Goal: Information Seeking & Learning: Learn about a topic

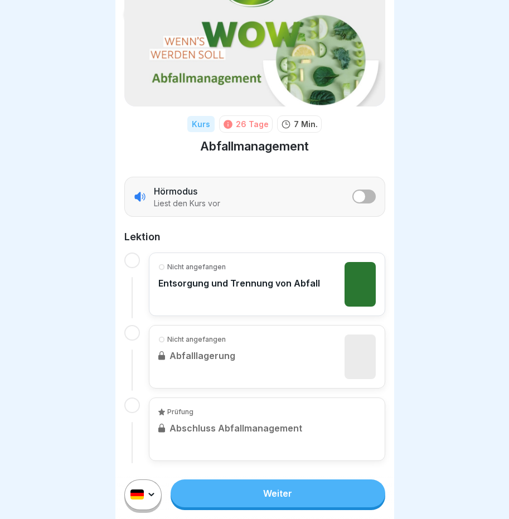
scroll to position [8, 0]
click at [267, 492] on link "Weiter" at bounding box center [278, 493] width 214 height 28
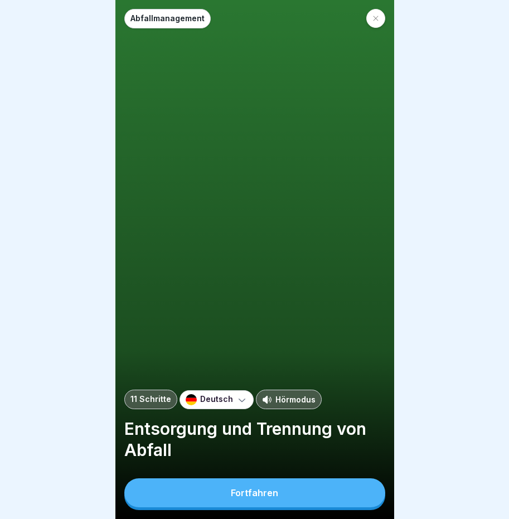
click at [285, 502] on button "Fortfahren" at bounding box center [254, 492] width 261 height 29
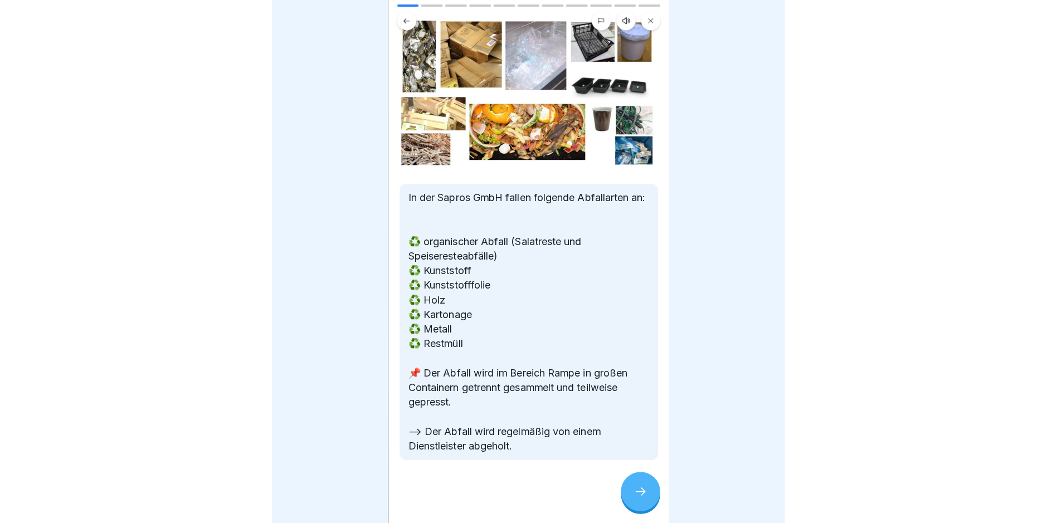
scroll to position [55, 0]
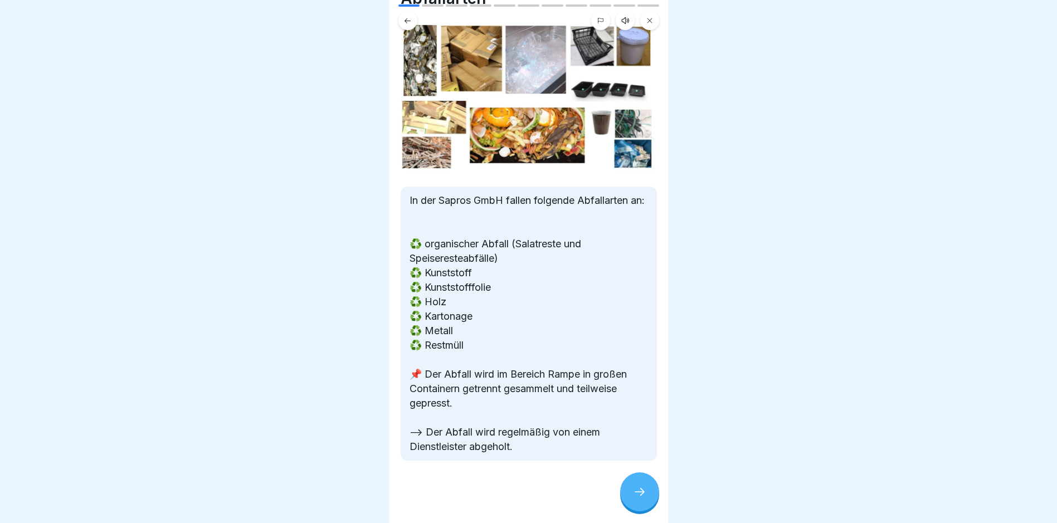
click at [508, 510] on div at bounding box center [639, 492] width 39 height 39
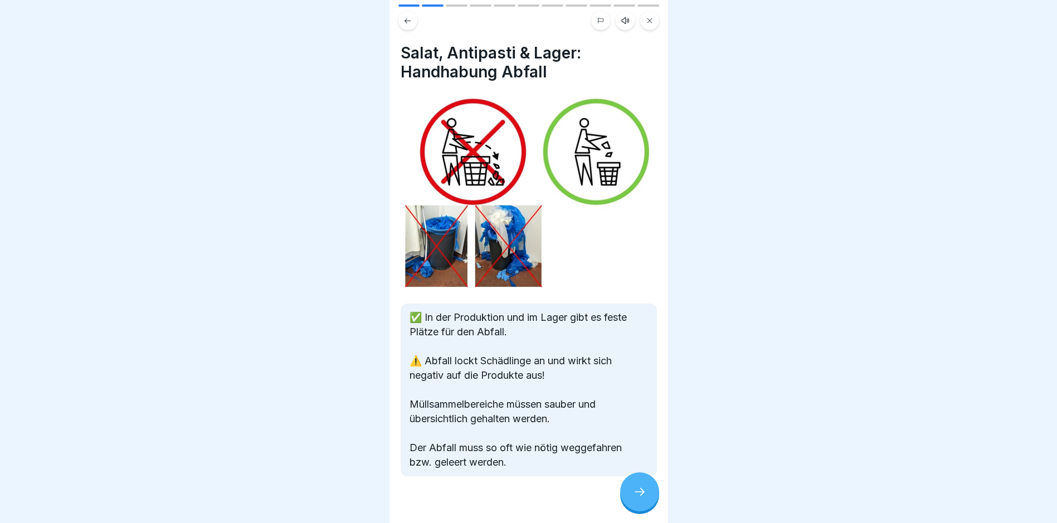
click at [508, 499] on icon at bounding box center [639, 491] width 13 height 13
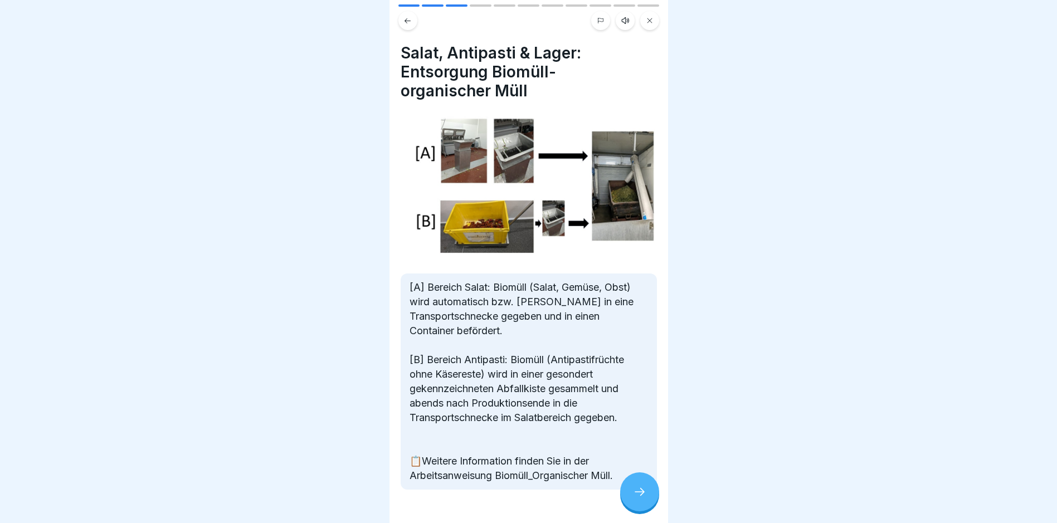
click at [508, 499] on icon at bounding box center [639, 491] width 13 height 13
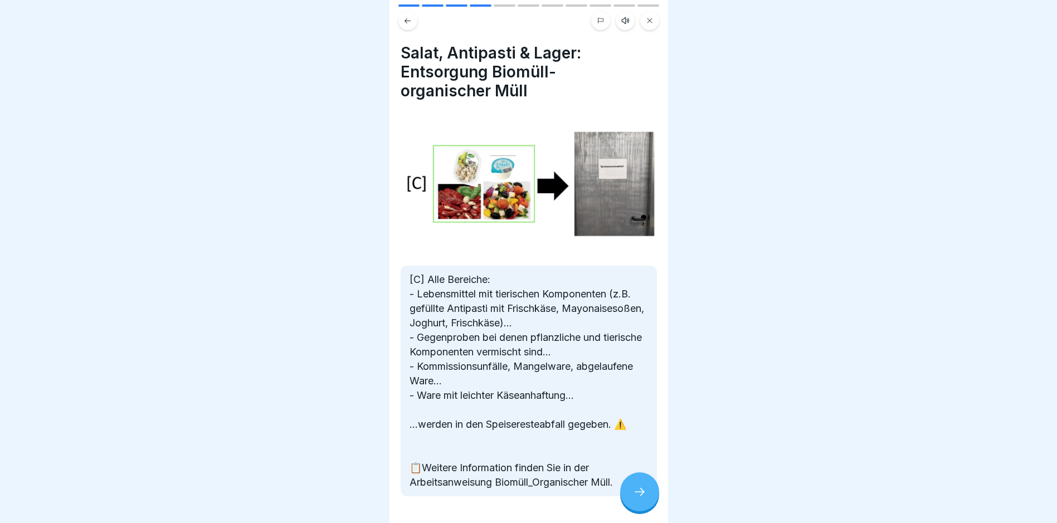
click at [508, 499] on icon at bounding box center [639, 491] width 13 height 13
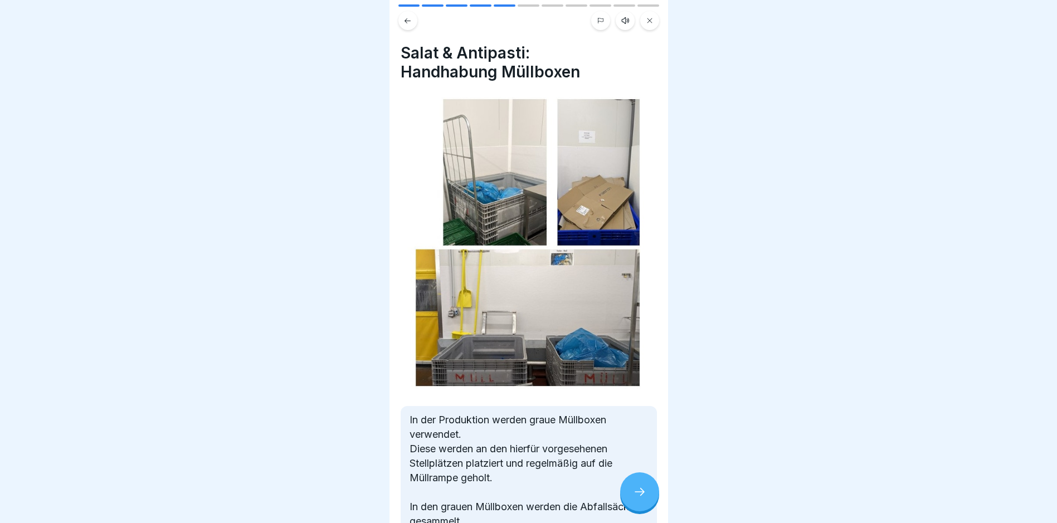
click at [508, 499] on icon at bounding box center [639, 491] width 13 height 13
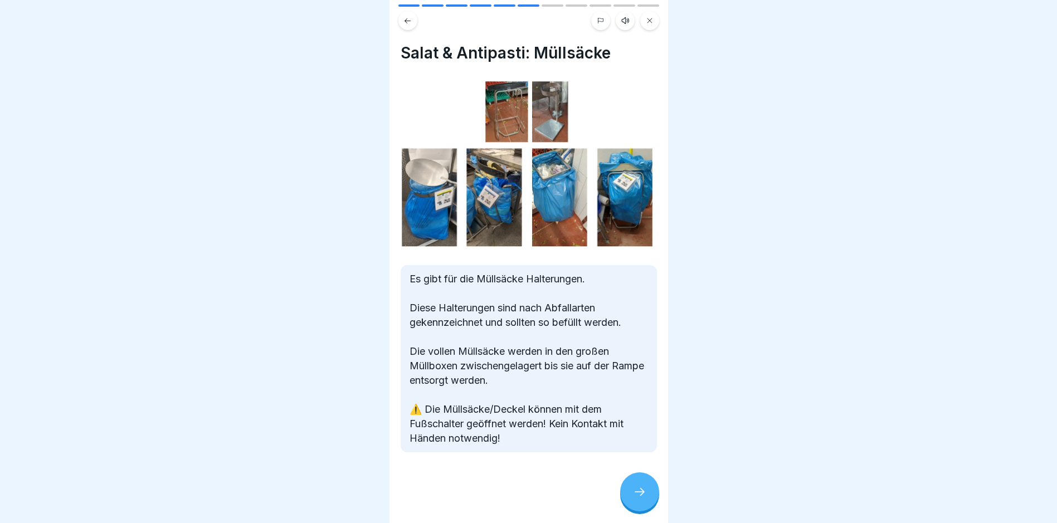
click at [508, 499] on icon at bounding box center [639, 491] width 13 height 13
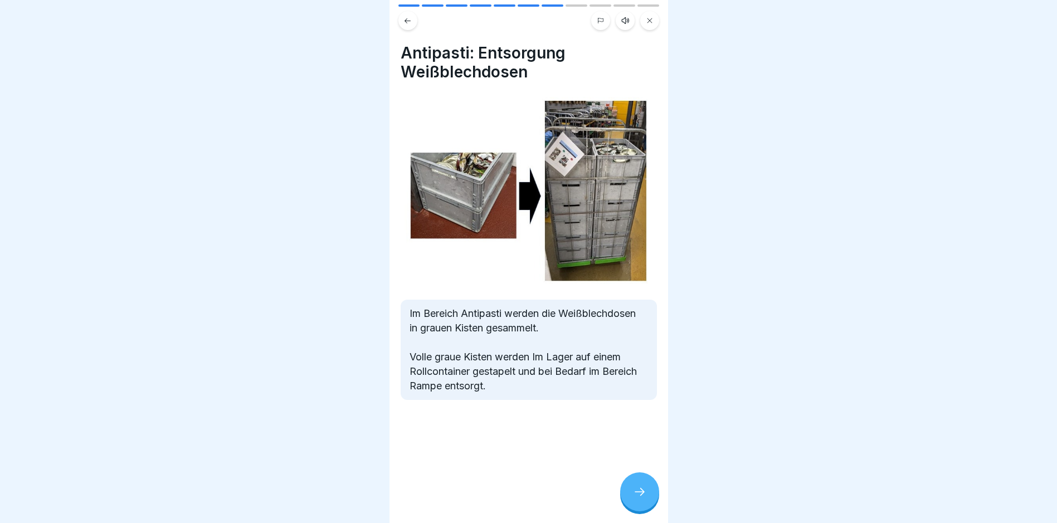
click at [508, 499] on icon at bounding box center [639, 491] width 13 height 13
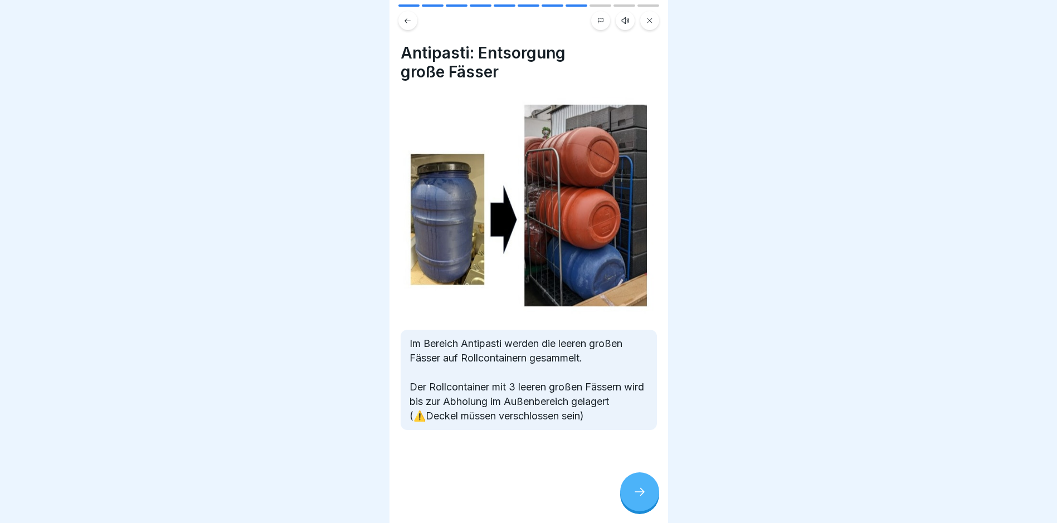
click at [508, 499] on icon at bounding box center [639, 491] width 13 height 13
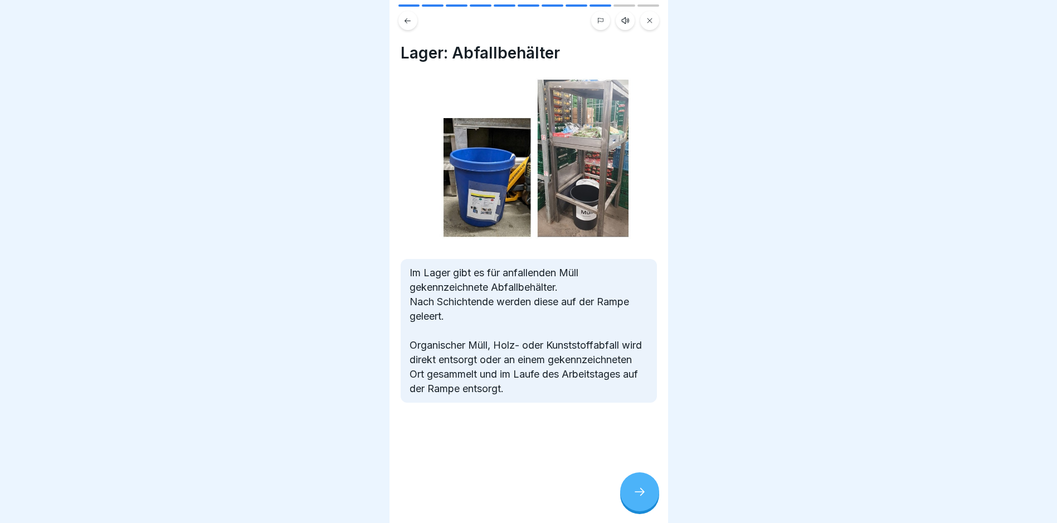
click at [508, 499] on icon at bounding box center [639, 491] width 13 height 13
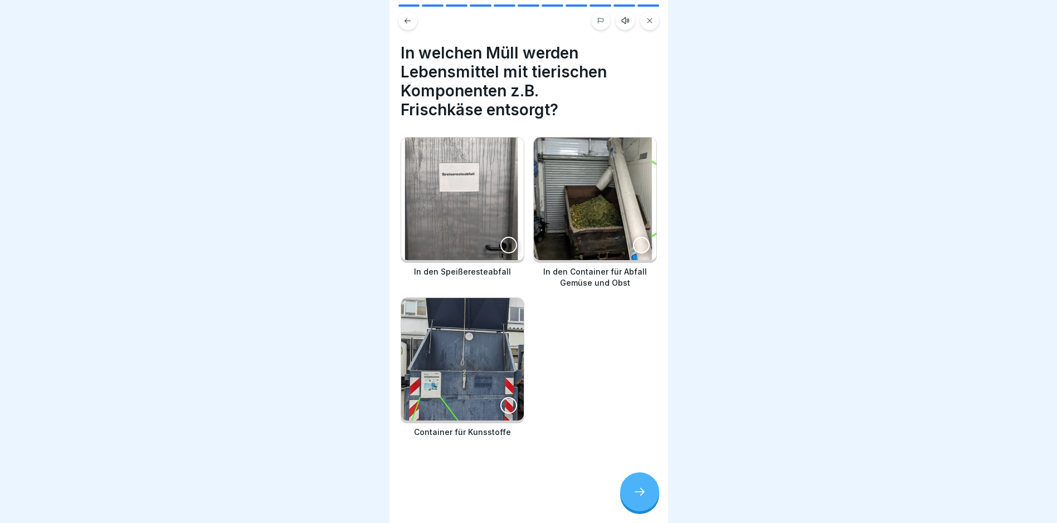
click at [508, 499] on icon at bounding box center [639, 491] width 13 height 13
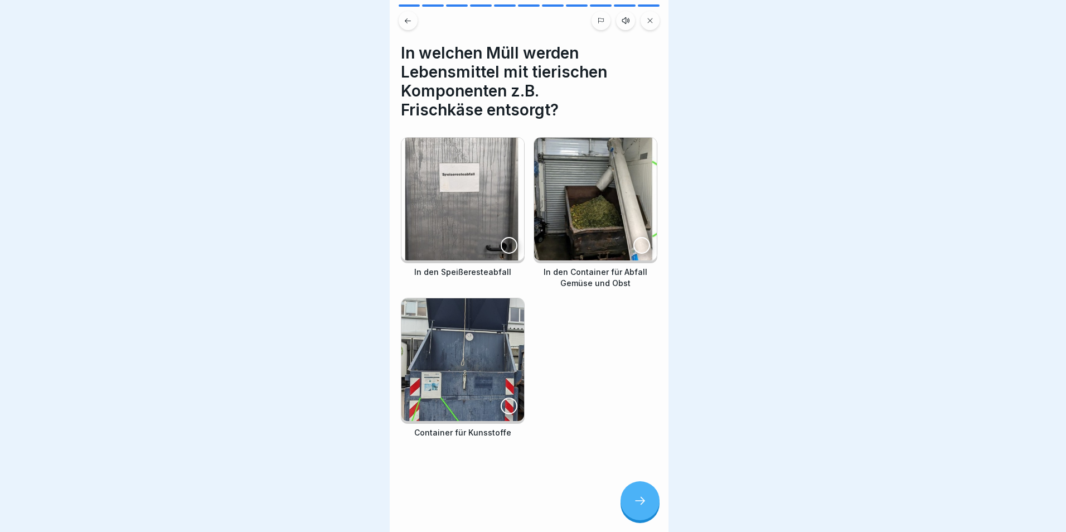
click at [508, 503] on div at bounding box center [533, 266] width 1066 height 532
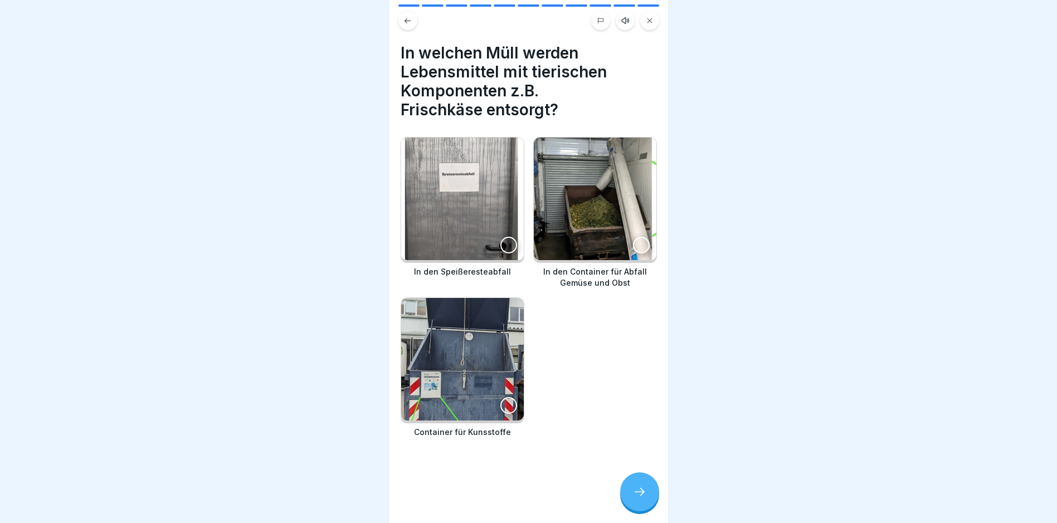
click at [508, 499] on icon at bounding box center [639, 491] width 13 height 13
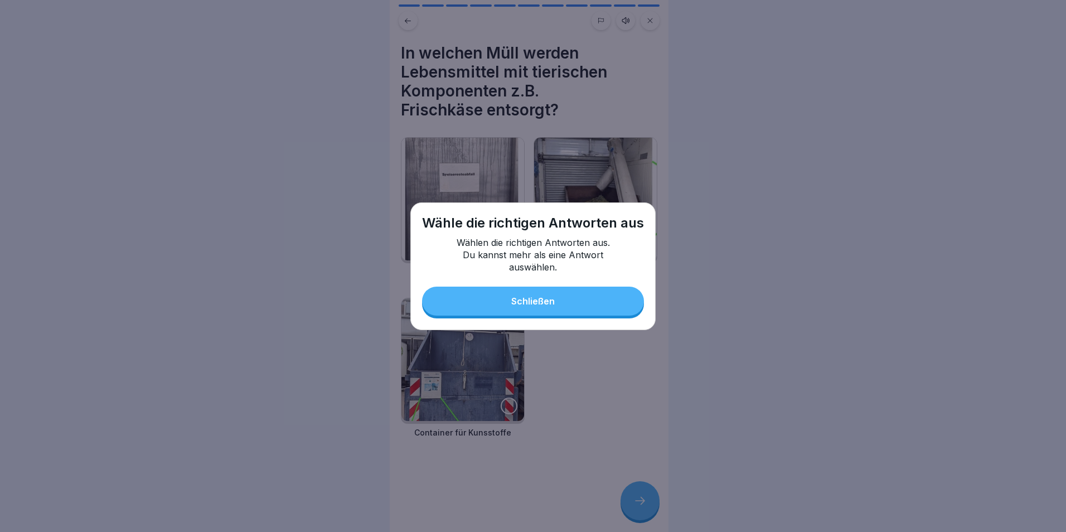
click at [508, 299] on button "Schließen" at bounding box center [533, 300] width 222 height 29
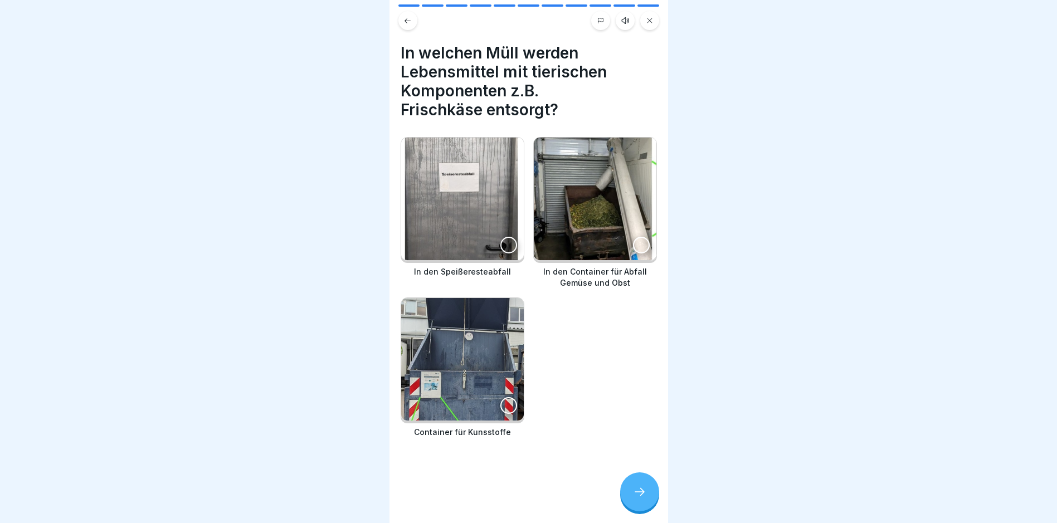
click at [501, 242] on div at bounding box center [509, 245] width 17 height 17
click at [508, 499] on icon at bounding box center [639, 491] width 13 height 13
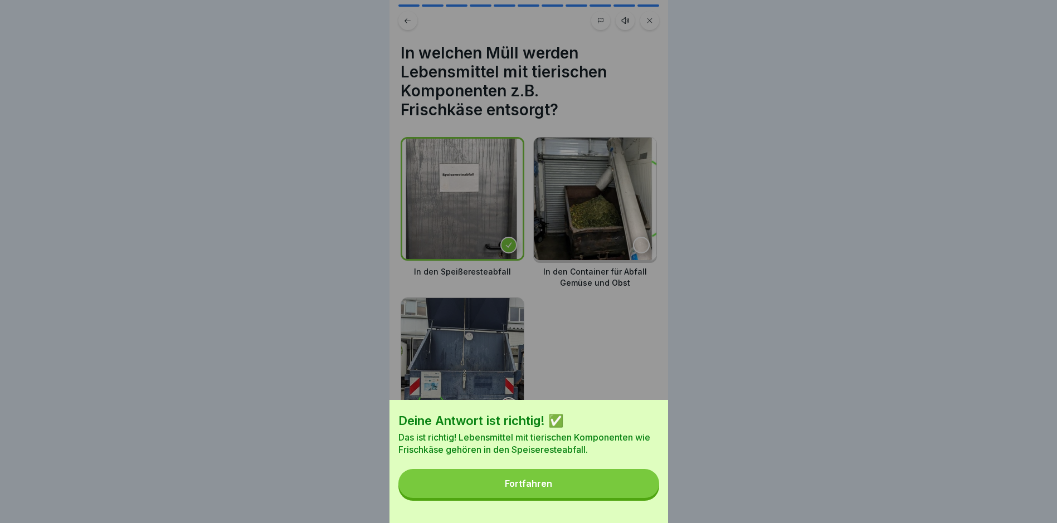
click at [508, 493] on button "Fortfahren" at bounding box center [529, 483] width 261 height 29
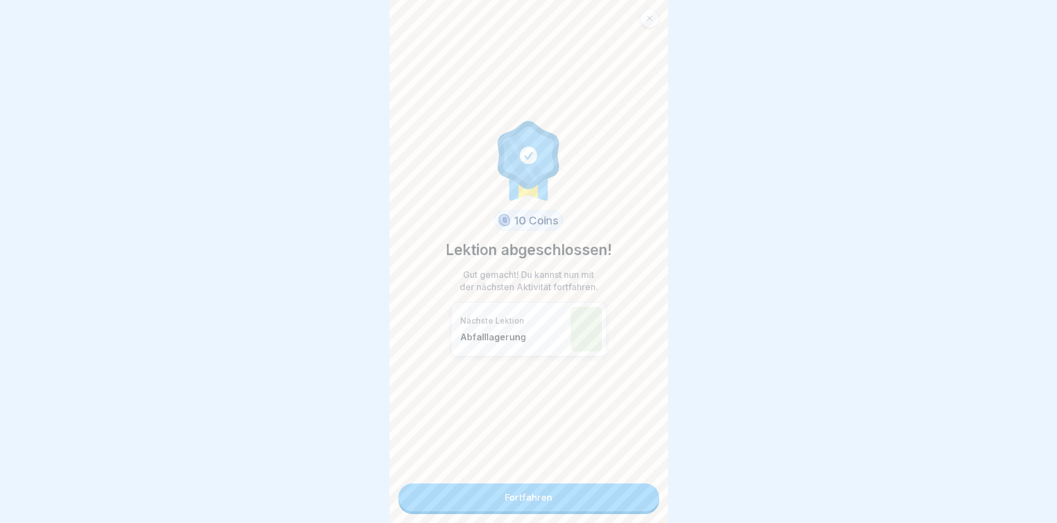
click at [508, 499] on link "Fortfahren" at bounding box center [529, 498] width 261 height 28
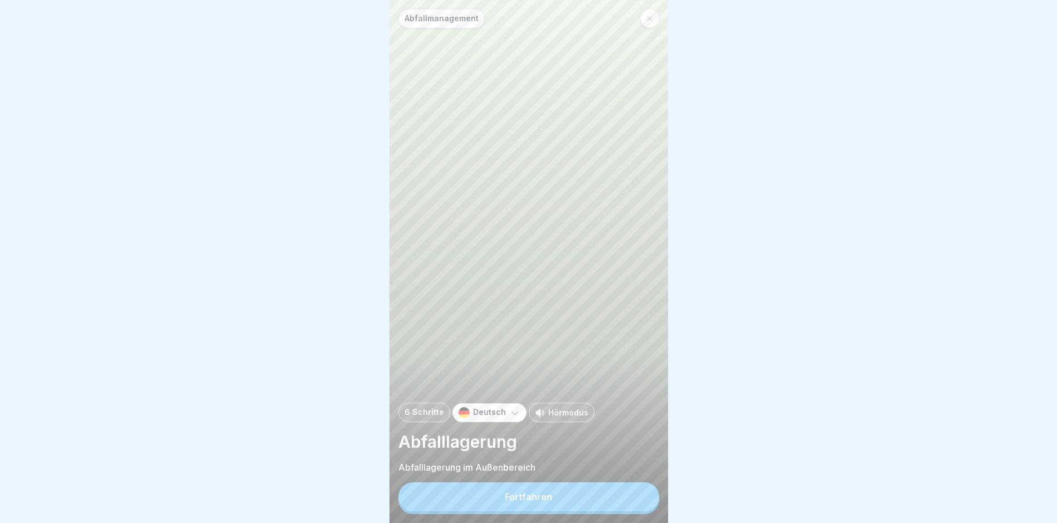
click at [508, 502] on button "Fortfahren" at bounding box center [529, 497] width 261 height 29
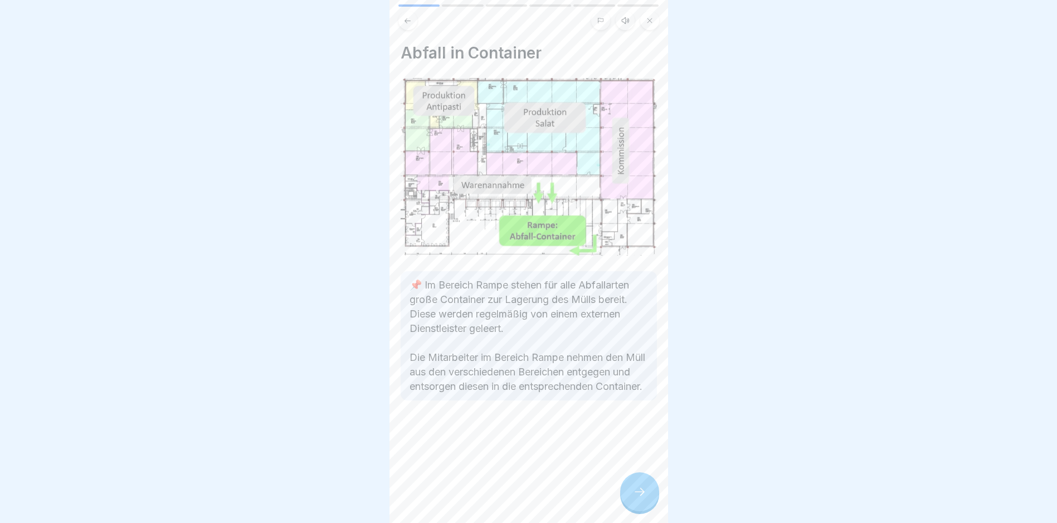
click at [508, 497] on icon at bounding box center [639, 491] width 13 height 13
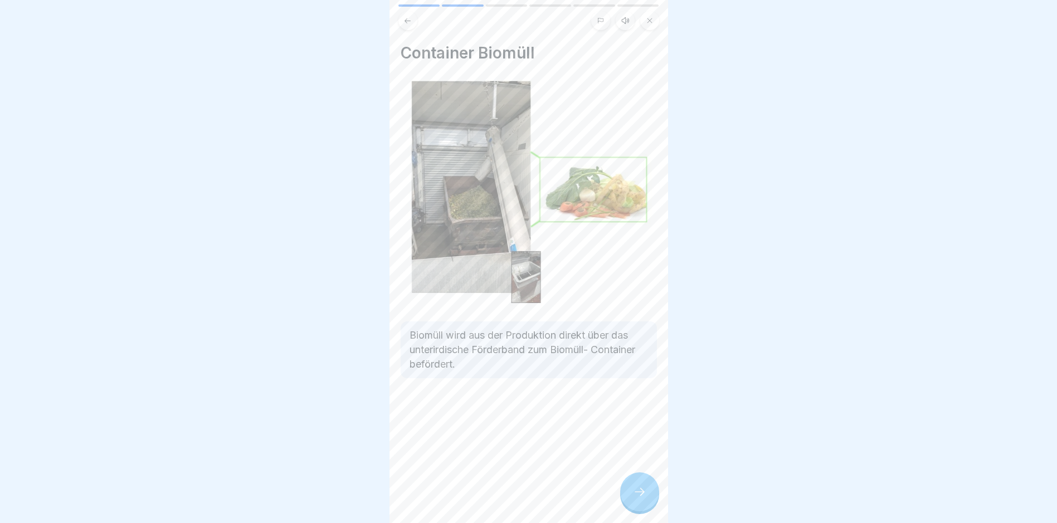
click at [508, 497] on icon at bounding box center [639, 491] width 13 height 13
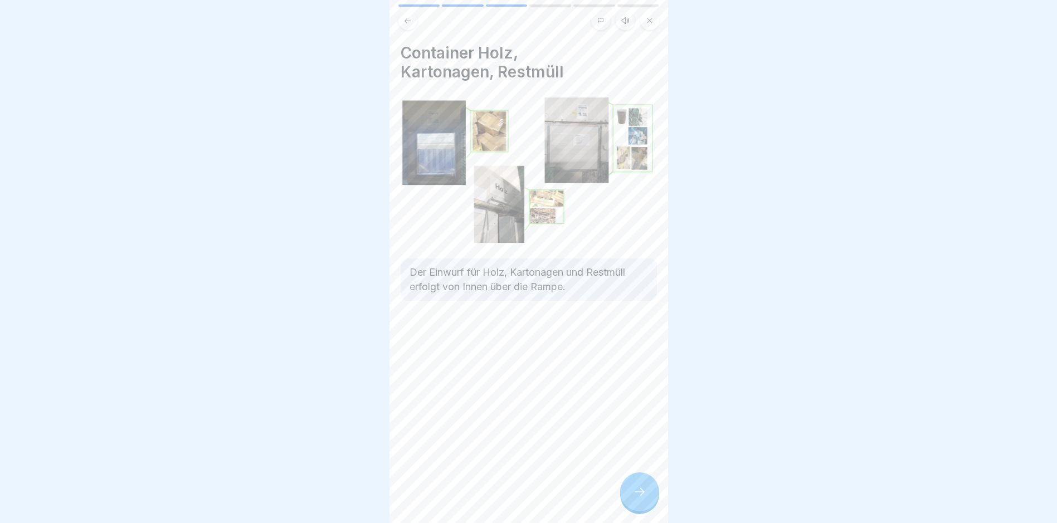
click at [508, 497] on icon at bounding box center [639, 491] width 13 height 13
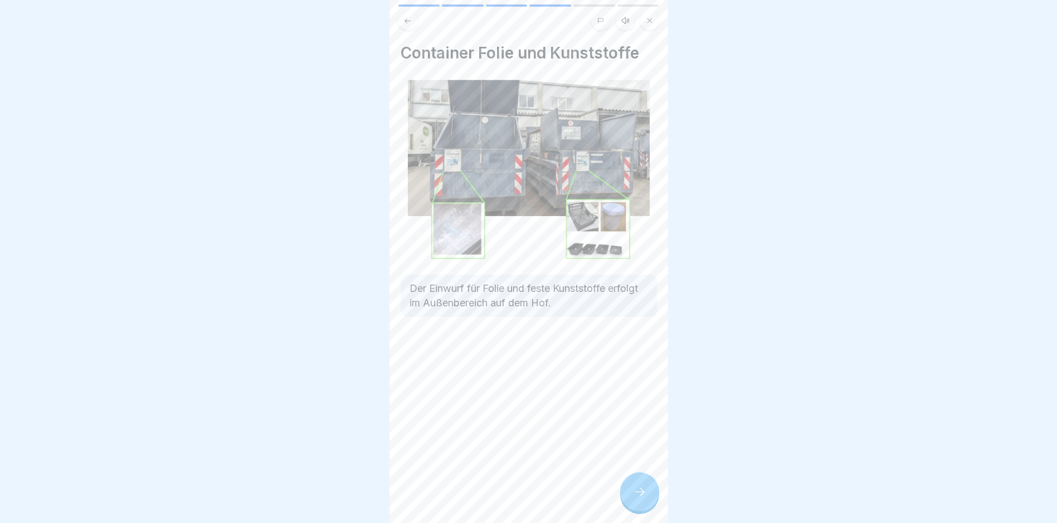
click at [508, 497] on icon at bounding box center [639, 491] width 13 height 13
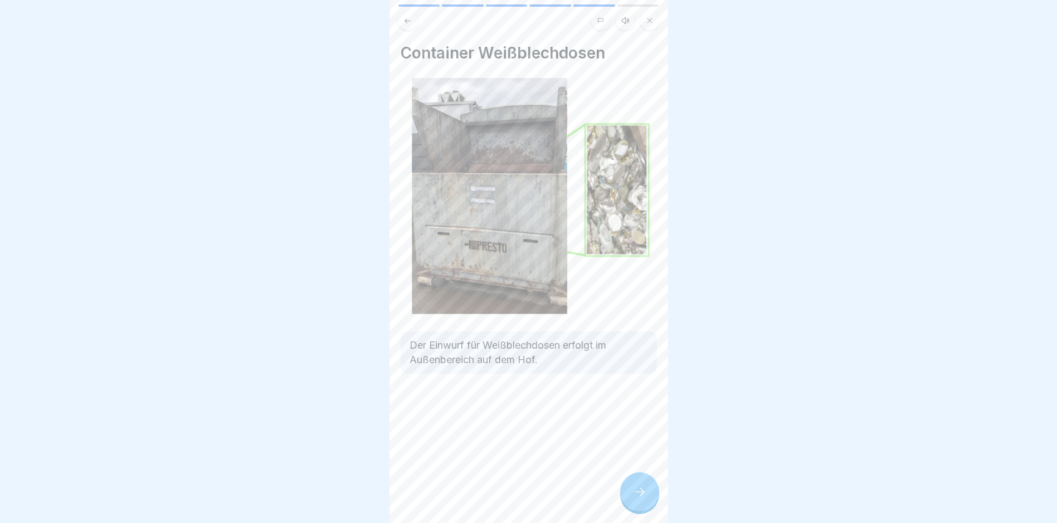
click at [508, 497] on icon at bounding box center [639, 491] width 13 height 13
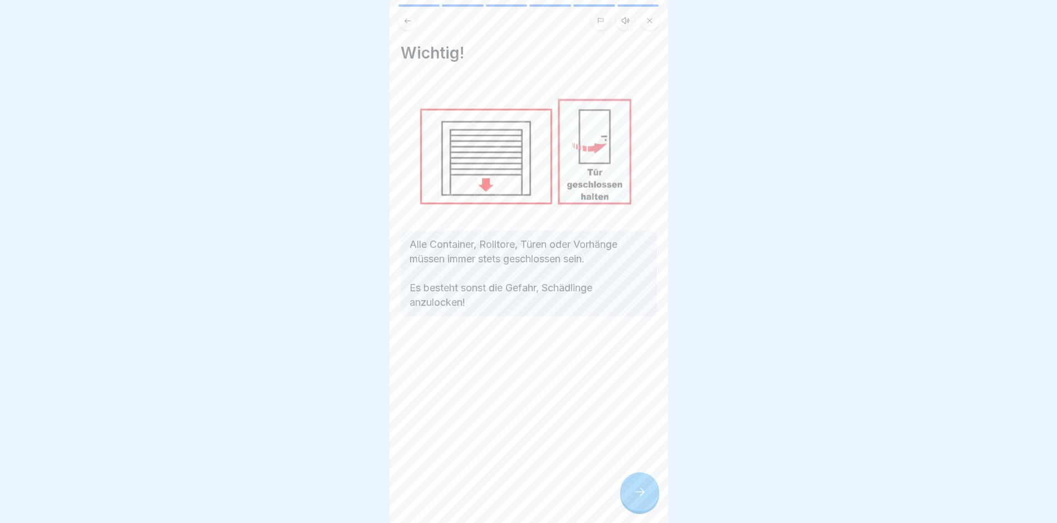
click at [508, 497] on icon at bounding box center [639, 491] width 13 height 13
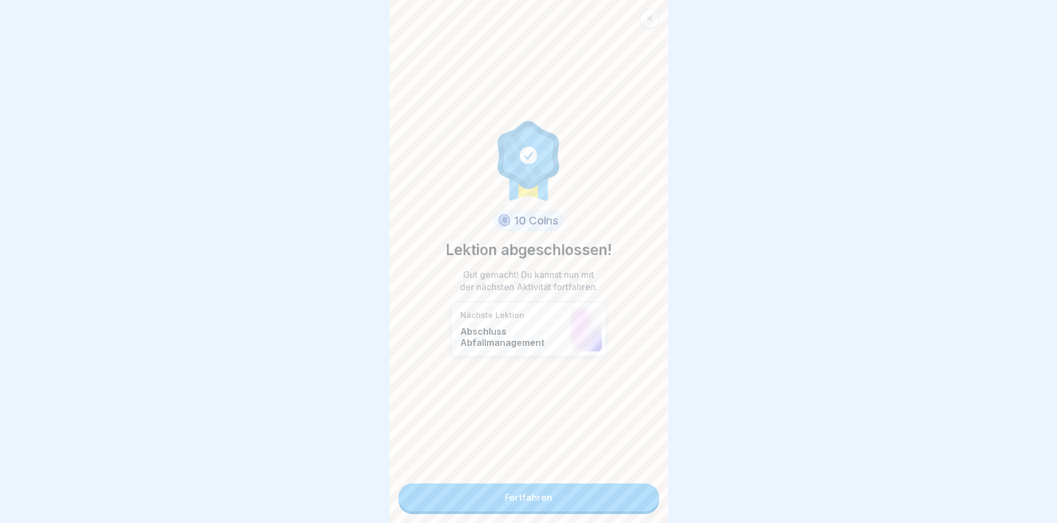
click at [508, 503] on link "Fortfahren" at bounding box center [529, 498] width 261 height 28
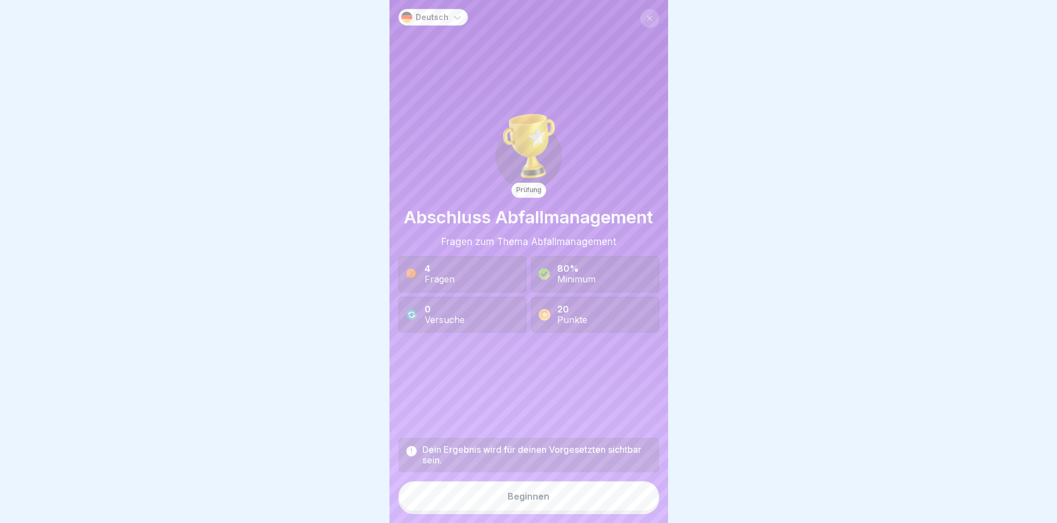
click at [508, 503] on button "Beginnen" at bounding box center [529, 497] width 261 height 30
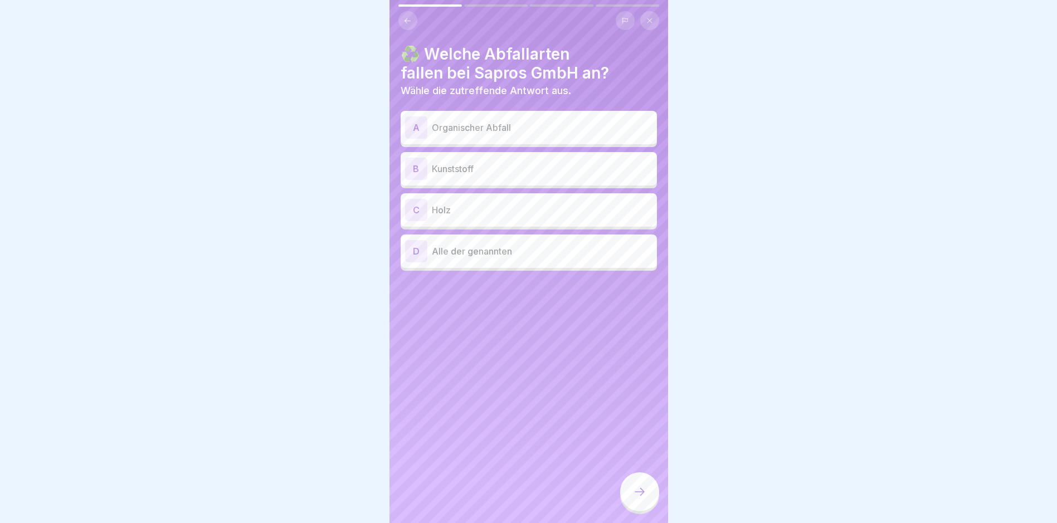
click at [479, 132] on p "Organischer Abfall" at bounding box center [542, 127] width 221 height 13
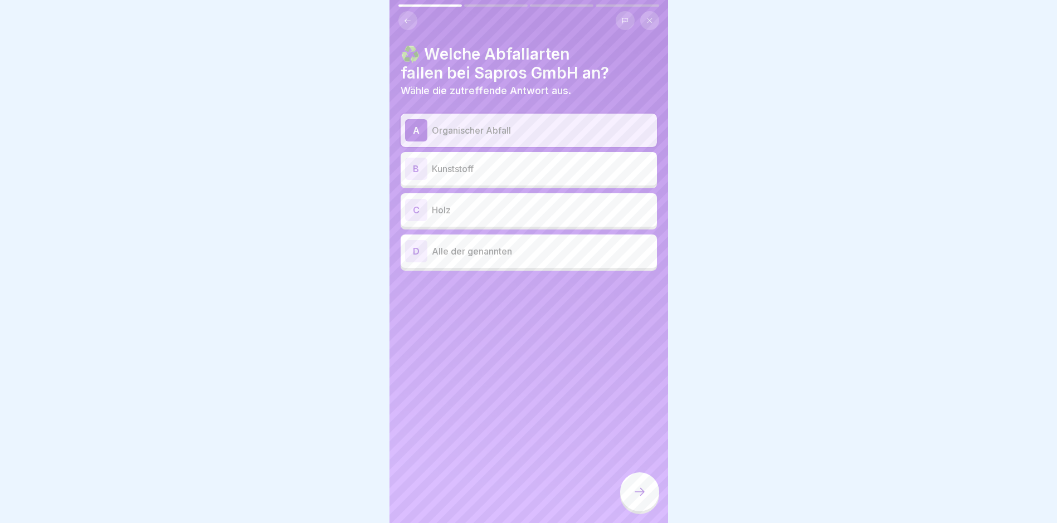
click at [508, 169] on p "Kunststoff" at bounding box center [542, 168] width 221 height 13
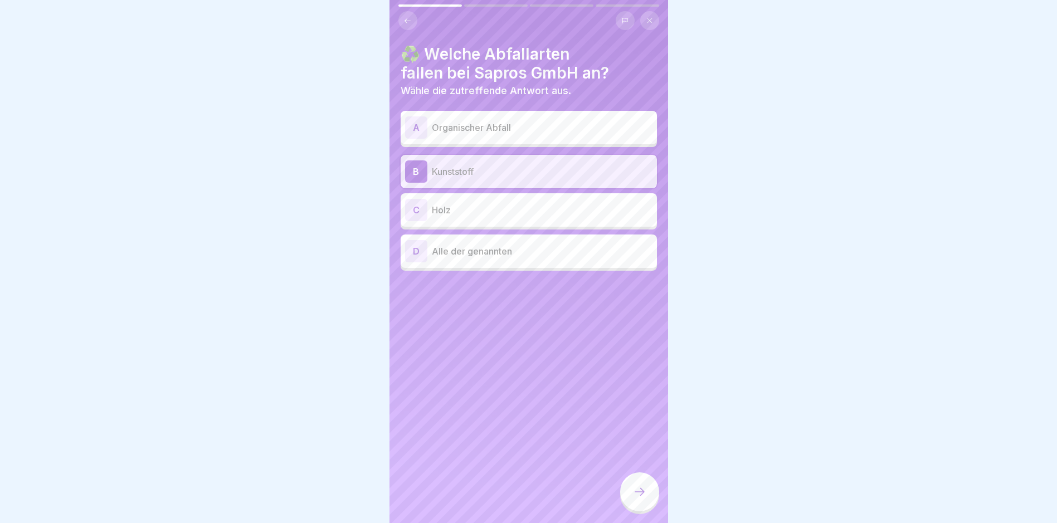
click at [477, 134] on p "Organischer Abfall" at bounding box center [542, 127] width 221 height 13
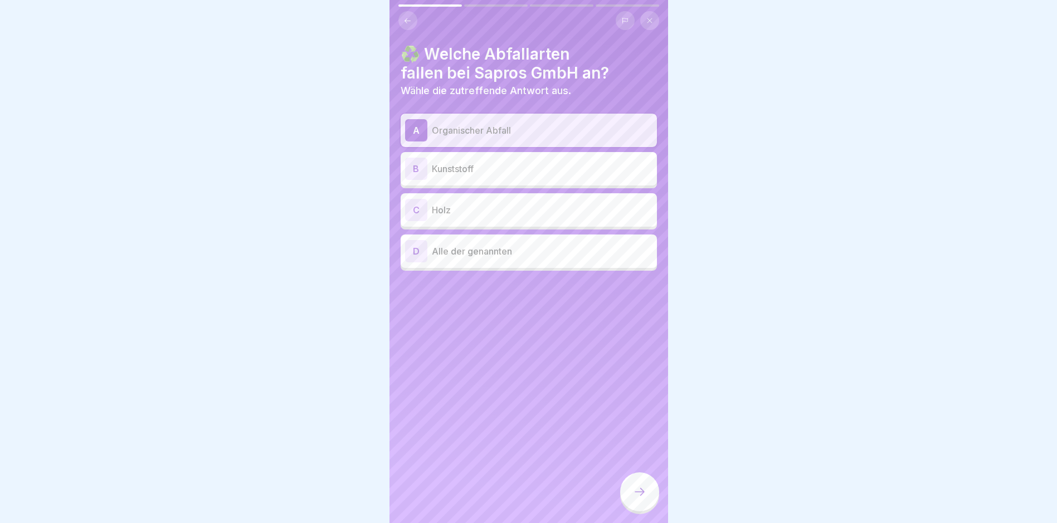
click at [494, 262] on div "D Alle der genannten" at bounding box center [528, 251] width 247 height 22
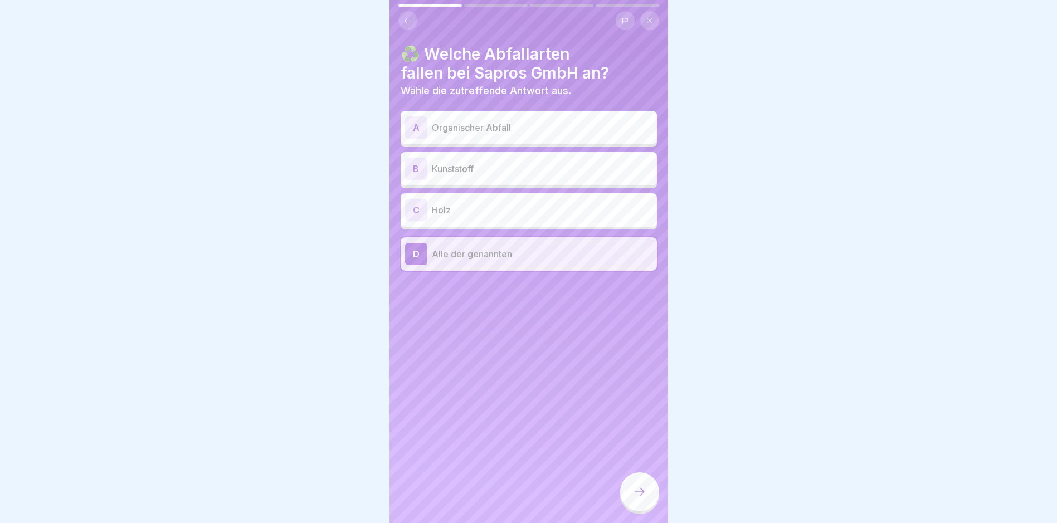
click at [508, 499] on icon at bounding box center [639, 491] width 13 height 13
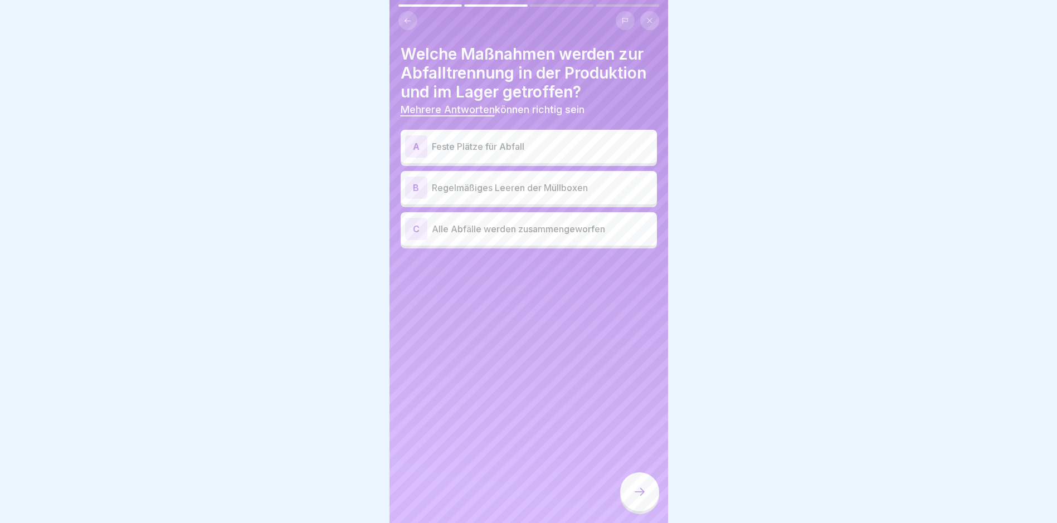
click at [508, 147] on p "Feste Plätze für Abfall" at bounding box center [542, 146] width 221 height 13
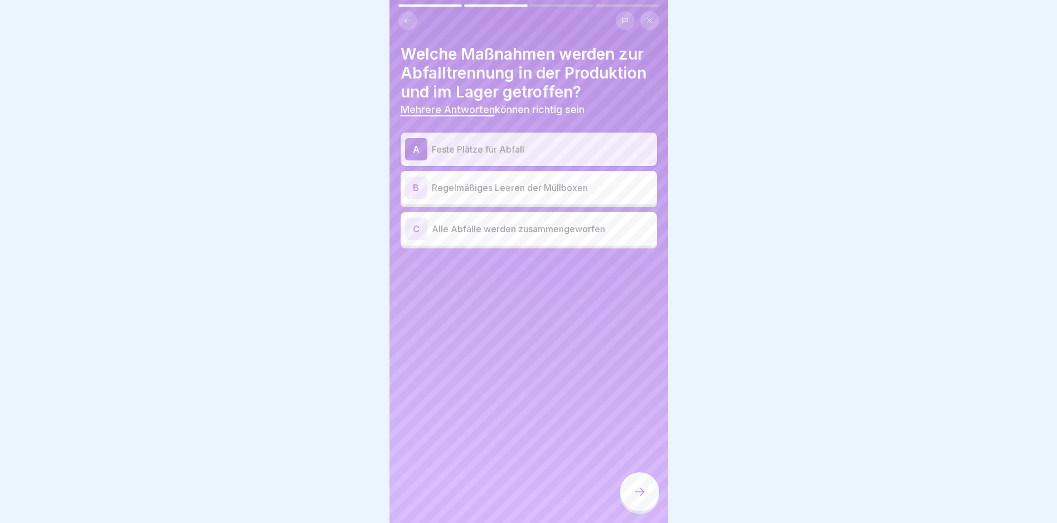
click at [508, 196] on div "B Regelmäßiges Leeren der Müllboxen" at bounding box center [528, 188] width 247 height 22
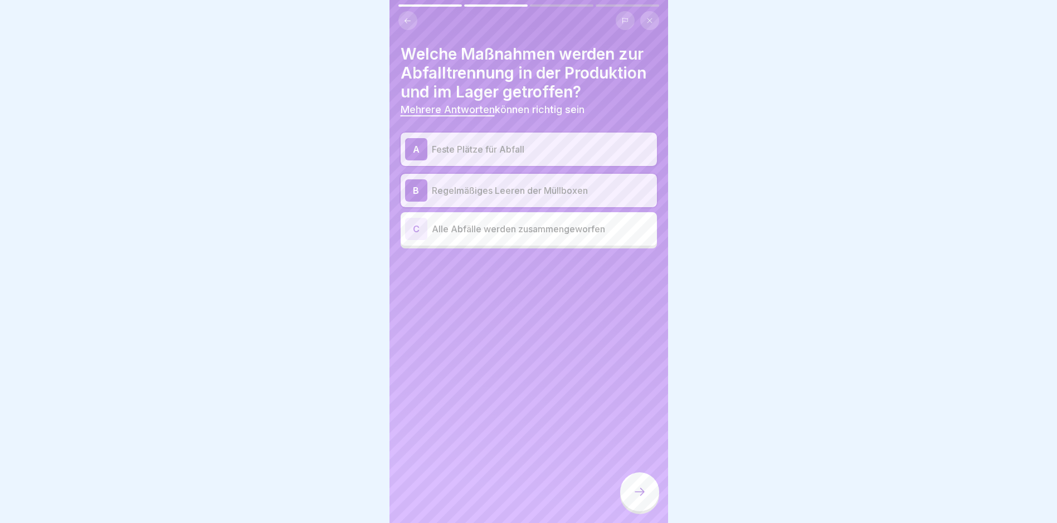
click at [508, 499] on icon at bounding box center [639, 491] width 13 height 13
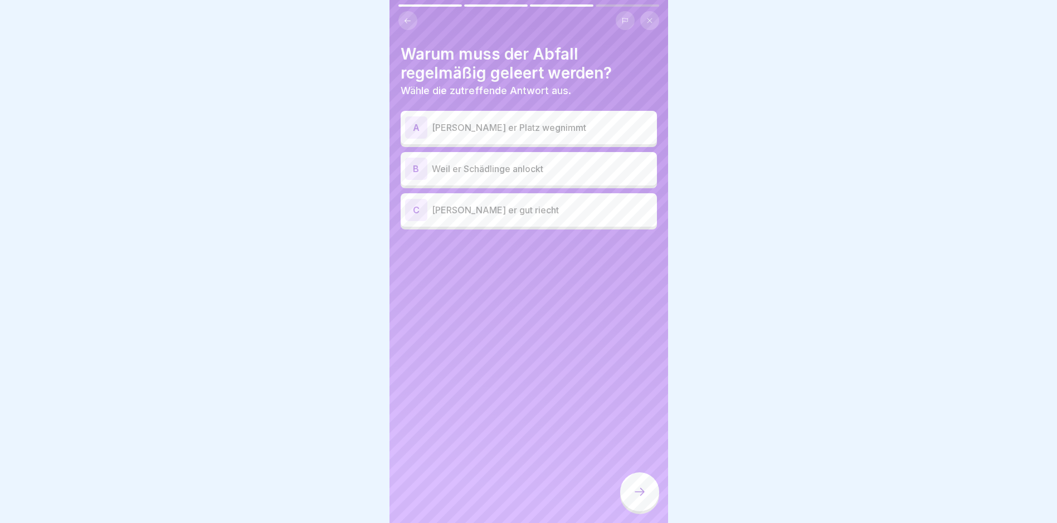
click at [508, 173] on p "Weil er Schädlinge anlockt" at bounding box center [542, 168] width 221 height 13
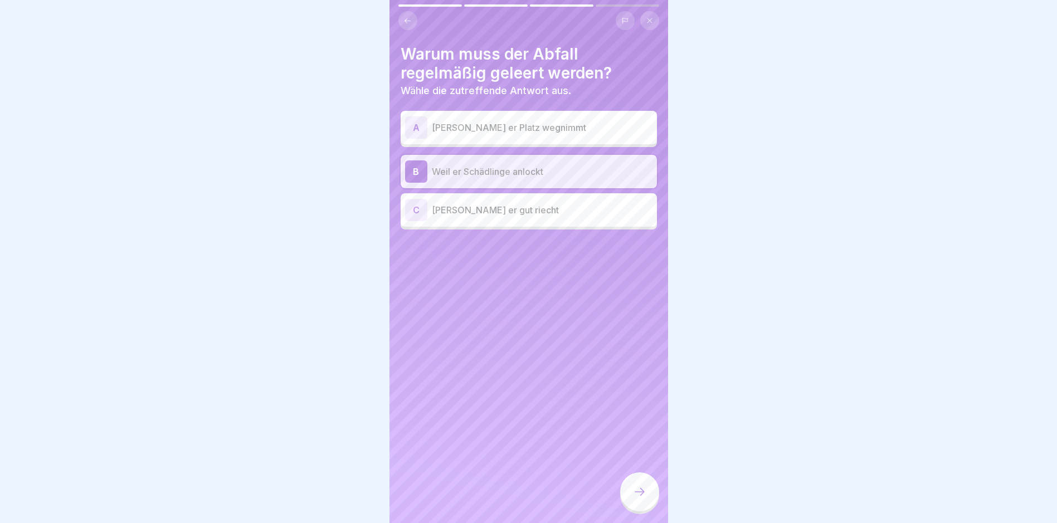
click at [508, 508] on div at bounding box center [639, 492] width 39 height 39
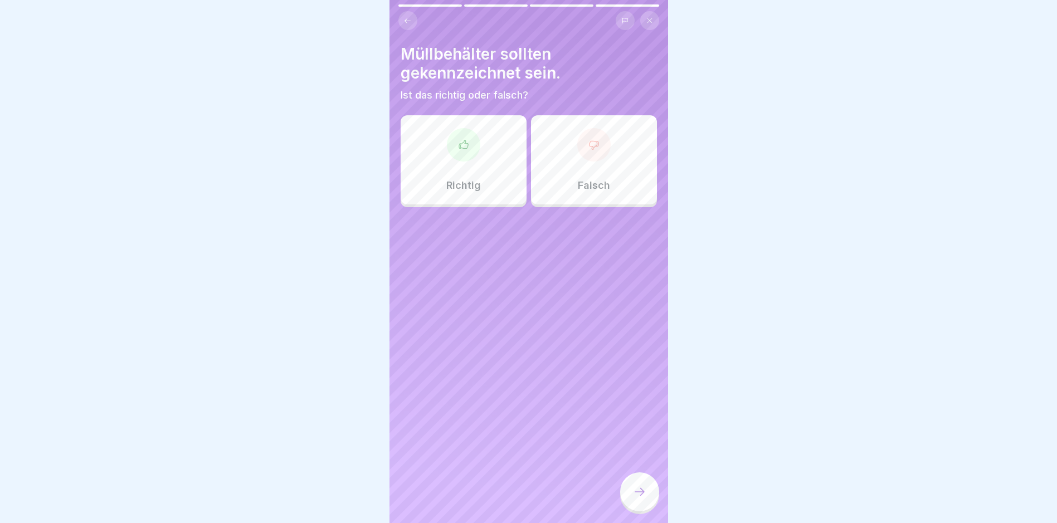
click at [480, 173] on div "Richtig" at bounding box center [464, 159] width 126 height 89
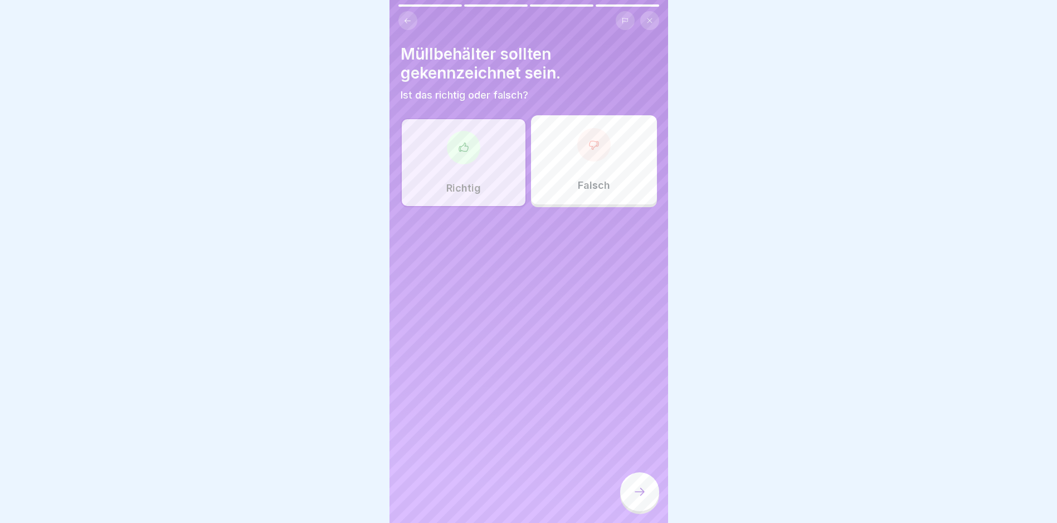
click at [508, 495] on div at bounding box center [639, 492] width 39 height 39
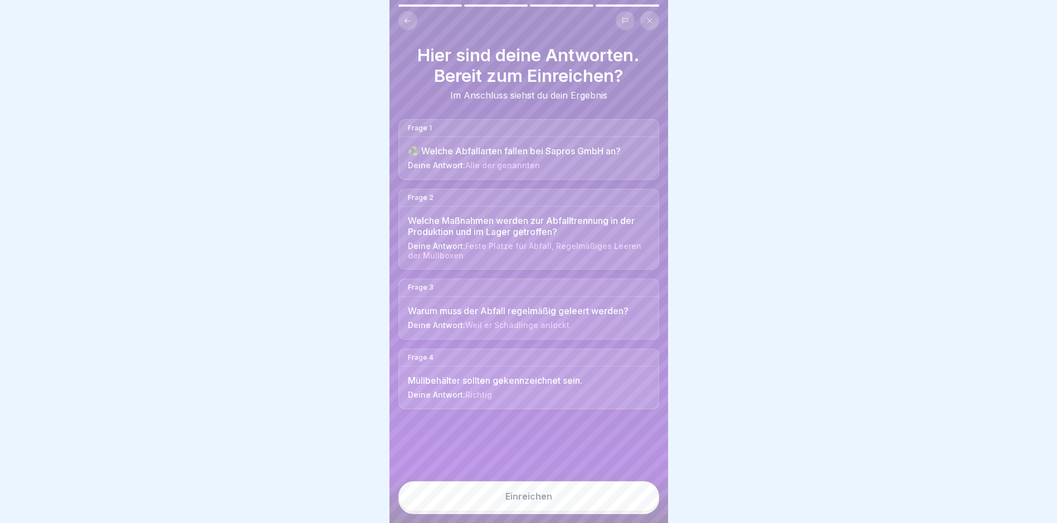
click at [508, 501] on div "Einreichen" at bounding box center [529, 497] width 47 height 10
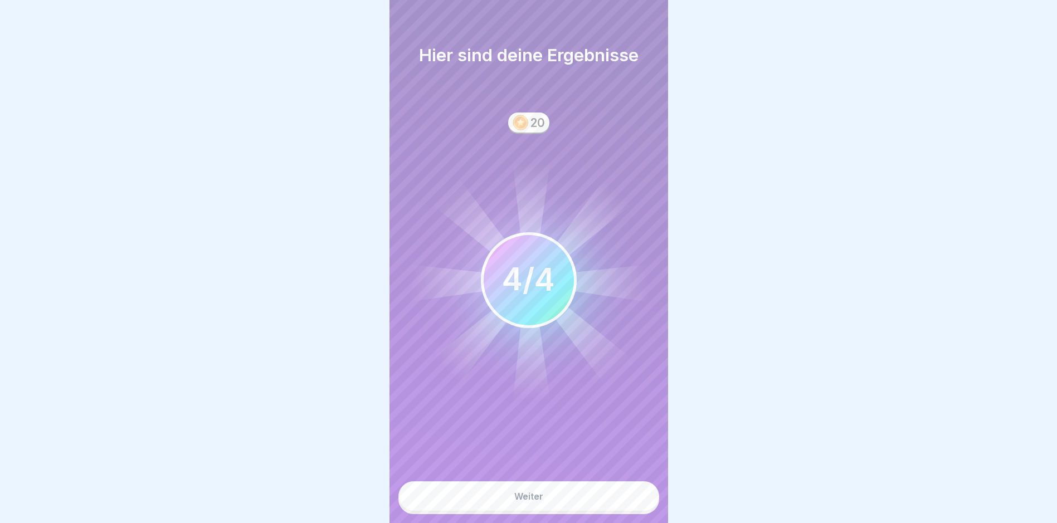
click at [508, 508] on button "Weiter" at bounding box center [529, 497] width 261 height 30
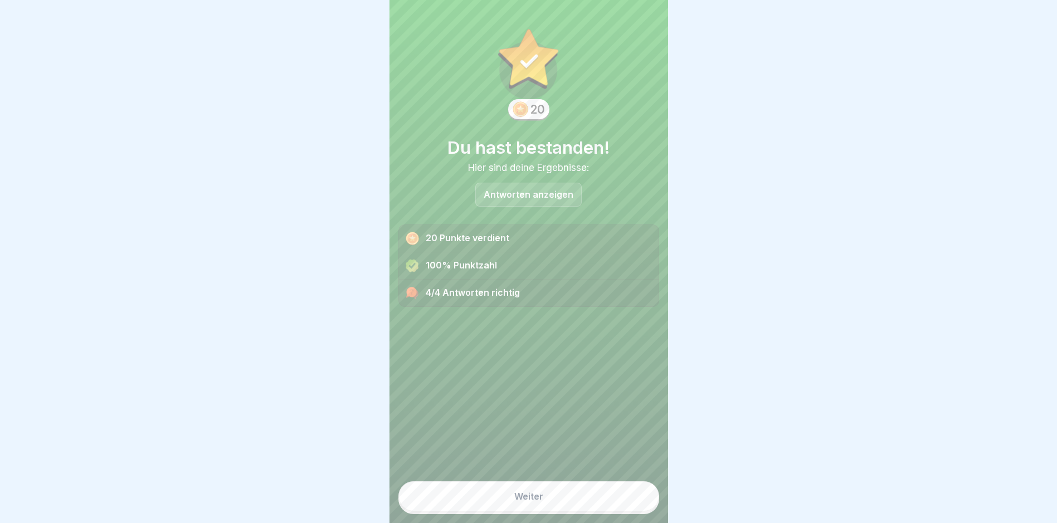
click at [508, 507] on button "Weiter" at bounding box center [529, 497] width 261 height 30
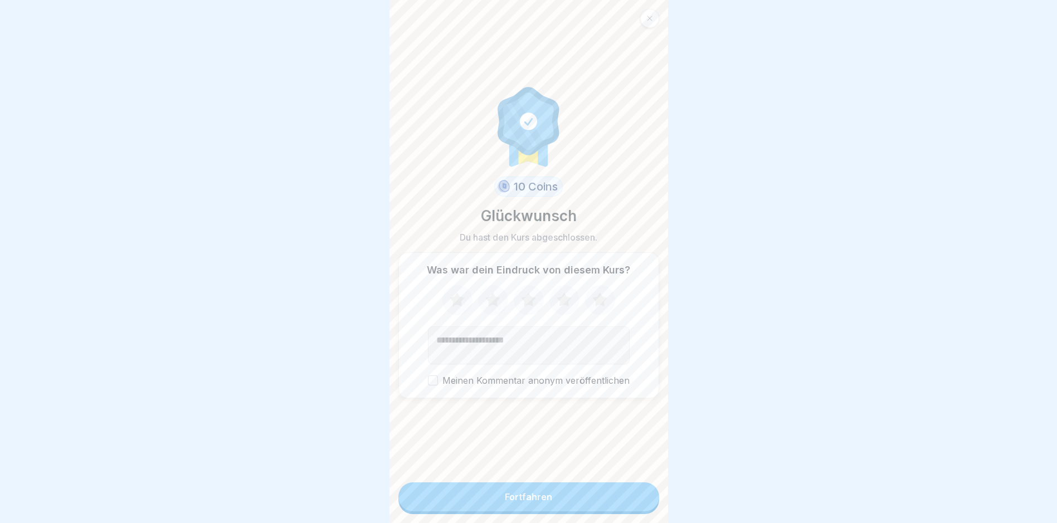
click at [508, 504] on button "Fortfahren" at bounding box center [529, 497] width 261 height 29
click at [508, 502] on div "Fortfahren" at bounding box center [528, 497] width 47 height 10
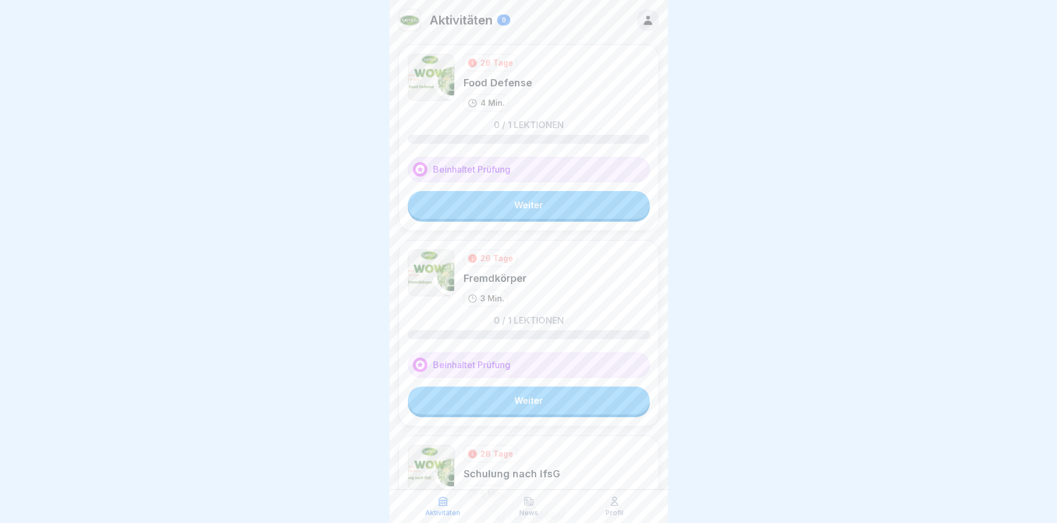
click at [508, 208] on link "Weiter" at bounding box center [529, 205] width 242 height 28
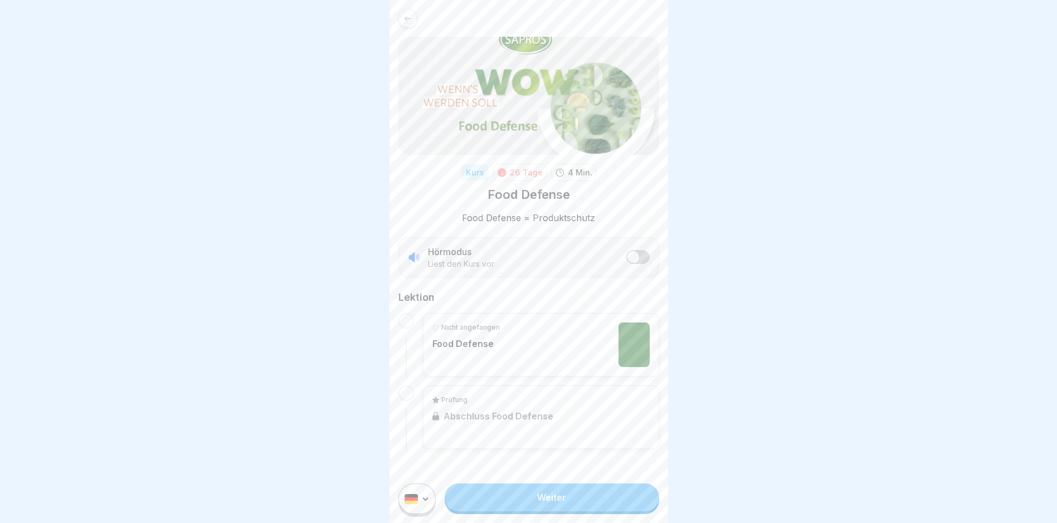
click at [508, 503] on link "Weiter" at bounding box center [552, 498] width 214 height 28
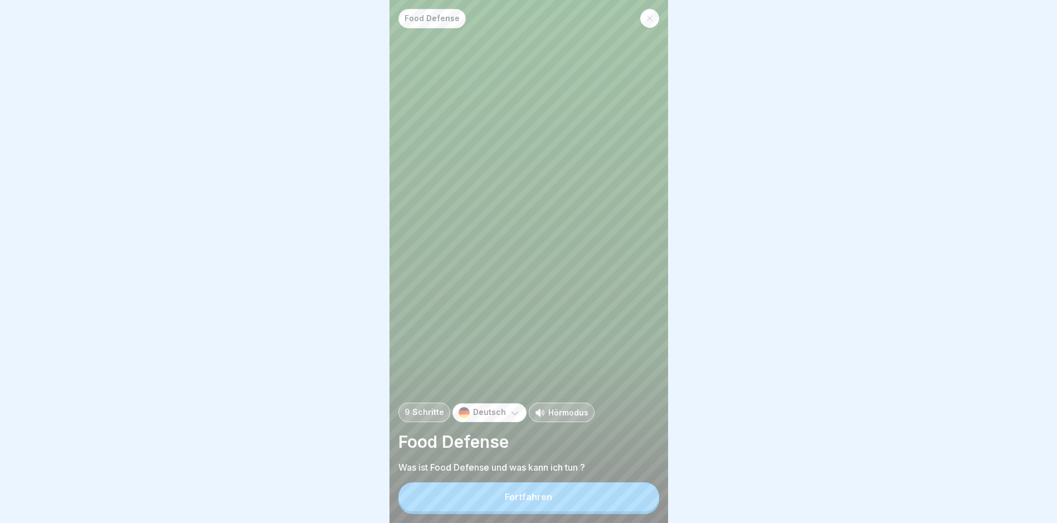
click at [508, 505] on button "Fortfahren" at bounding box center [529, 497] width 261 height 29
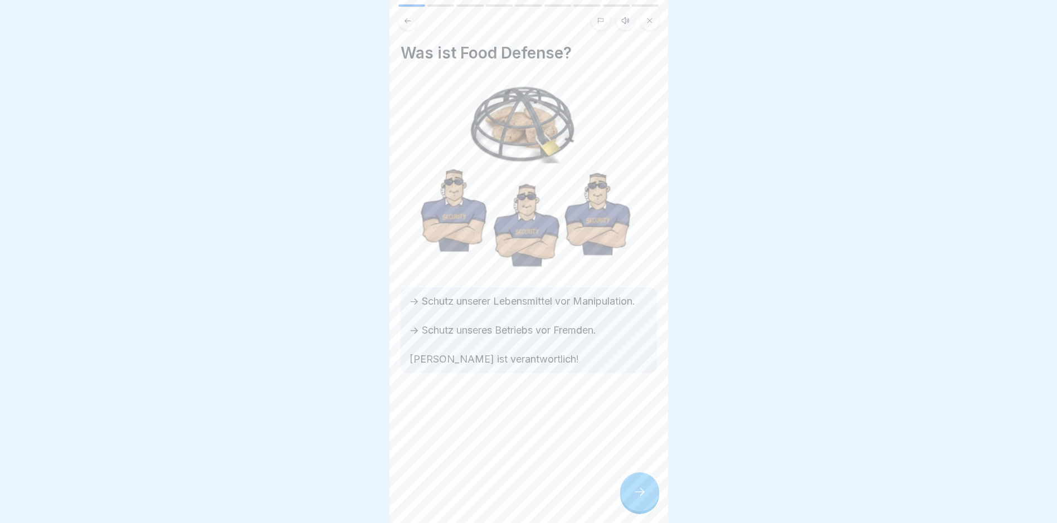
click at [508, 497] on div at bounding box center [639, 492] width 39 height 39
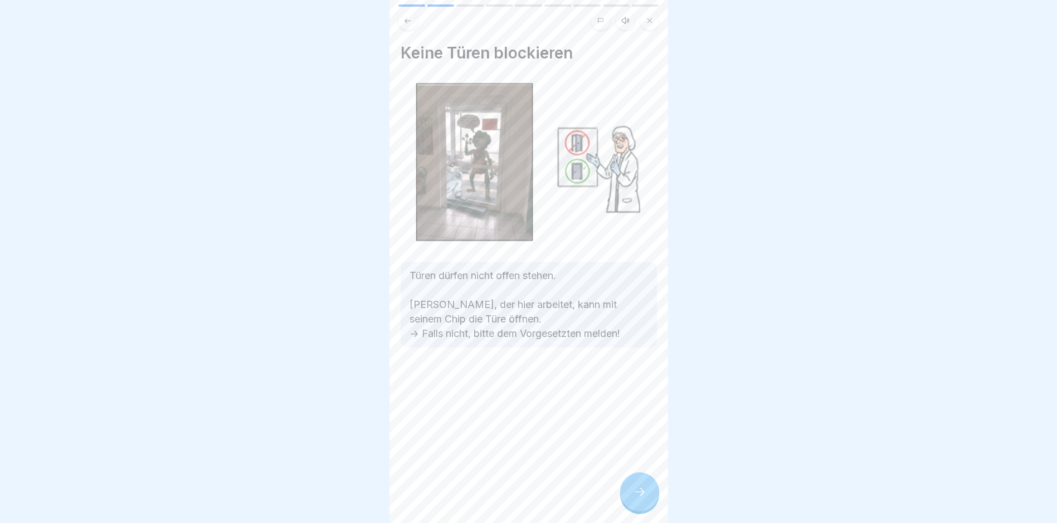
click at [508, 497] on div at bounding box center [639, 492] width 39 height 39
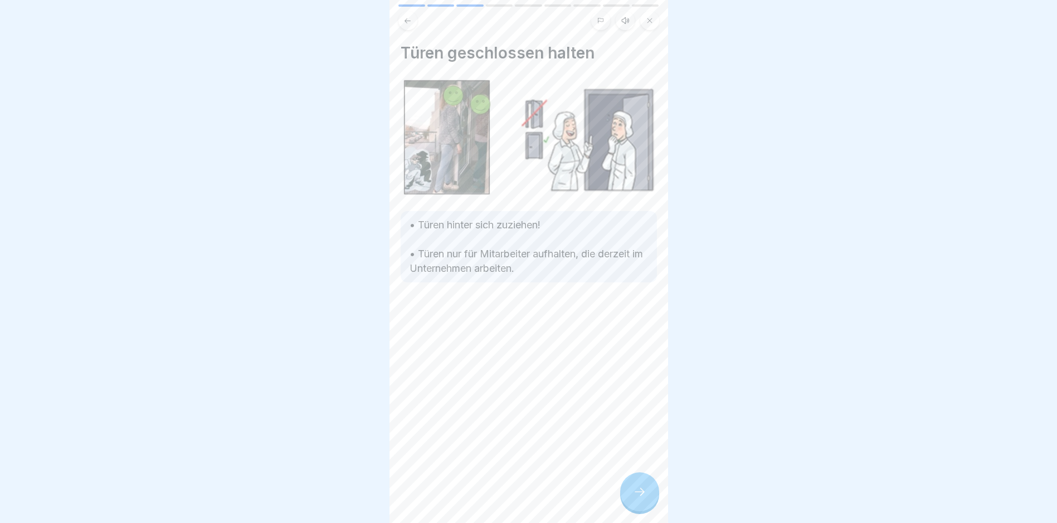
click at [508, 497] on div at bounding box center [639, 492] width 39 height 39
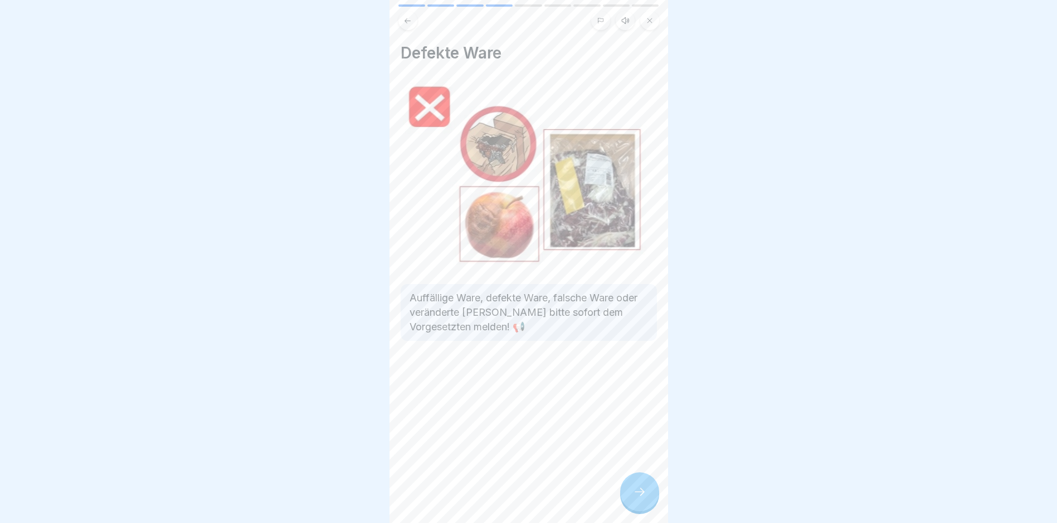
click at [508, 497] on div at bounding box center [639, 492] width 39 height 39
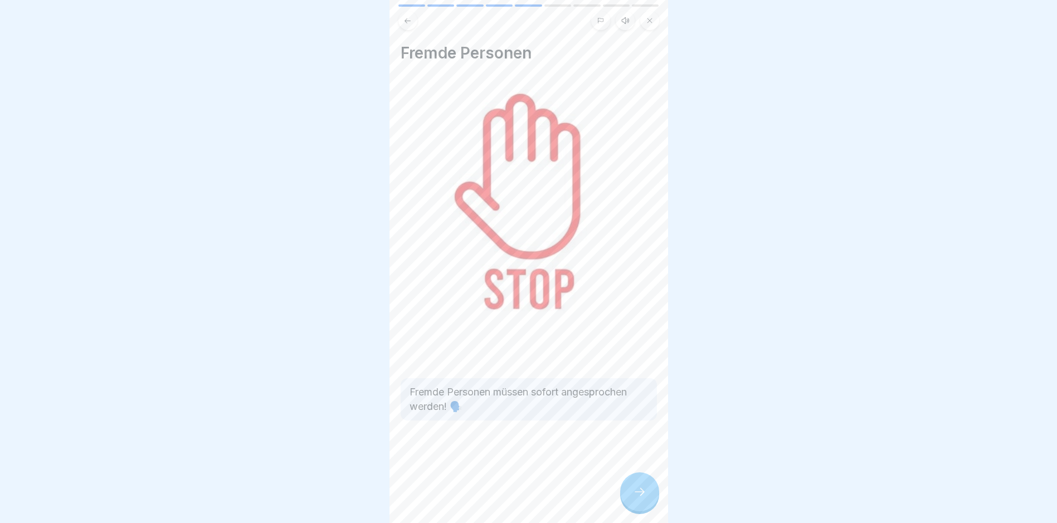
click at [508, 497] on div at bounding box center [639, 492] width 39 height 39
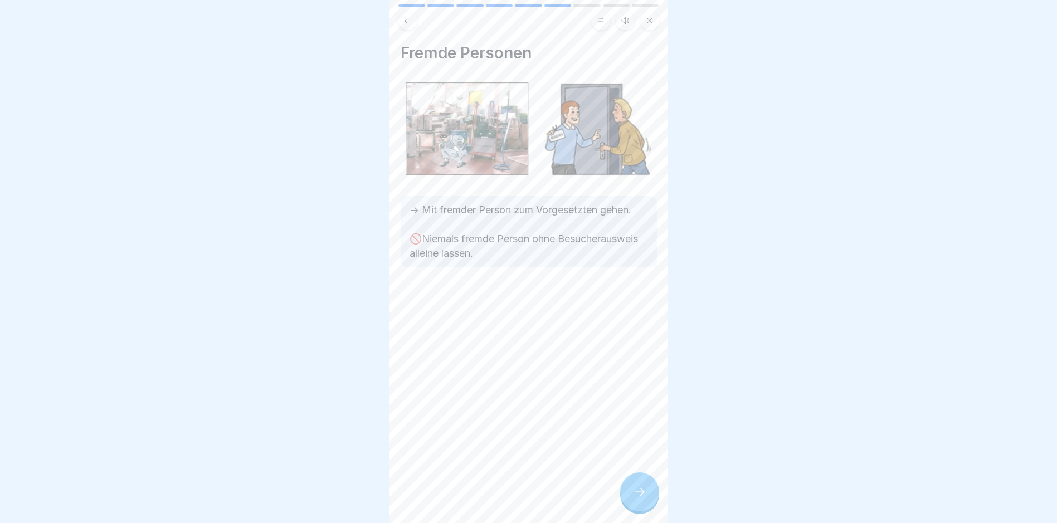
click at [508, 497] on div at bounding box center [639, 492] width 39 height 39
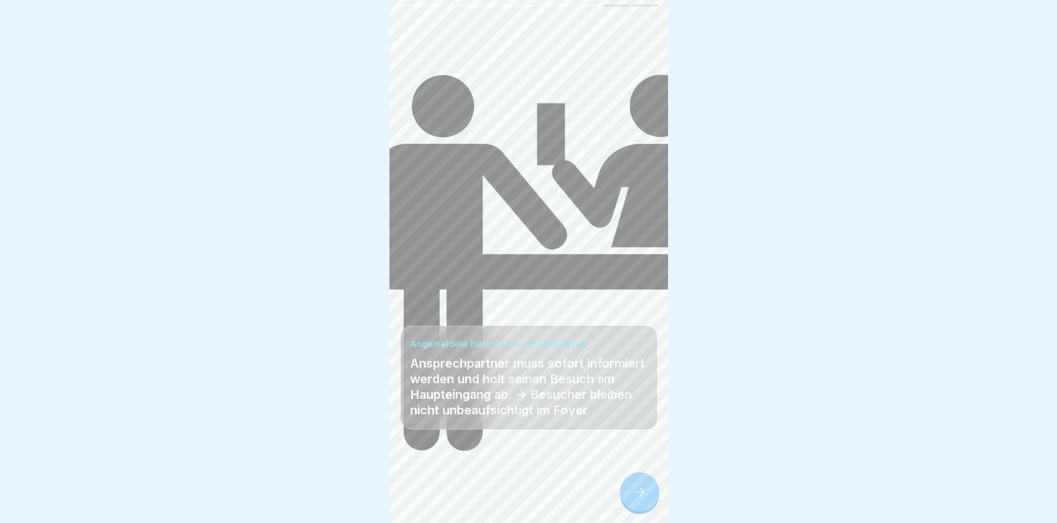
click at [508, 497] on div at bounding box center [639, 492] width 39 height 39
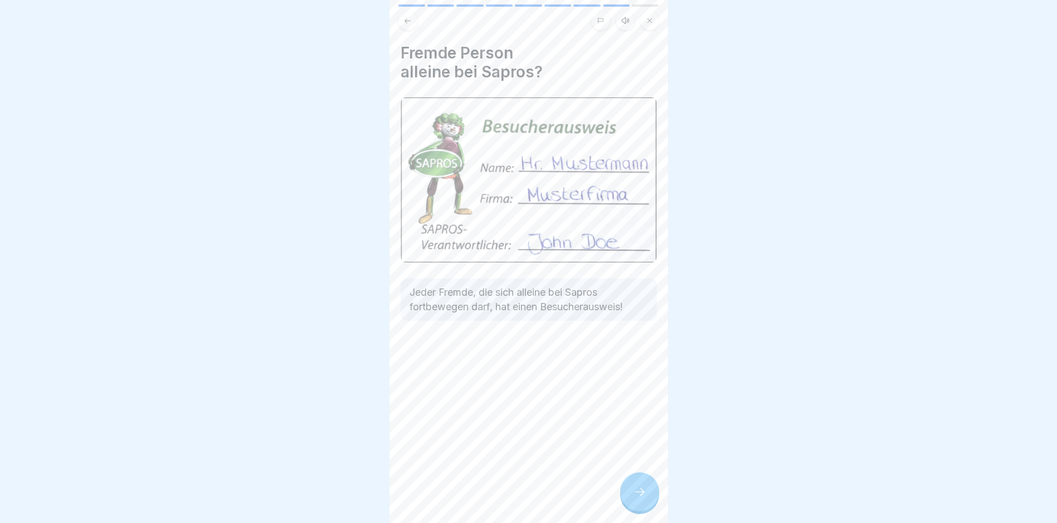
click at [508, 497] on div at bounding box center [639, 492] width 39 height 39
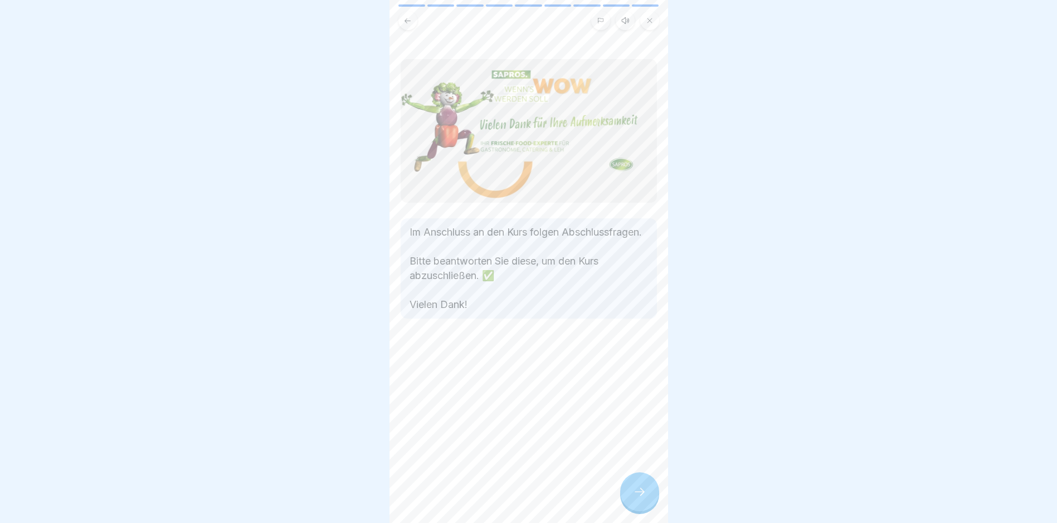
click at [508, 497] on div at bounding box center [639, 492] width 39 height 39
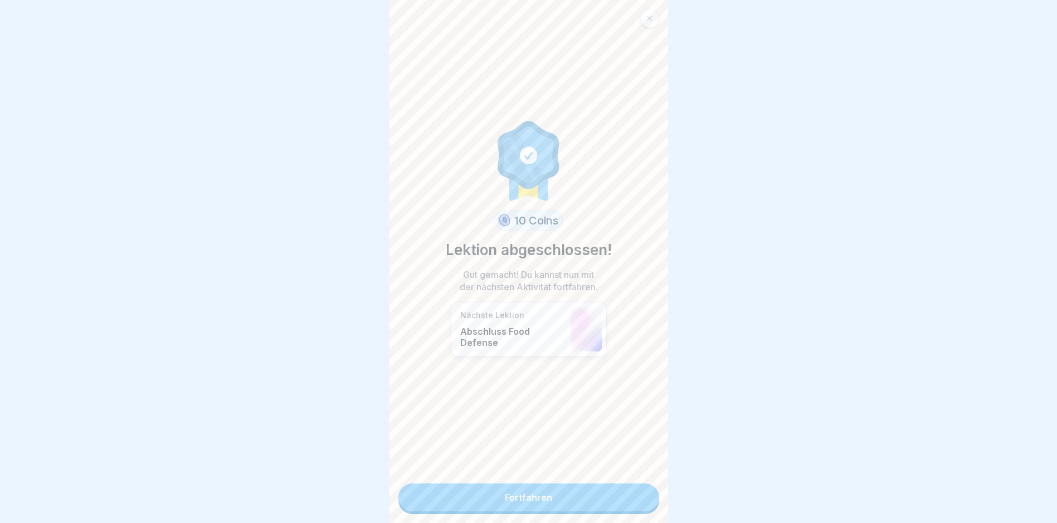
click at [508, 496] on link "Fortfahren" at bounding box center [529, 498] width 261 height 28
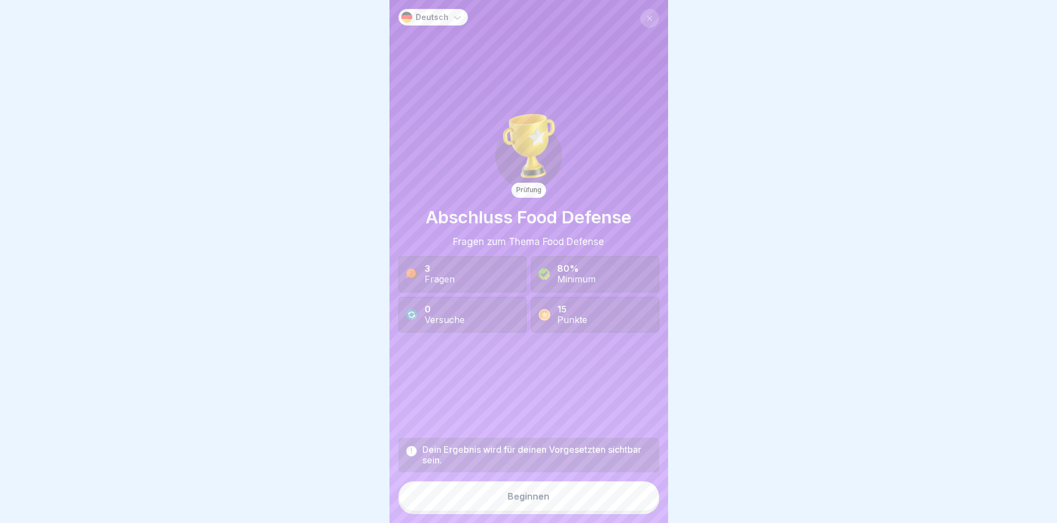
click at [508, 501] on button "Beginnen" at bounding box center [529, 497] width 261 height 30
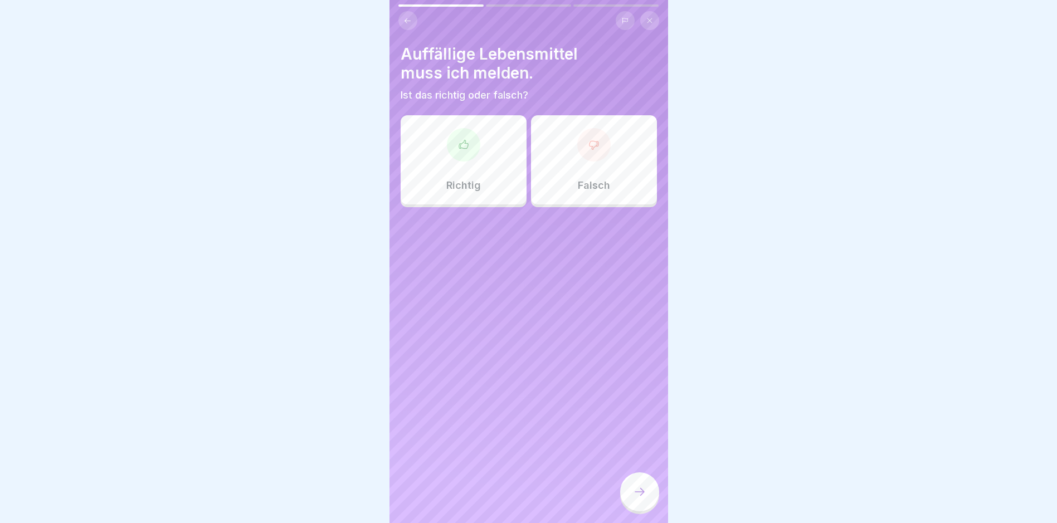
click at [466, 160] on div at bounding box center [463, 144] width 33 height 33
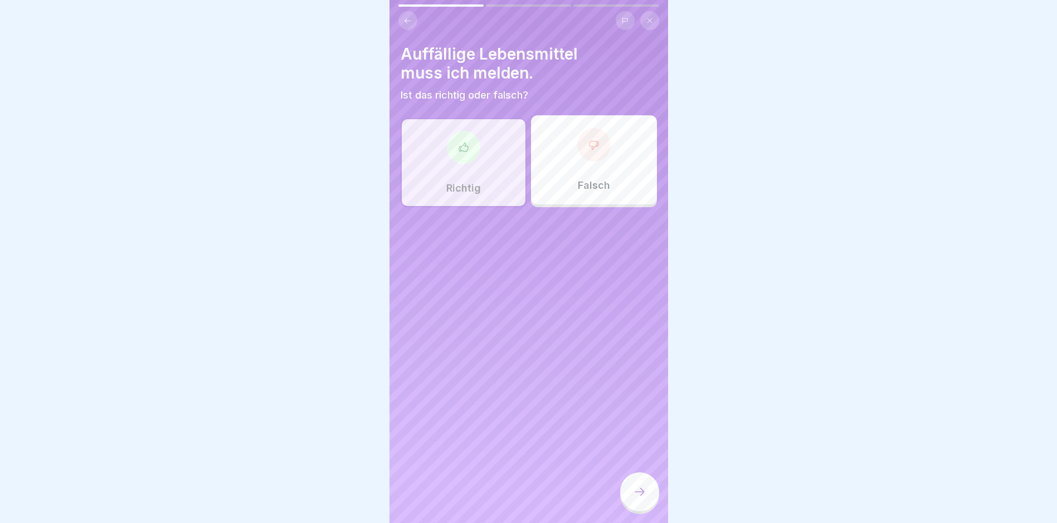
click at [508, 498] on div at bounding box center [639, 492] width 39 height 39
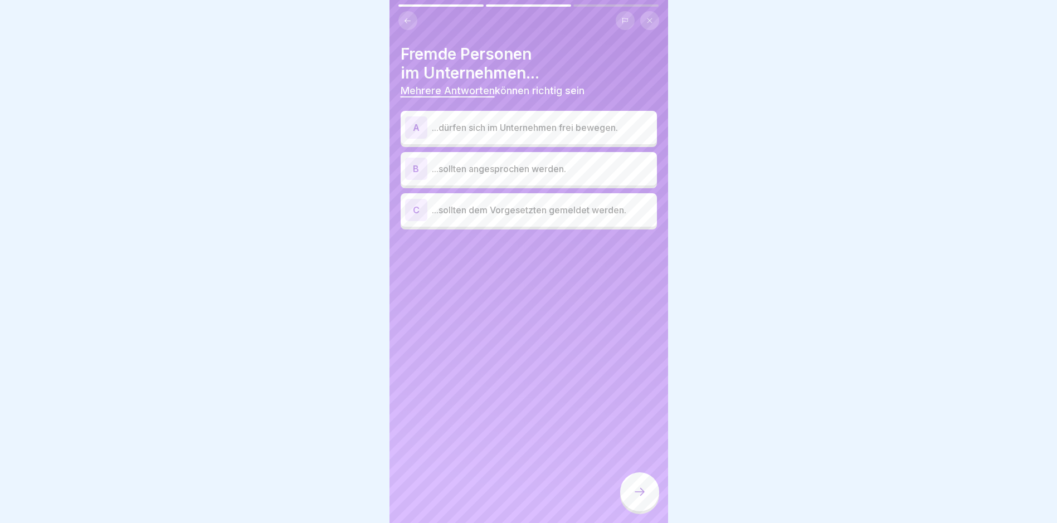
click at [508, 167] on p "...sollten angesprochen werden." at bounding box center [542, 168] width 221 height 13
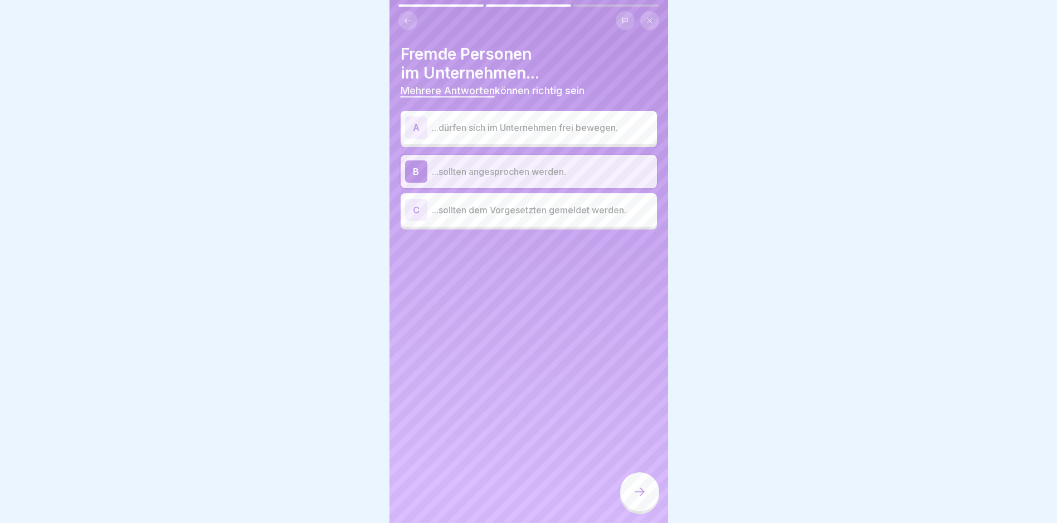
click at [508, 217] on div "C ...sollten dem Vorgesetzten gemeldet werden." at bounding box center [528, 210] width 247 height 22
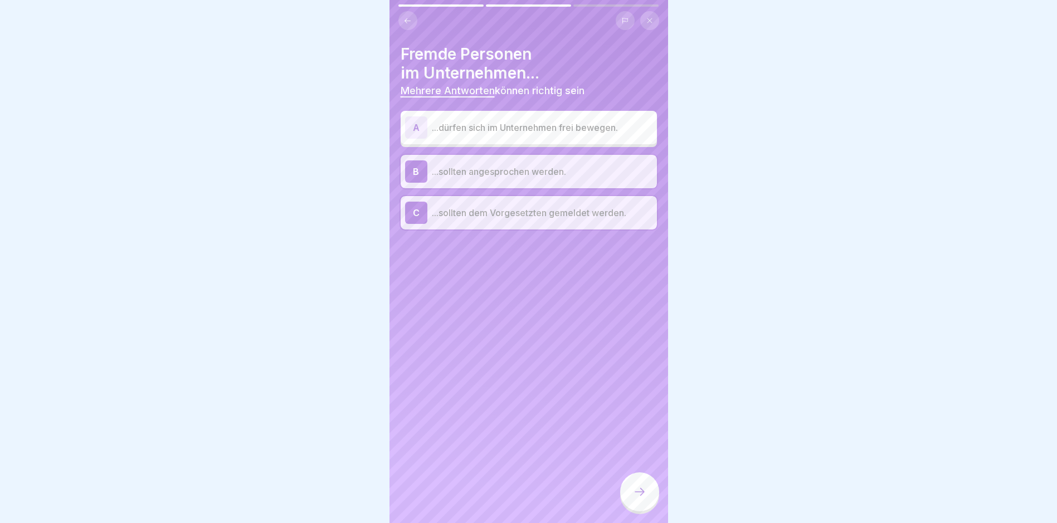
click at [508, 492] on div at bounding box center [639, 492] width 39 height 39
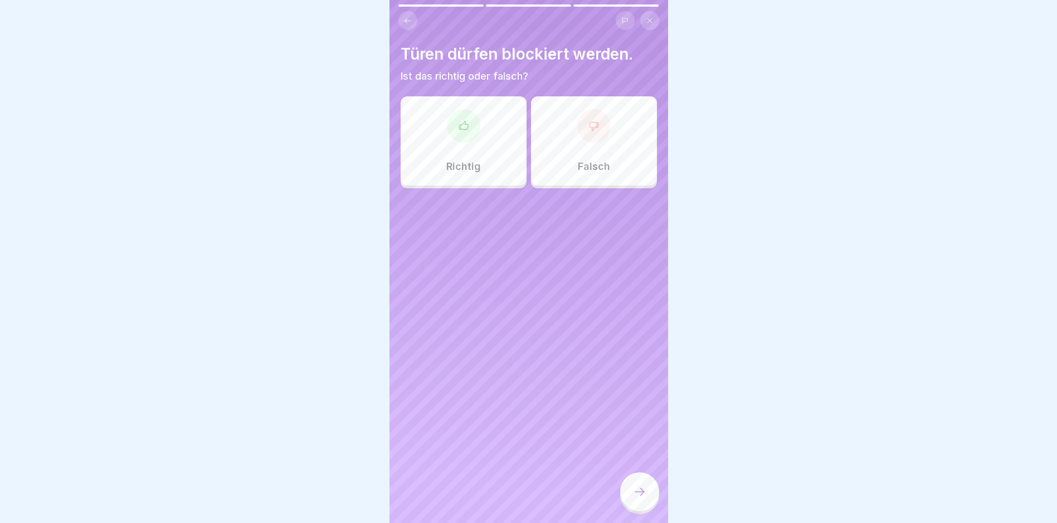
click at [508, 160] on div "Falsch" at bounding box center [594, 140] width 126 height 89
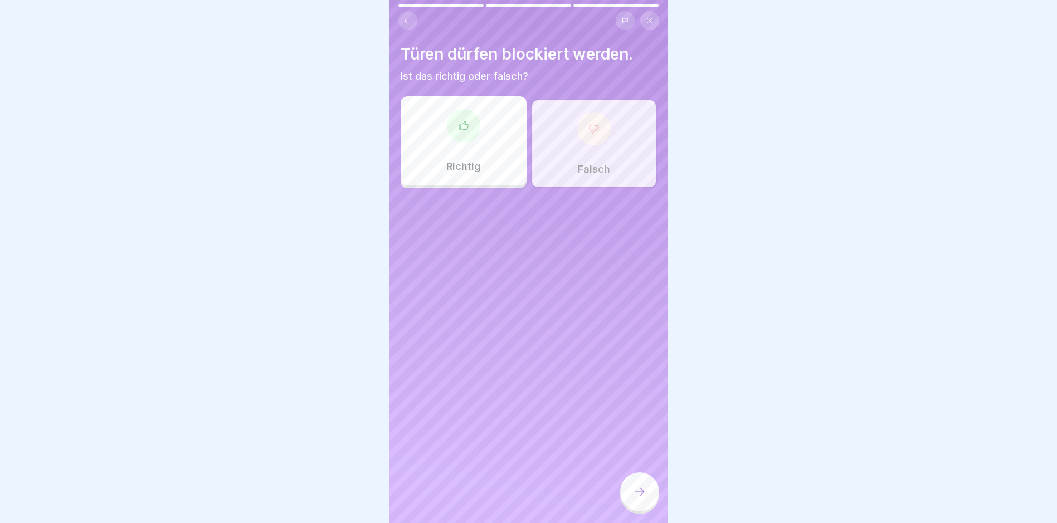
click at [508, 495] on div at bounding box center [639, 492] width 39 height 39
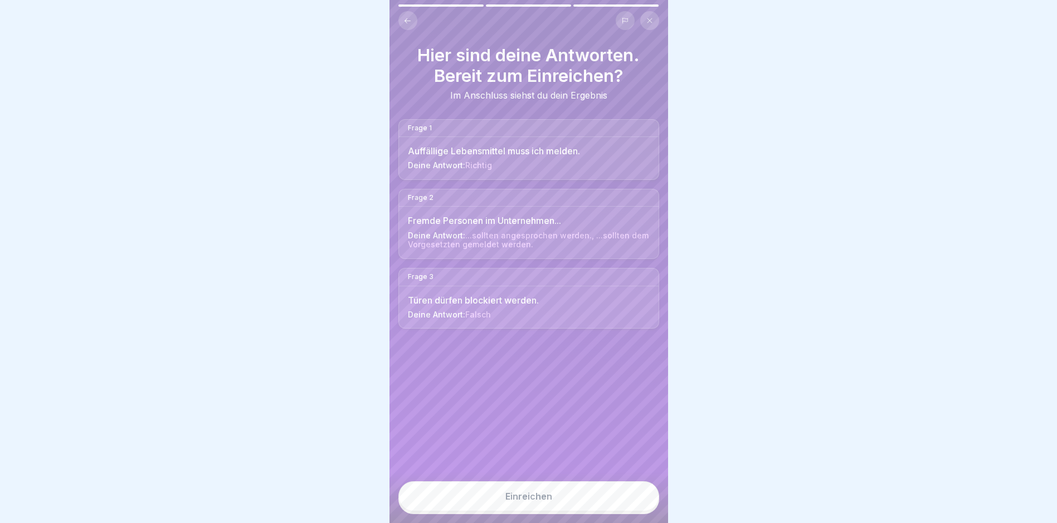
click at [508, 501] on div "Einreichen" at bounding box center [529, 497] width 47 height 10
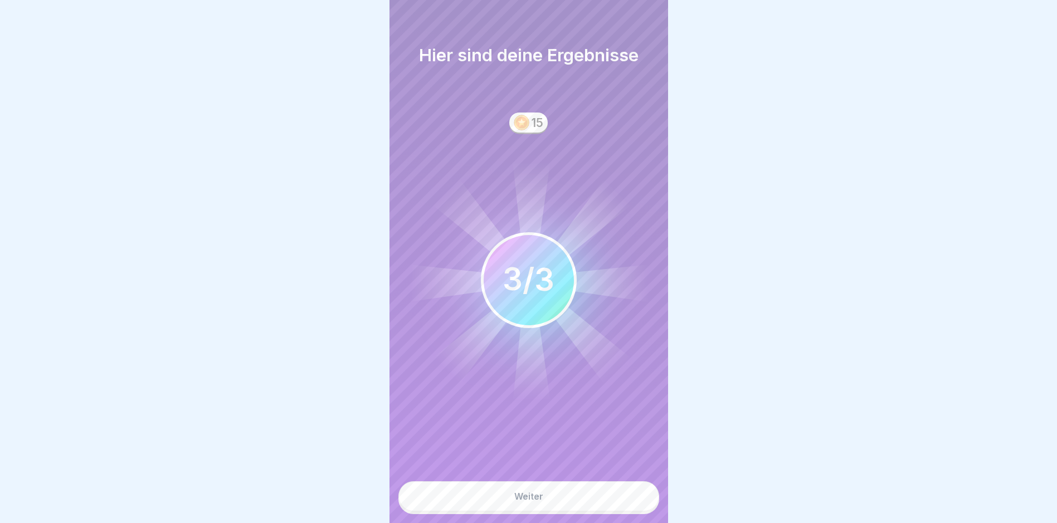
click at [508, 505] on button "Weiter" at bounding box center [529, 497] width 261 height 30
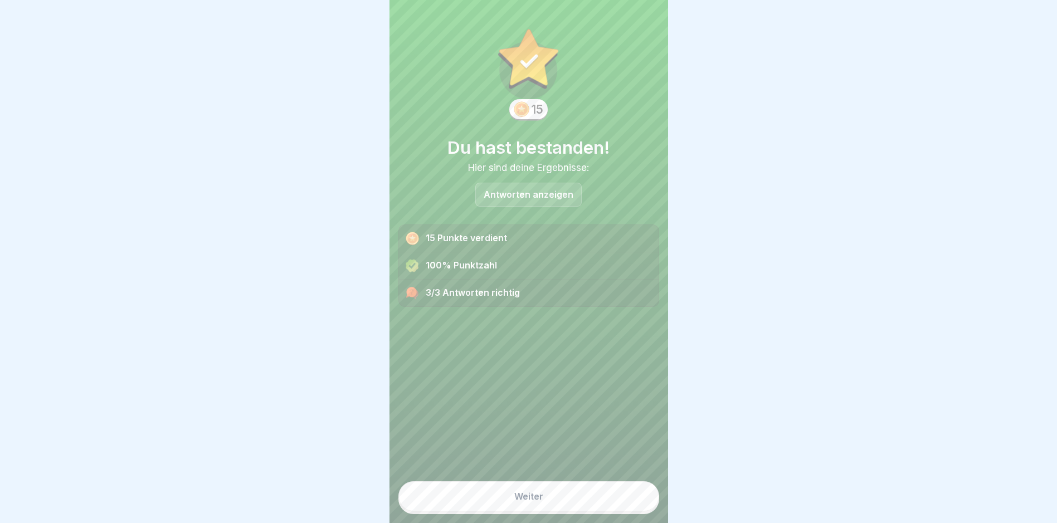
click at [508, 503] on button "Weiter" at bounding box center [529, 497] width 261 height 30
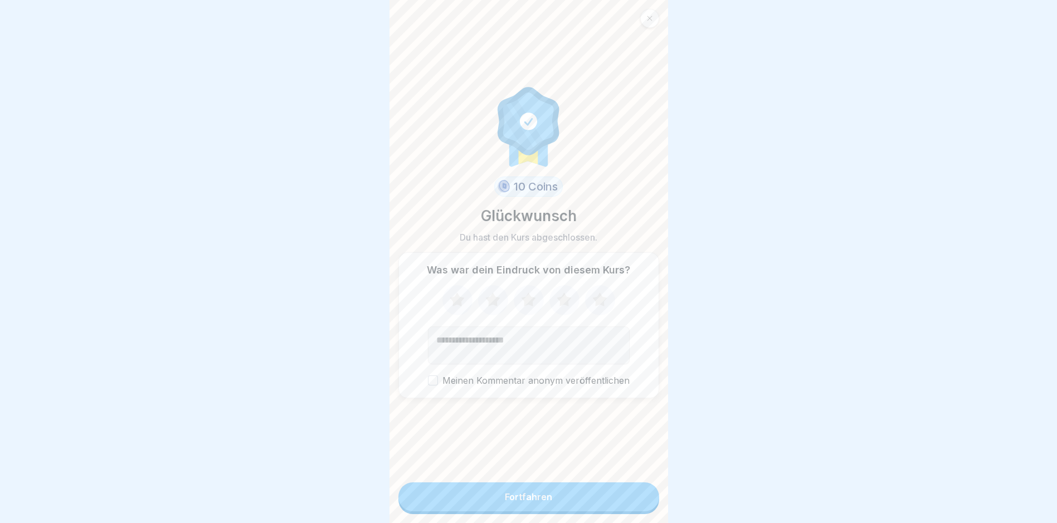
click at [508, 503] on button "Fortfahren" at bounding box center [529, 497] width 261 height 29
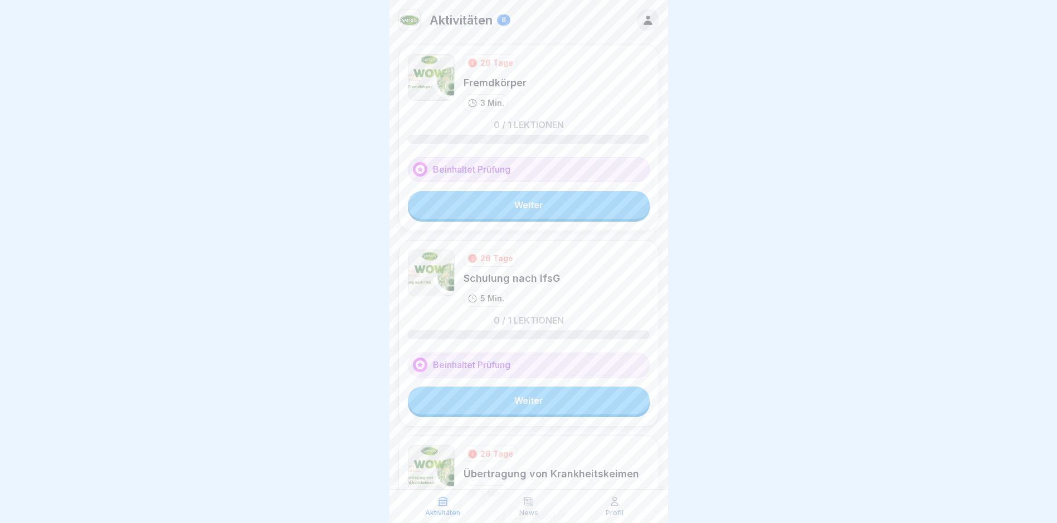
click at [508, 209] on link "Weiter" at bounding box center [529, 205] width 242 height 28
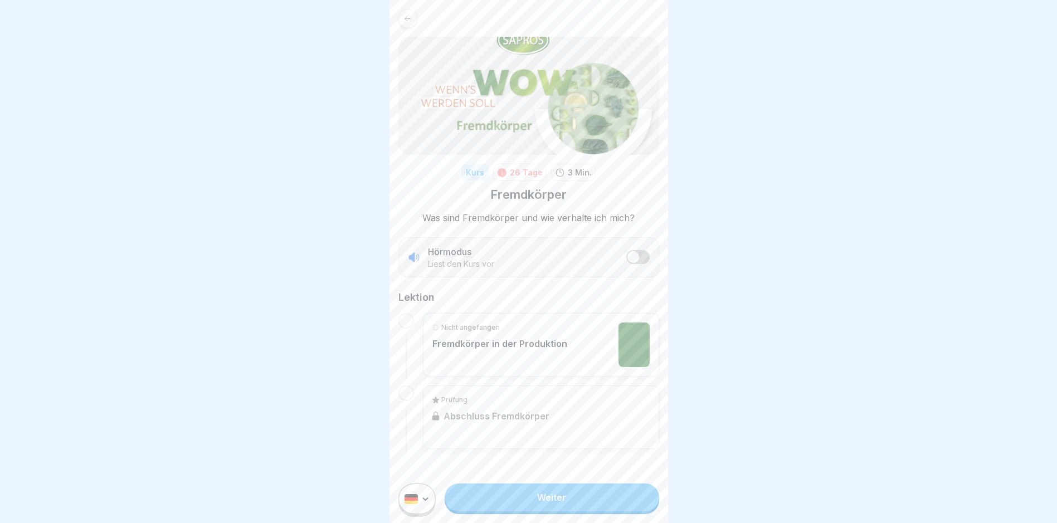
click at [508, 509] on link "Weiter" at bounding box center [552, 498] width 214 height 28
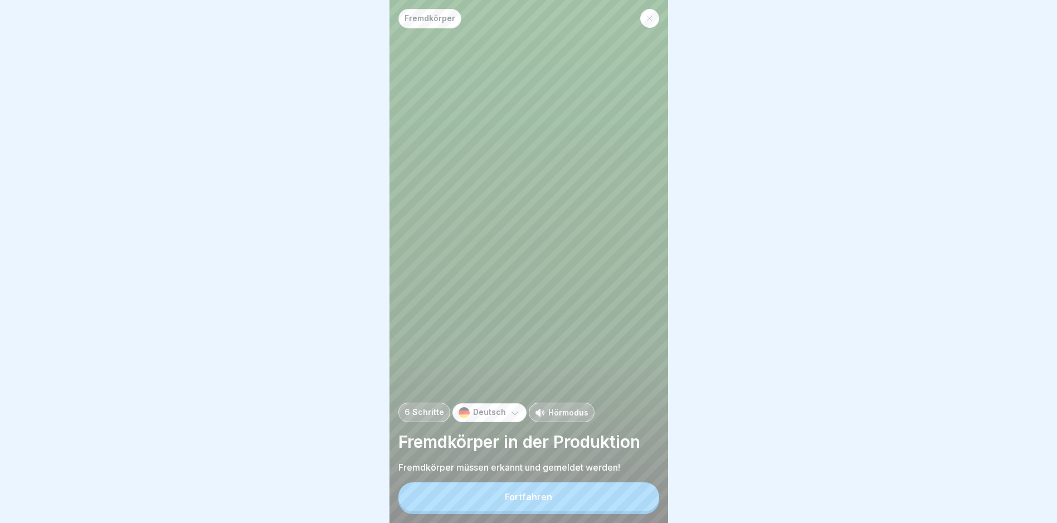
click at [508, 512] on button "Fortfahren" at bounding box center [529, 497] width 261 height 29
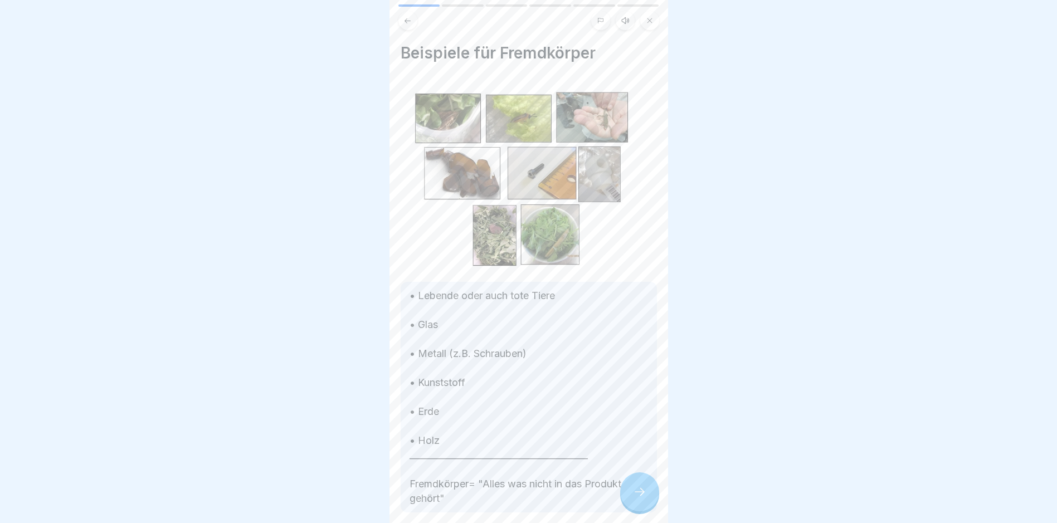
click at [508, 499] on icon at bounding box center [639, 491] width 13 height 13
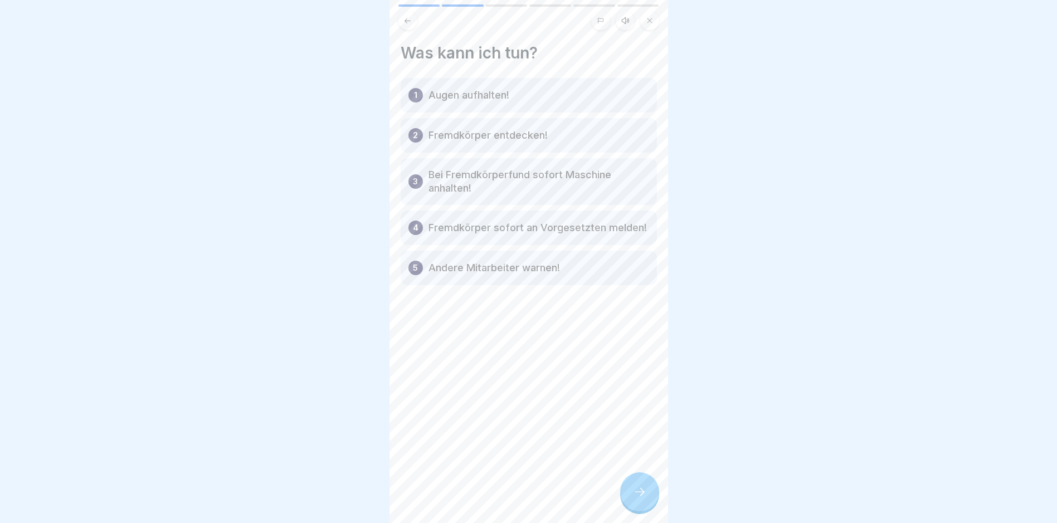
click at [508, 499] on icon at bounding box center [639, 491] width 13 height 13
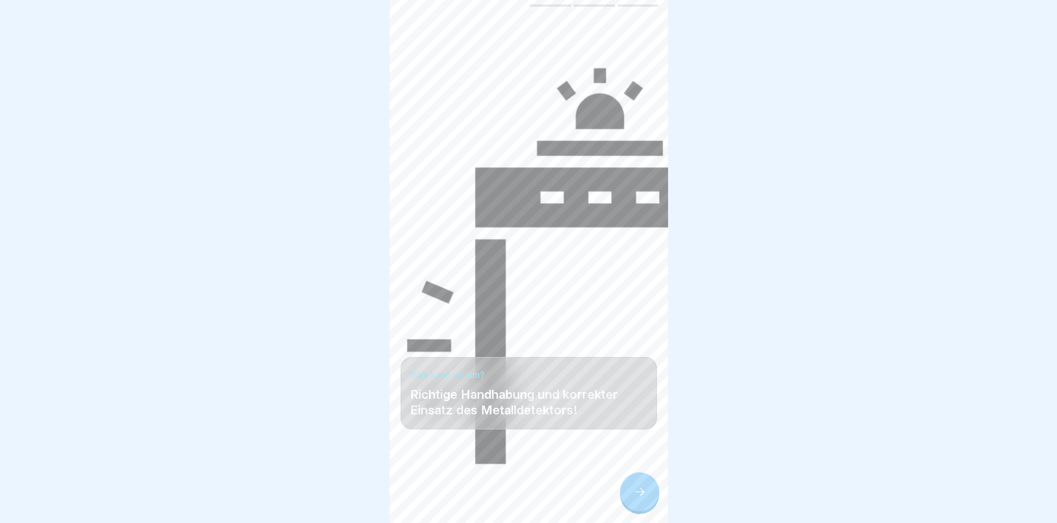
click at [508, 499] on icon at bounding box center [639, 491] width 13 height 13
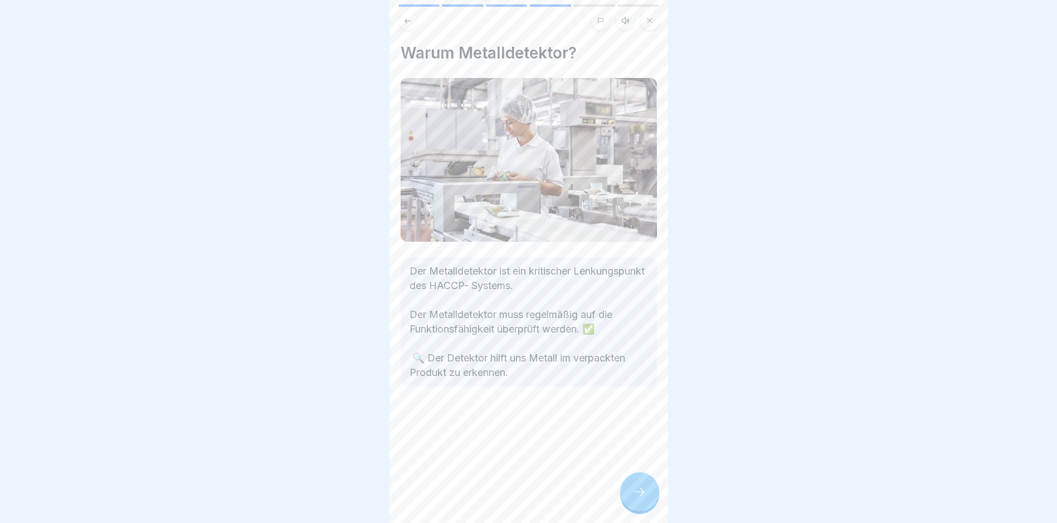
click at [508, 499] on icon at bounding box center [639, 491] width 13 height 13
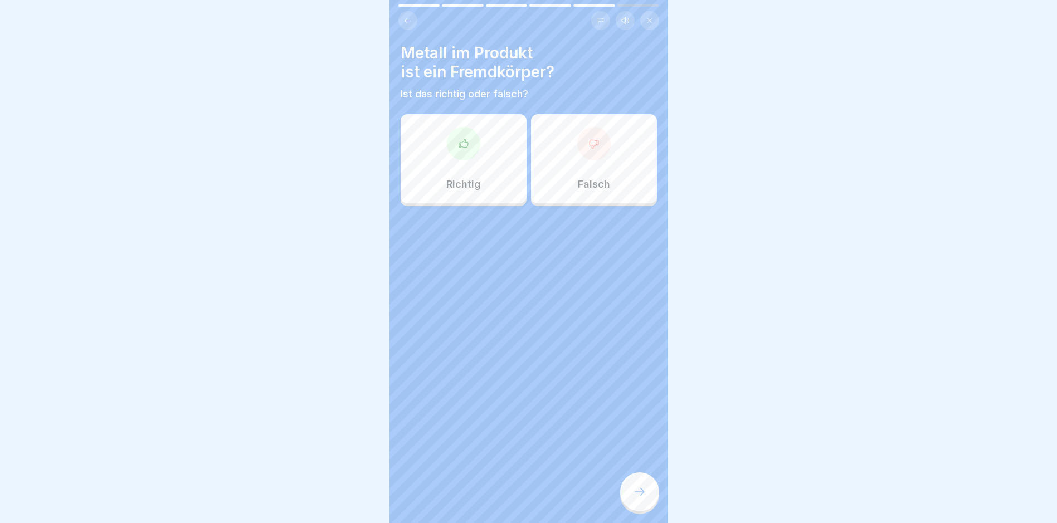
click at [460, 159] on div at bounding box center [463, 143] width 33 height 33
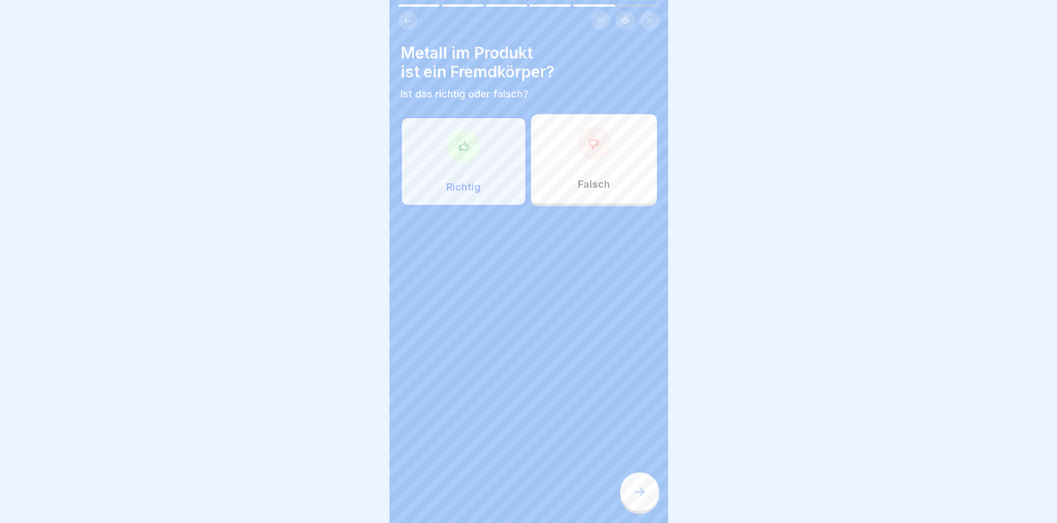
click at [508, 492] on div at bounding box center [639, 492] width 39 height 39
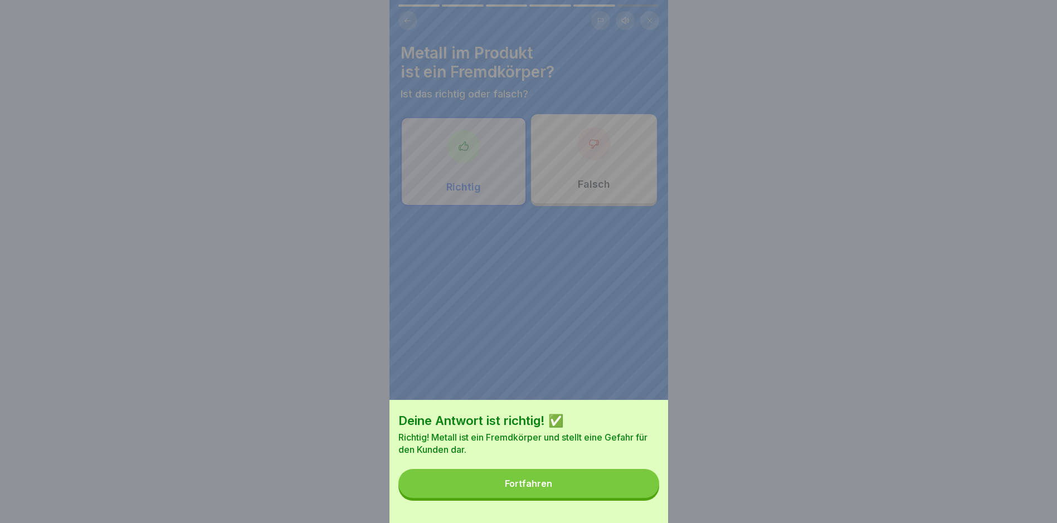
click at [508, 489] on button "Fortfahren" at bounding box center [529, 483] width 261 height 29
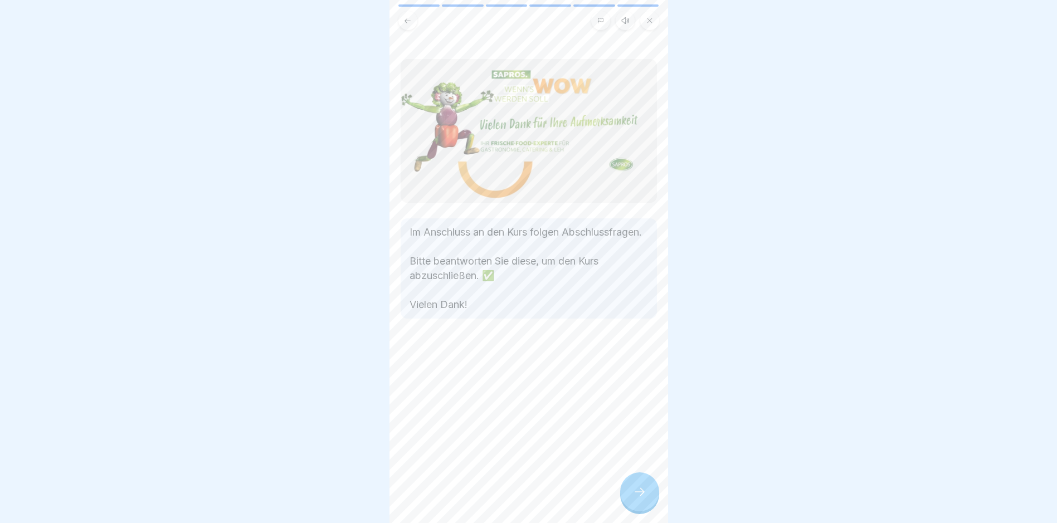
click at [508, 493] on div at bounding box center [639, 492] width 39 height 39
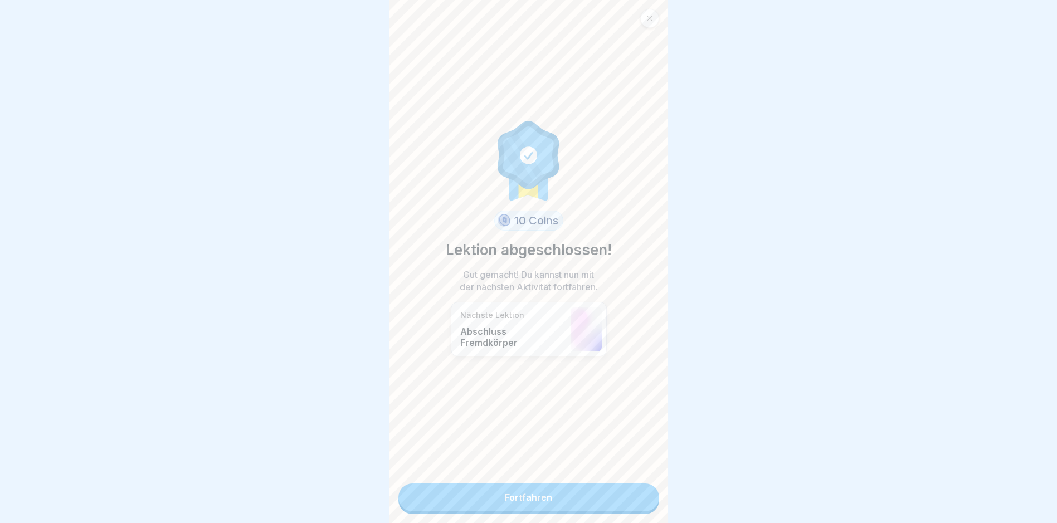
click at [508, 494] on link "Fortfahren" at bounding box center [529, 498] width 261 height 28
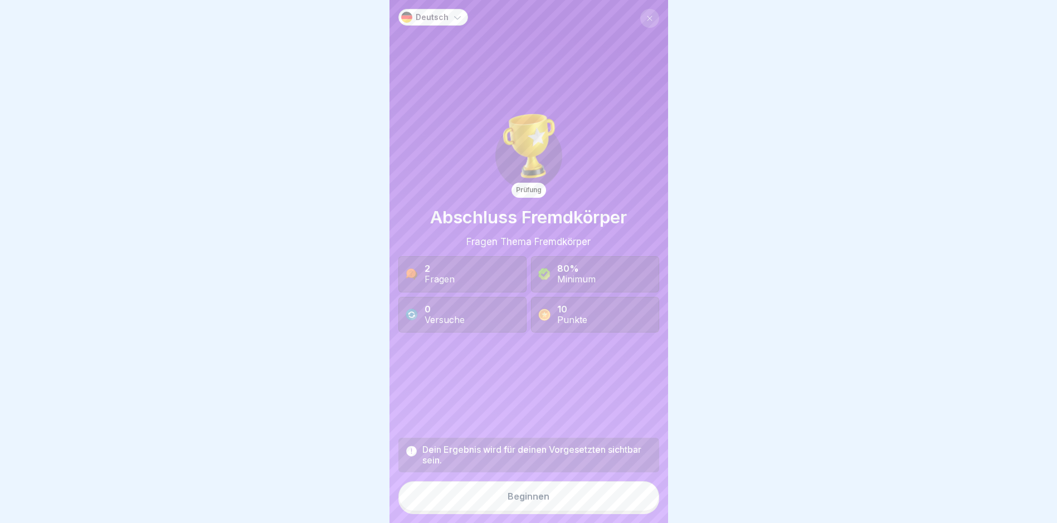
click at [508, 502] on button "Beginnen" at bounding box center [529, 497] width 261 height 30
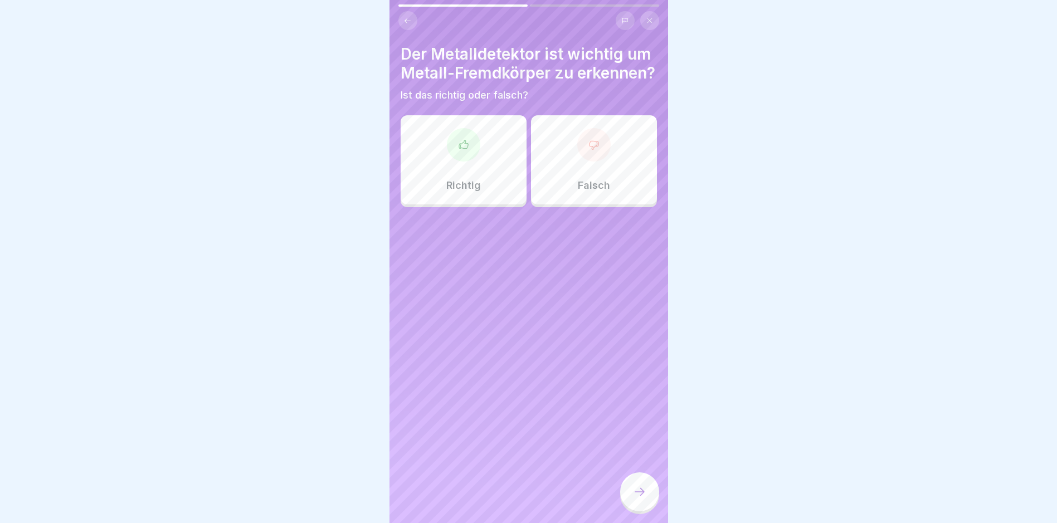
click at [478, 166] on div "Richtig" at bounding box center [464, 159] width 126 height 89
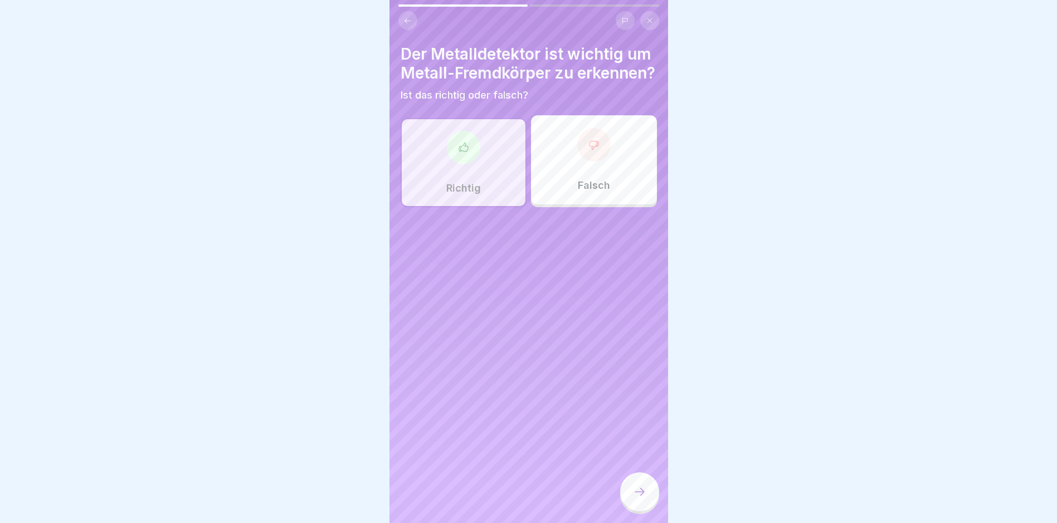
click at [508, 498] on icon at bounding box center [639, 491] width 13 height 13
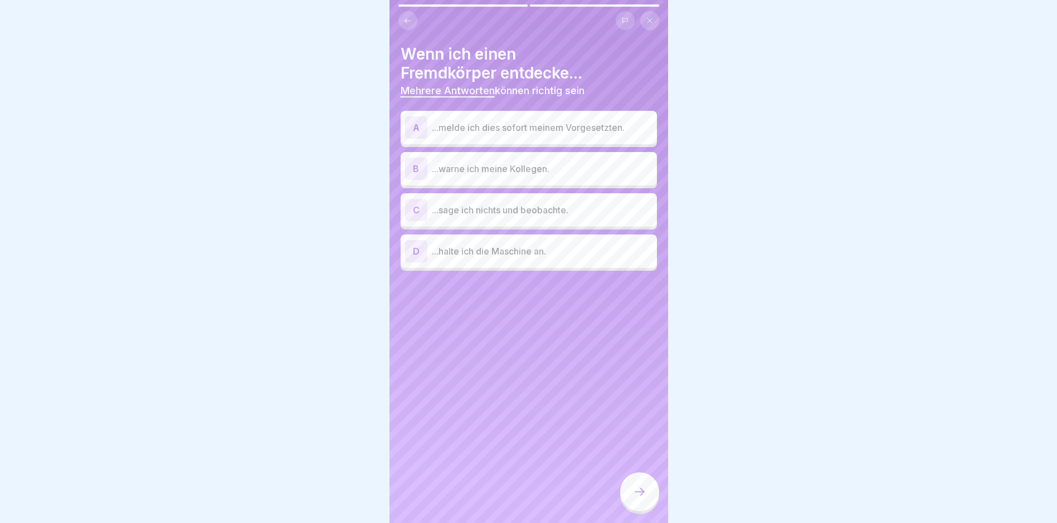
click at [508, 129] on p "...melde ich dies sofort meinem Vorgesetzten." at bounding box center [542, 127] width 221 height 13
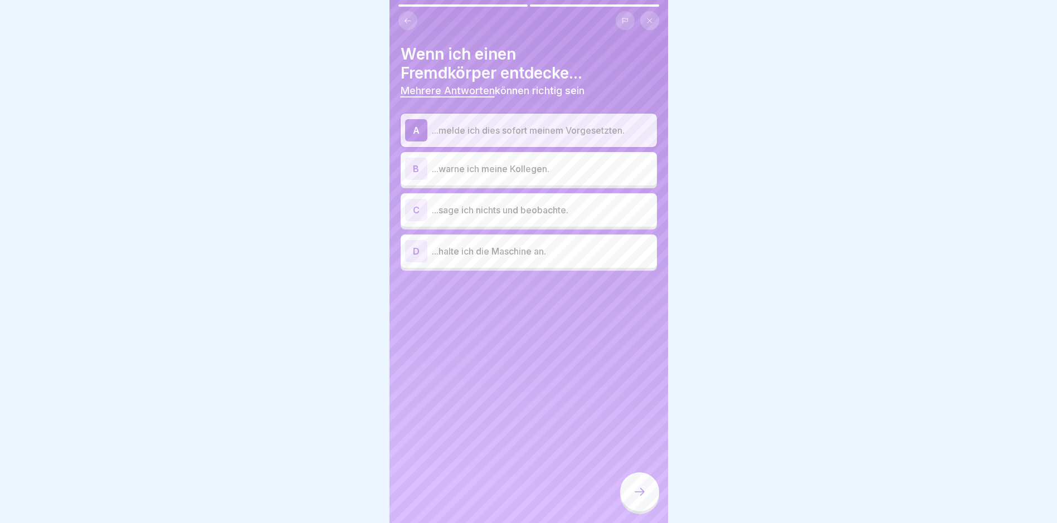
click at [508, 171] on p "...warne ich meine Kollegen." at bounding box center [542, 168] width 221 height 13
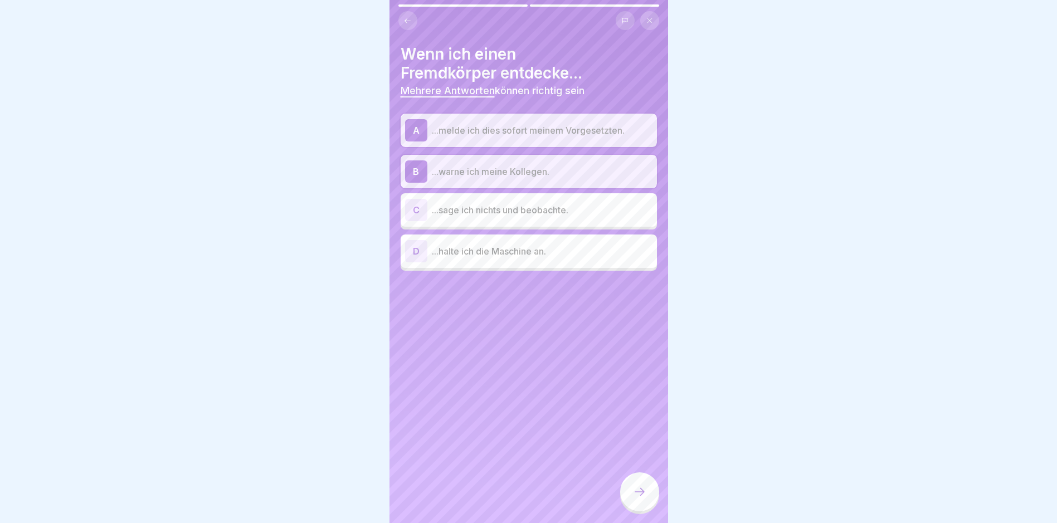
click at [508, 255] on p "...halte ich die Maschine an." at bounding box center [542, 251] width 221 height 13
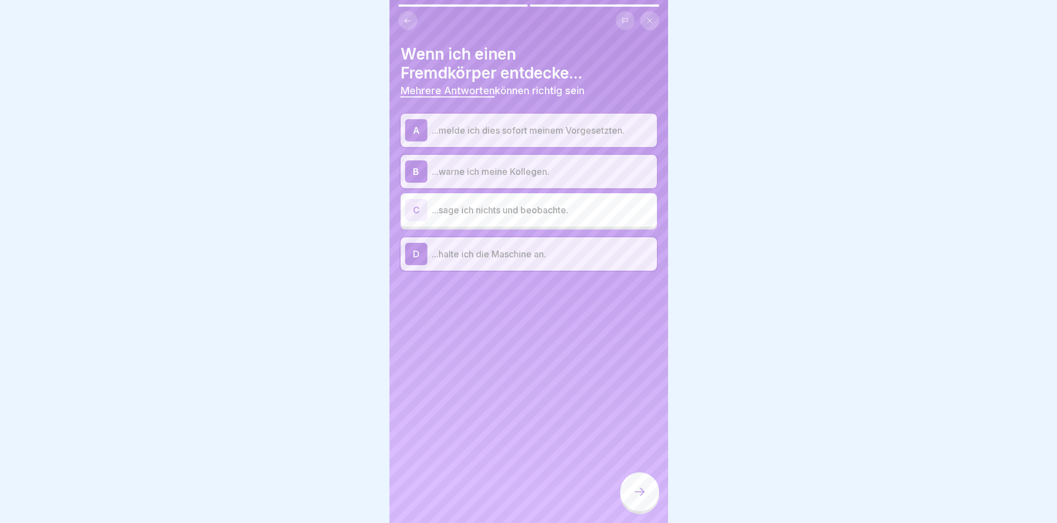
click at [508, 499] on icon at bounding box center [639, 491] width 13 height 13
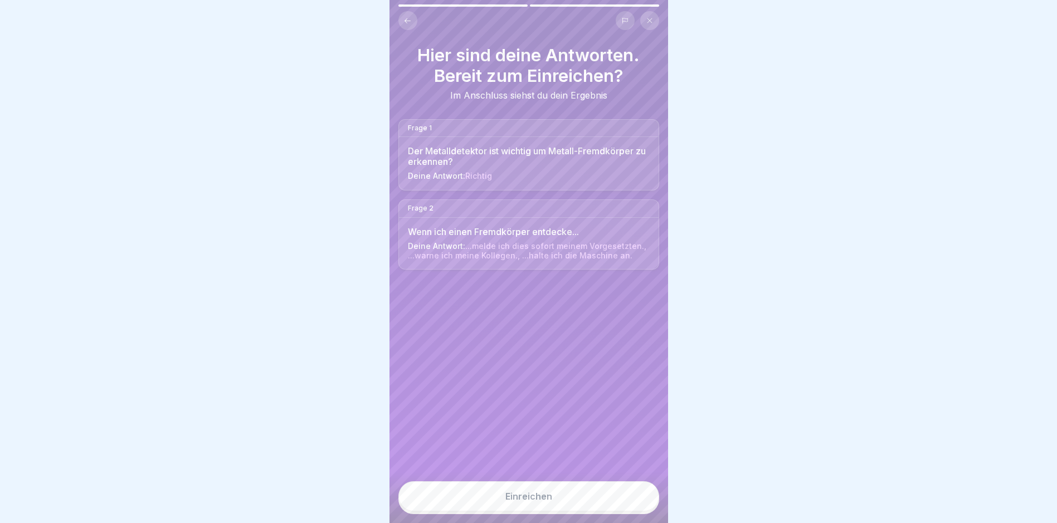
click at [508, 510] on button "Einreichen" at bounding box center [529, 497] width 261 height 30
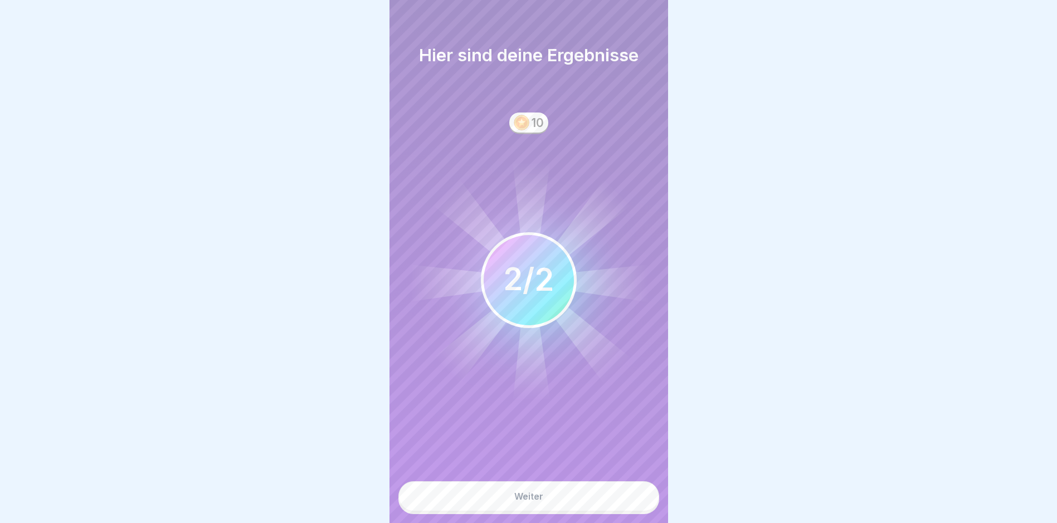
click at [508, 504] on button "Weiter" at bounding box center [529, 497] width 261 height 30
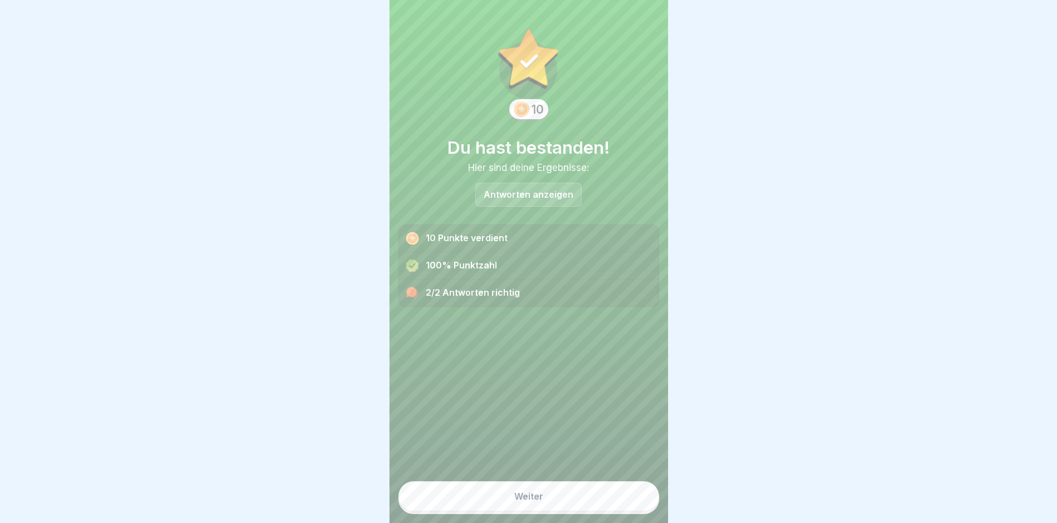
click at [508, 504] on button "Weiter" at bounding box center [529, 497] width 261 height 30
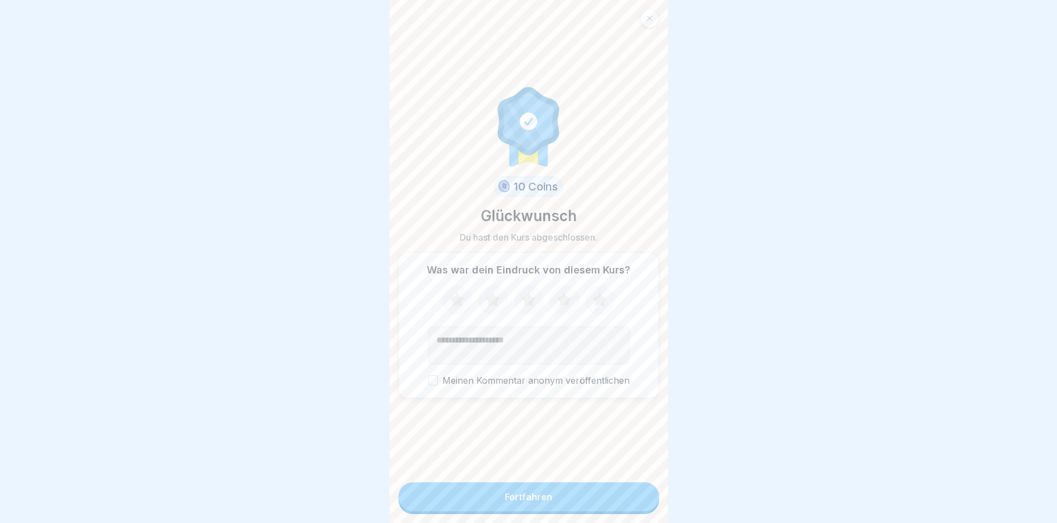
click at [508, 506] on button "Fortfahren" at bounding box center [529, 497] width 261 height 29
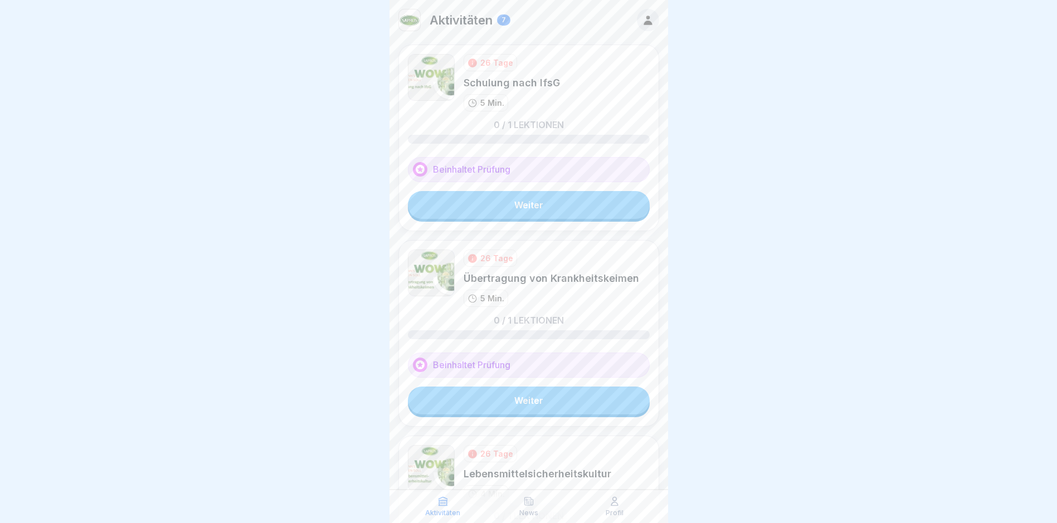
click at [508, 216] on link "Weiter" at bounding box center [529, 205] width 242 height 28
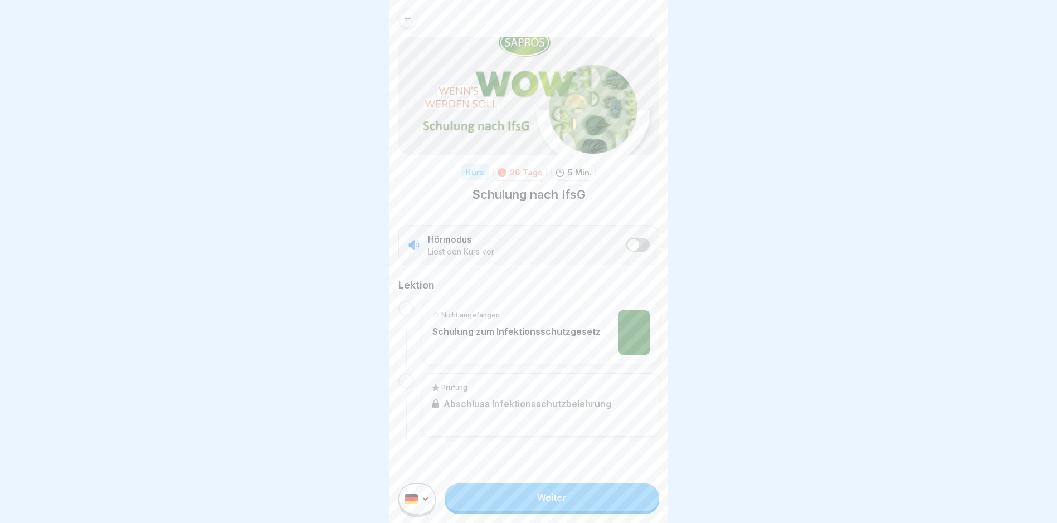
click at [508, 512] on link "Weiter" at bounding box center [552, 498] width 214 height 28
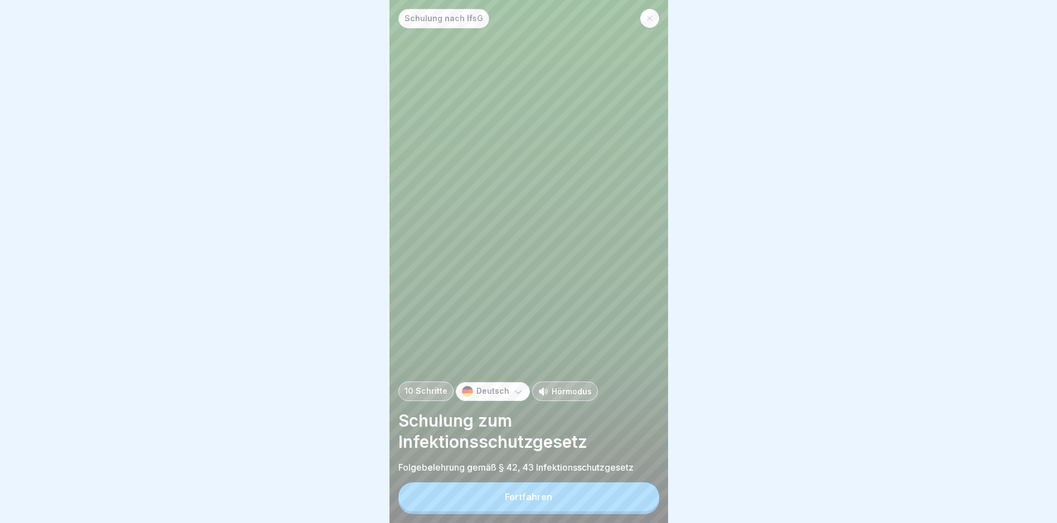
click at [508, 512] on button "Fortfahren" at bounding box center [529, 497] width 261 height 29
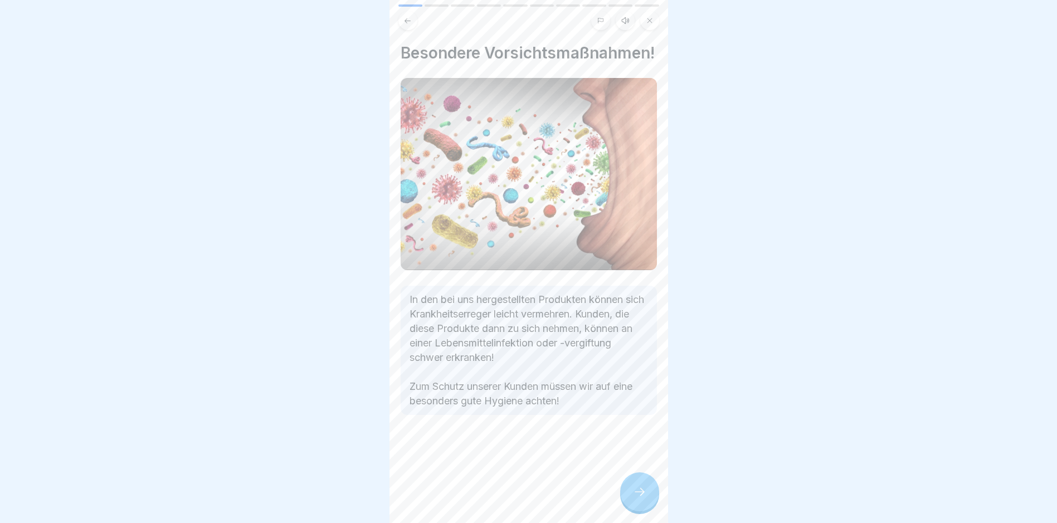
click at [508, 504] on div at bounding box center [639, 492] width 39 height 39
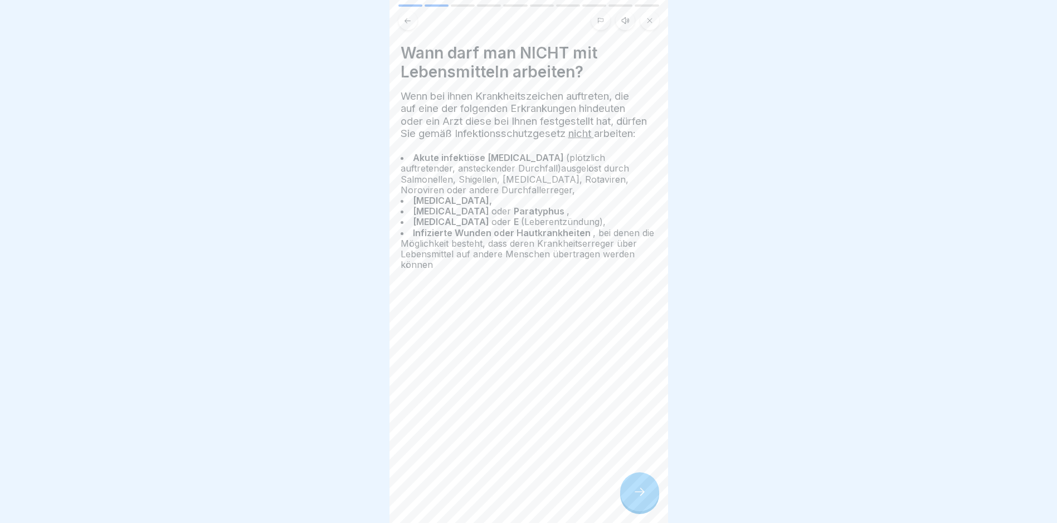
click at [508, 499] on icon at bounding box center [639, 491] width 13 height 13
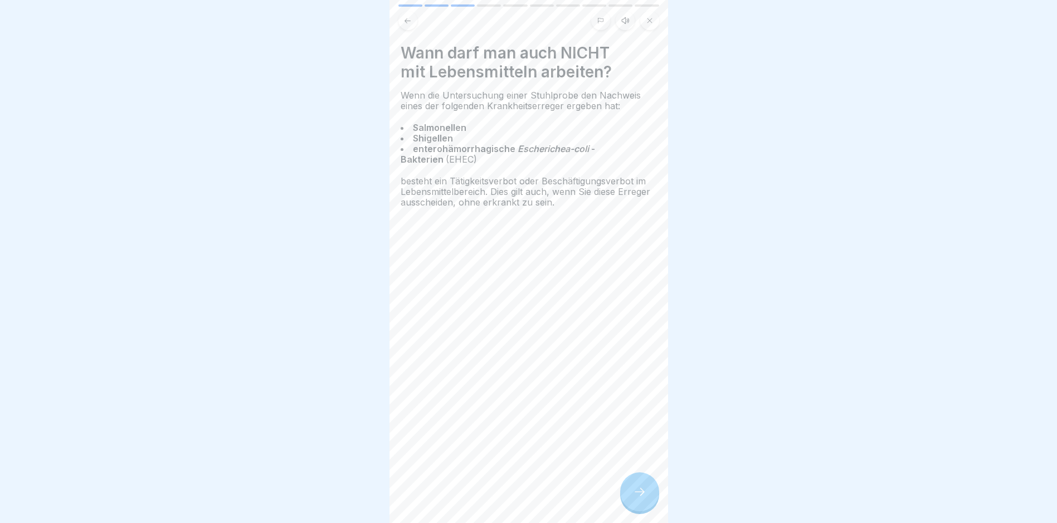
click at [508, 499] on icon at bounding box center [639, 491] width 13 height 13
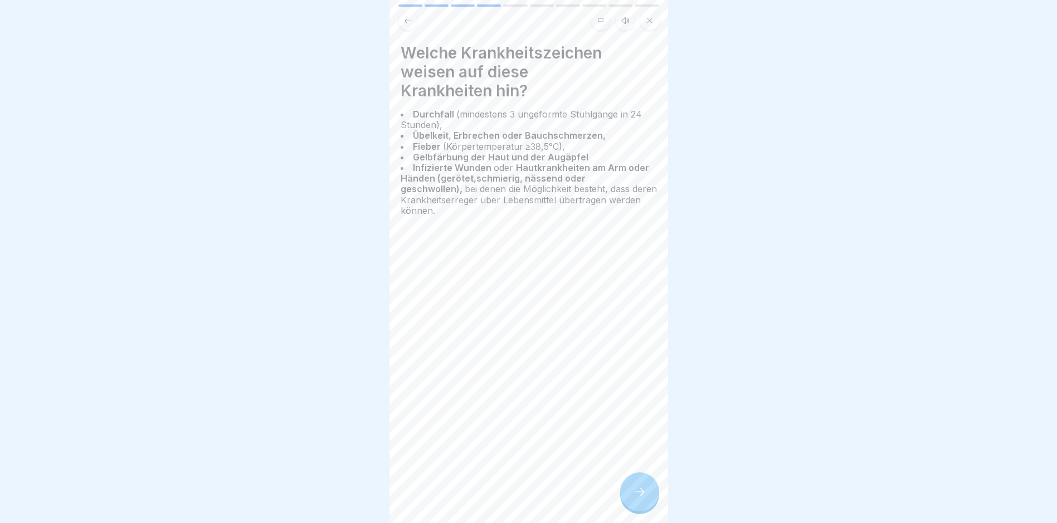
click at [508, 499] on icon at bounding box center [639, 491] width 13 height 13
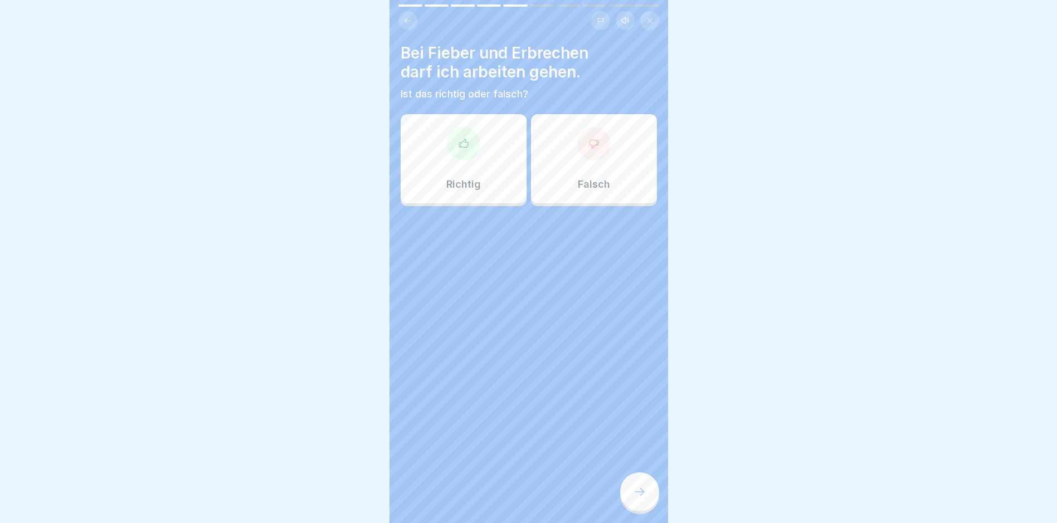
click at [508, 499] on icon at bounding box center [639, 491] width 13 height 13
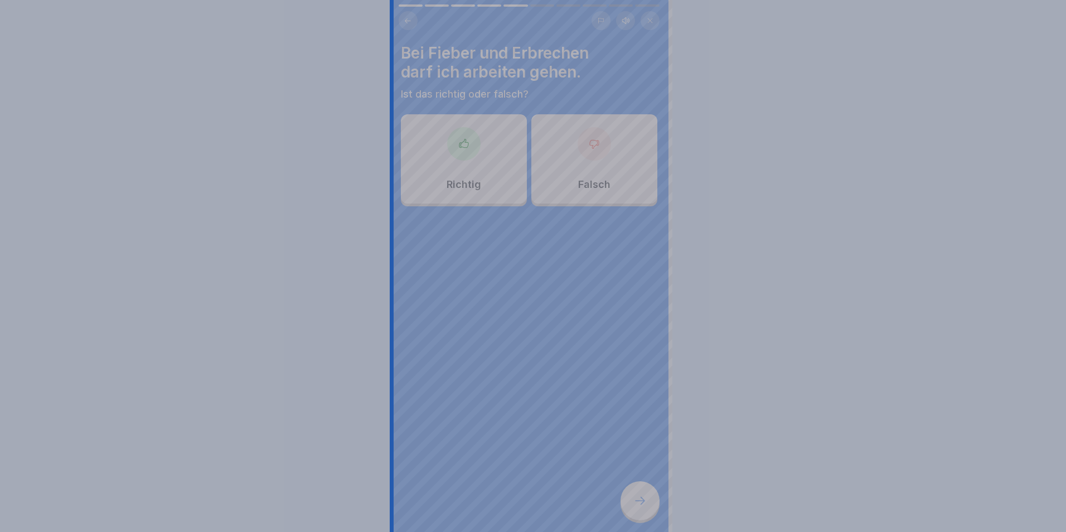
click at [508, 503] on div at bounding box center [533, 266] width 1066 height 532
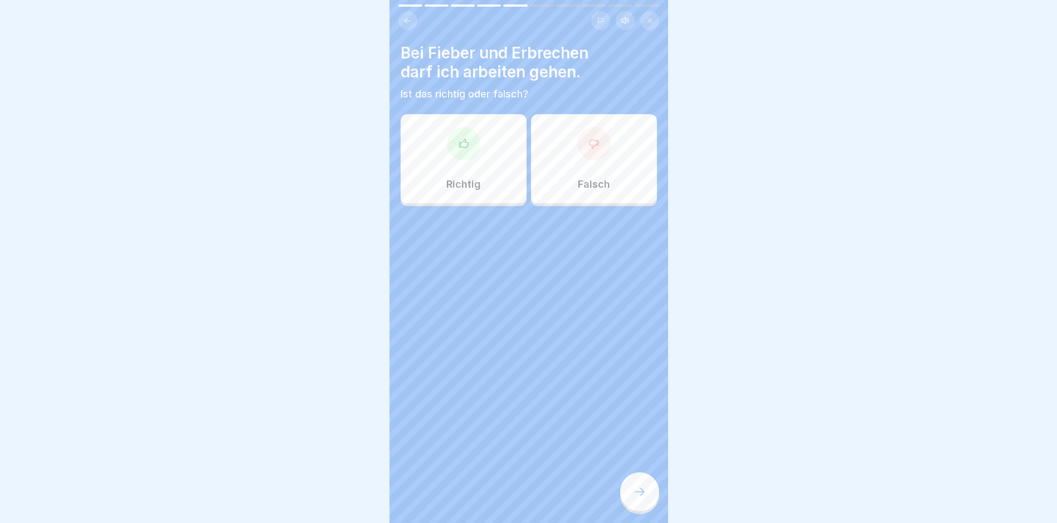
click at [508, 162] on div "Falsch" at bounding box center [594, 158] width 126 height 89
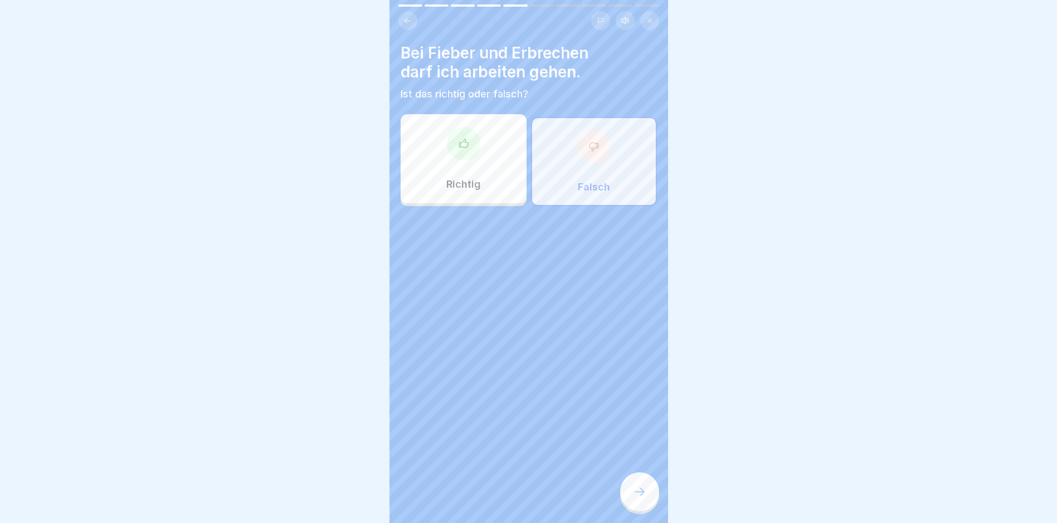
click at [508, 490] on div at bounding box center [639, 492] width 39 height 39
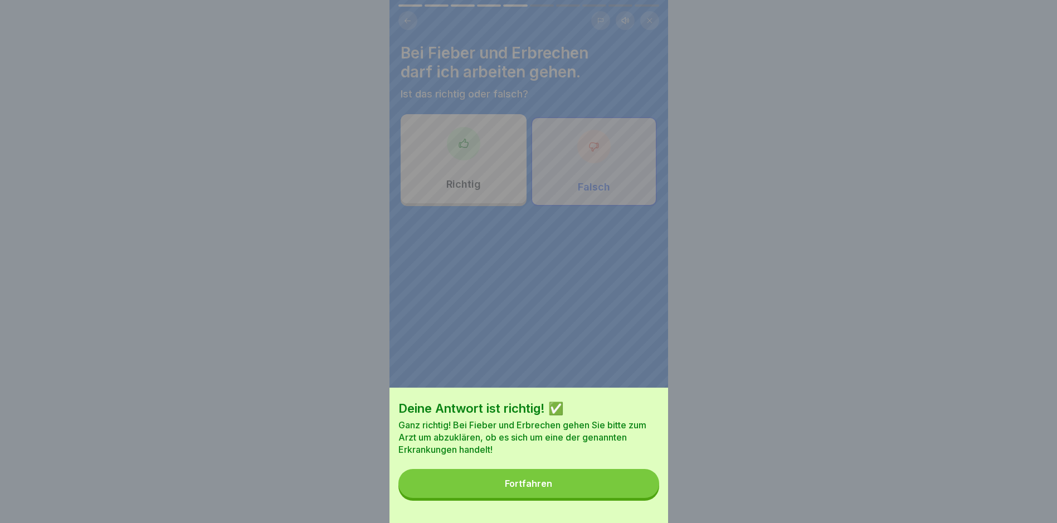
click at [508, 484] on button "Fortfahren" at bounding box center [529, 483] width 261 height 29
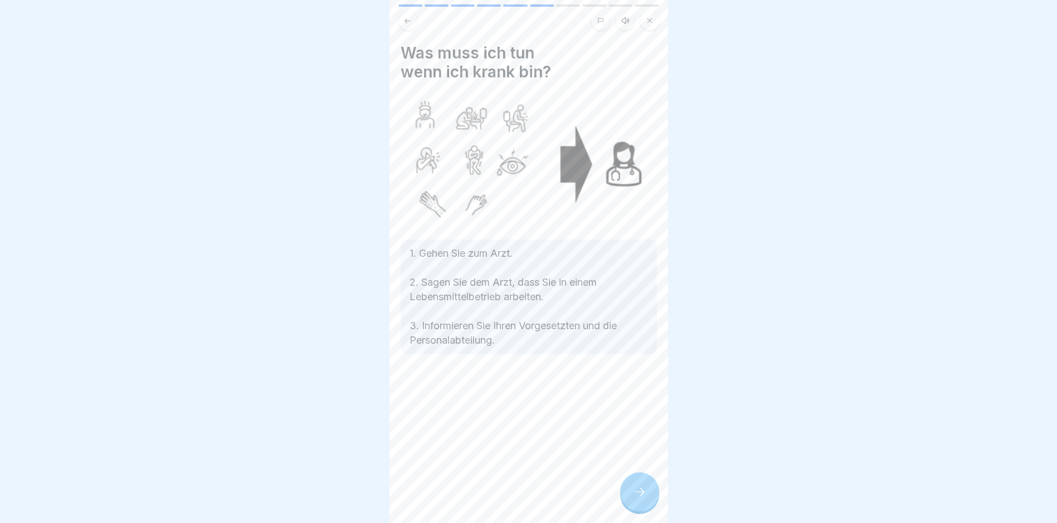
click at [508, 499] on icon at bounding box center [639, 491] width 13 height 13
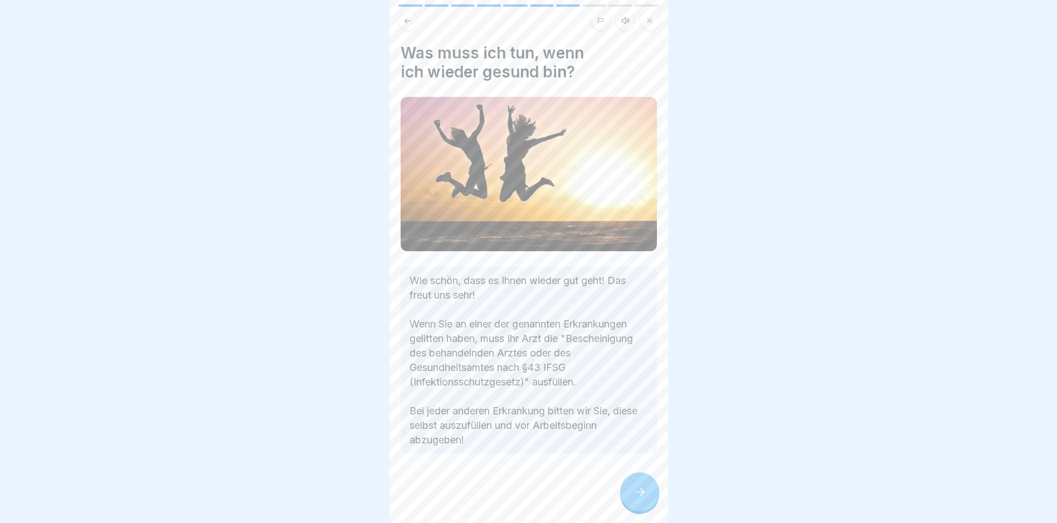
click at [508, 499] on icon at bounding box center [639, 491] width 13 height 13
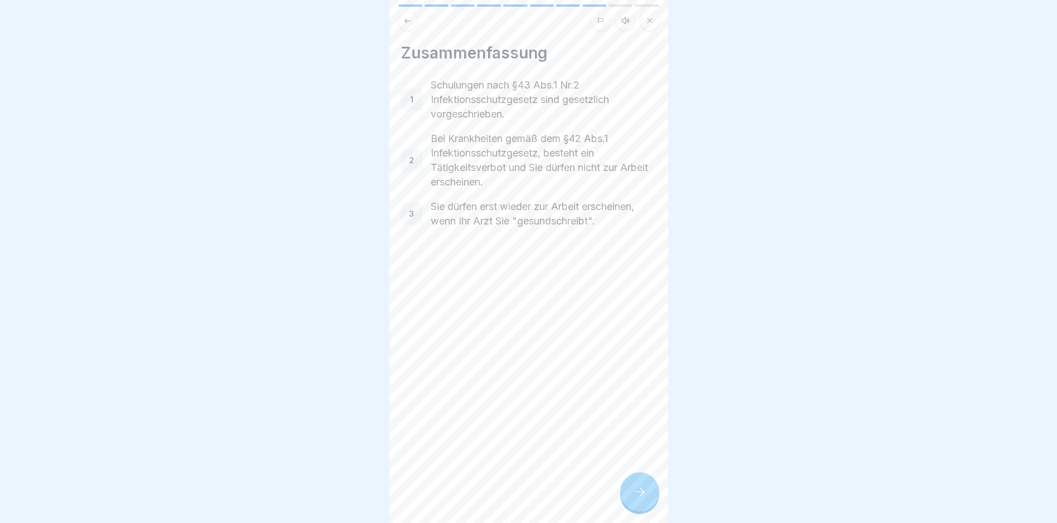
click at [508, 499] on icon at bounding box center [639, 491] width 13 height 13
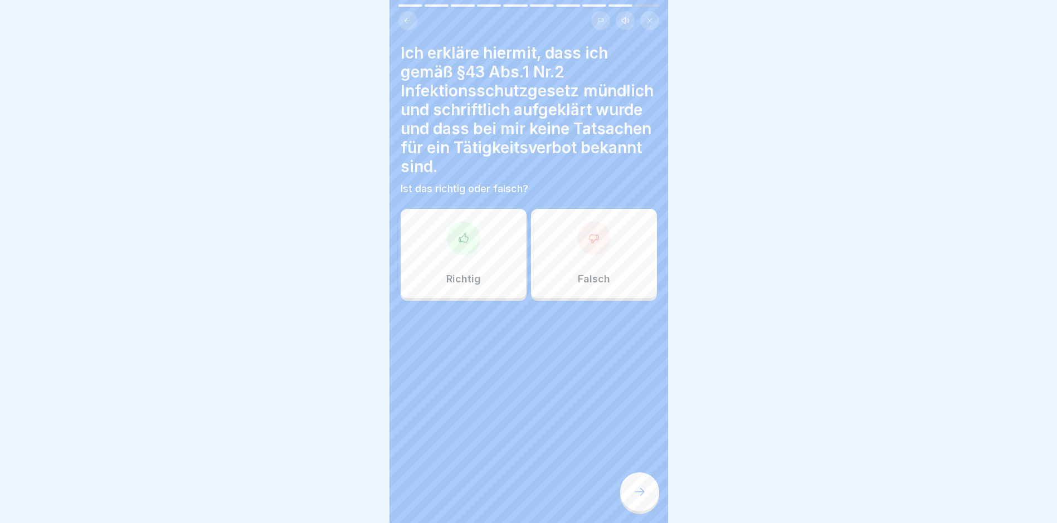
click at [474, 234] on div at bounding box center [463, 238] width 33 height 33
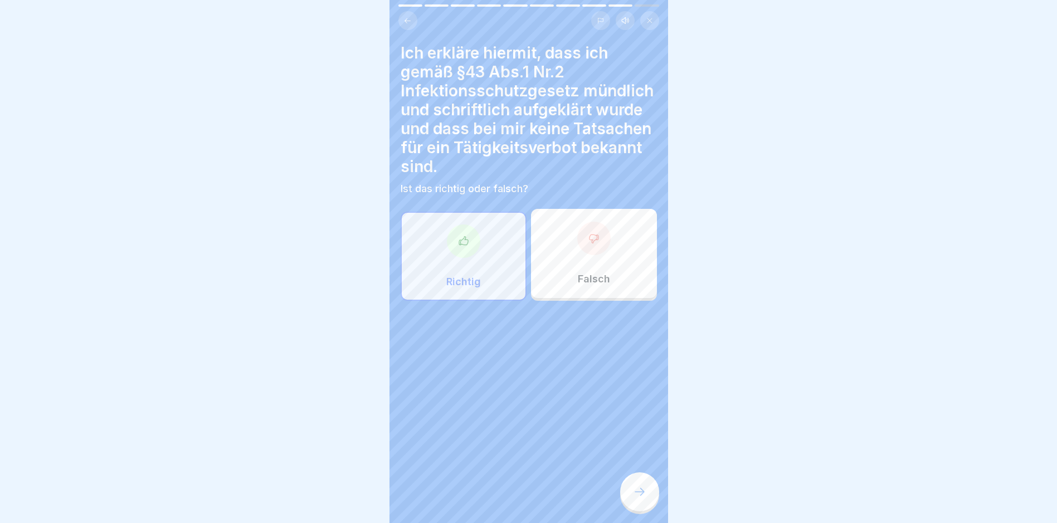
click at [508, 499] on icon at bounding box center [639, 491] width 13 height 13
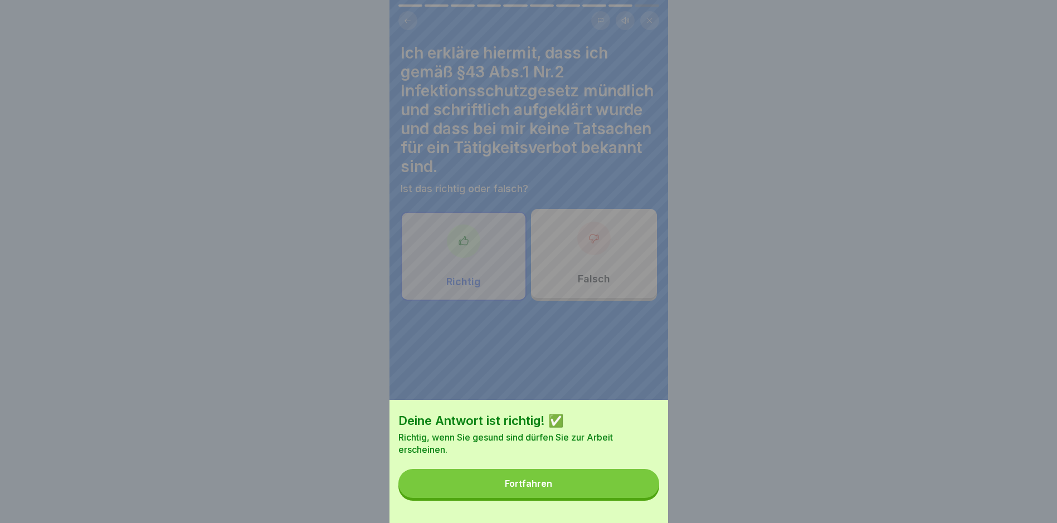
click at [508, 494] on button "Fortfahren" at bounding box center [529, 483] width 261 height 29
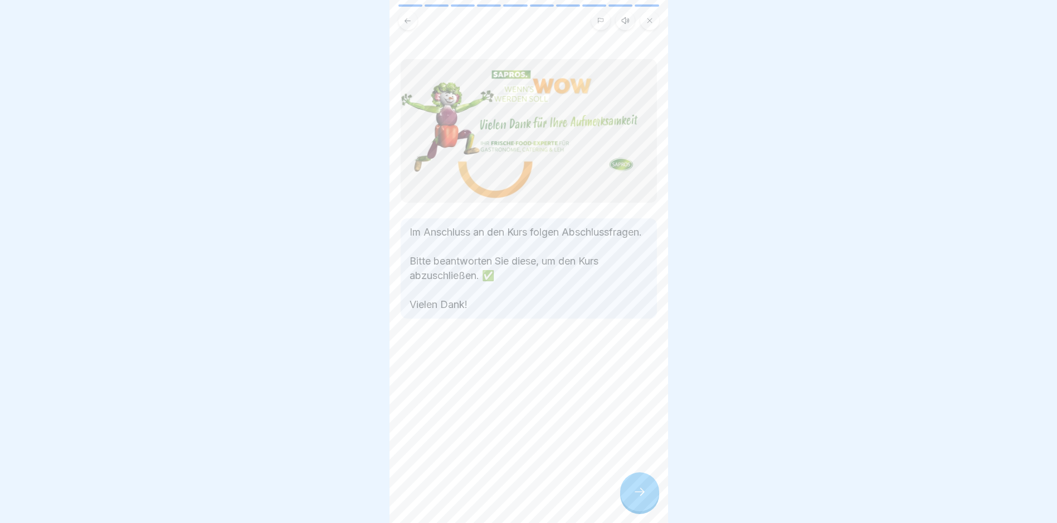
click at [508, 496] on icon at bounding box center [640, 492] width 10 height 8
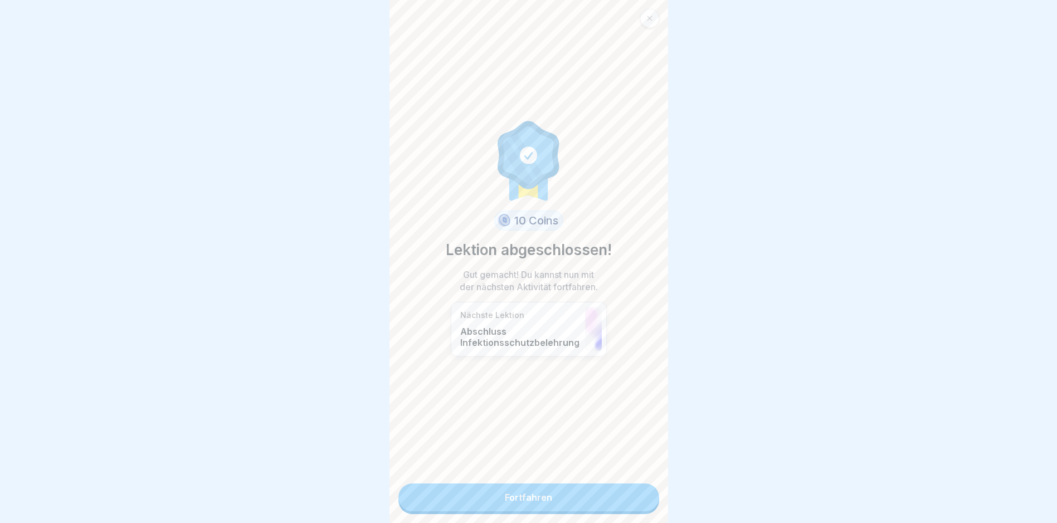
click at [508, 499] on link "Fortfahren" at bounding box center [529, 498] width 261 height 28
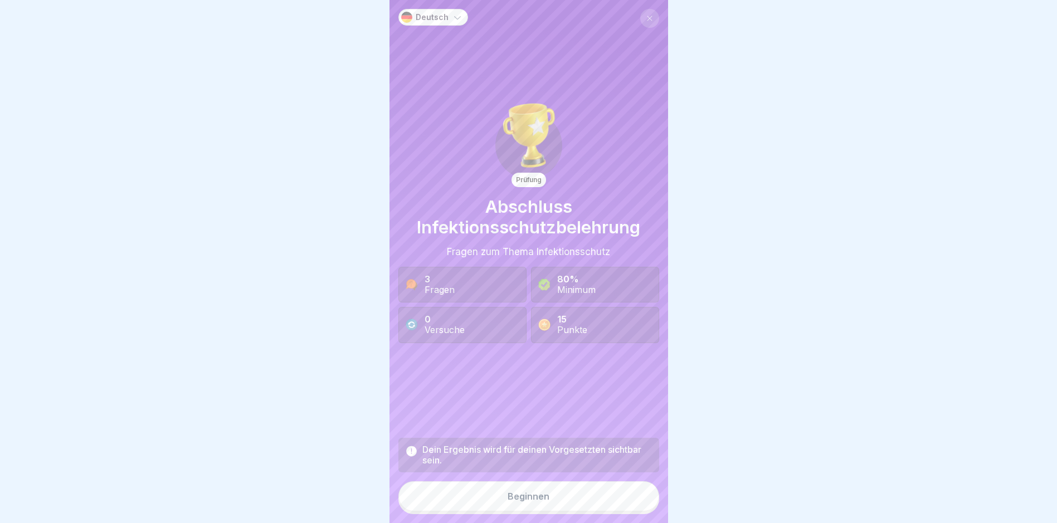
click at [508, 501] on button "Beginnen" at bounding box center [529, 497] width 261 height 30
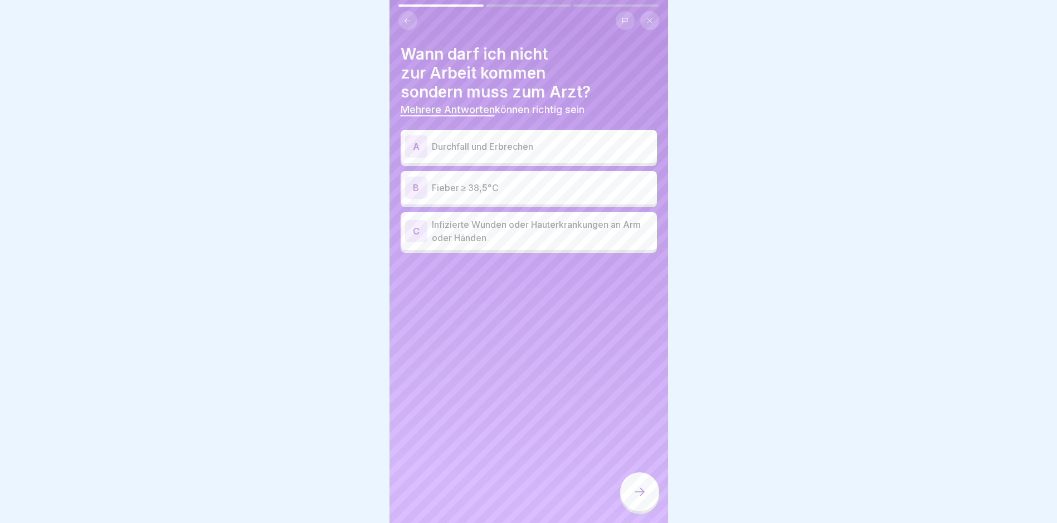
click at [508, 147] on p "Durchfall und Erbrechen" at bounding box center [542, 146] width 221 height 13
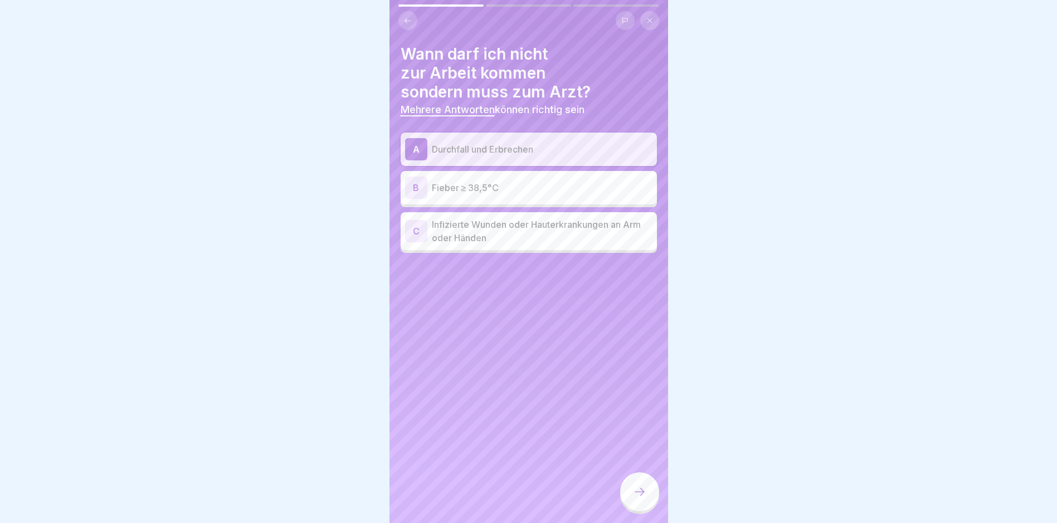
click at [508, 190] on p "Fieber ≥ 38,5°C" at bounding box center [542, 187] width 221 height 13
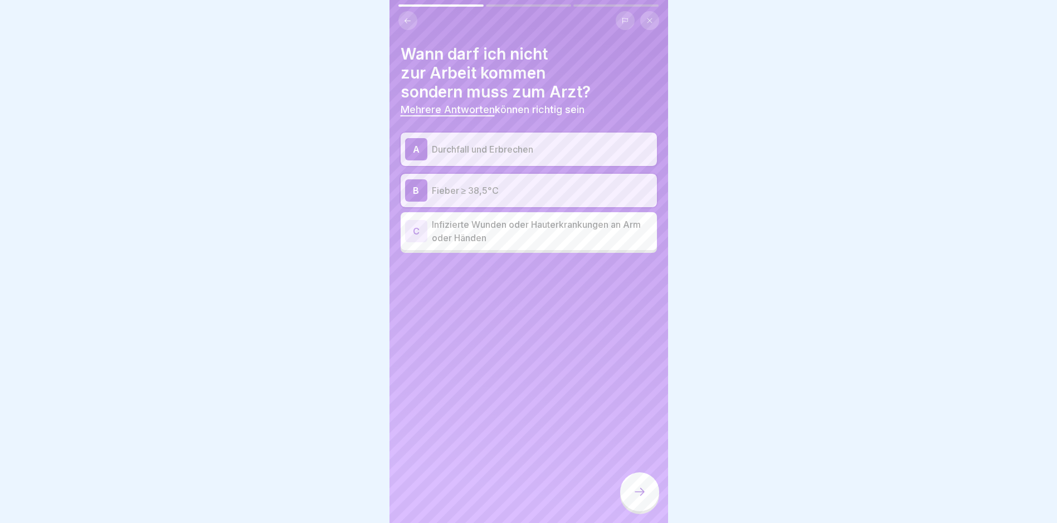
click at [508, 231] on p "Infizierte Wunden oder Hauterkrankungen an Arm oder Händen" at bounding box center [542, 231] width 221 height 27
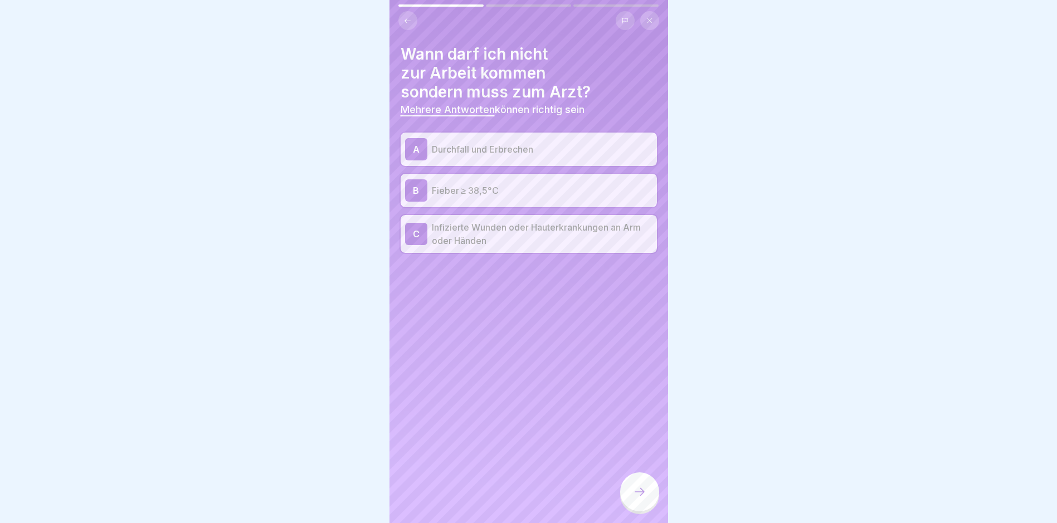
click at [508, 496] on icon at bounding box center [639, 491] width 13 height 13
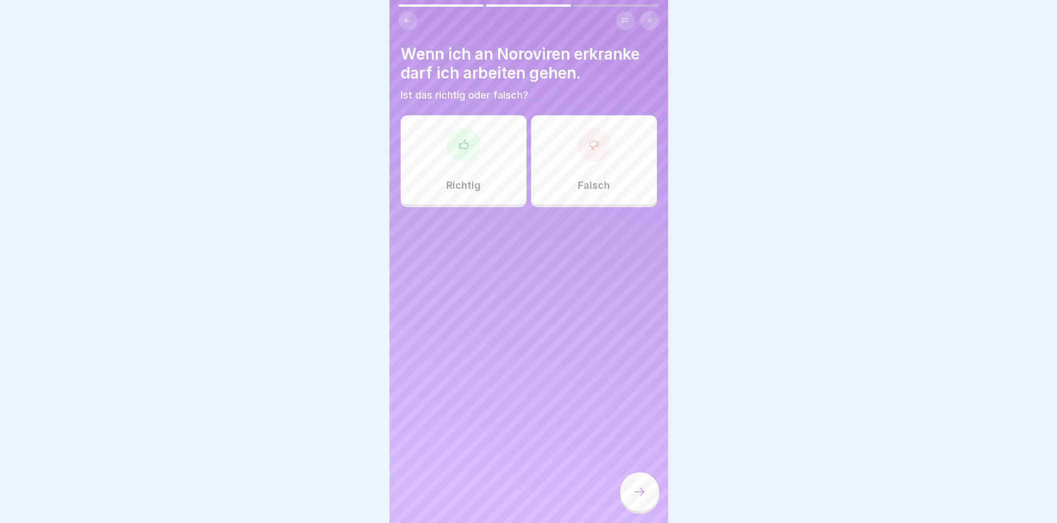
click at [508, 181] on p "Falsch" at bounding box center [594, 185] width 32 height 12
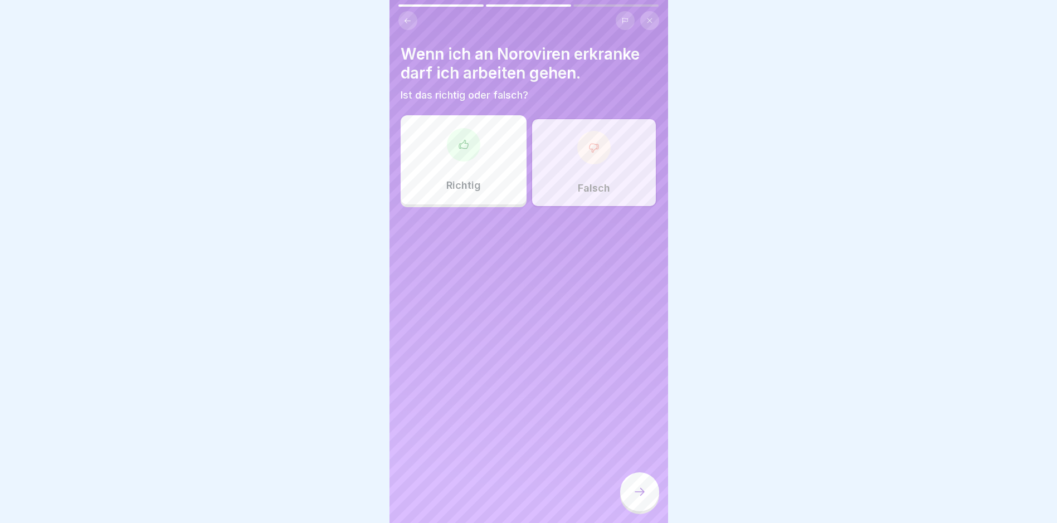
click at [508, 497] on icon at bounding box center [639, 491] width 13 height 13
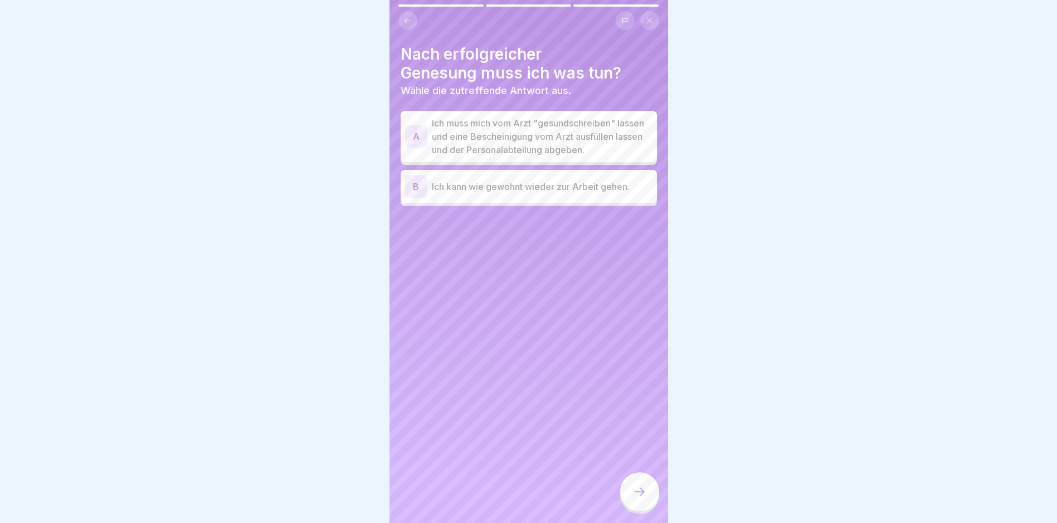
click at [508, 125] on p "Ich muss mich vom Arzt "gesundschreiben" lassen und eine Bescheinigung vom Arzt…" at bounding box center [542, 136] width 221 height 40
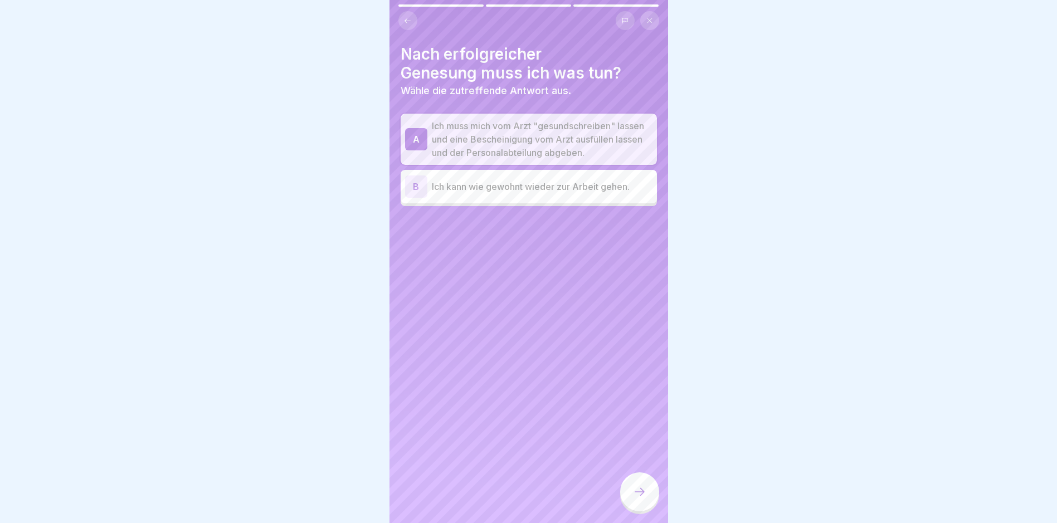
click at [508, 498] on div at bounding box center [639, 492] width 39 height 39
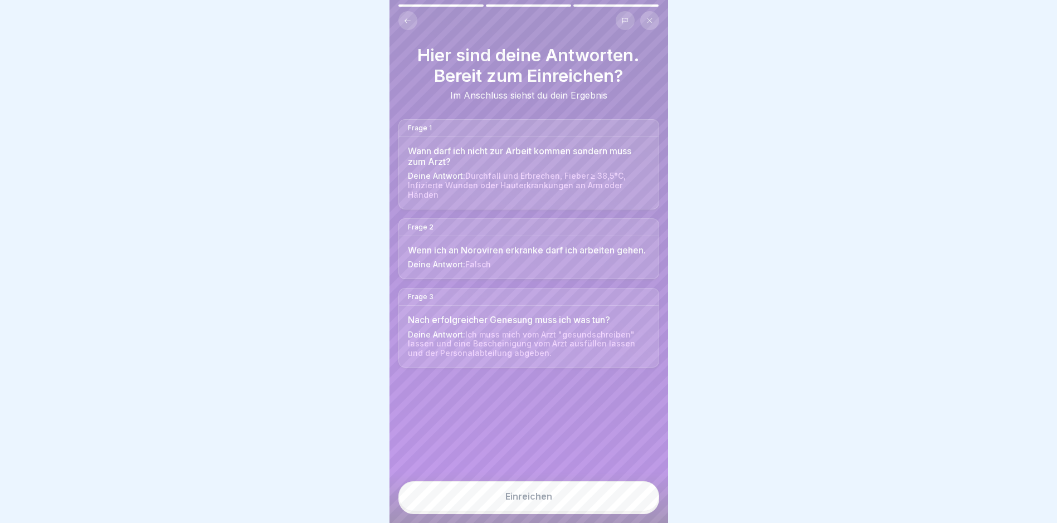
click at [508, 512] on button "Einreichen" at bounding box center [529, 497] width 261 height 30
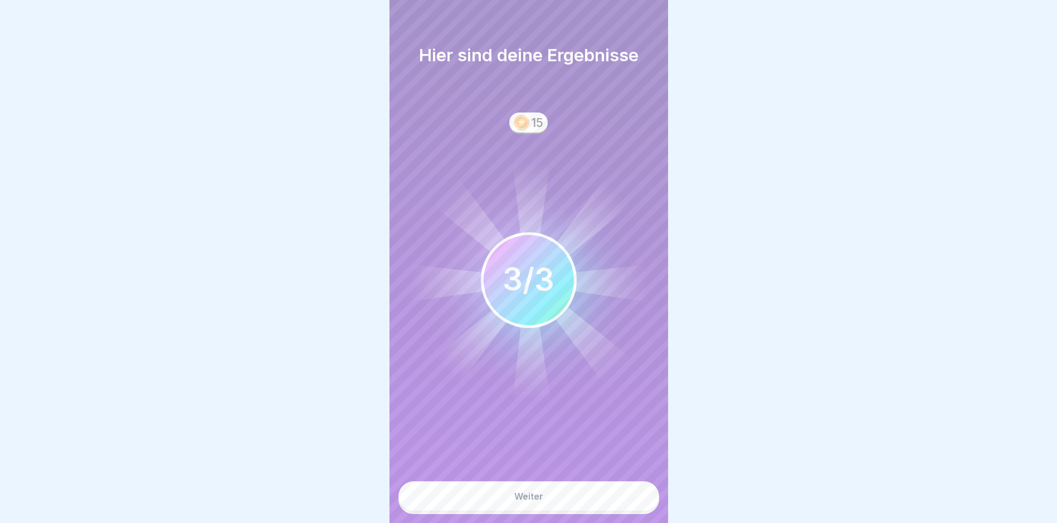
click at [508, 504] on button "Weiter" at bounding box center [529, 497] width 261 height 30
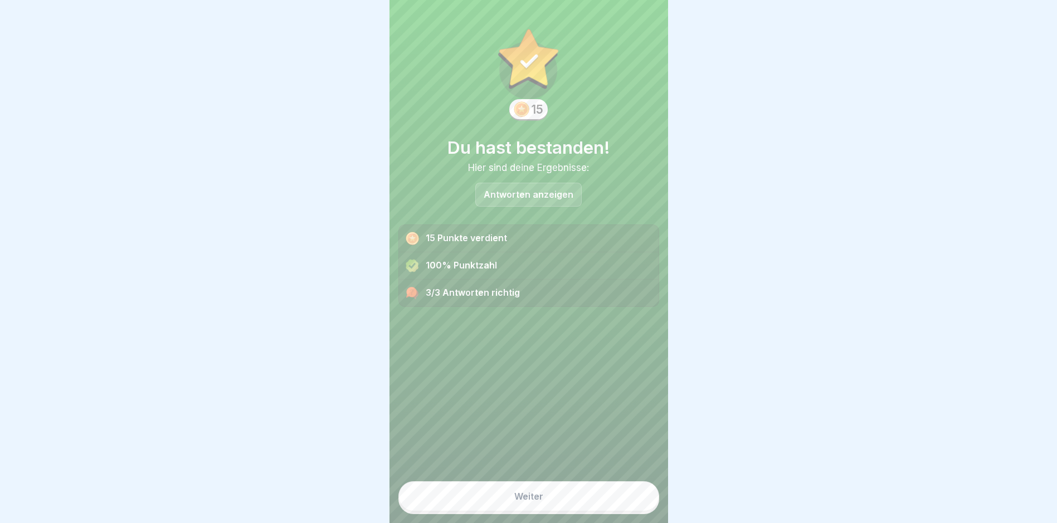
click at [508, 504] on button "Weiter" at bounding box center [529, 497] width 261 height 30
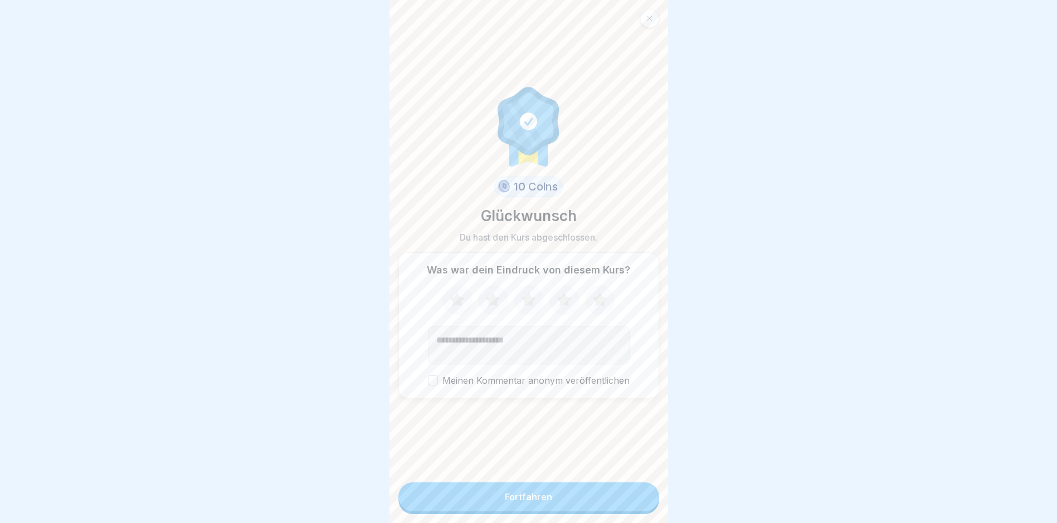
click at [508, 504] on button "Fortfahren" at bounding box center [529, 497] width 261 height 29
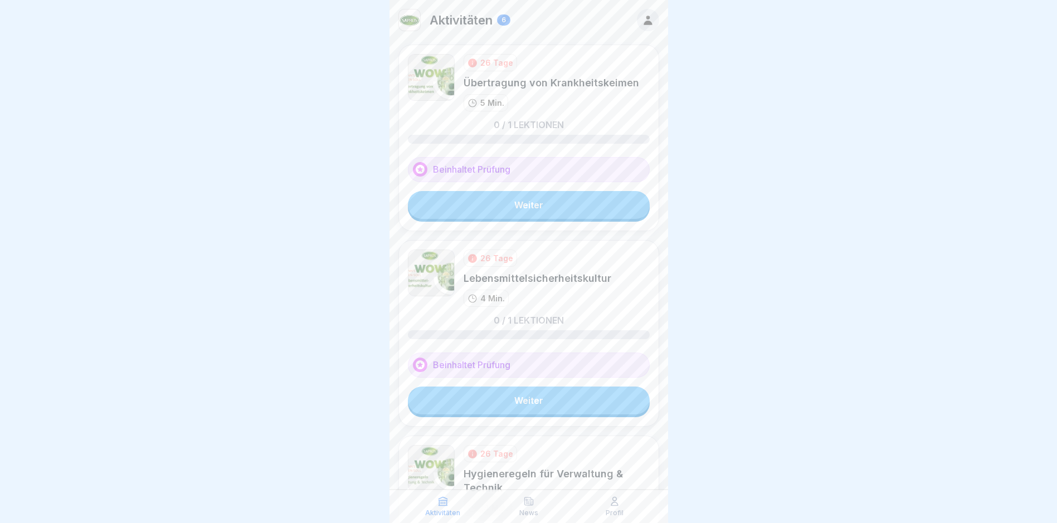
click at [508, 202] on link "Weiter" at bounding box center [529, 205] width 242 height 28
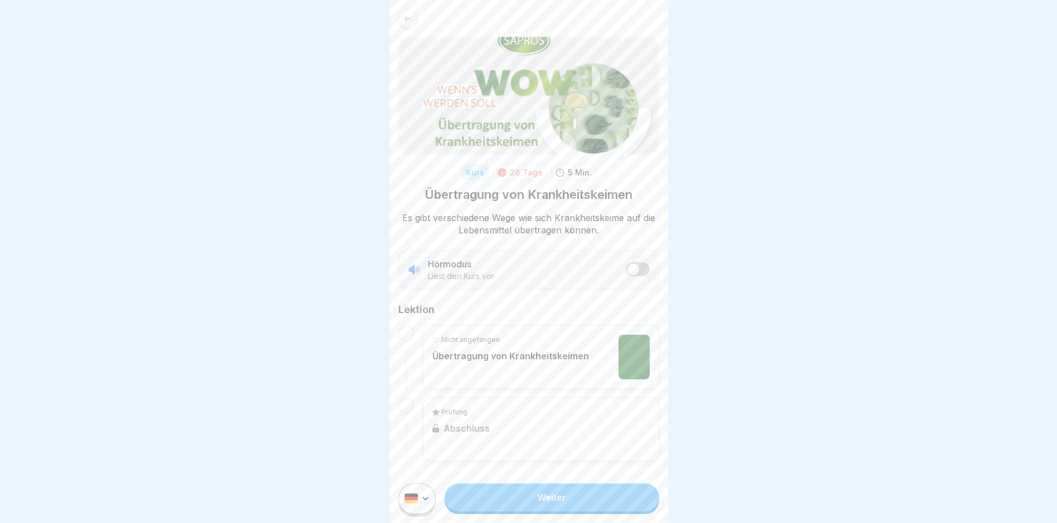
click at [508, 503] on link "Weiter" at bounding box center [552, 498] width 214 height 28
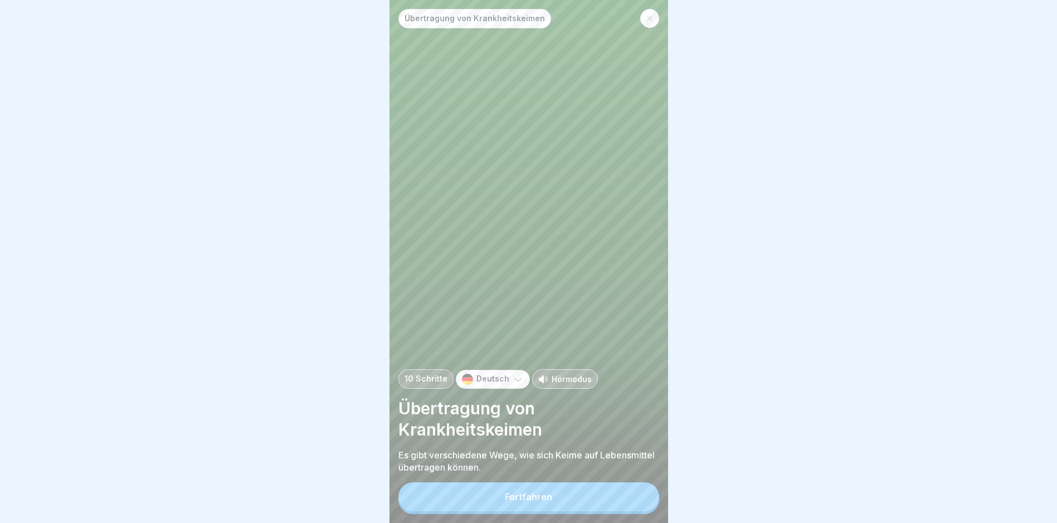
click at [508, 511] on button "Fortfahren" at bounding box center [529, 497] width 261 height 29
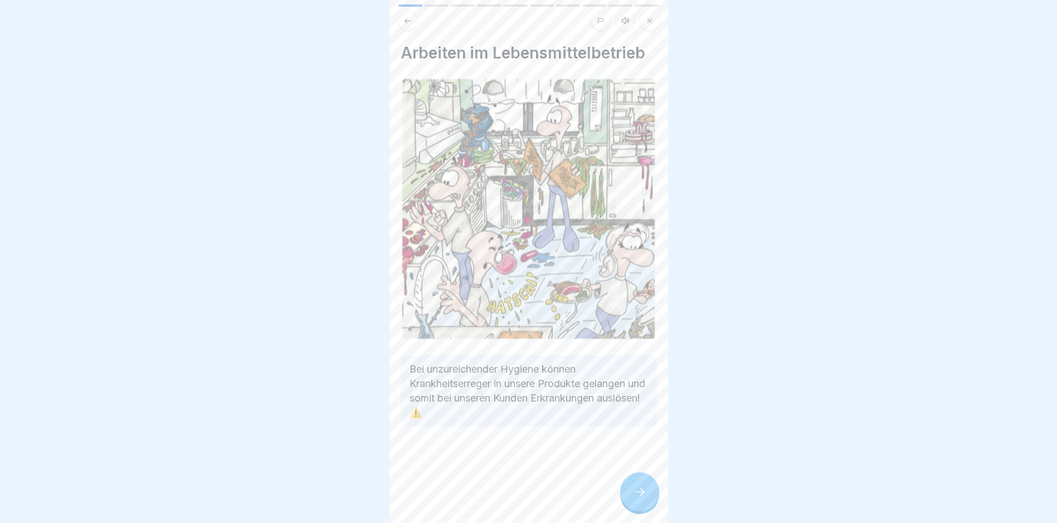
click at [508, 507] on div at bounding box center [639, 492] width 39 height 39
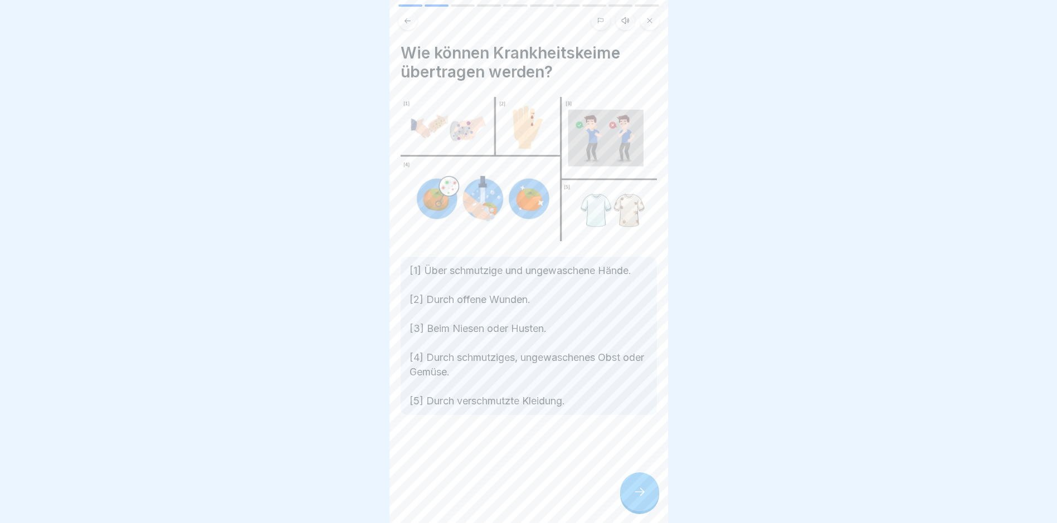
click at [508, 507] on div at bounding box center [639, 492] width 39 height 39
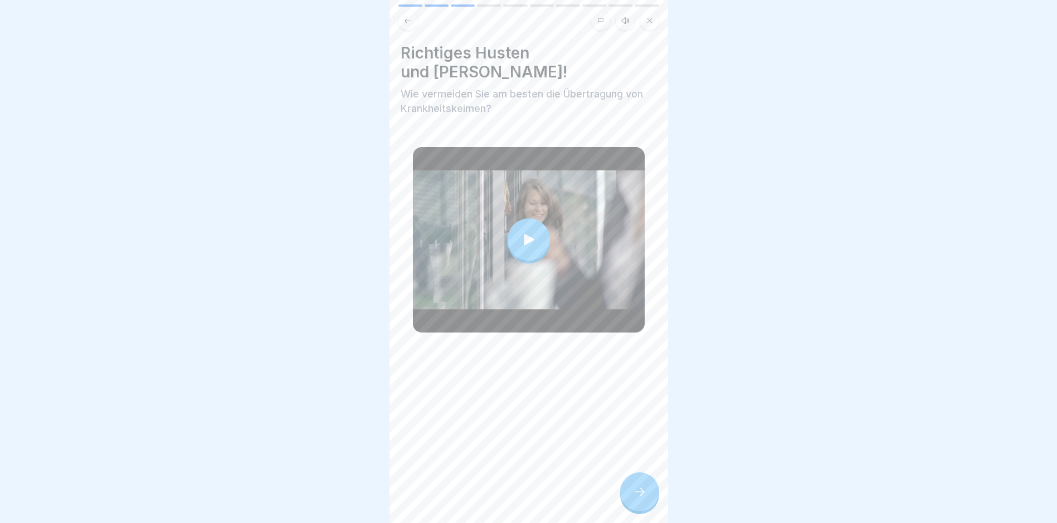
click at [508, 507] on div at bounding box center [639, 492] width 39 height 39
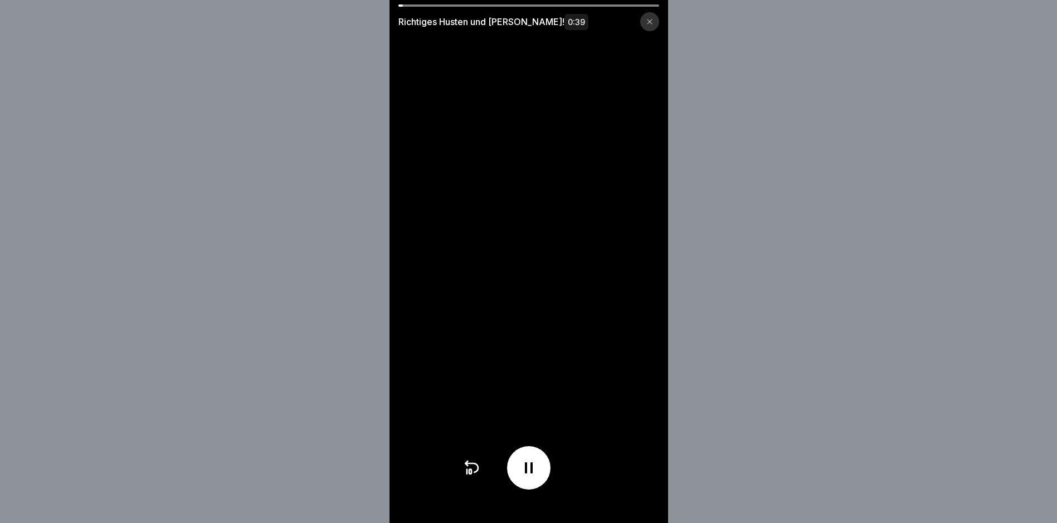
click at [508, 20] on icon at bounding box center [650, 21] width 7 height 7
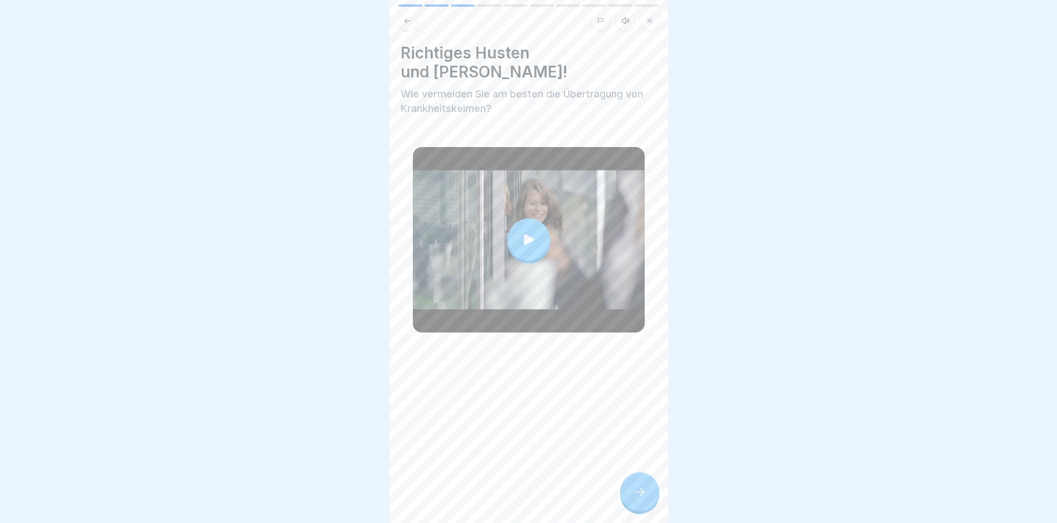
click at [508, 499] on icon at bounding box center [639, 491] width 13 height 13
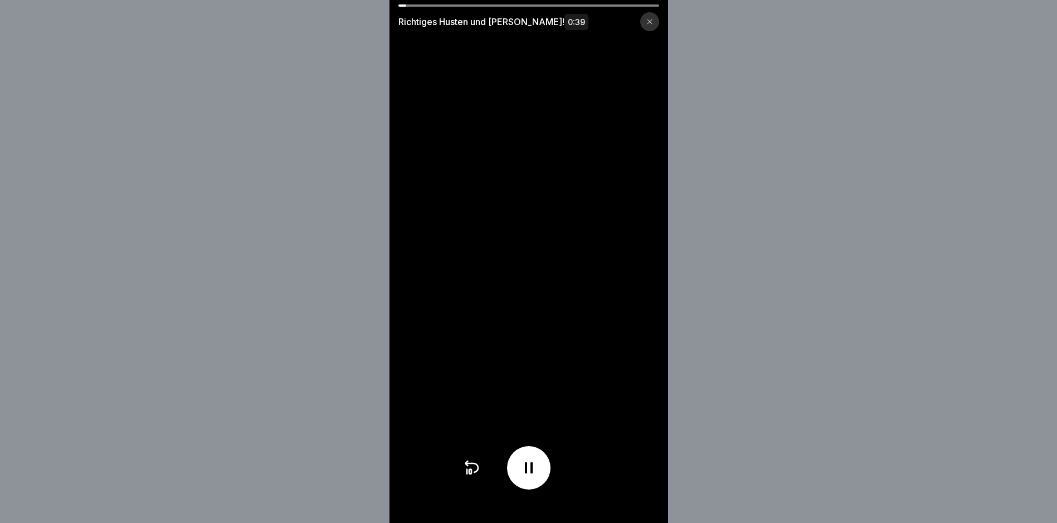
click at [508, 22] on icon at bounding box center [650, 21] width 7 height 7
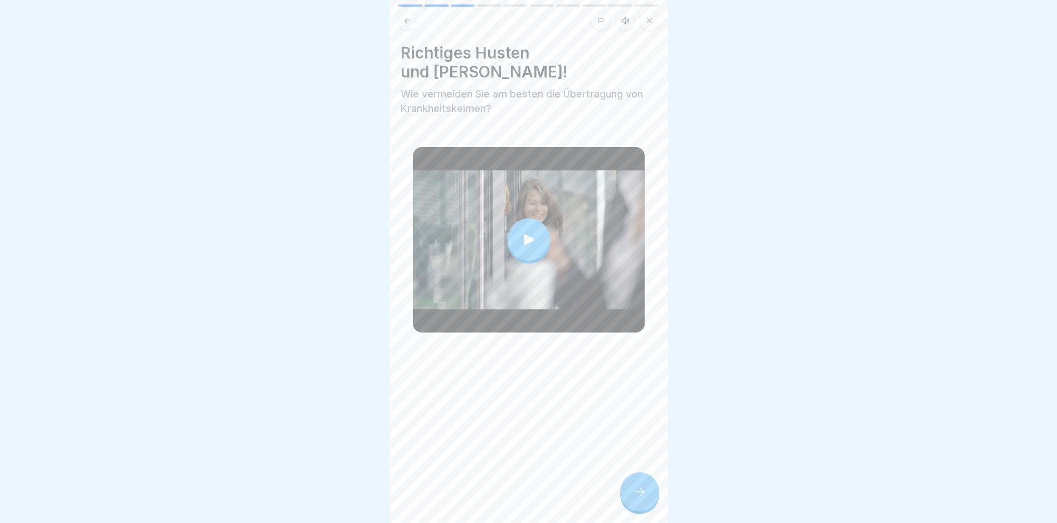
click at [508, 499] on icon at bounding box center [639, 491] width 13 height 13
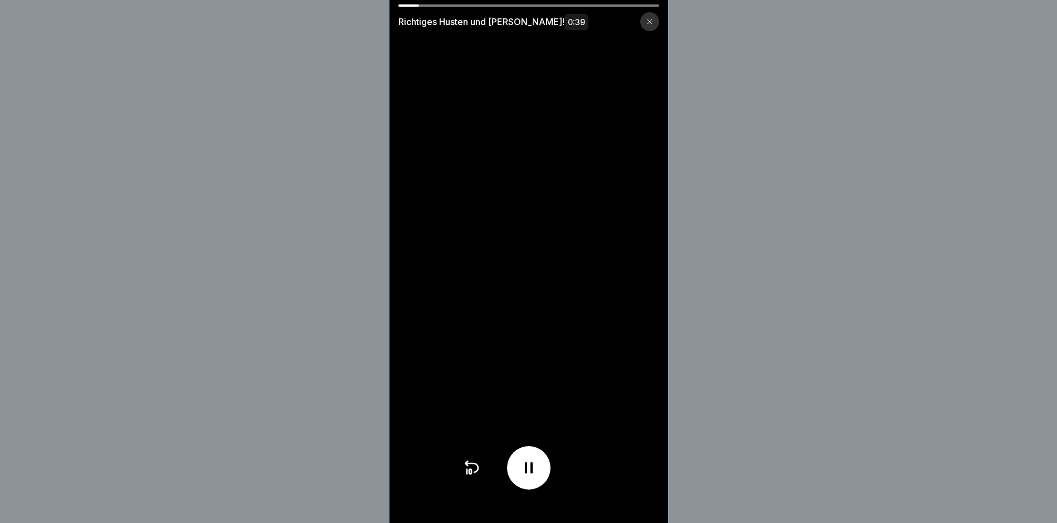
drag, startPoint x: 426, startPoint y: 7, endPoint x: 517, endPoint y: 11, distance: 90.9
click at [508, 11] on div "Richtiges Husten und [PERSON_NAME]! 0:39" at bounding box center [529, 17] width 279 height 27
drag, startPoint x: 430, startPoint y: 7, endPoint x: 504, endPoint y: 14, distance: 75.1
click at [498, 11] on div "Richtiges Husten und [PERSON_NAME]! 0:39" at bounding box center [529, 17] width 279 height 27
click at [508, 6] on div at bounding box center [529, 5] width 261 height 2
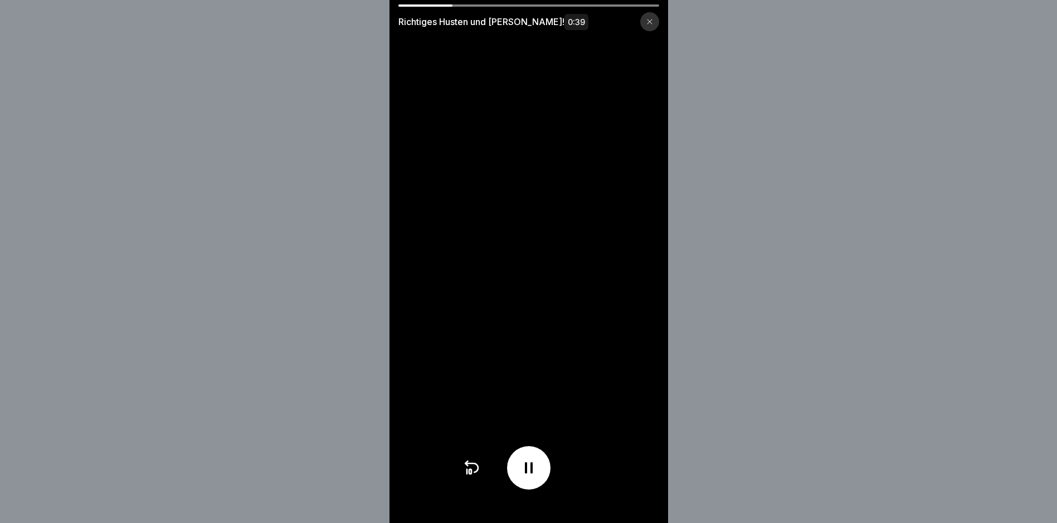
scroll to position [8, 0]
click at [508, 25] on div at bounding box center [649, 21] width 19 height 19
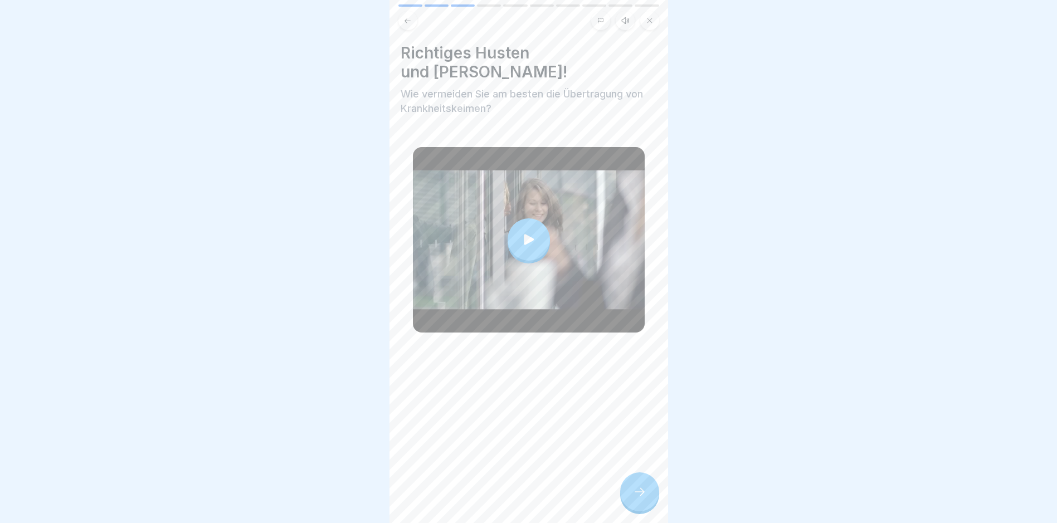
click at [508, 495] on icon at bounding box center [639, 491] width 13 height 13
click at [508, 499] on div at bounding box center [639, 492] width 39 height 39
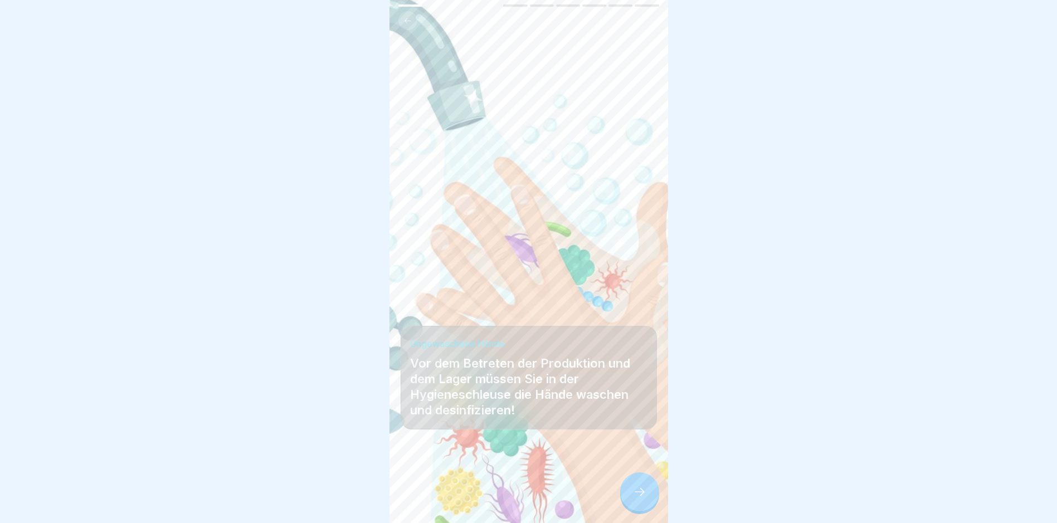
click at [508, 499] on div at bounding box center [639, 492] width 39 height 39
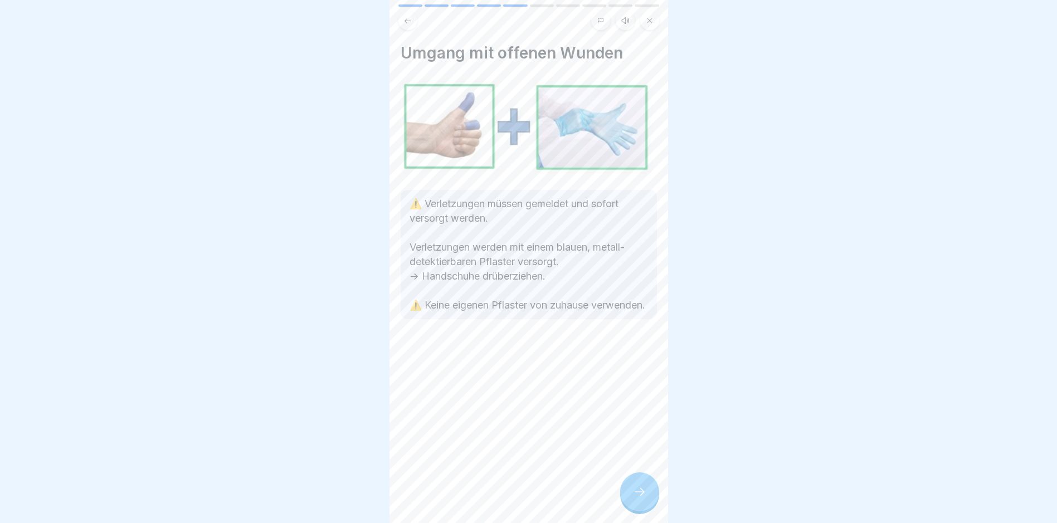
click at [508, 499] on div at bounding box center [639, 492] width 39 height 39
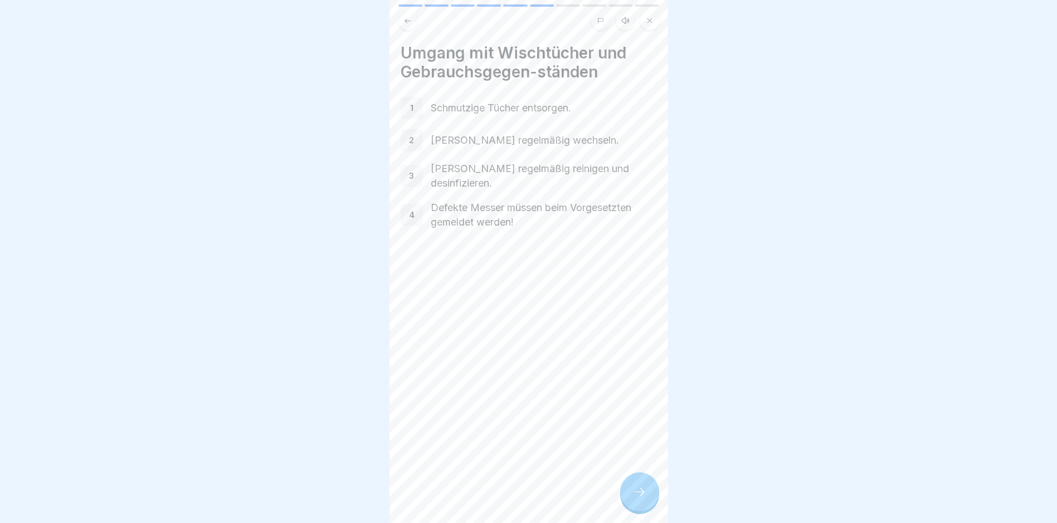
click at [508, 499] on div at bounding box center [639, 492] width 39 height 39
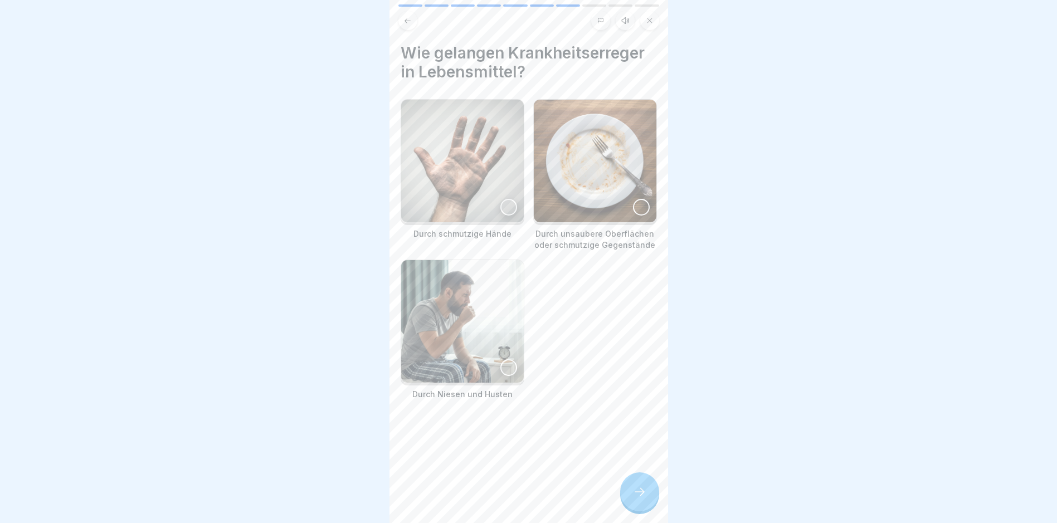
click at [508, 499] on div at bounding box center [639, 492] width 39 height 39
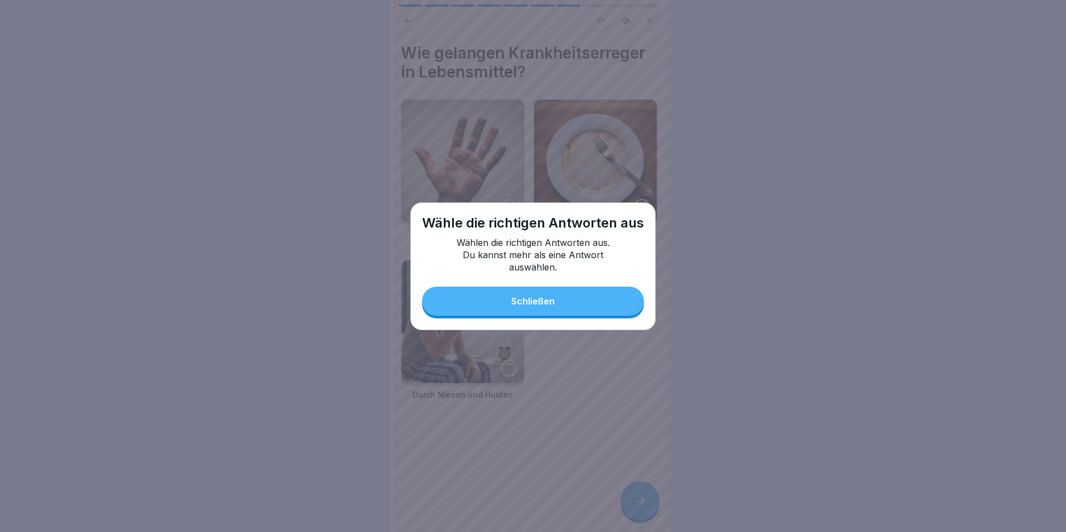
click at [508, 300] on div "Schließen" at bounding box center [532, 301] width 43 height 10
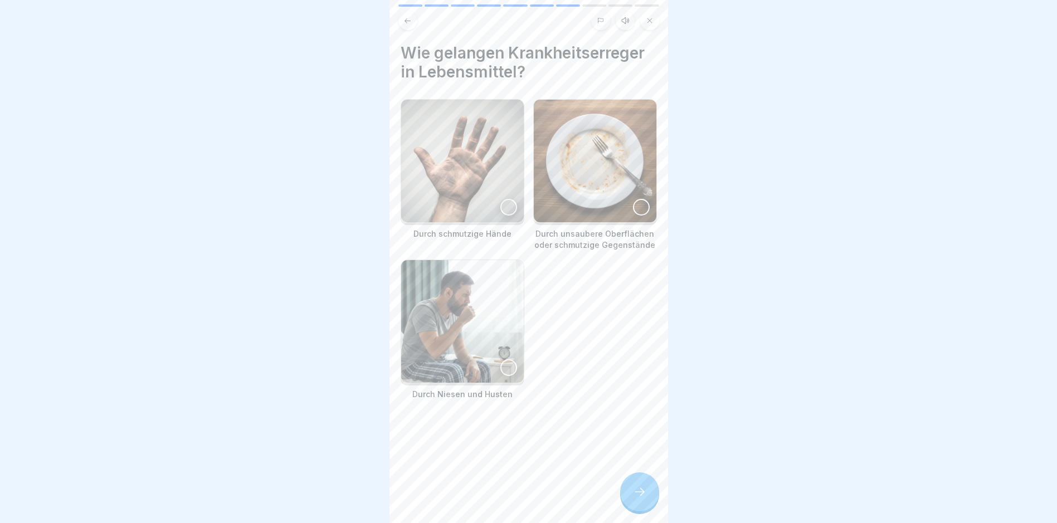
click at [507, 207] on div at bounding box center [509, 207] width 17 height 17
click at [508, 211] on div at bounding box center [641, 207] width 17 height 17
click at [502, 367] on div at bounding box center [509, 368] width 17 height 17
click at [508, 489] on div at bounding box center [639, 492] width 39 height 39
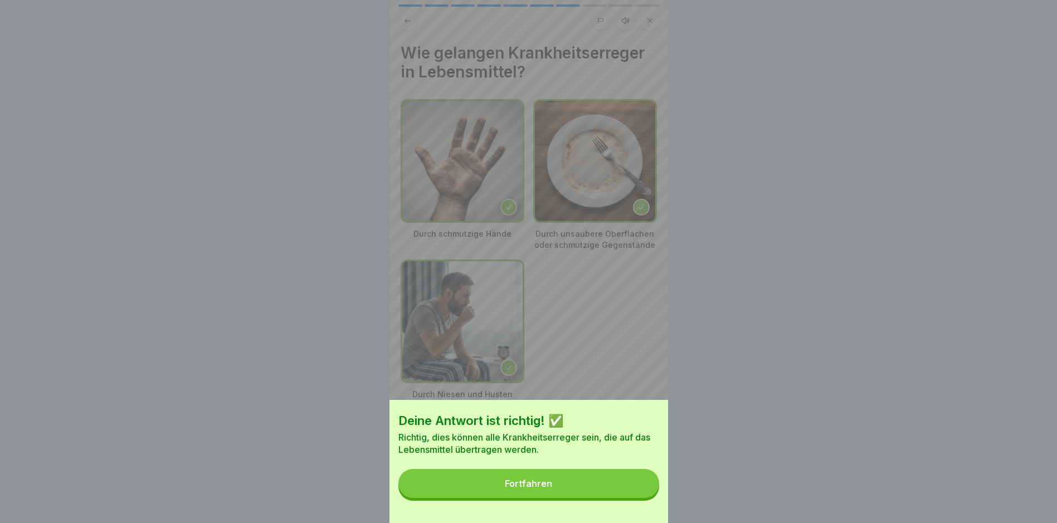
click at [508, 497] on button "Fortfahren" at bounding box center [529, 483] width 261 height 29
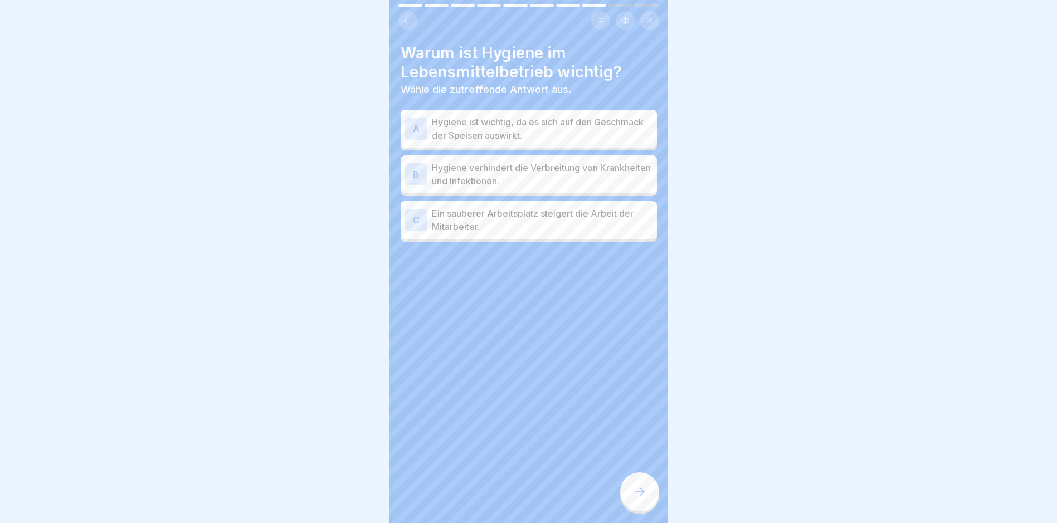
click at [508, 186] on p "Hygiene verhindert die Verbreitung von Krankheiten und Infektionen." at bounding box center [542, 174] width 221 height 27
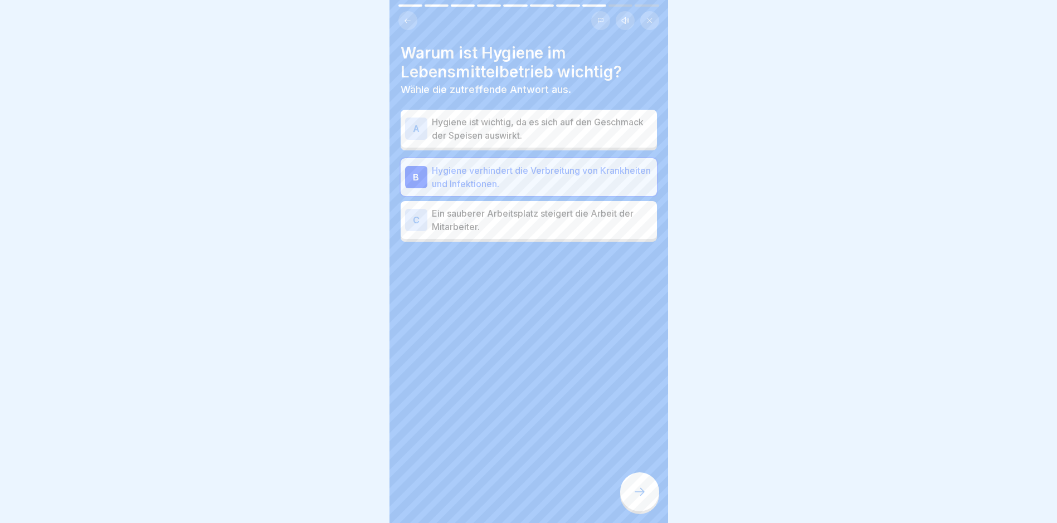
click at [508, 496] on div at bounding box center [639, 492] width 39 height 39
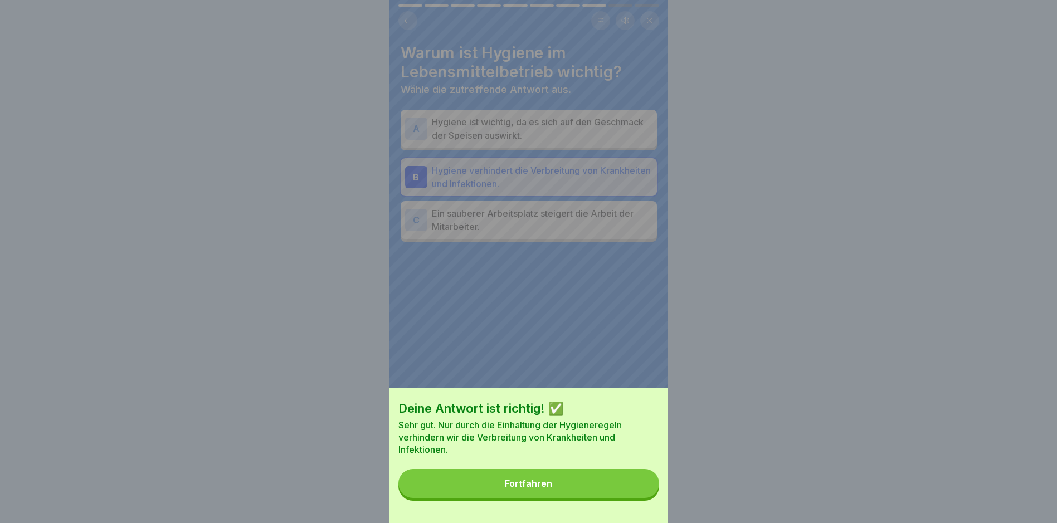
click at [508, 498] on button "Fortfahren" at bounding box center [529, 483] width 261 height 29
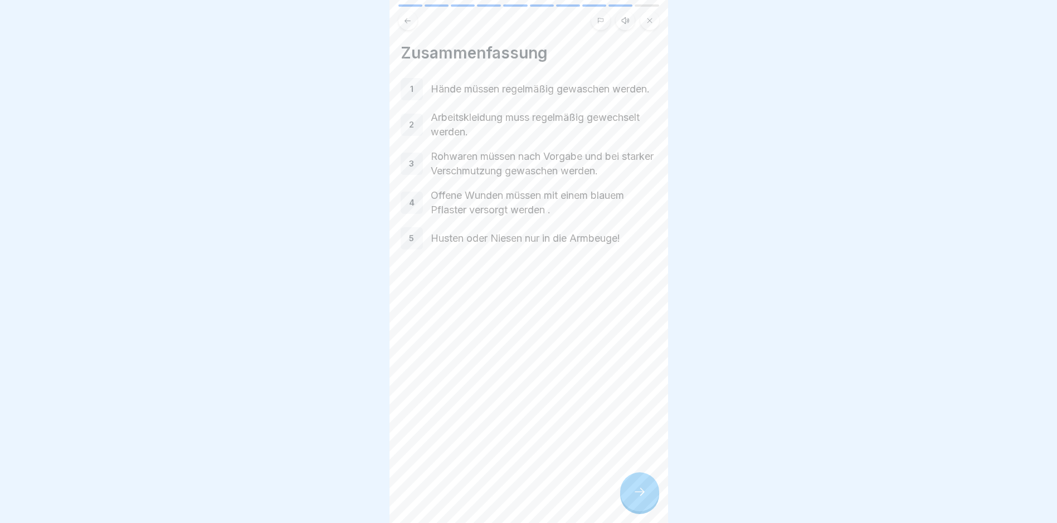
click at [508, 509] on div at bounding box center [639, 492] width 39 height 39
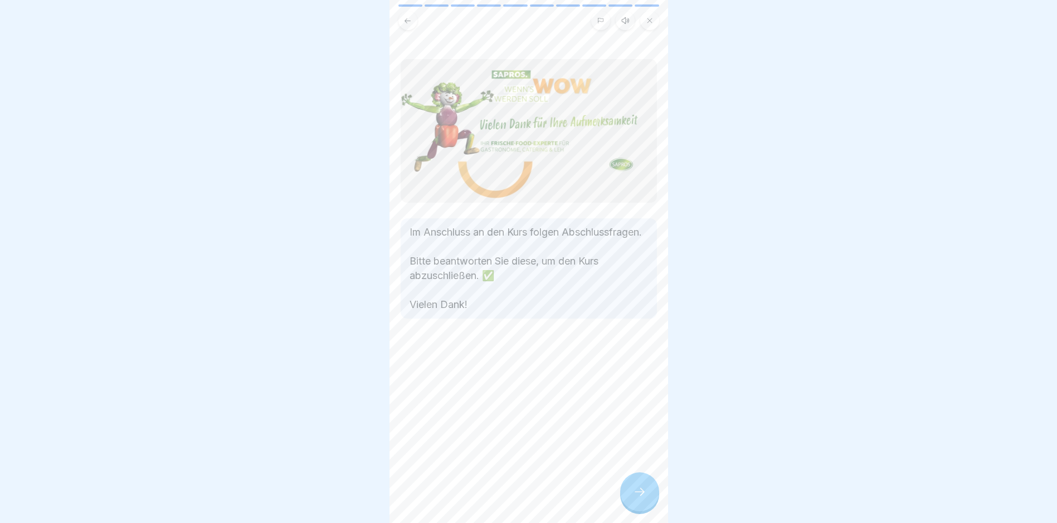
click at [508, 512] on div at bounding box center [639, 492] width 39 height 39
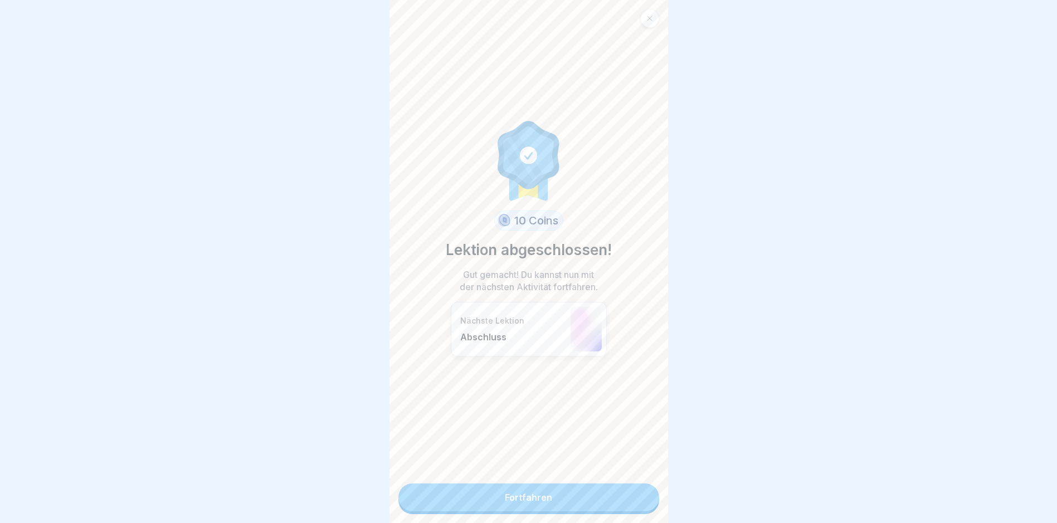
click at [508, 504] on link "Fortfahren" at bounding box center [529, 498] width 261 height 28
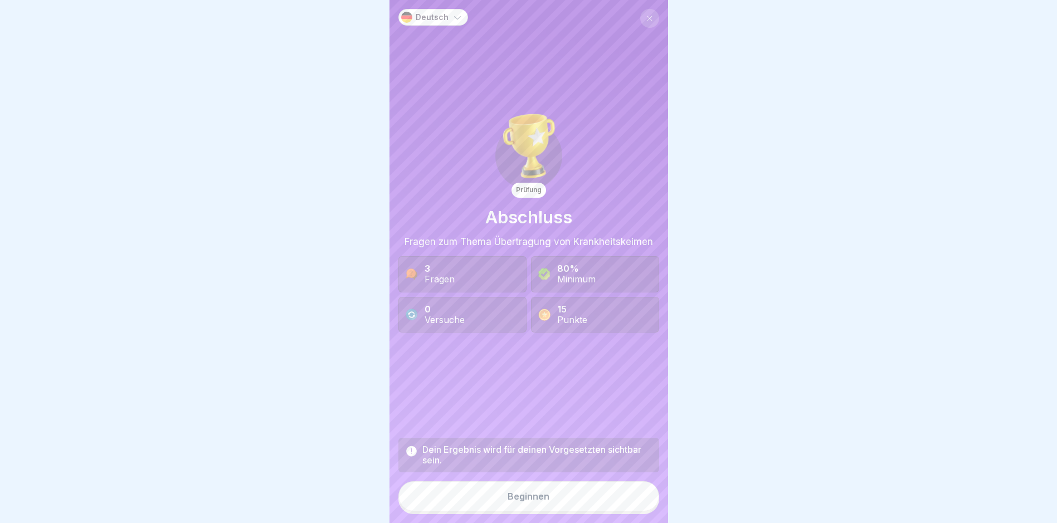
click at [508, 504] on button "Beginnen" at bounding box center [529, 497] width 261 height 30
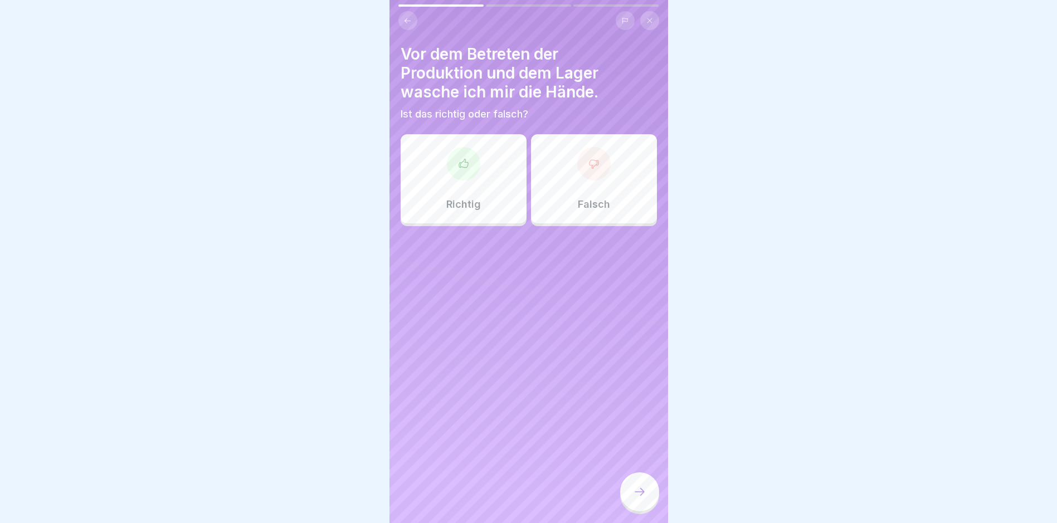
click at [467, 190] on div "Richtig" at bounding box center [464, 178] width 126 height 89
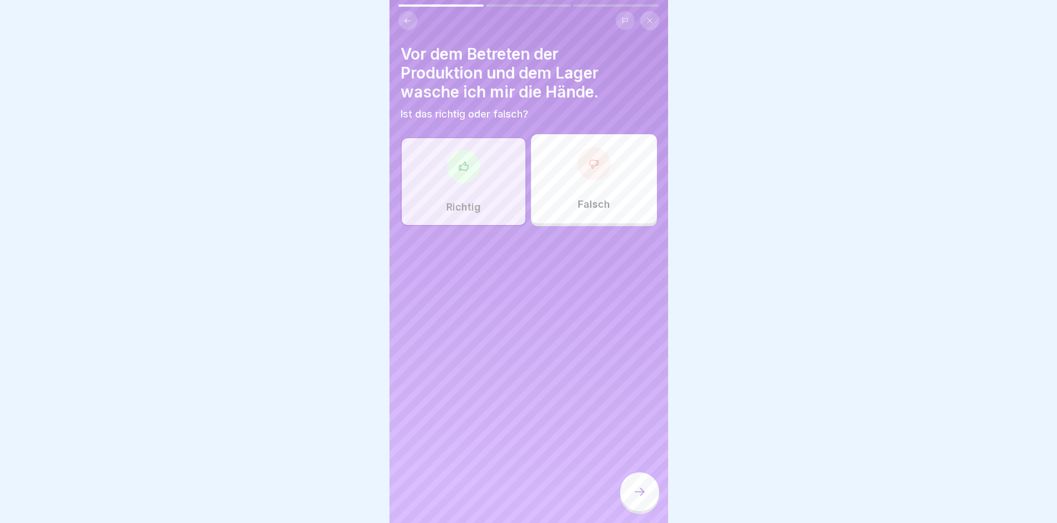
click at [508, 507] on div at bounding box center [639, 492] width 39 height 39
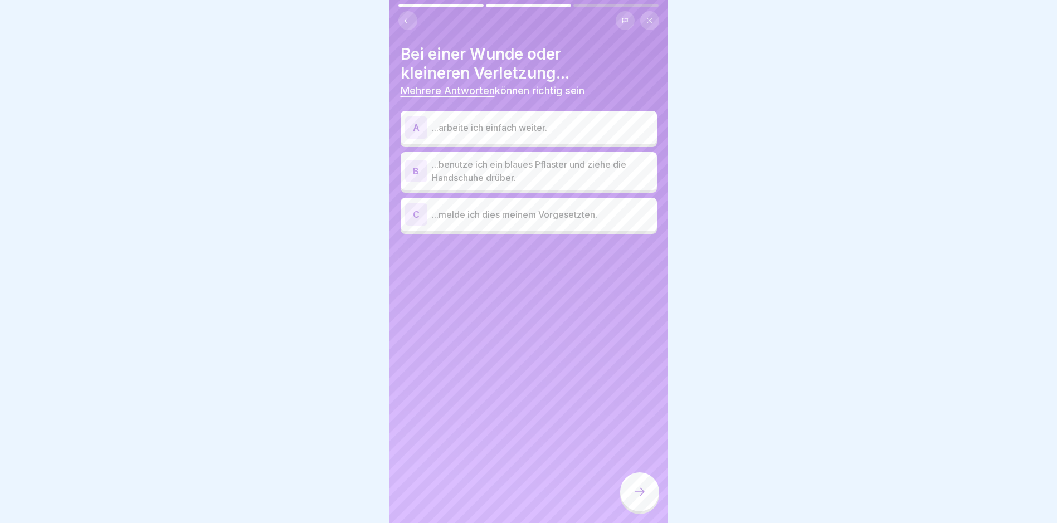
click at [508, 172] on p "...benutze ich ein blaues Pflaster und ziehe die Handschuhe drüber." at bounding box center [542, 171] width 221 height 27
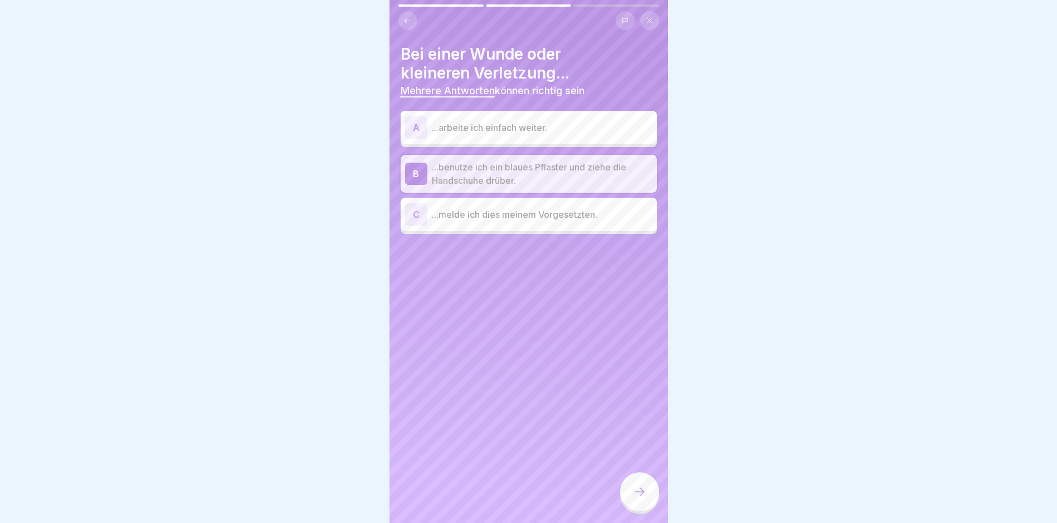
click at [508, 208] on p "...melde ich dies meinem Vorgesetzten." at bounding box center [542, 214] width 221 height 13
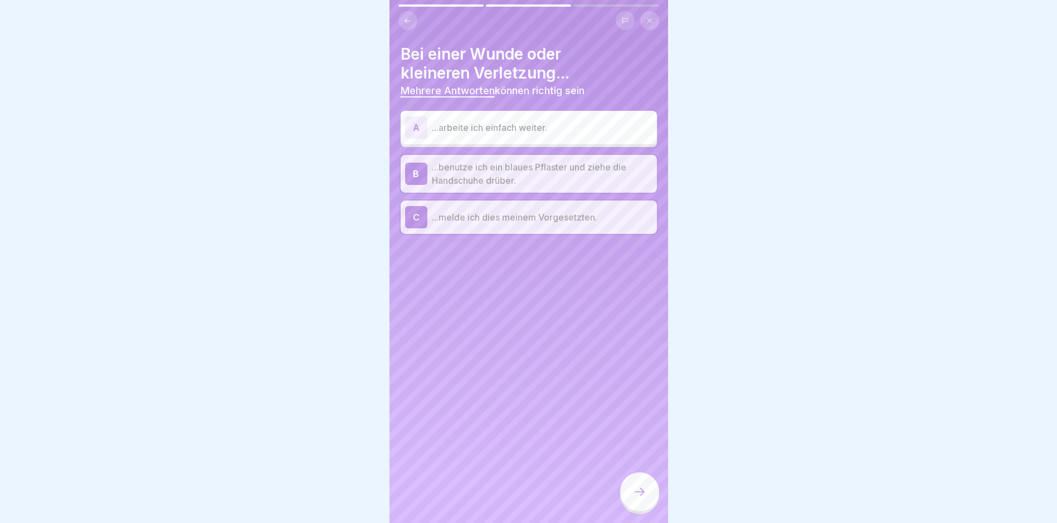
click at [508, 495] on icon at bounding box center [639, 491] width 13 height 13
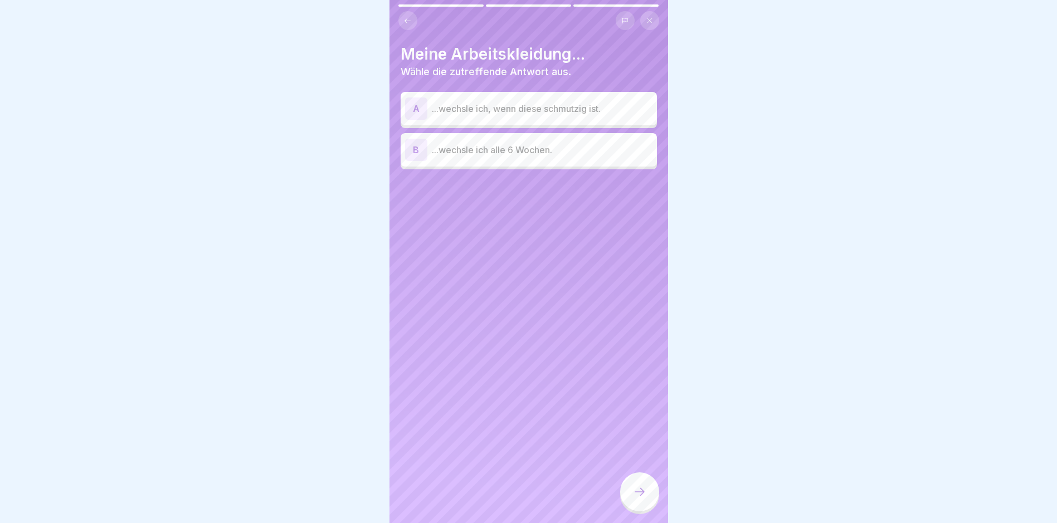
click at [508, 102] on p "...wechsle ich, wenn diese schmutzig ist." at bounding box center [542, 108] width 221 height 13
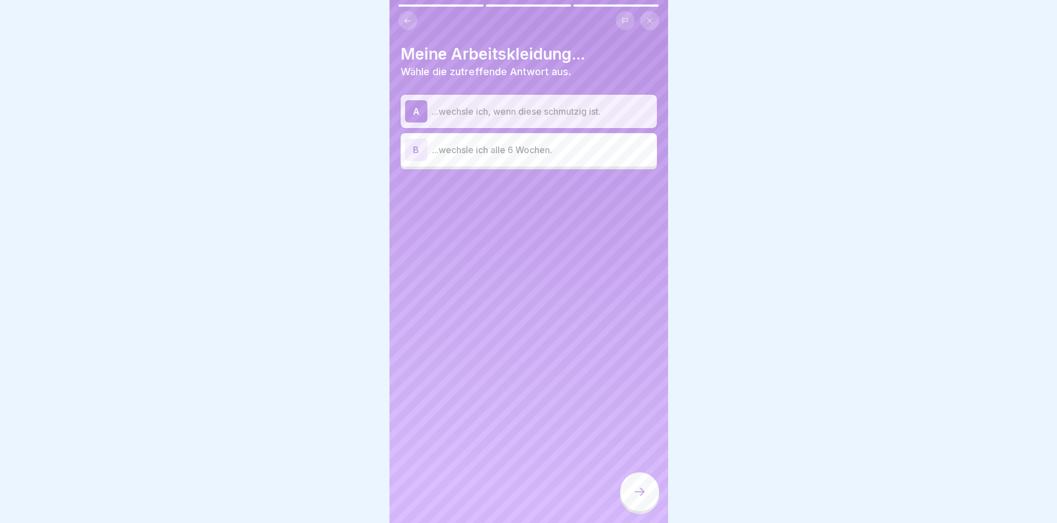
click at [508, 514] on div at bounding box center [639, 494] width 39 height 42
click at [508, 496] on icon at bounding box center [640, 492] width 10 height 8
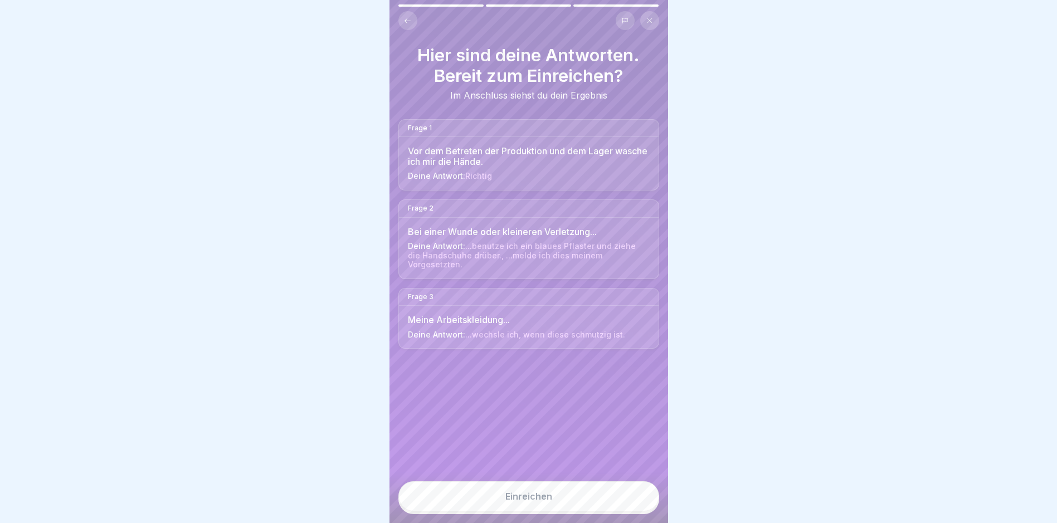
click at [508, 508] on button "Einreichen" at bounding box center [529, 497] width 261 height 30
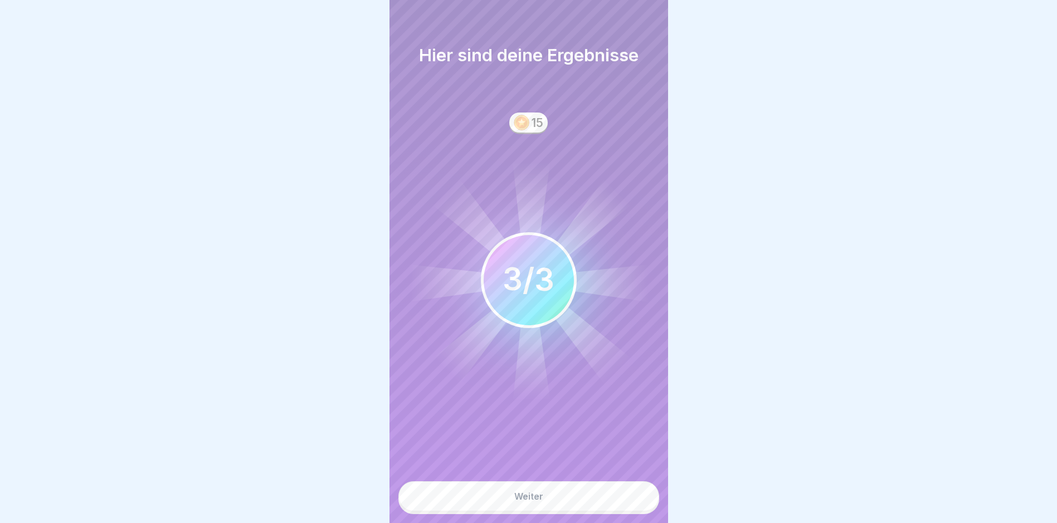
click at [508, 504] on button "Weiter" at bounding box center [529, 497] width 261 height 30
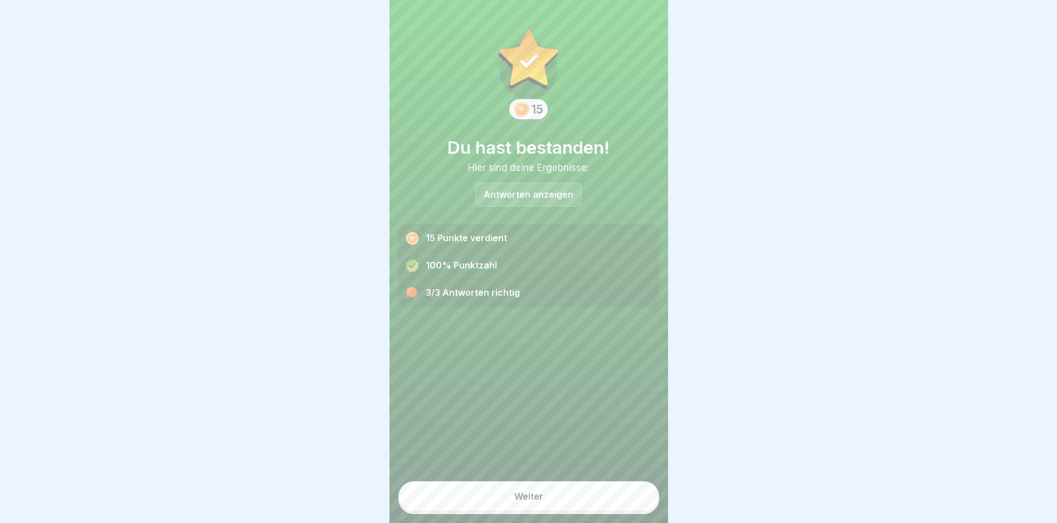
click at [508, 504] on button "Weiter" at bounding box center [529, 497] width 261 height 30
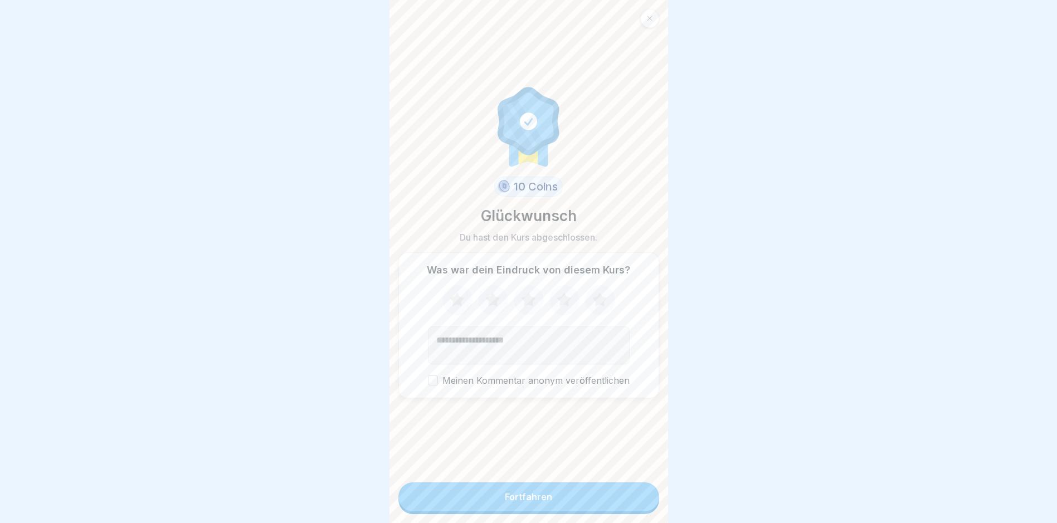
click at [508, 504] on button "Fortfahren" at bounding box center [529, 497] width 261 height 29
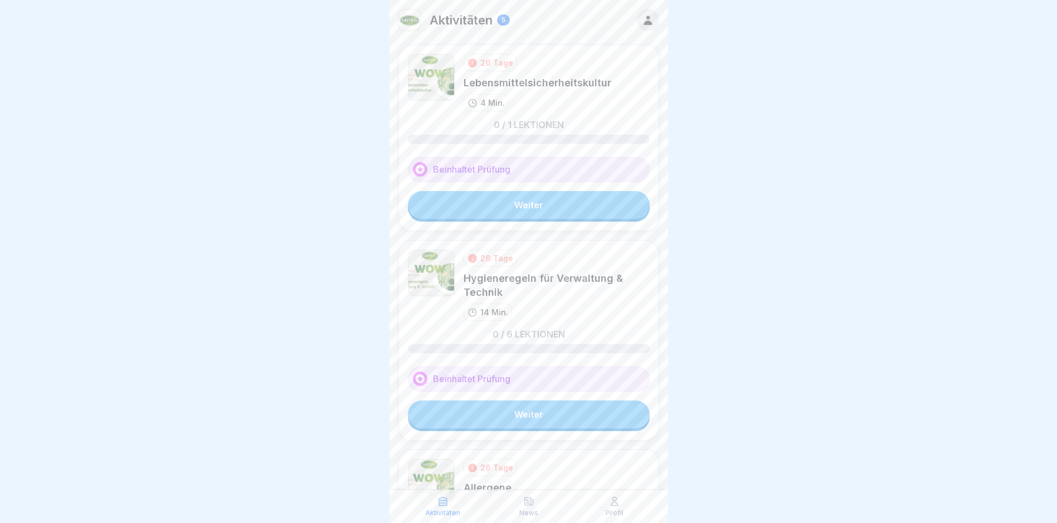
click at [508, 197] on link "Weiter" at bounding box center [529, 205] width 242 height 28
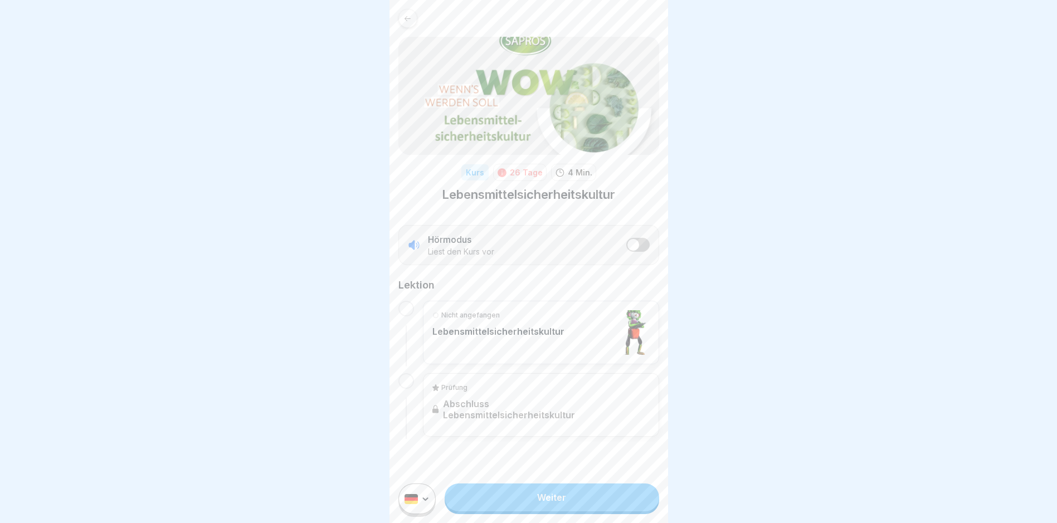
click at [508, 512] on link "Weiter" at bounding box center [552, 498] width 214 height 28
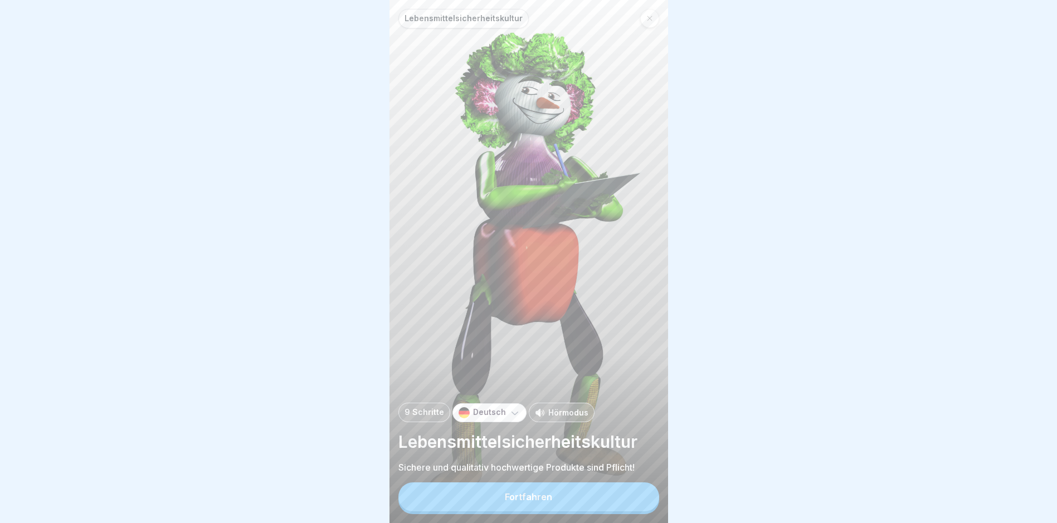
click at [508, 506] on button "Fortfahren" at bounding box center [529, 497] width 261 height 29
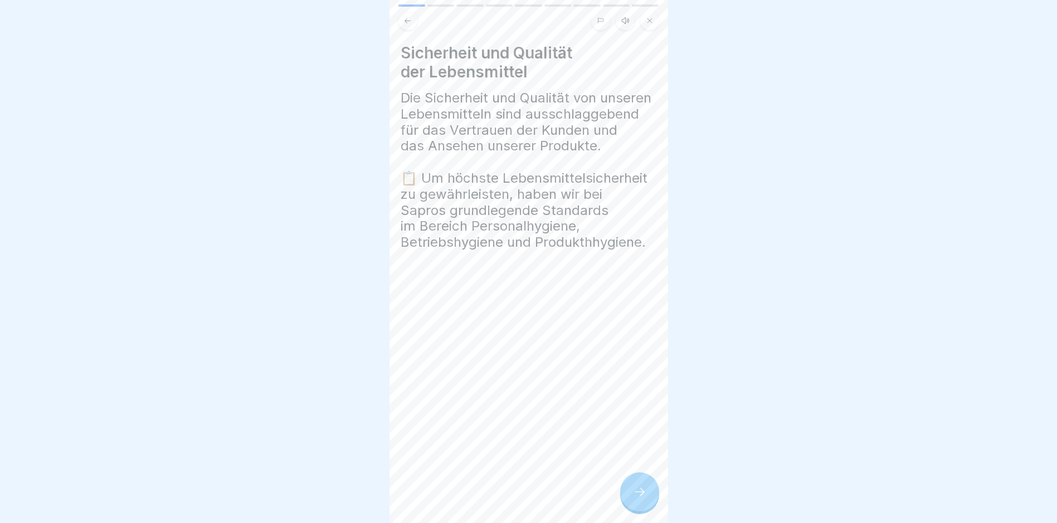
click at [508, 518] on div "Sicherheit und Qualität der Lebensmittel Die Sicherheit und Qualität von unsere…" at bounding box center [529, 261] width 279 height 523
click at [508, 512] on div at bounding box center [639, 492] width 39 height 39
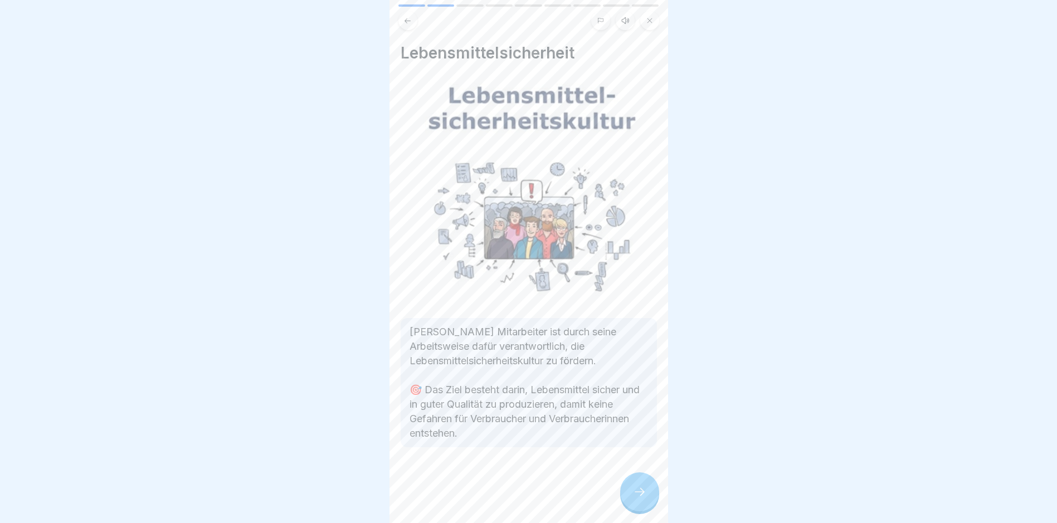
click at [508, 512] on div at bounding box center [639, 492] width 39 height 39
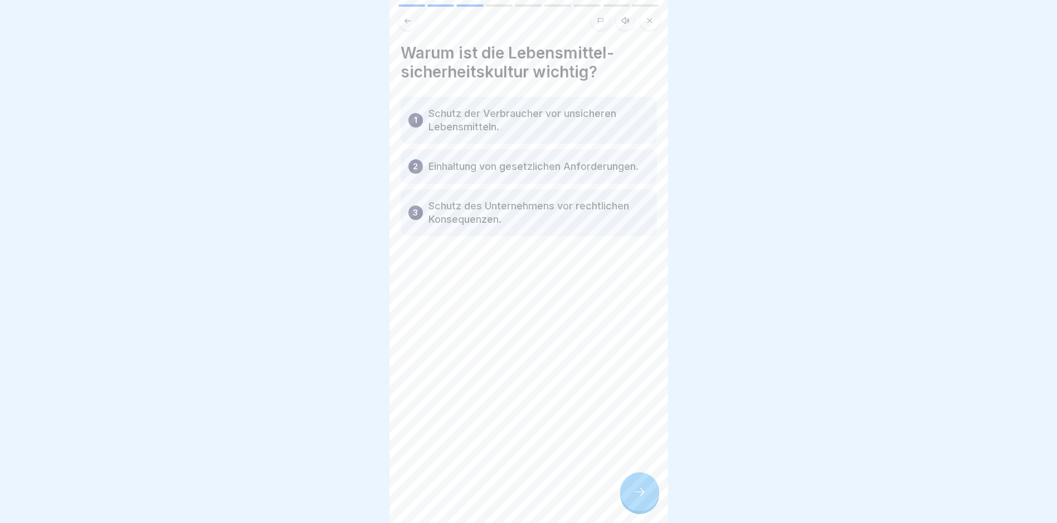
click at [508, 512] on div at bounding box center [639, 492] width 39 height 39
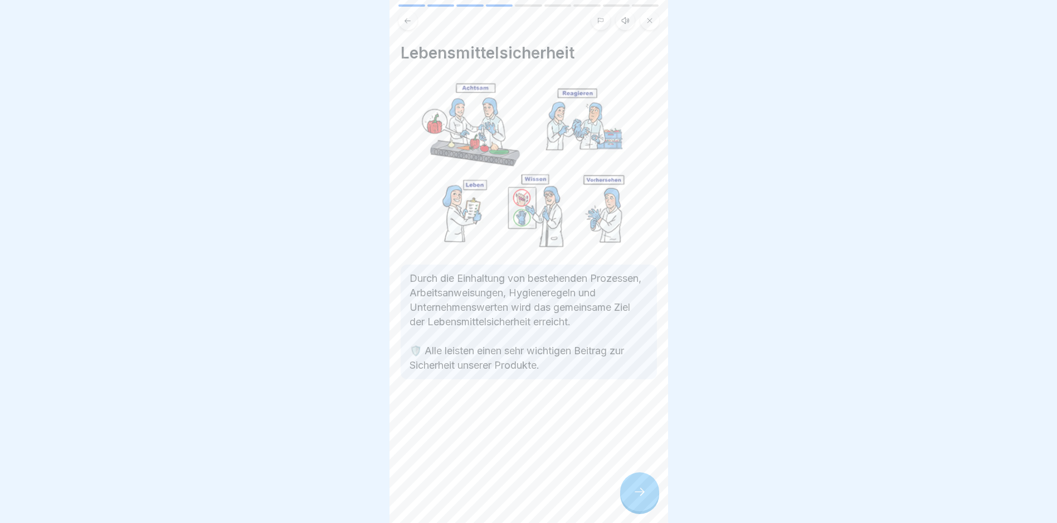
click at [508, 512] on div at bounding box center [639, 492] width 39 height 39
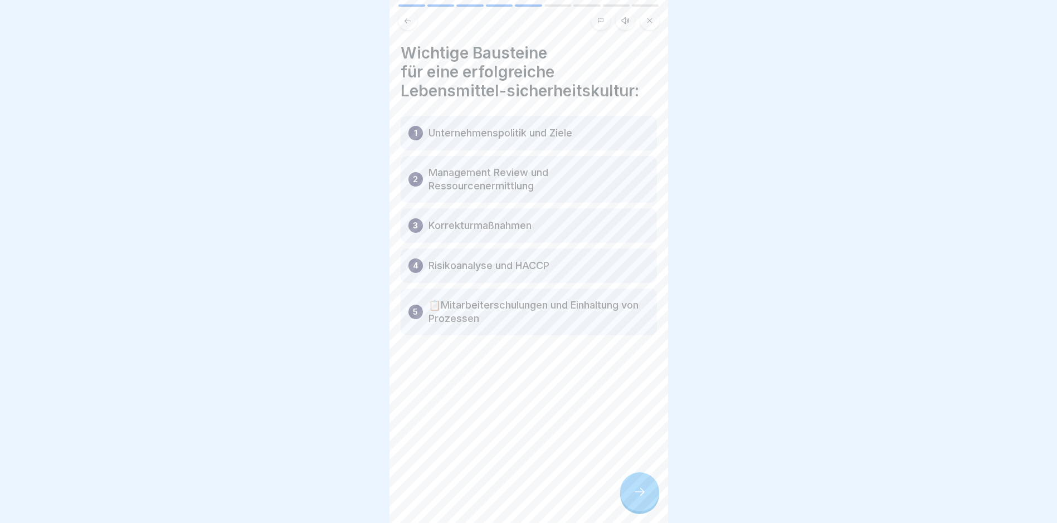
click at [508, 512] on div at bounding box center [639, 492] width 39 height 39
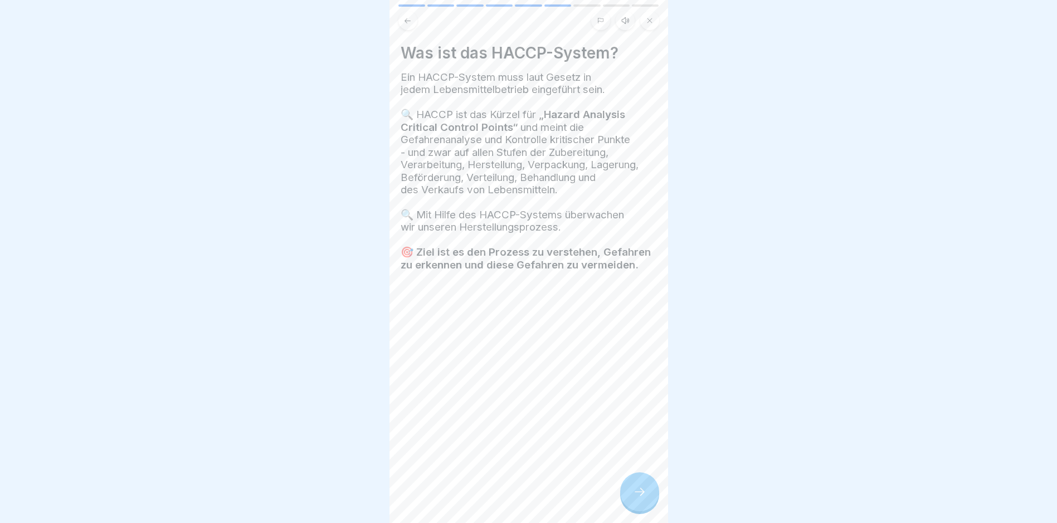
click at [508, 512] on div at bounding box center [639, 492] width 39 height 39
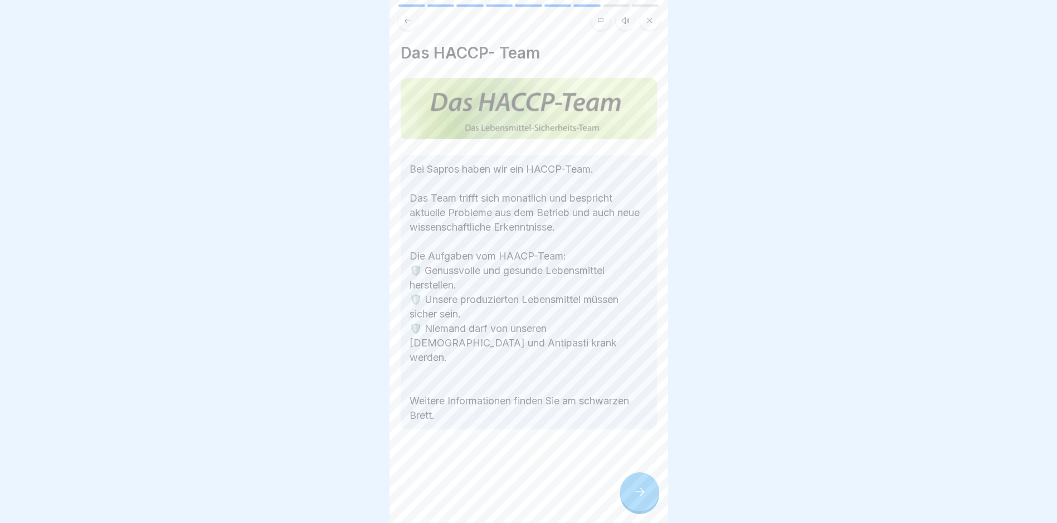
click at [508, 512] on div at bounding box center [639, 492] width 39 height 39
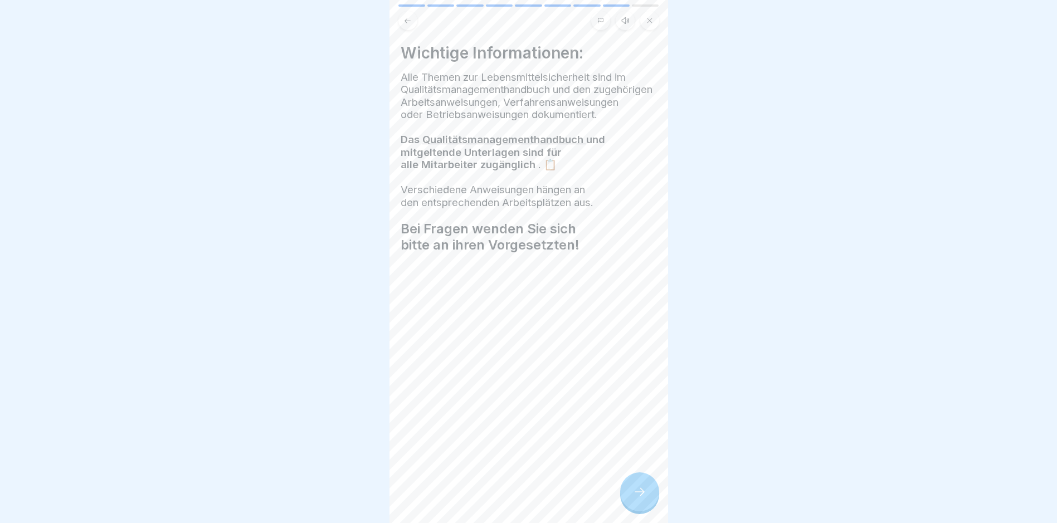
click at [508, 512] on div at bounding box center [639, 492] width 39 height 39
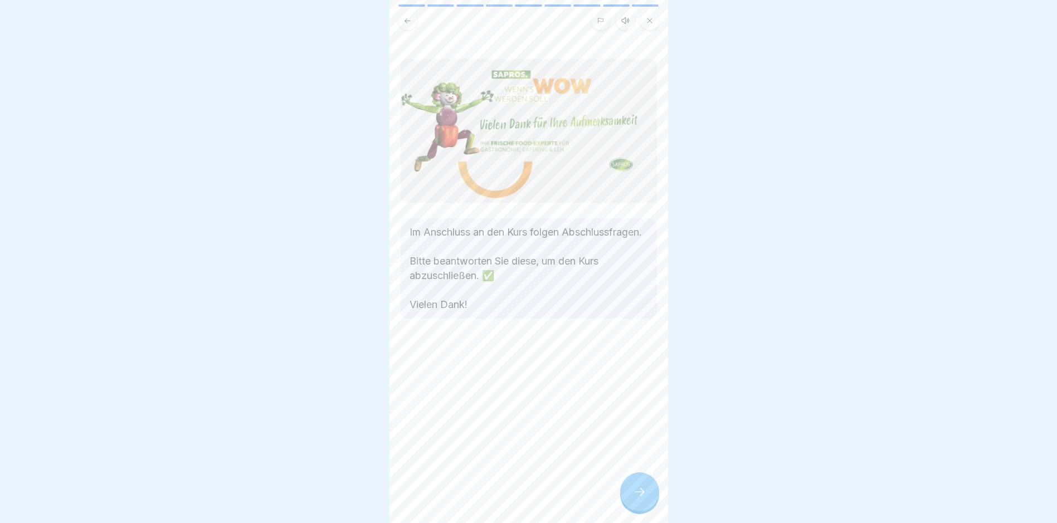
click at [508, 512] on div at bounding box center [639, 492] width 39 height 39
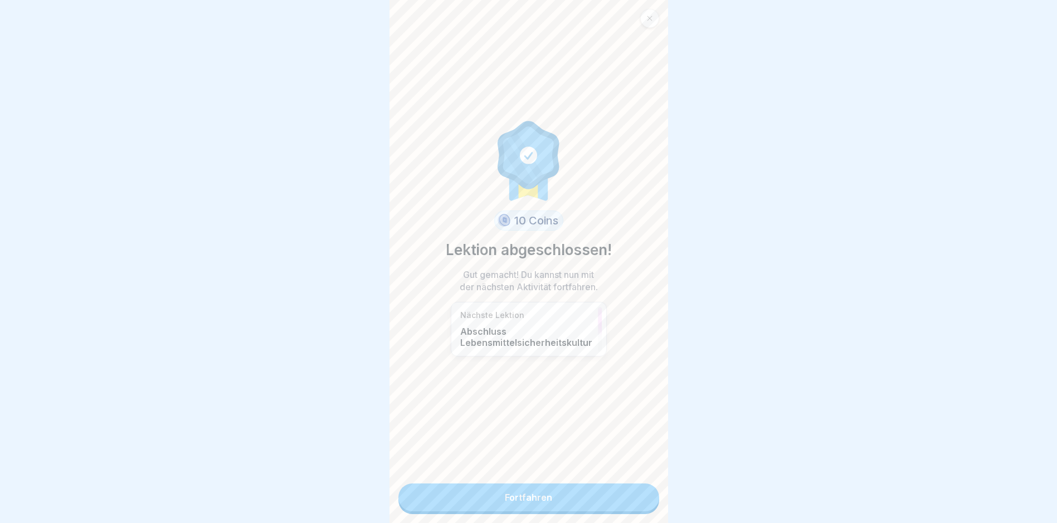
click at [508, 508] on link "Fortfahren" at bounding box center [529, 498] width 261 height 28
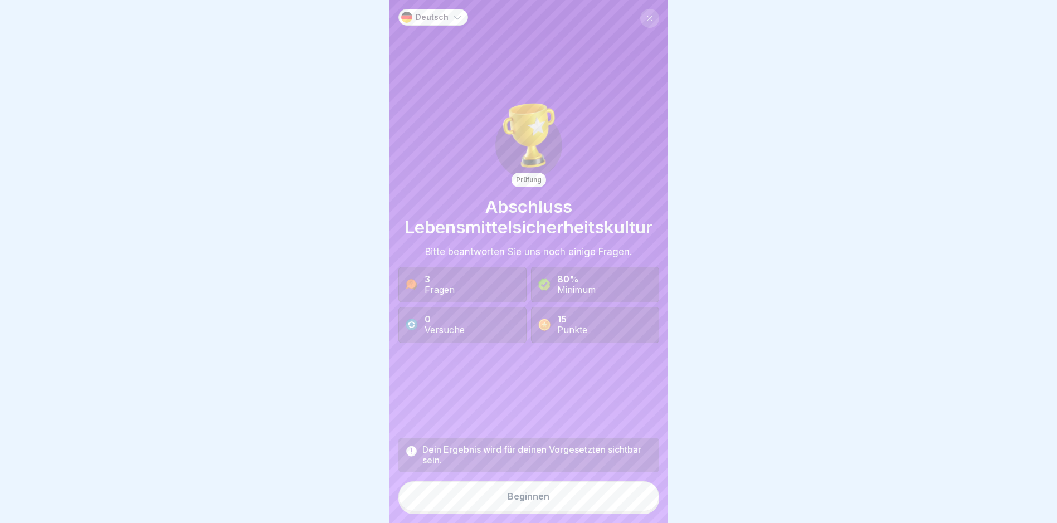
click at [508, 504] on button "Beginnen" at bounding box center [529, 497] width 261 height 30
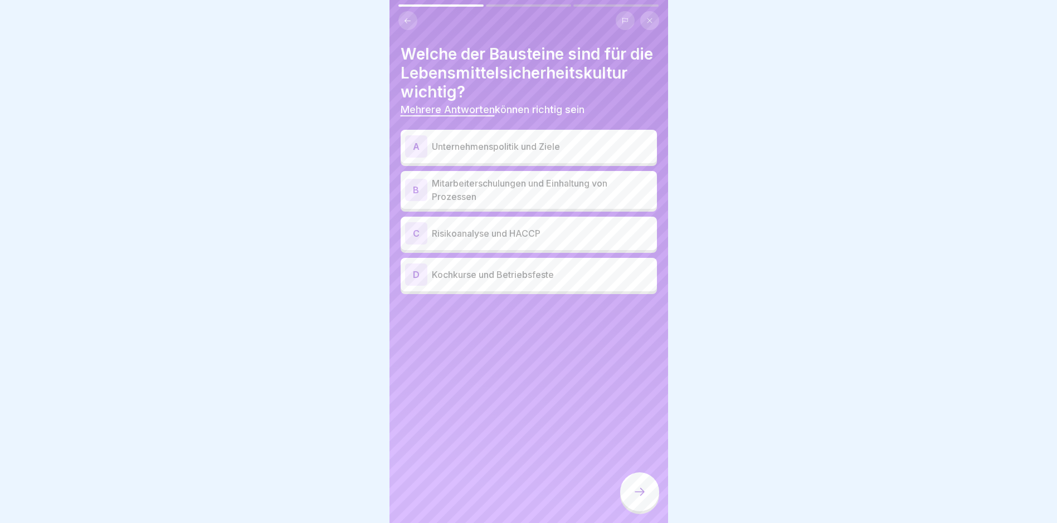
click at [508, 202] on p "Mitarbeiterschulungen und Einhaltung von Prozessen" at bounding box center [542, 190] width 221 height 27
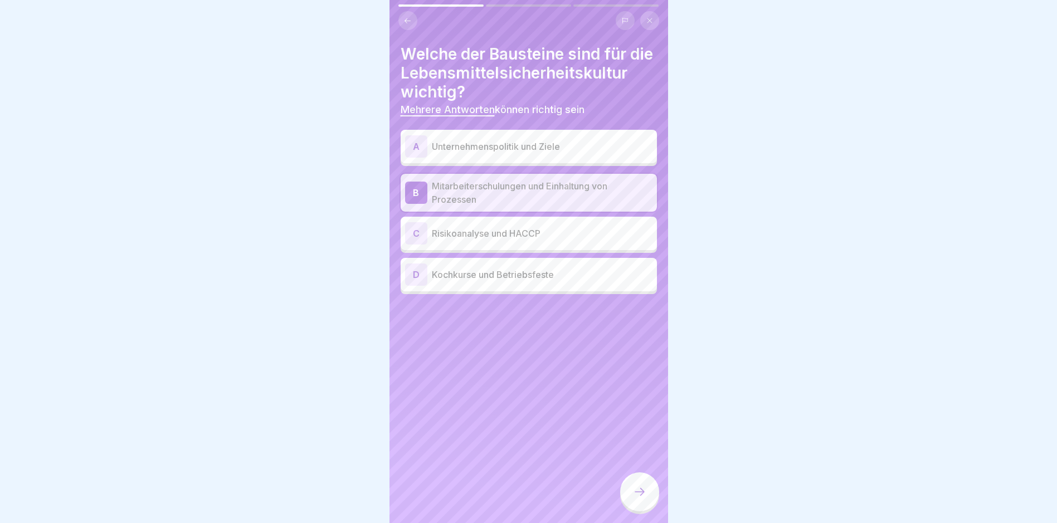
click at [508, 240] on p "Risikoanalyse und HACCP" at bounding box center [542, 233] width 221 height 13
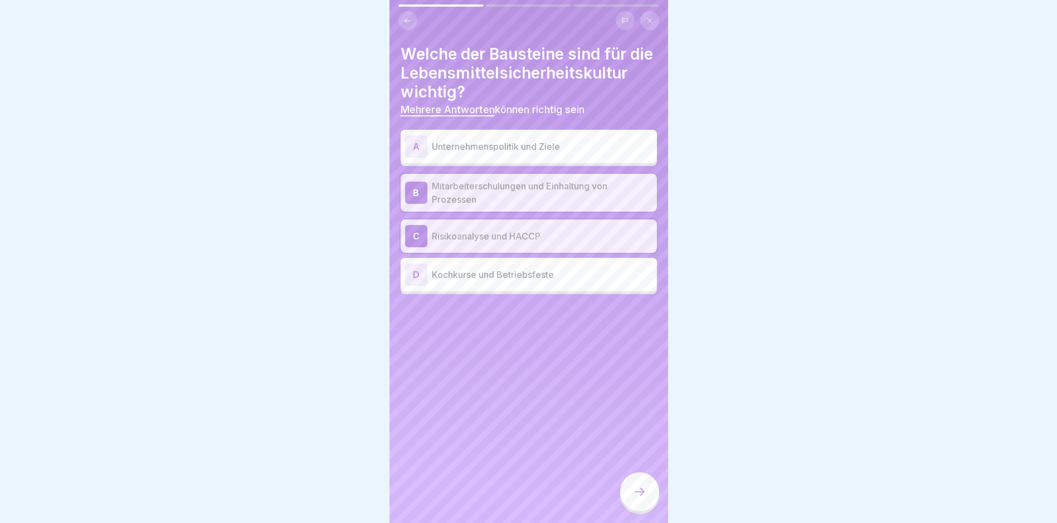
click at [508, 153] on p "Unternehmenspolitik und Ziele" at bounding box center [542, 146] width 221 height 13
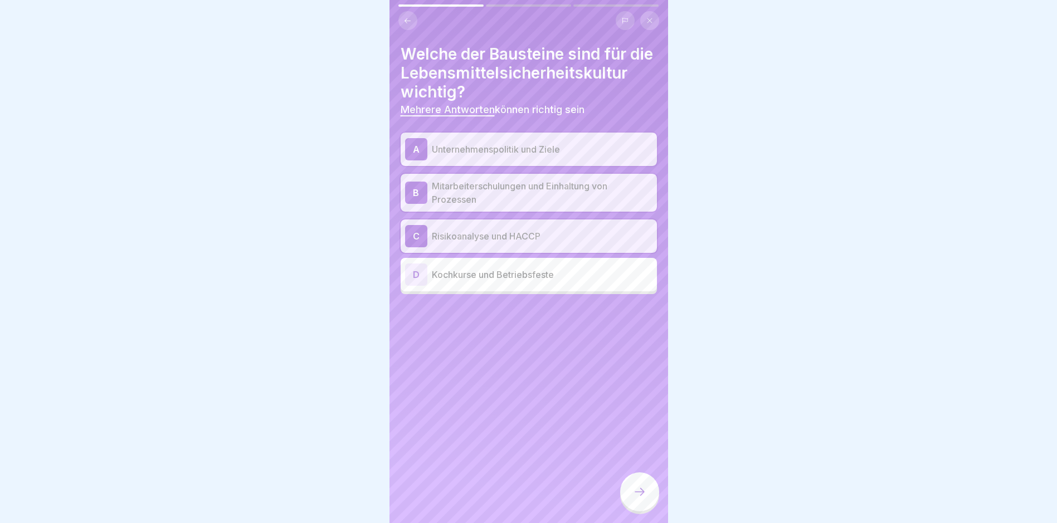
click at [508, 496] on icon at bounding box center [639, 491] width 13 height 13
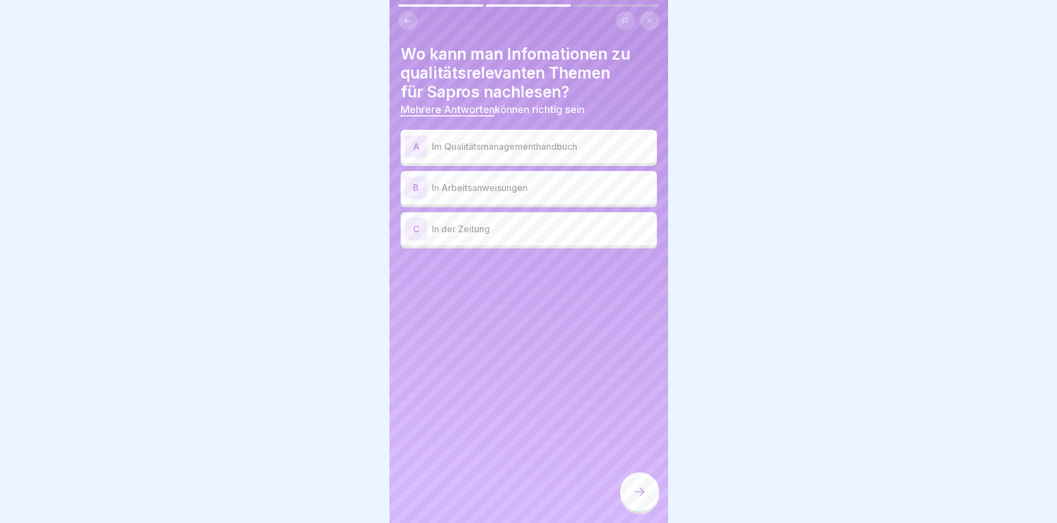
click at [508, 143] on p "Im Qualitätsmanagementhandbuch" at bounding box center [542, 146] width 221 height 13
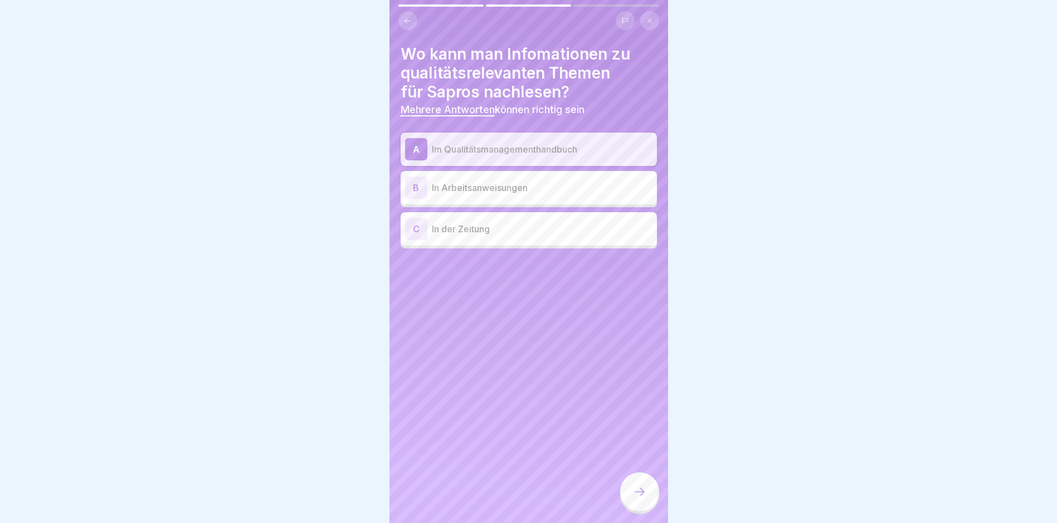
click at [508, 189] on p "In Arbeitsanweisungen" at bounding box center [542, 187] width 221 height 13
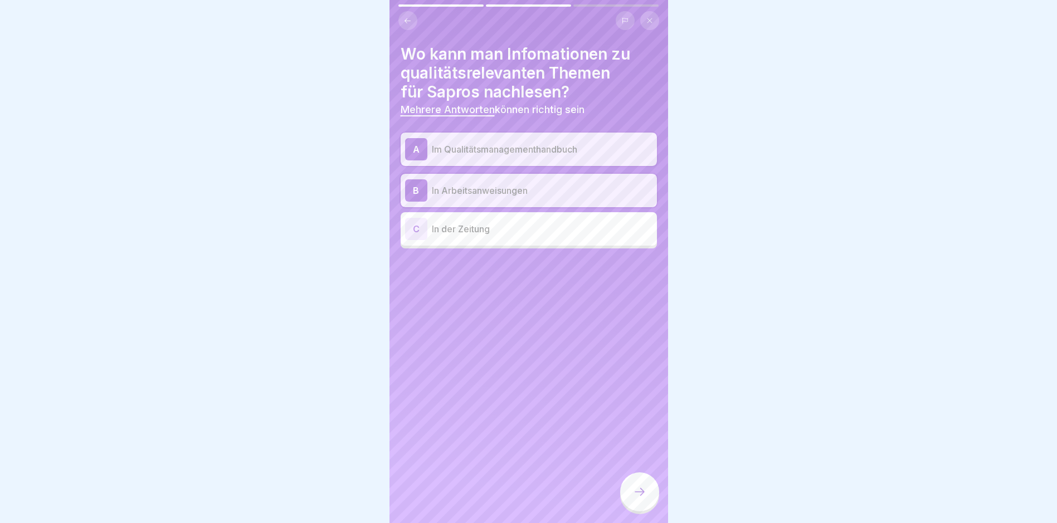
click at [508, 506] on div at bounding box center [639, 492] width 39 height 39
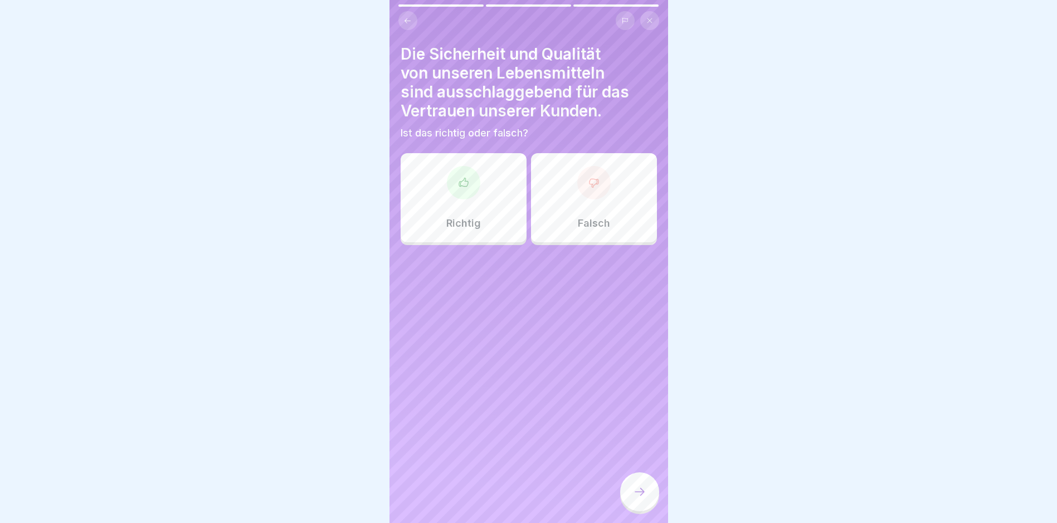
click at [473, 215] on div "Richtig" at bounding box center [464, 197] width 126 height 89
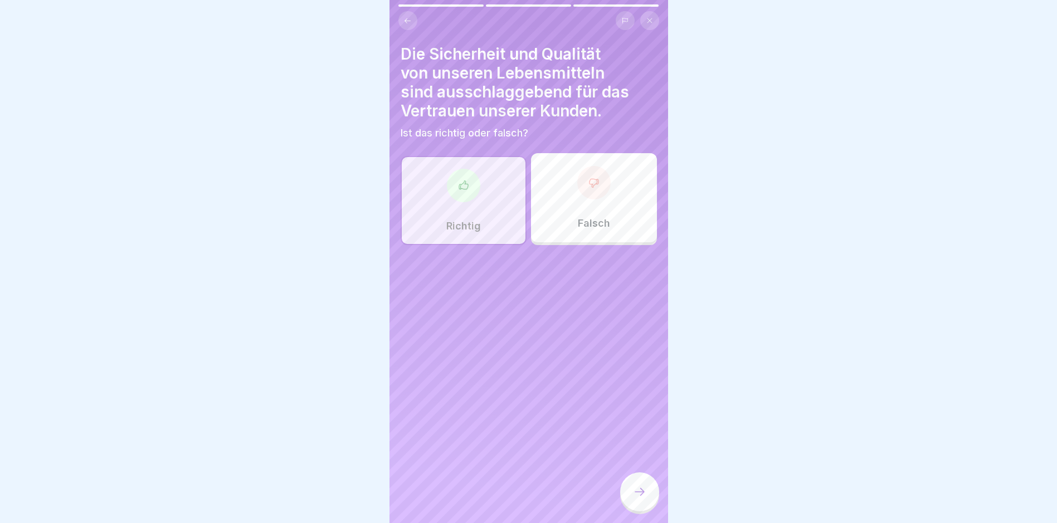
click at [508, 505] on div at bounding box center [639, 492] width 39 height 39
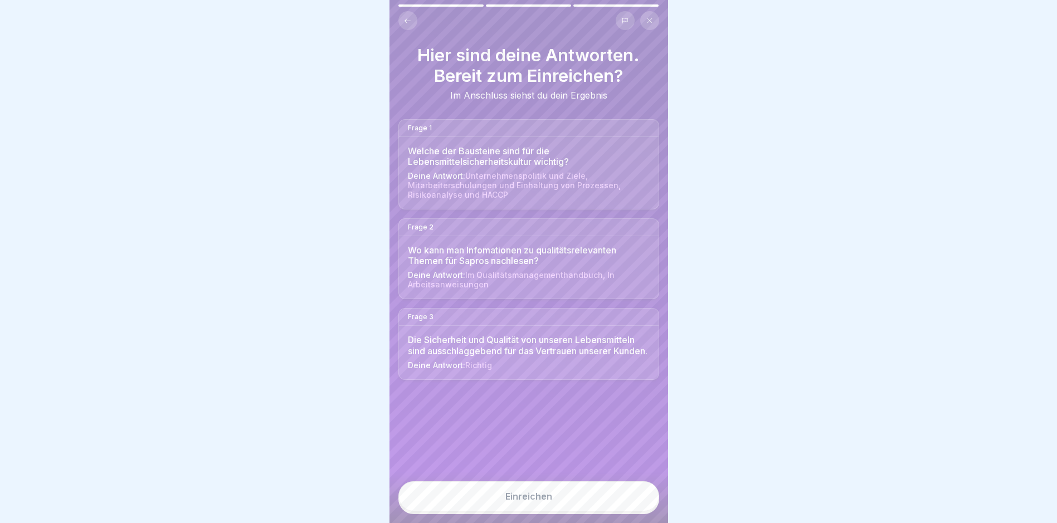
click at [508, 508] on button "Einreichen" at bounding box center [529, 497] width 261 height 30
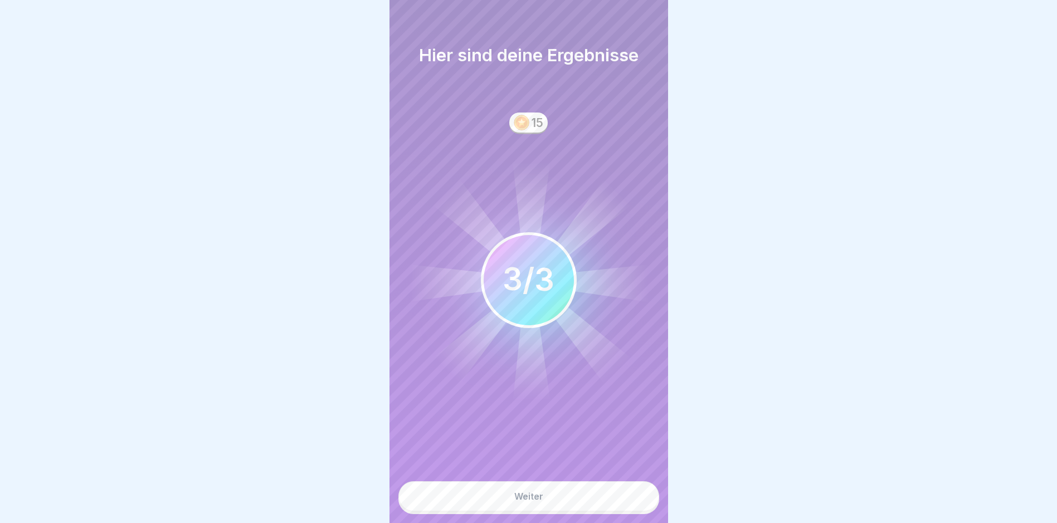
click at [508, 504] on button "Weiter" at bounding box center [529, 497] width 261 height 30
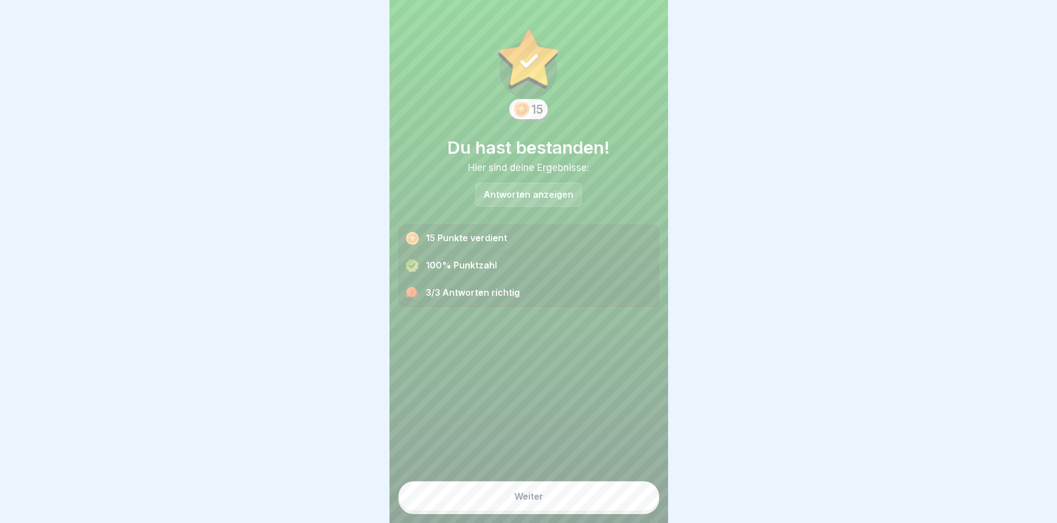
click at [508, 503] on button "Weiter" at bounding box center [529, 497] width 261 height 30
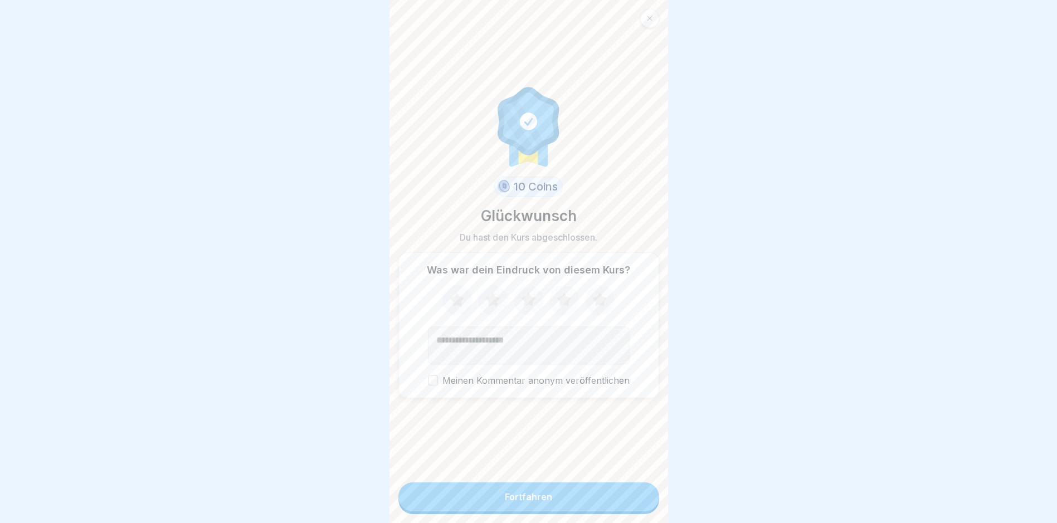
click at [508, 503] on button "Fortfahren" at bounding box center [529, 497] width 261 height 29
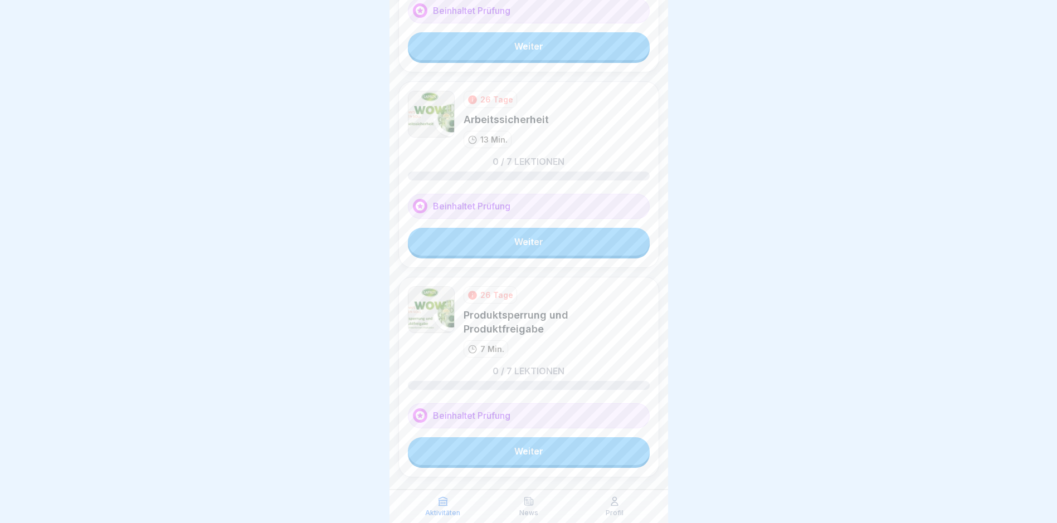
scroll to position [390, 0]
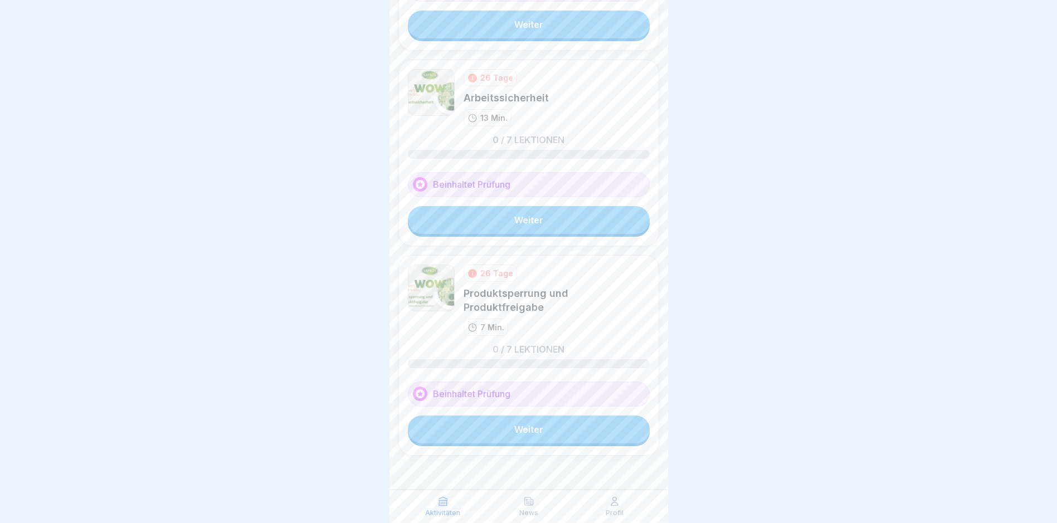
click at [508, 428] on link "Weiter" at bounding box center [529, 430] width 242 height 28
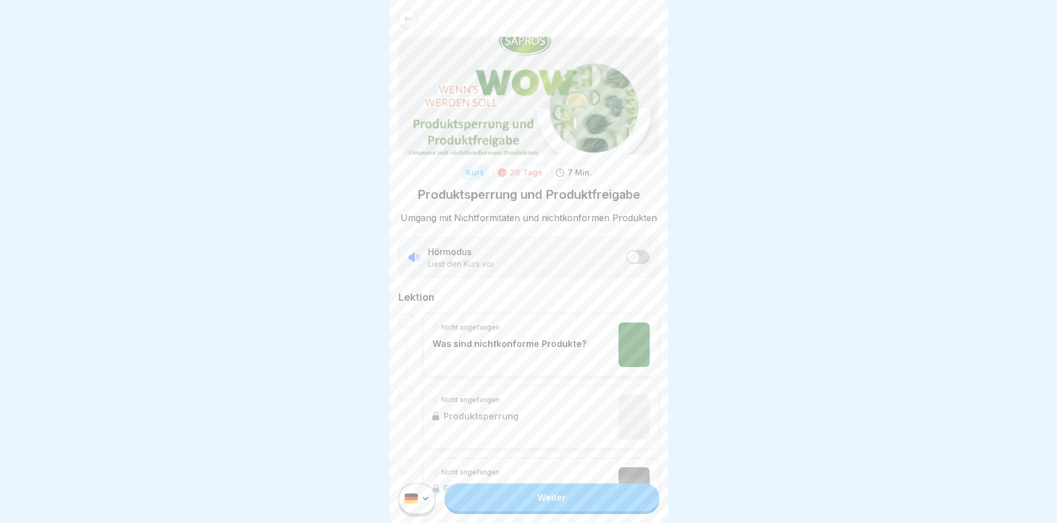
click at [508, 512] on link "Weiter" at bounding box center [552, 498] width 214 height 28
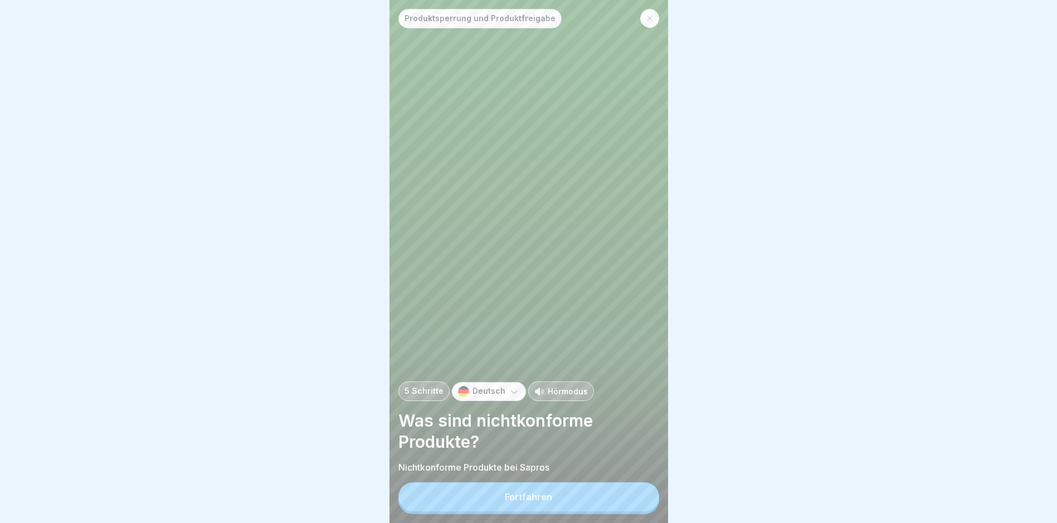
click at [508, 510] on button "Fortfahren" at bounding box center [529, 497] width 261 height 29
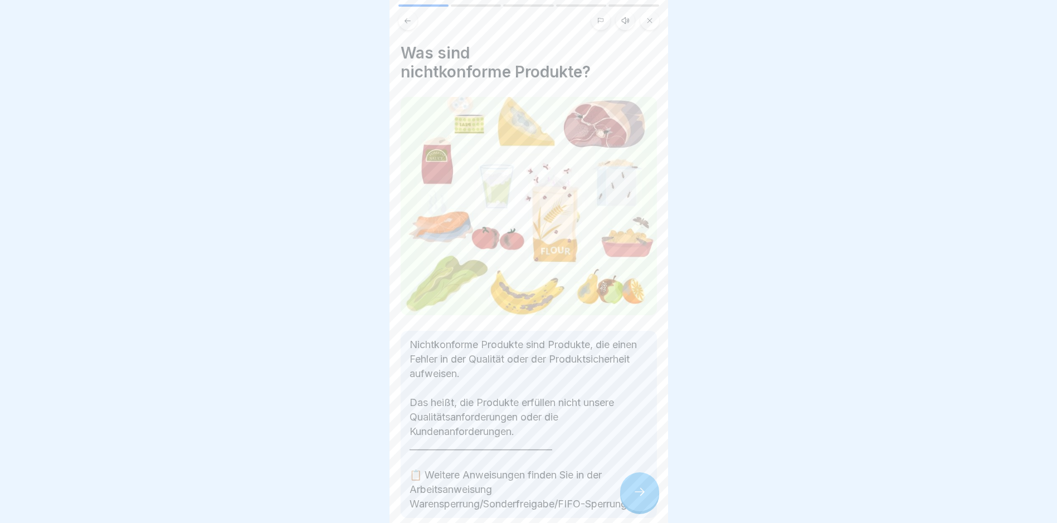
click at [508, 499] on icon at bounding box center [639, 491] width 13 height 13
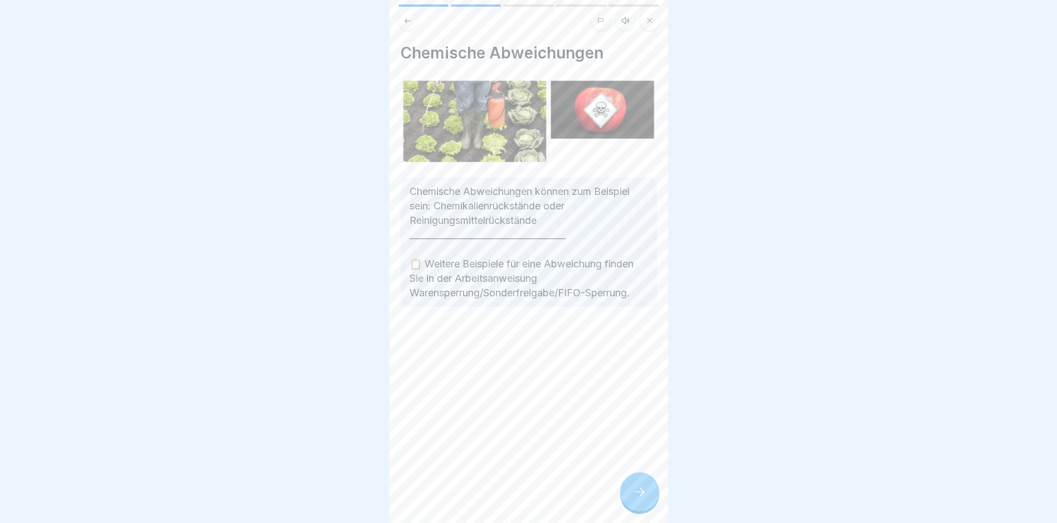
click at [508, 499] on icon at bounding box center [639, 491] width 13 height 13
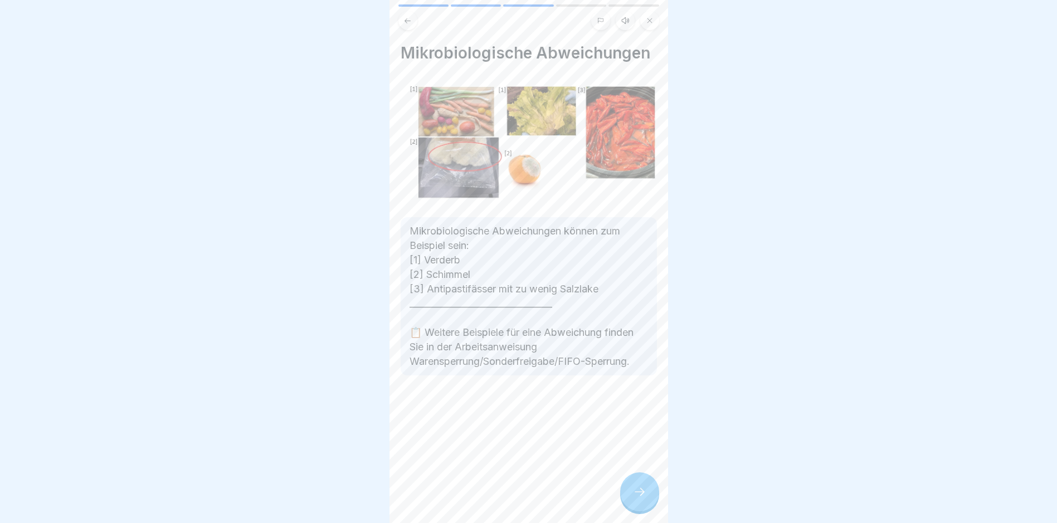
click at [508, 499] on icon at bounding box center [639, 491] width 13 height 13
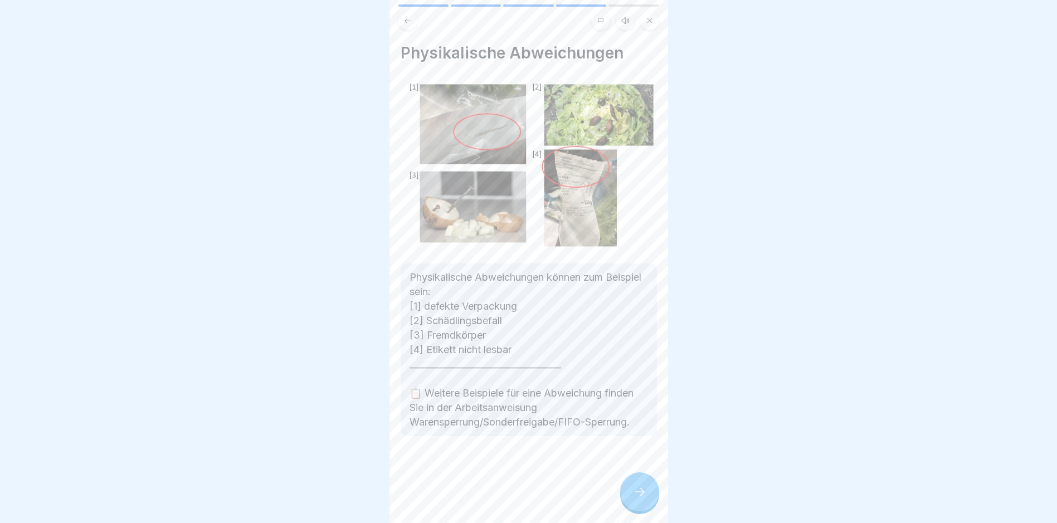
click at [508, 499] on icon at bounding box center [639, 491] width 13 height 13
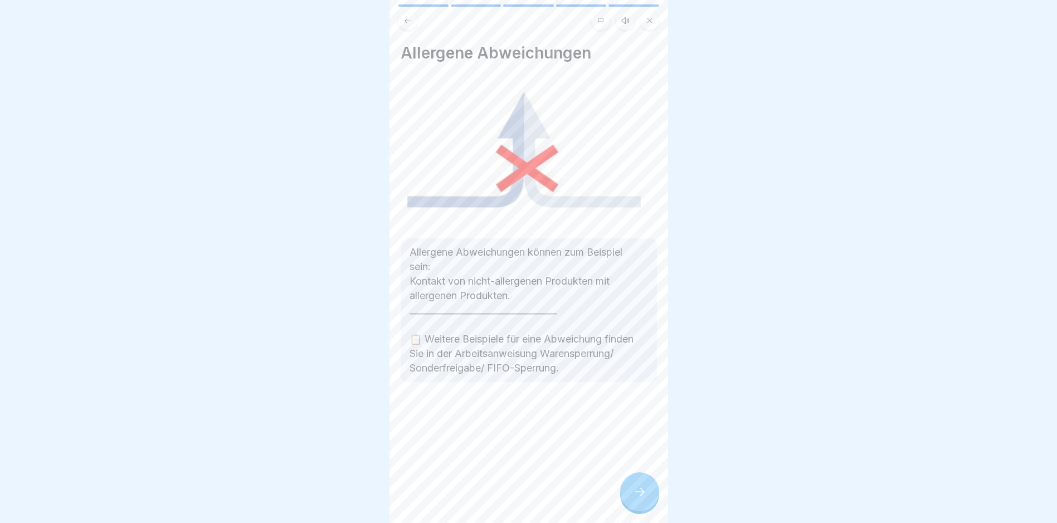
click at [508, 499] on icon at bounding box center [639, 491] width 13 height 13
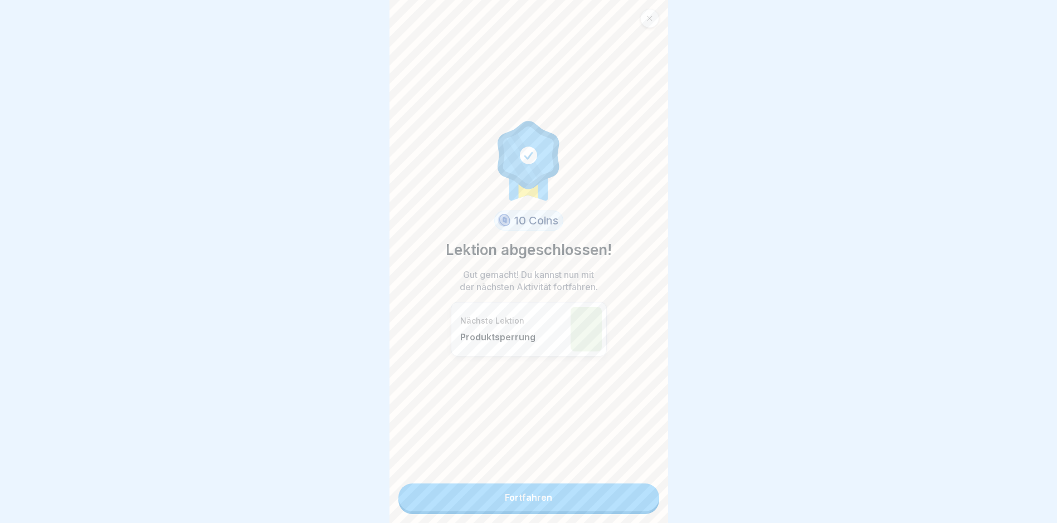
click at [508, 501] on link "Fortfahren" at bounding box center [529, 498] width 261 height 28
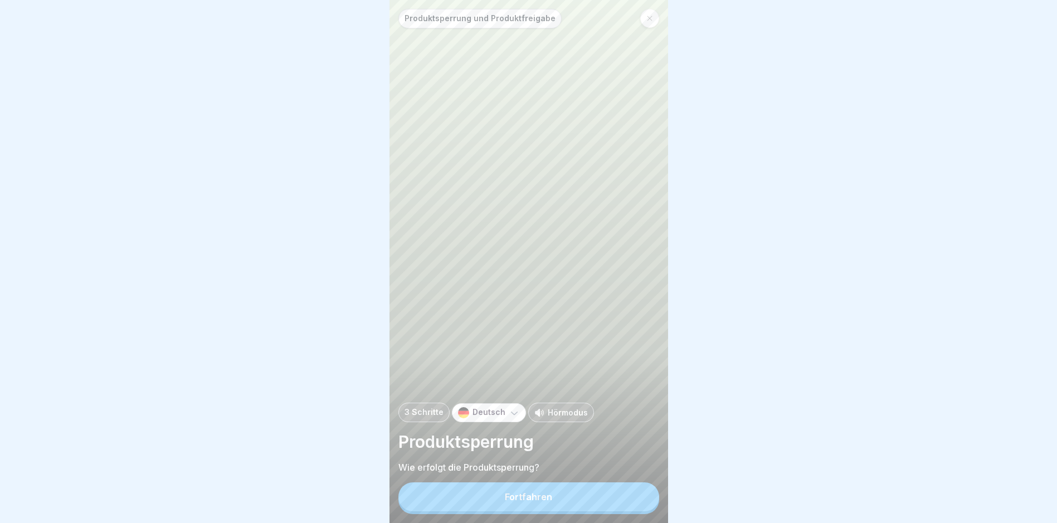
click at [508, 499] on button "Fortfahren" at bounding box center [529, 497] width 261 height 29
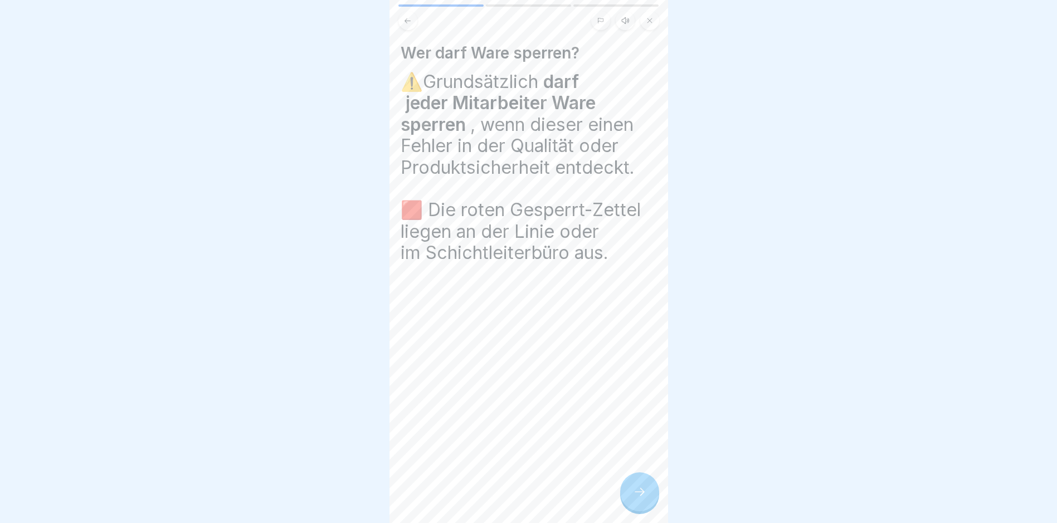
click at [508, 499] on icon at bounding box center [639, 491] width 13 height 13
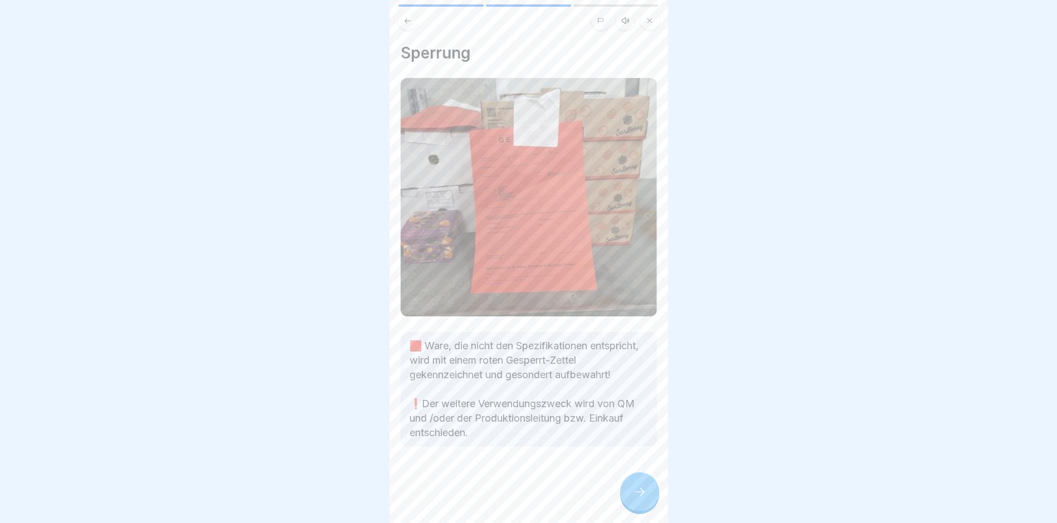
click at [508, 499] on icon at bounding box center [639, 491] width 13 height 13
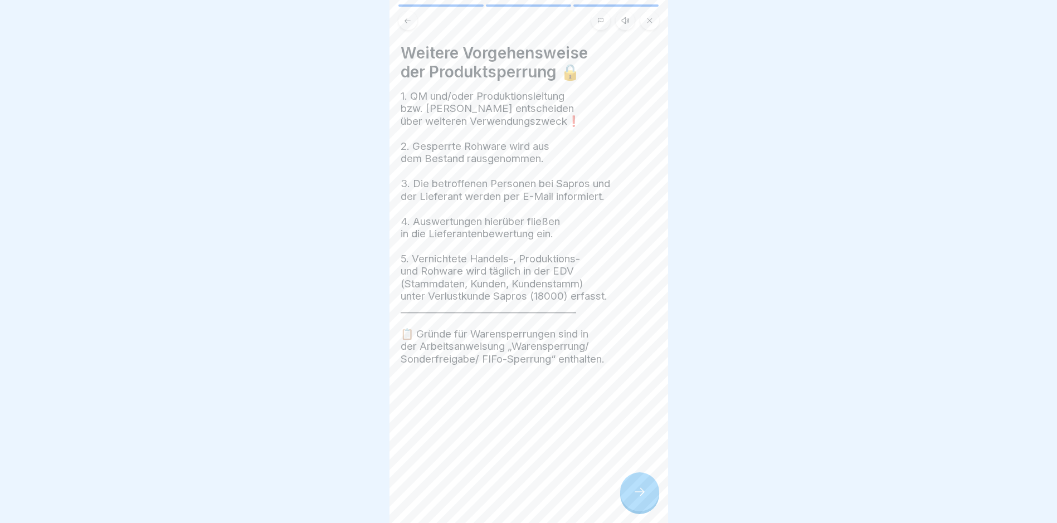
click at [508, 499] on icon at bounding box center [639, 491] width 13 height 13
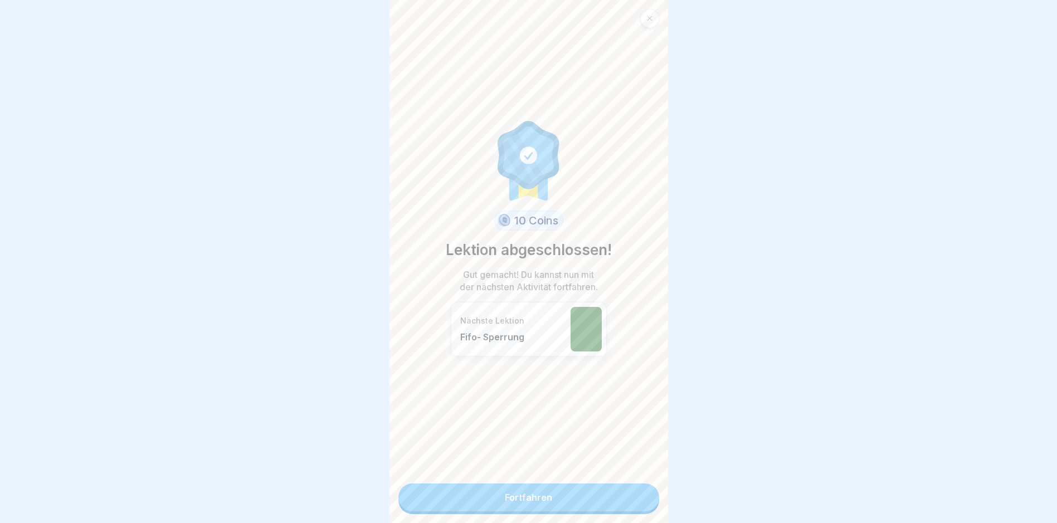
click at [508, 501] on link "Fortfahren" at bounding box center [529, 498] width 261 height 28
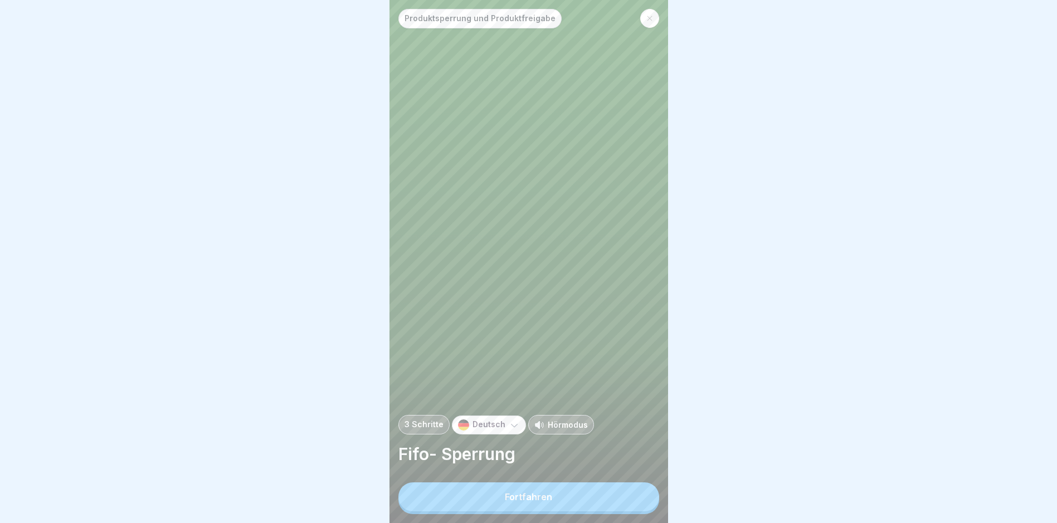
click at [508, 501] on button "Fortfahren" at bounding box center [529, 497] width 261 height 29
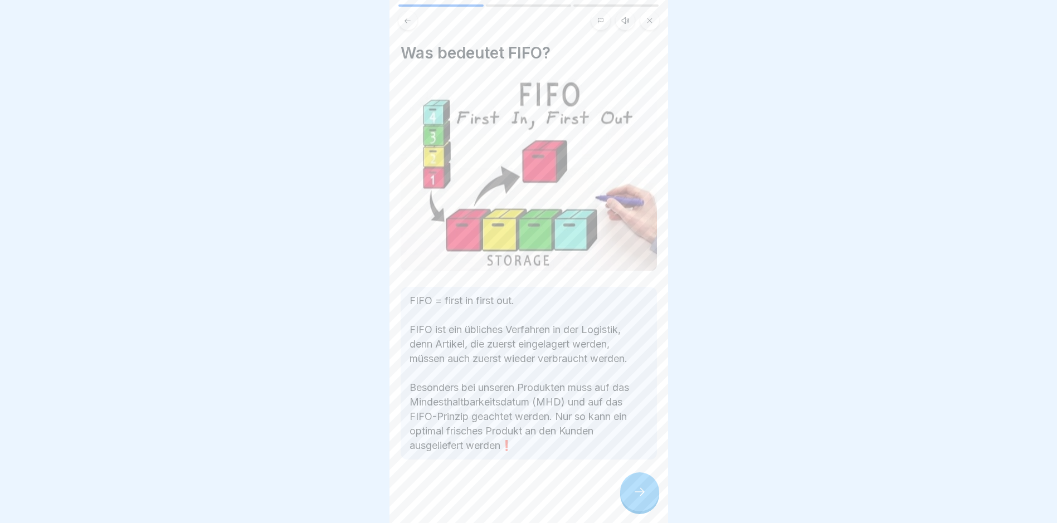
click at [508, 512] on div at bounding box center [639, 492] width 39 height 39
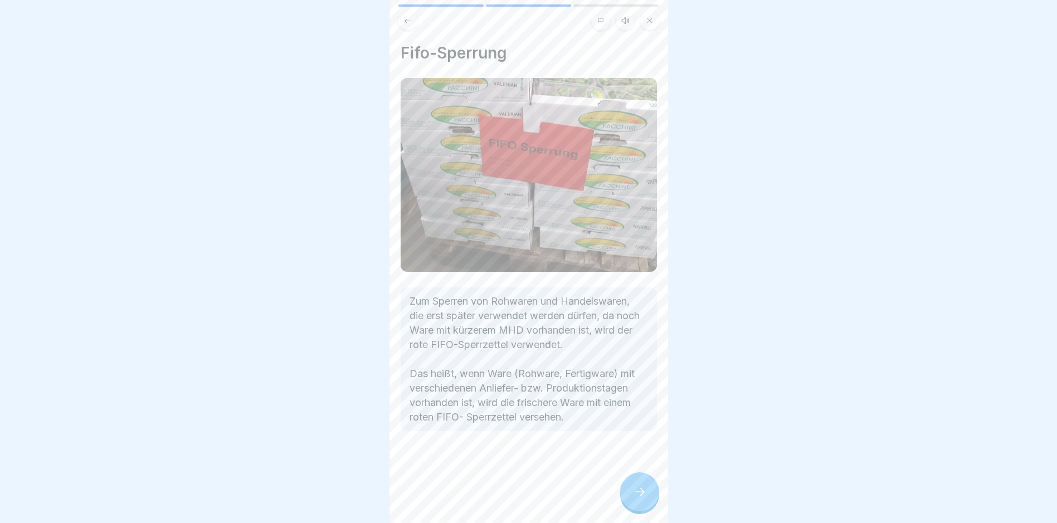
click at [508, 512] on div at bounding box center [639, 492] width 39 height 39
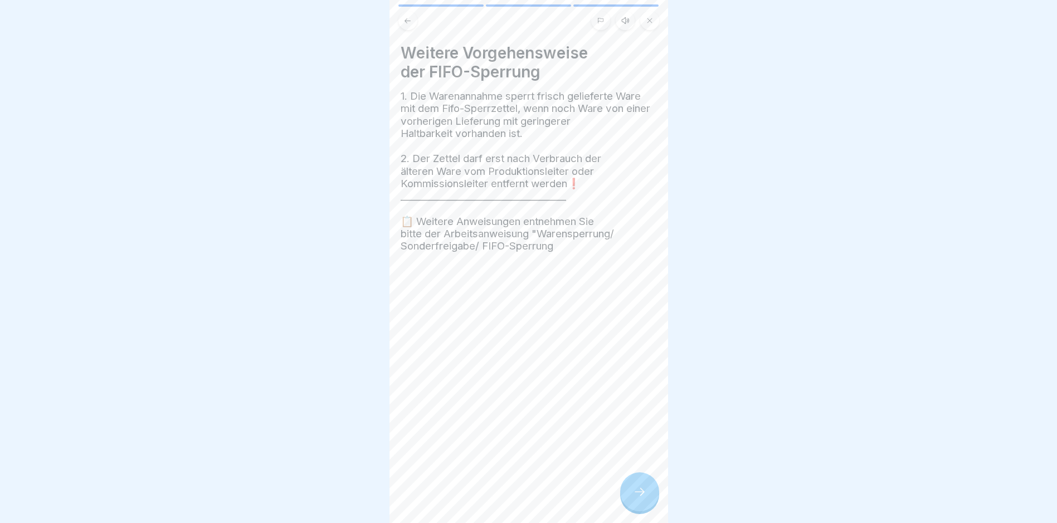
click at [508, 509] on div at bounding box center [639, 492] width 39 height 39
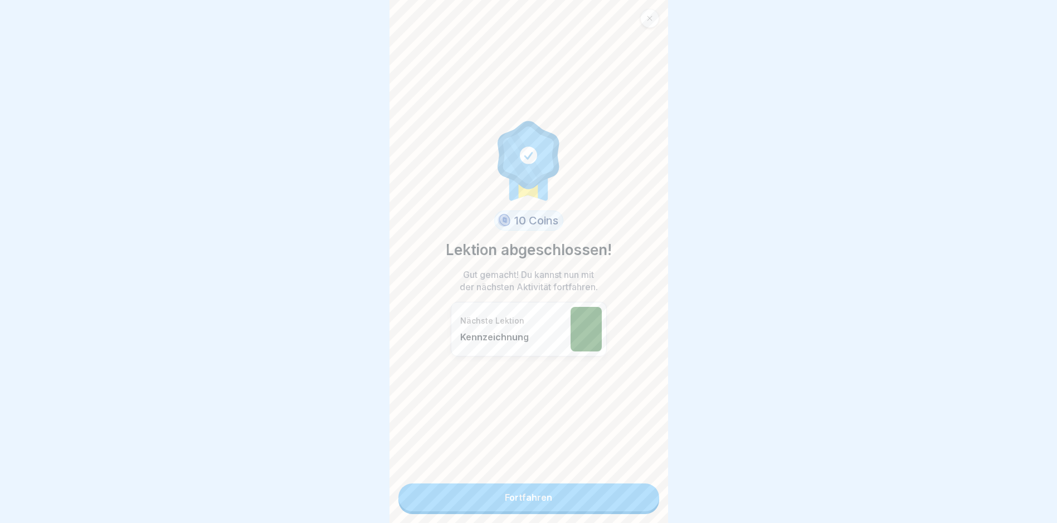
scroll to position [8, 0]
click at [508, 498] on link "Fortfahren" at bounding box center [529, 498] width 261 height 28
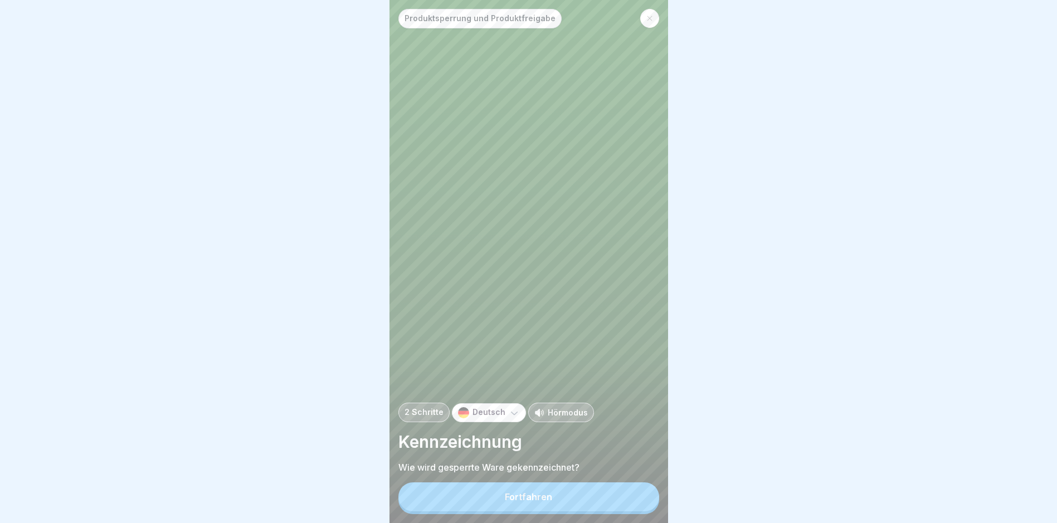
scroll to position [8, 0]
click at [508, 499] on div "Fortfahren" at bounding box center [528, 497] width 47 height 10
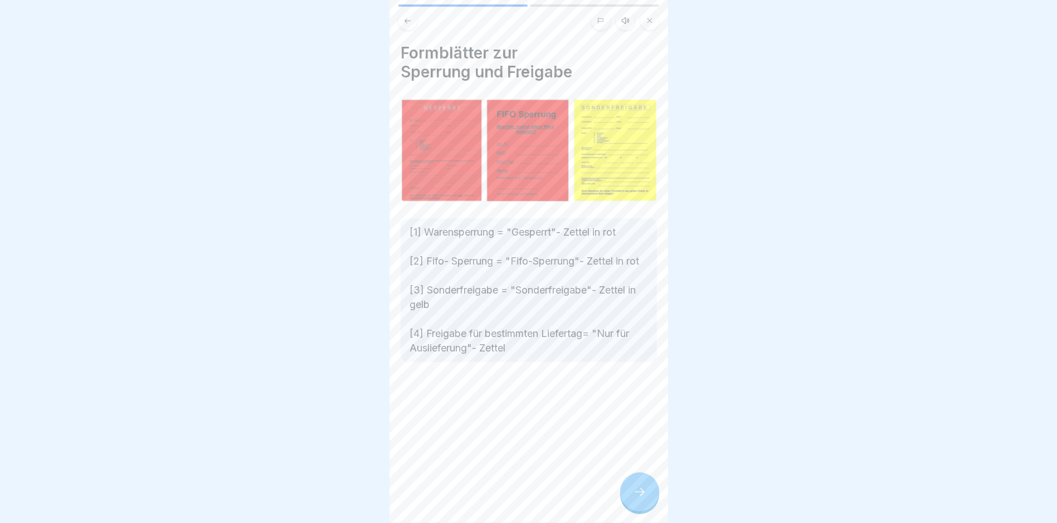
click at [508, 488] on icon at bounding box center [639, 491] width 13 height 13
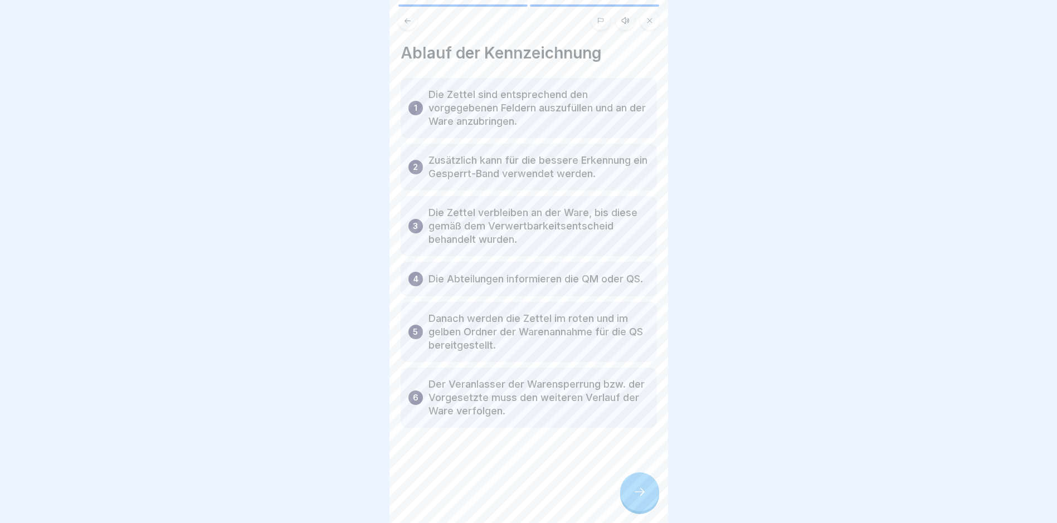
click at [508, 488] on icon at bounding box center [639, 491] width 13 height 13
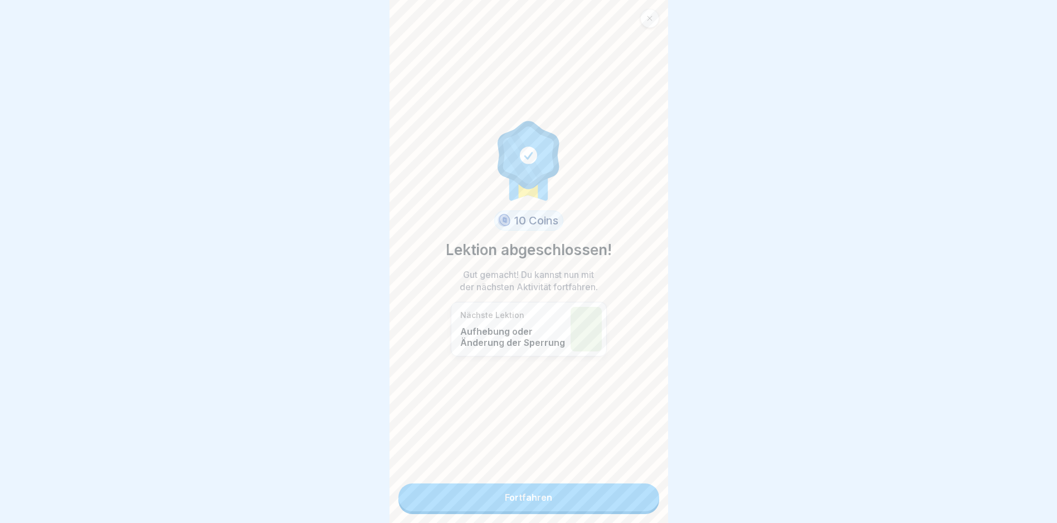
click at [508, 496] on link "Fortfahren" at bounding box center [529, 498] width 261 height 28
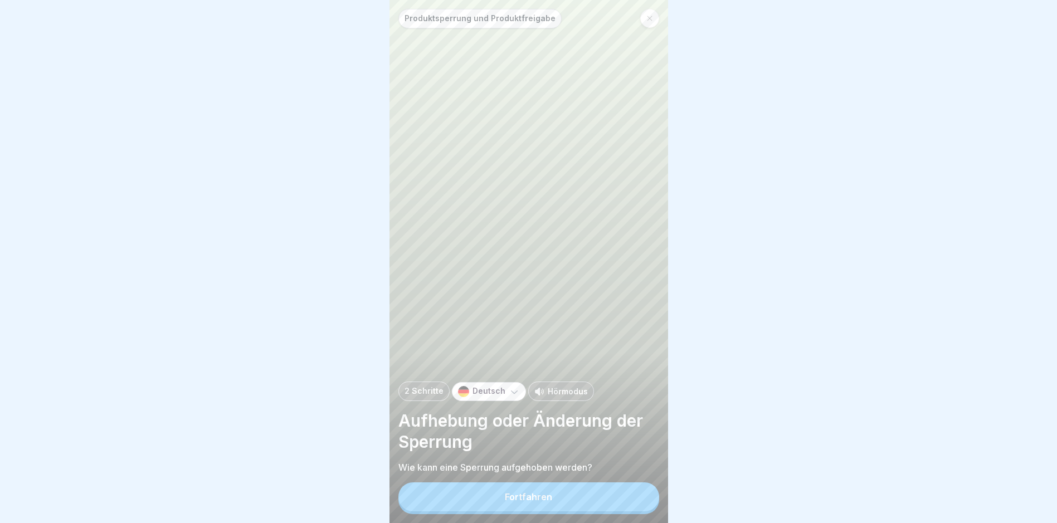
click at [508, 499] on button "Fortfahren" at bounding box center [529, 497] width 261 height 29
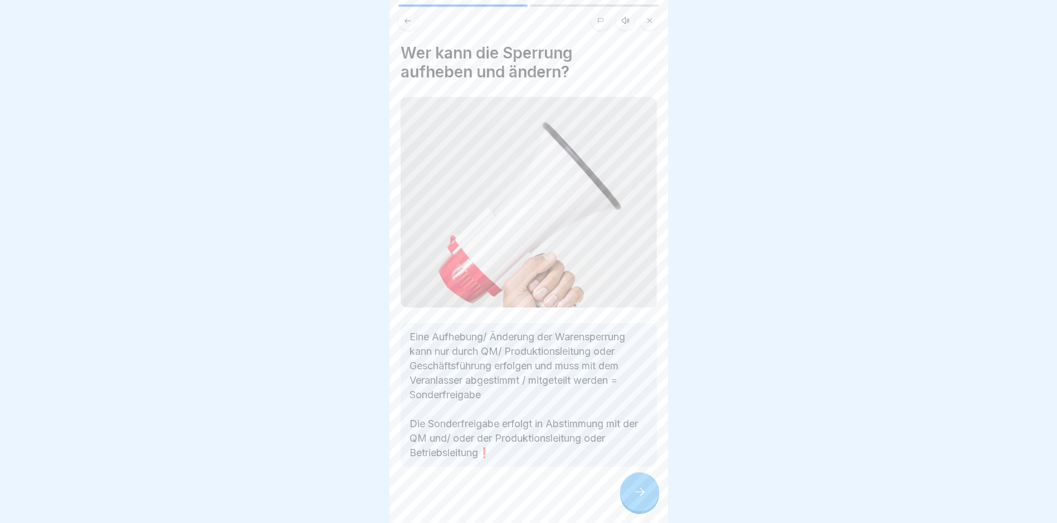
click at [508, 502] on div at bounding box center [639, 492] width 39 height 39
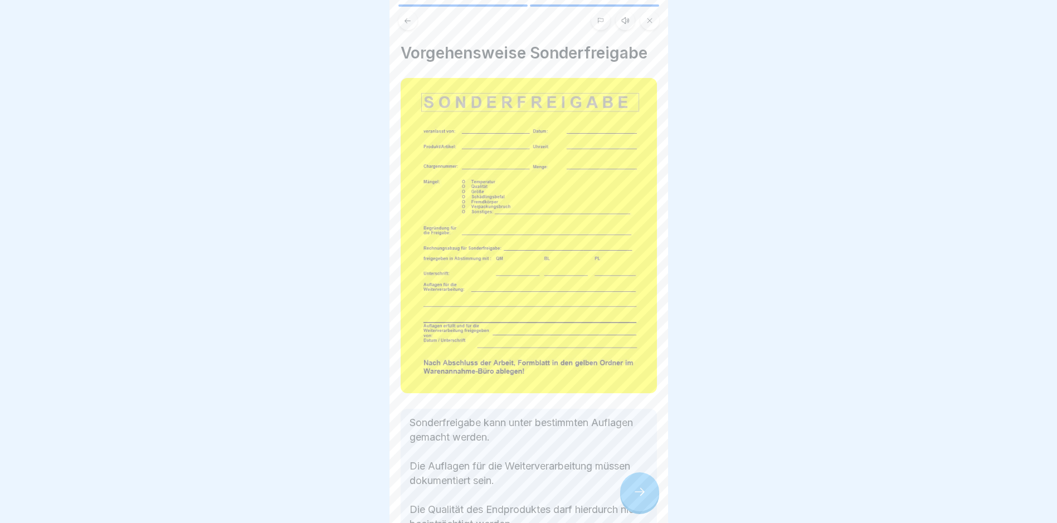
click at [508, 502] on div at bounding box center [639, 492] width 39 height 39
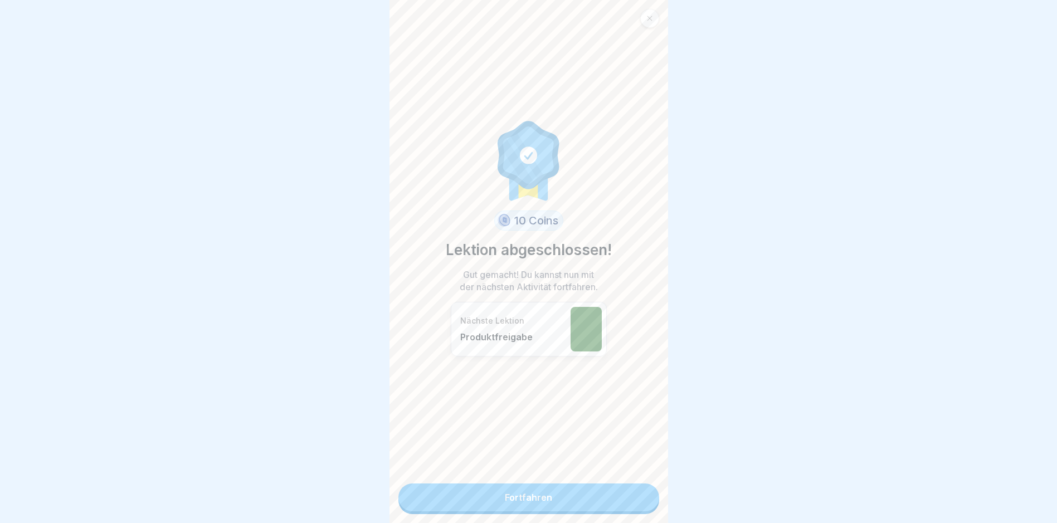
click at [508, 499] on link "Fortfahren" at bounding box center [529, 498] width 261 height 28
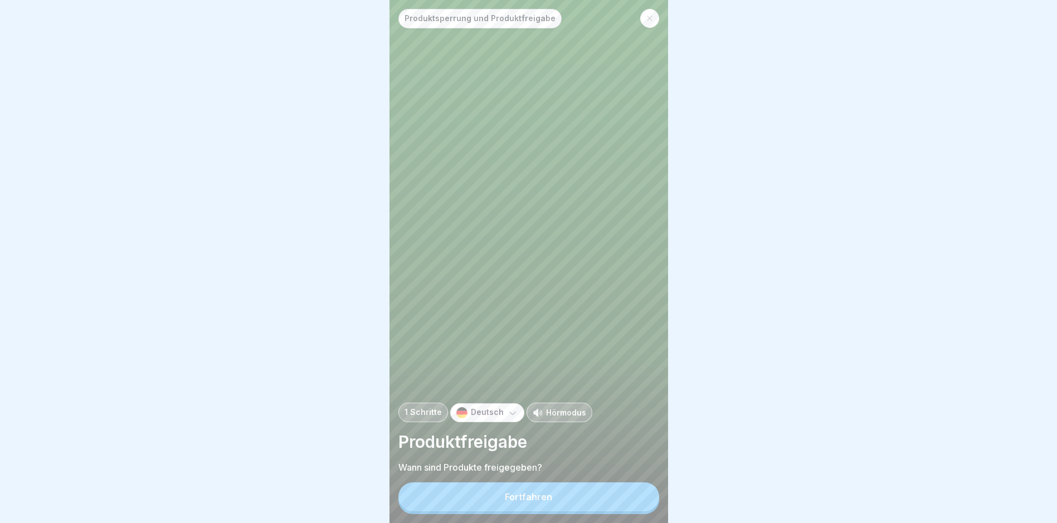
click at [508, 499] on button "Fortfahren" at bounding box center [529, 497] width 261 height 29
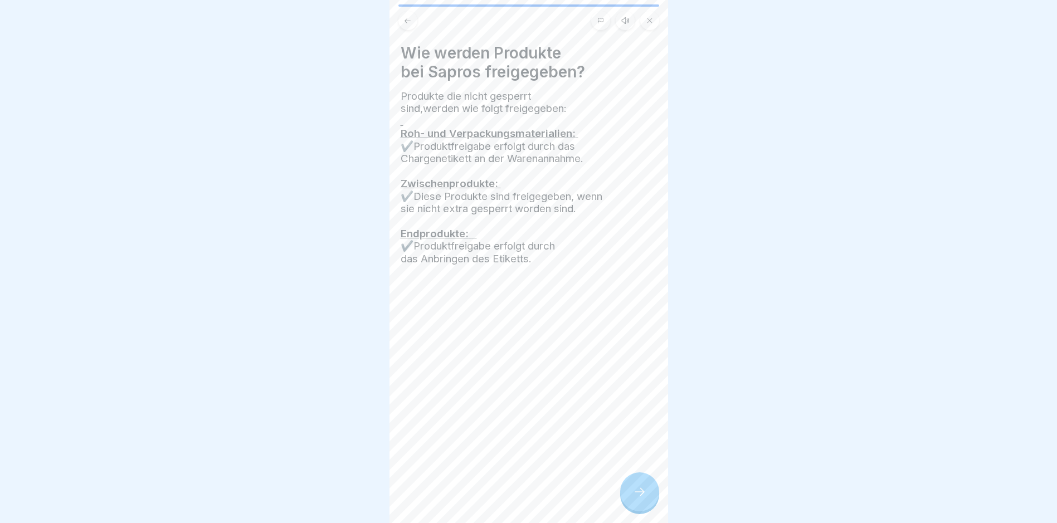
click at [508, 491] on div at bounding box center [639, 492] width 39 height 39
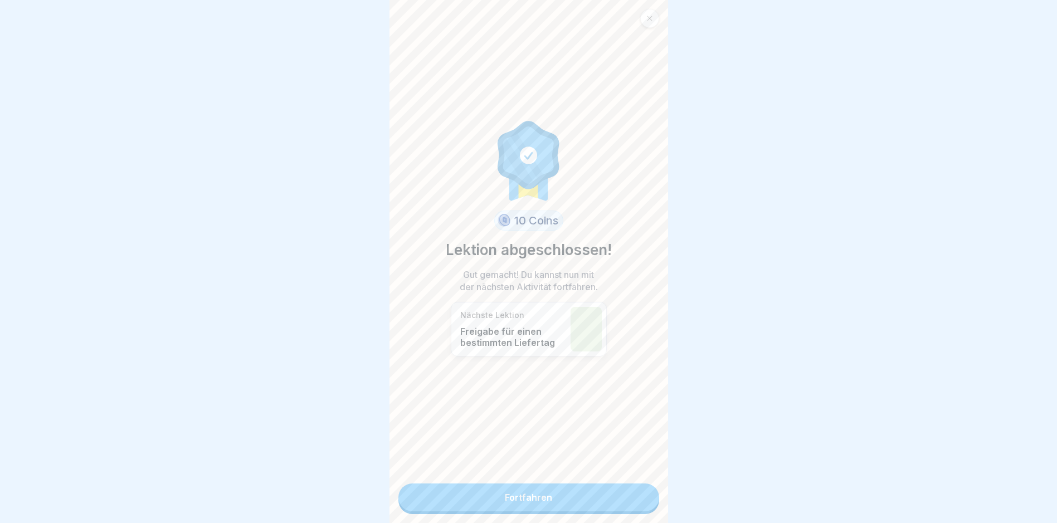
click at [508, 491] on link "Fortfahren" at bounding box center [529, 498] width 261 height 28
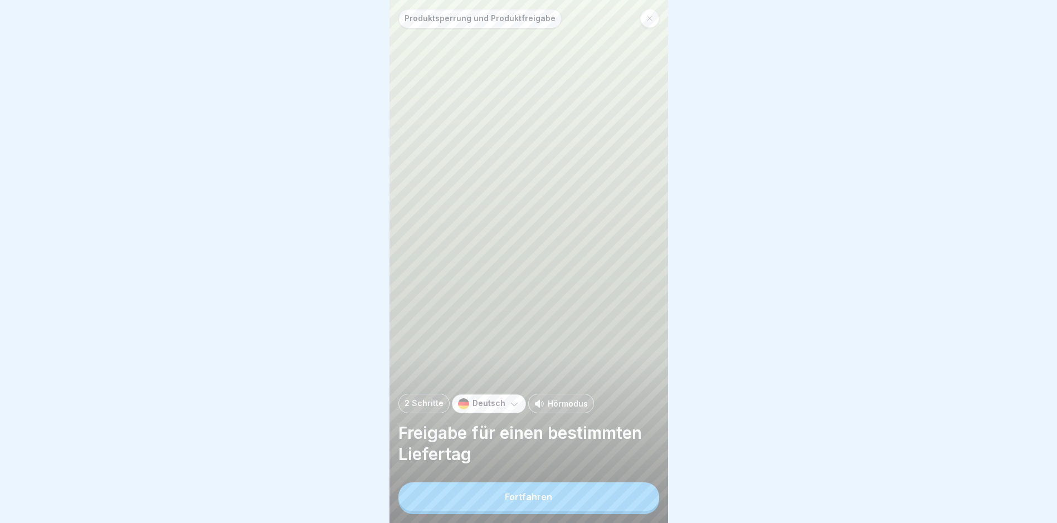
click at [508, 490] on div "Produktsperrung und Produktfreigabe 2 Schritte Deutsch Hörmodus Freigabe für ei…" at bounding box center [529, 261] width 279 height 523
click at [508, 505] on button "Fortfahren" at bounding box center [529, 497] width 261 height 29
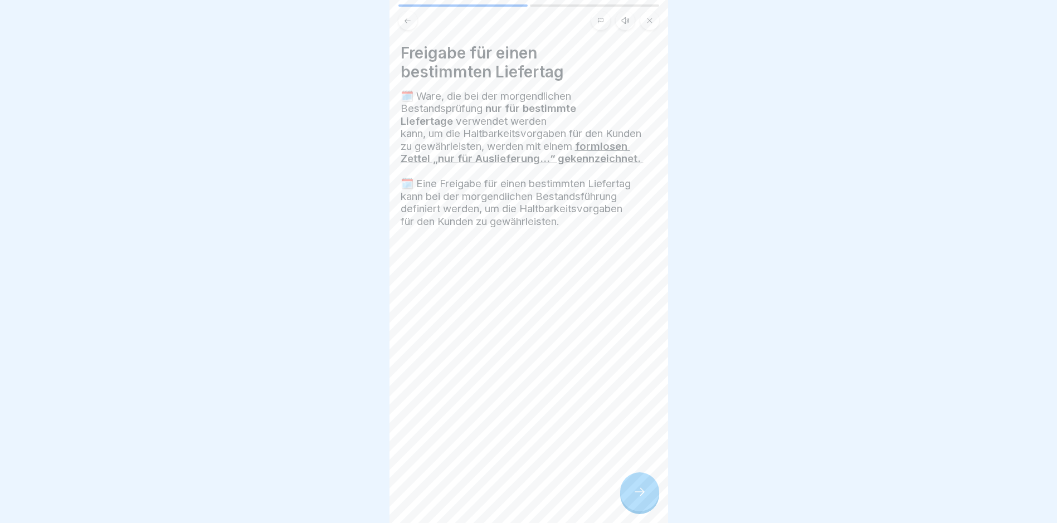
click at [508, 492] on div at bounding box center [639, 492] width 39 height 39
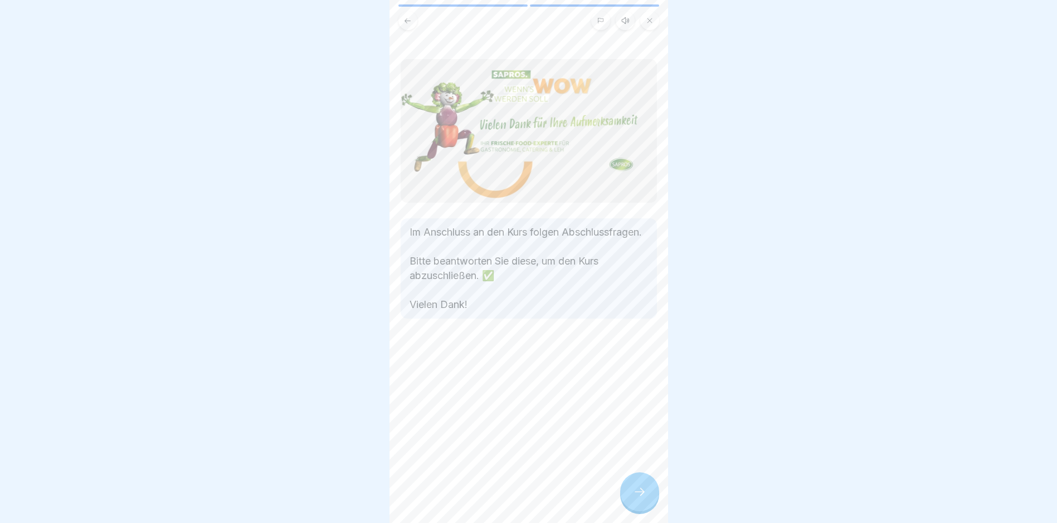
click at [508, 499] on div at bounding box center [639, 492] width 39 height 39
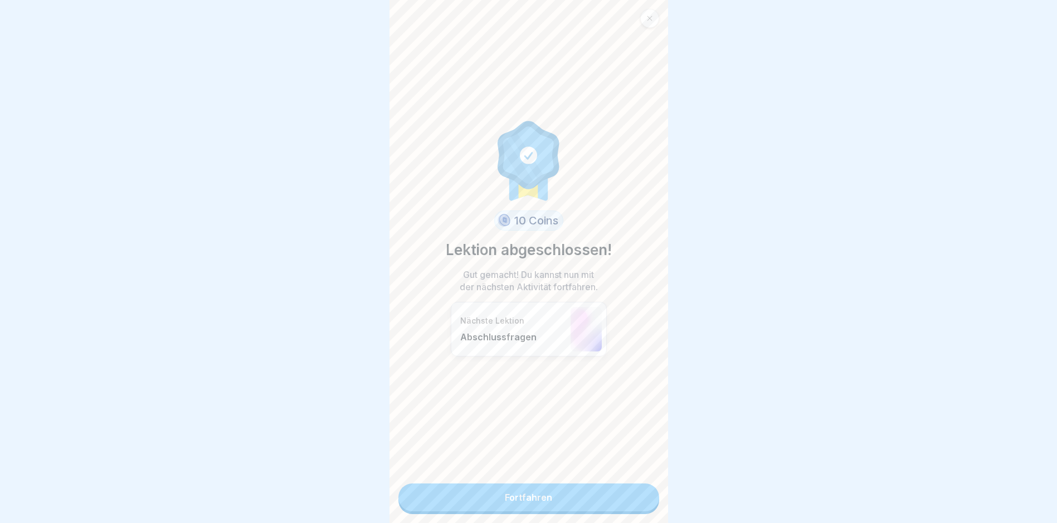
click at [508, 502] on link "Fortfahren" at bounding box center [529, 498] width 261 height 28
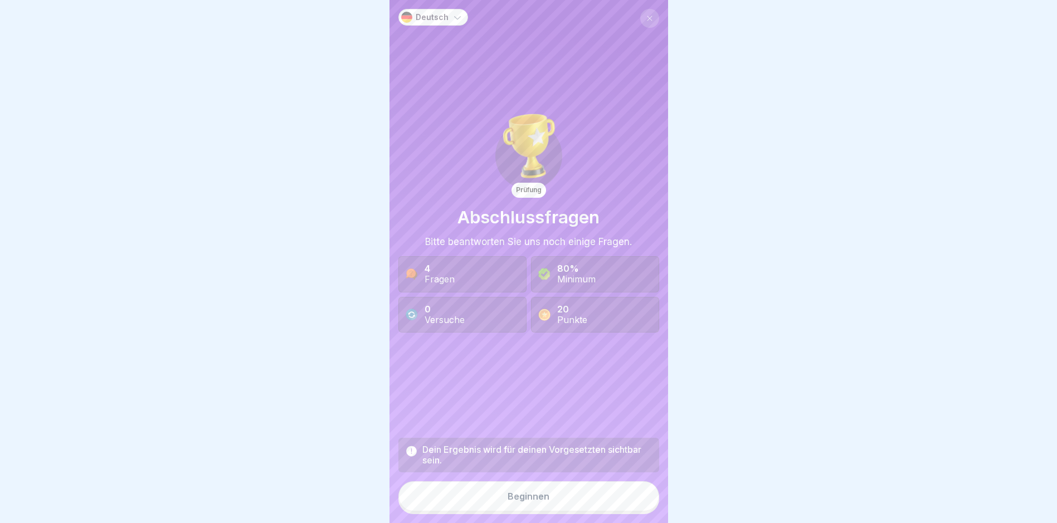
click at [508, 494] on button "Beginnen" at bounding box center [529, 497] width 261 height 30
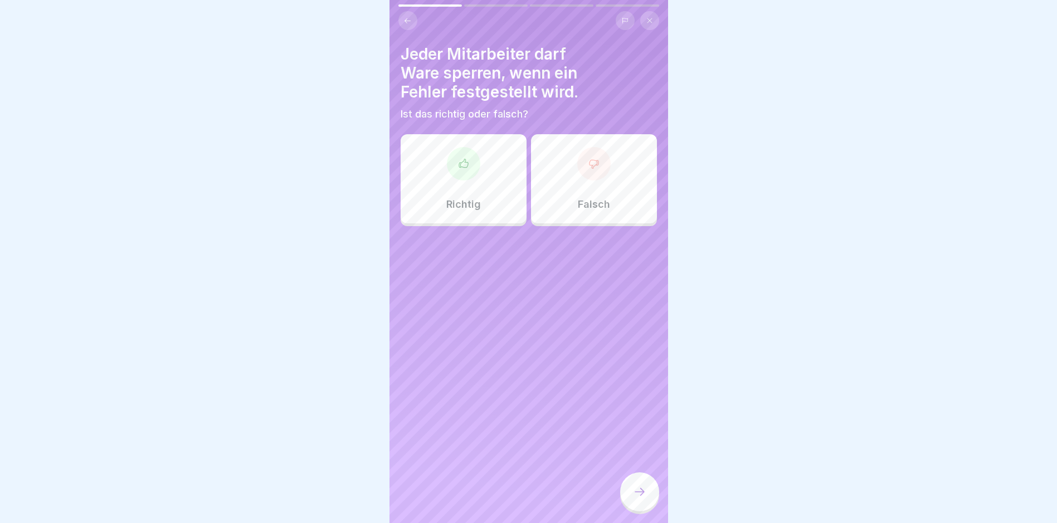
click at [503, 197] on div "Richtig" at bounding box center [464, 178] width 126 height 89
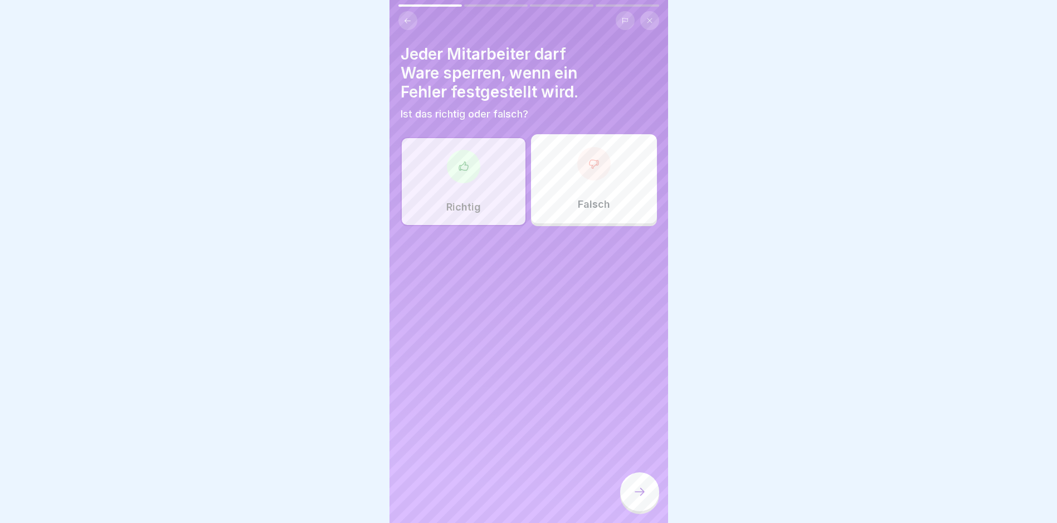
click at [508, 492] on div at bounding box center [639, 492] width 39 height 39
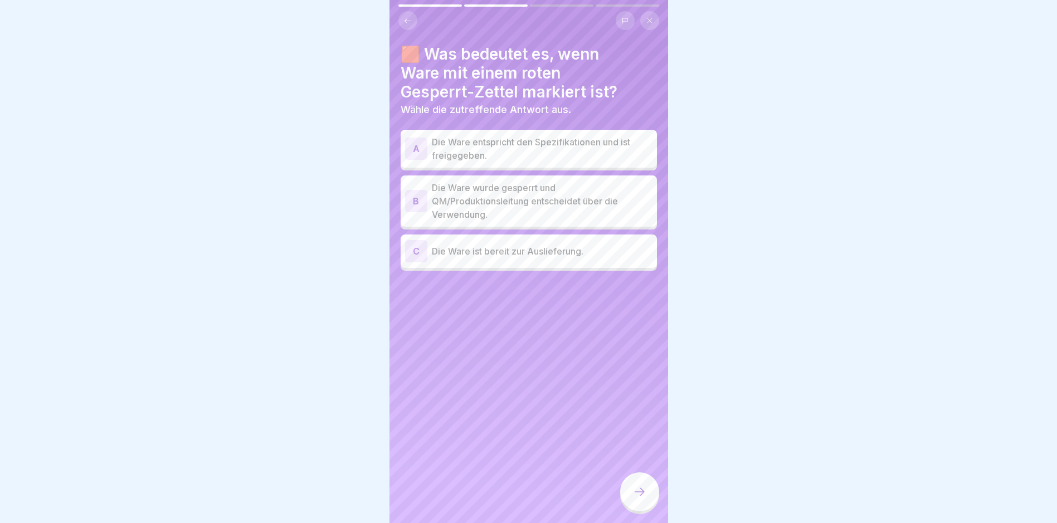
click at [508, 202] on p "Die Ware wurde gesperrt und QM/Produktionsleitung entscheidet über die Verwendu…" at bounding box center [542, 201] width 221 height 40
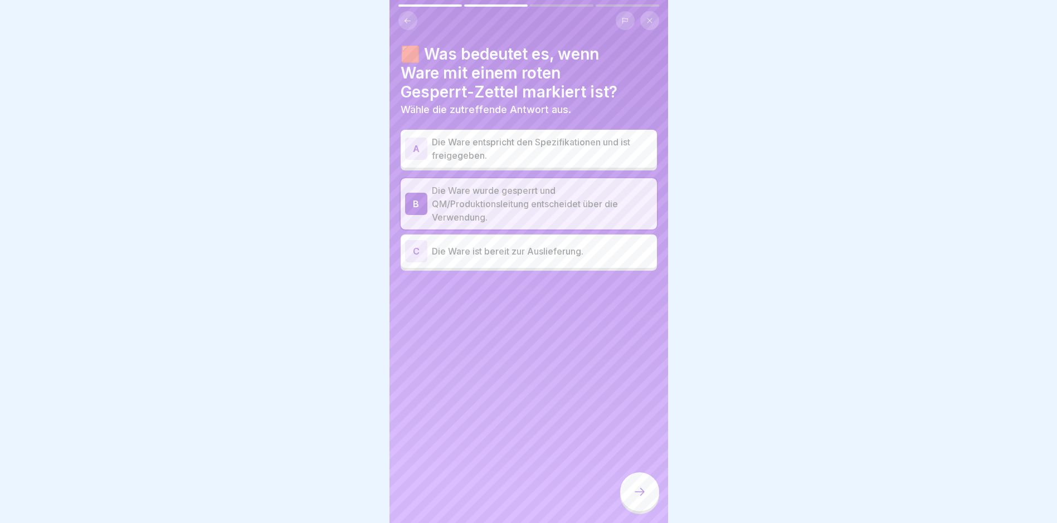
click at [508, 497] on icon at bounding box center [639, 491] width 13 height 13
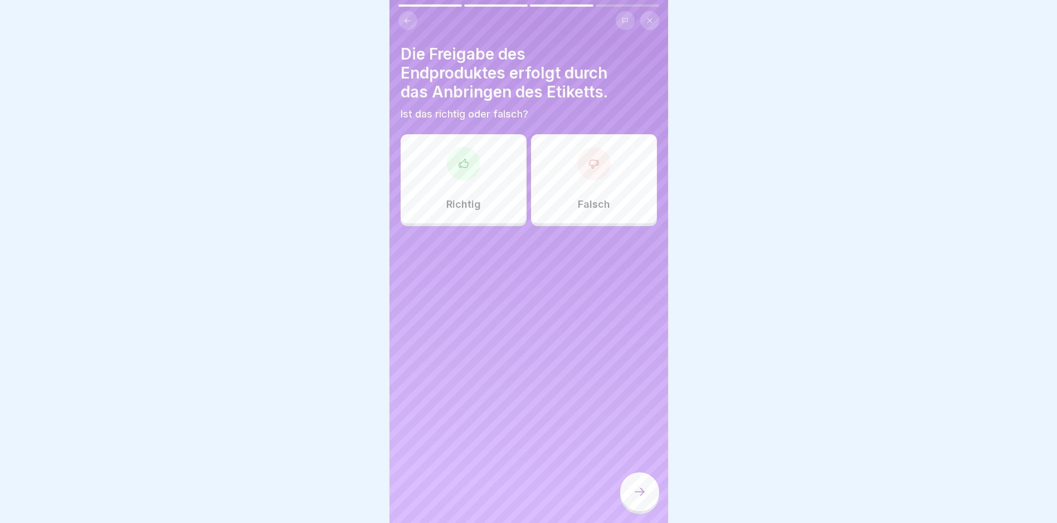
click at [464, 188] on div "Richtig" at bounding box center [464, 178] width 126 height 89
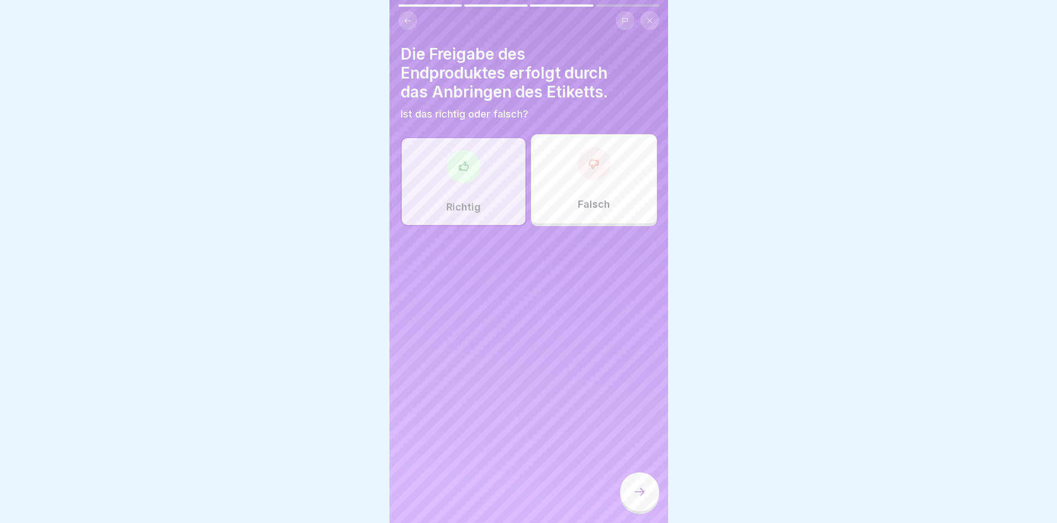
click at [508, 499] on icon at bounding box center [639, 491] width 13 height 13
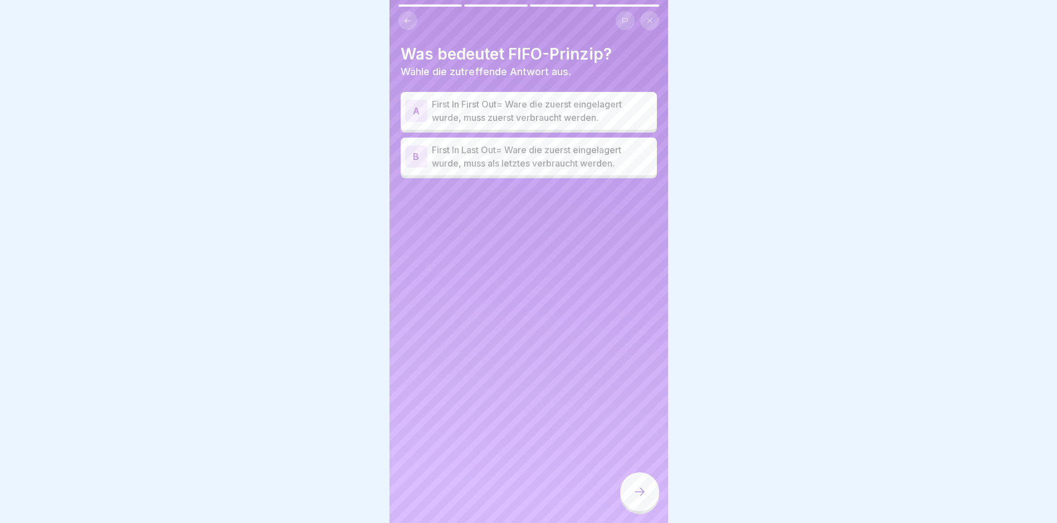
click at [508, 103] on p "First In First Out= Ware die zuerst eingelagert wurde, muss zuerst verbraucht w…" at bounding box center [542, 111] width 221 height 27
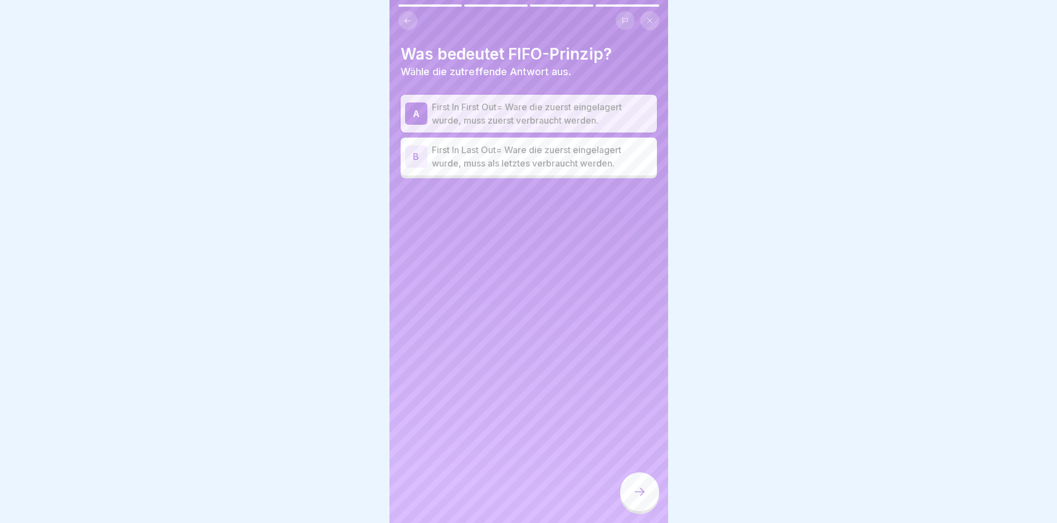
click at [508, 498] on div at bounding box center [639, 492] width 39 height 39
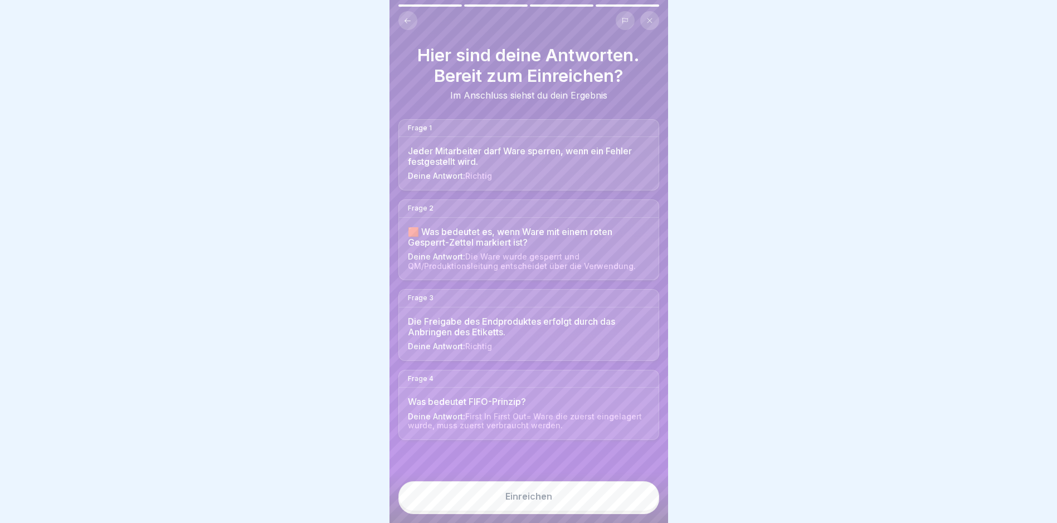
click at [508, 505] on button "Einreichen" at bounding box center [529, 497] width 261 height 30
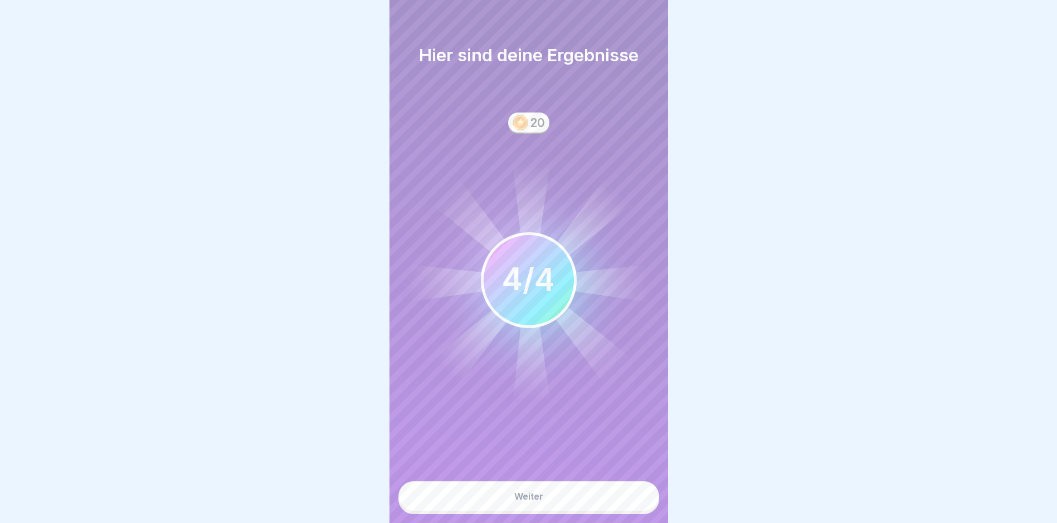
click at [508, 502] on button "Weiter" at bounding box center [529, 497] width 261 height 30
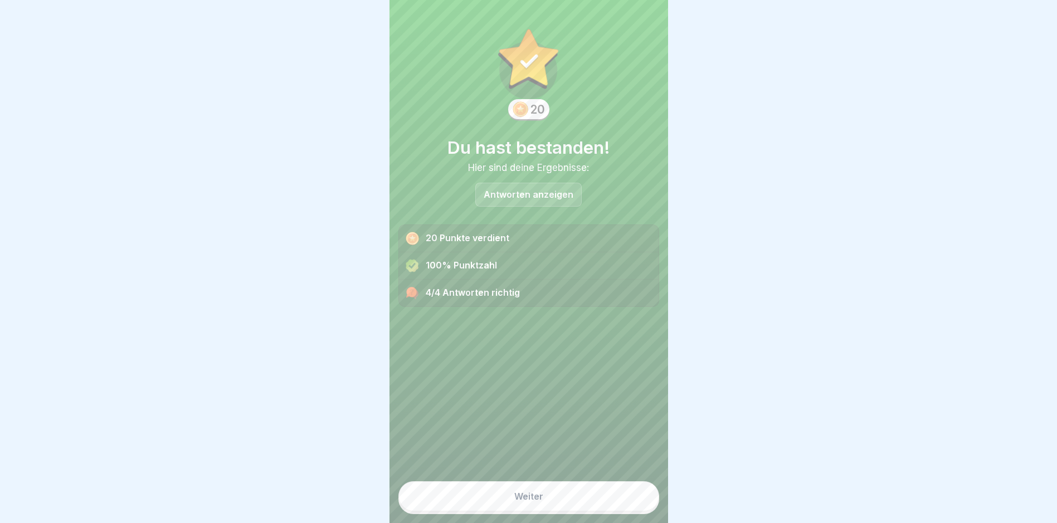
click at [508, 502] on button "Weiter" at bounding box center [529, 497] width 261 height 30
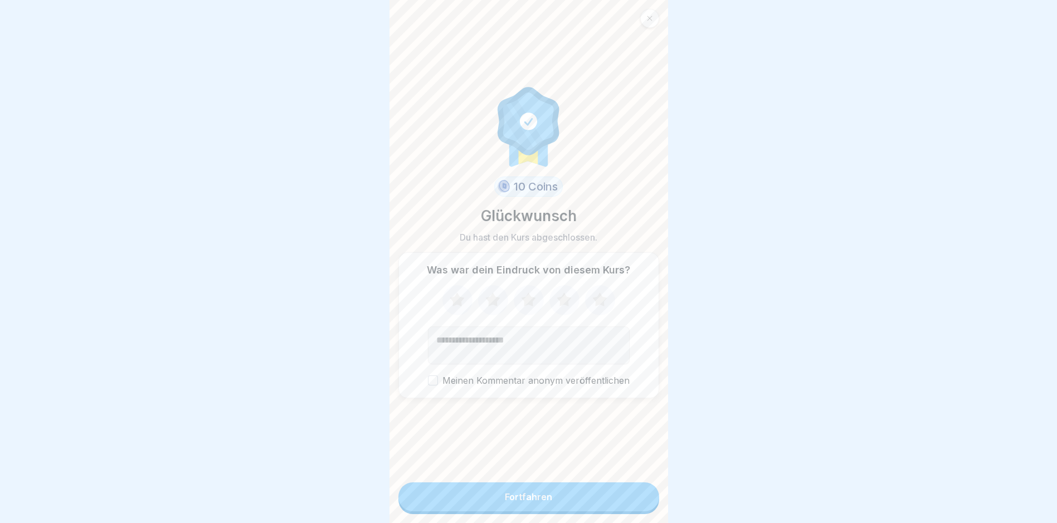
click at [508, 503] on button "Fortfahren" at bounding box center [529, 497] width 261 height 29
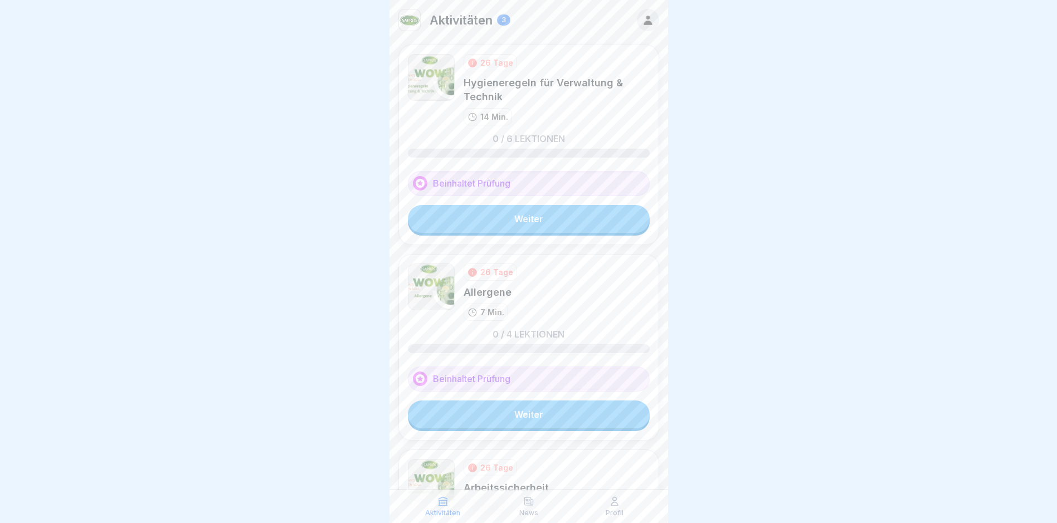
click at [508, 220] on link "Weiter" at bounding box center [529, 219] width 242 height 28
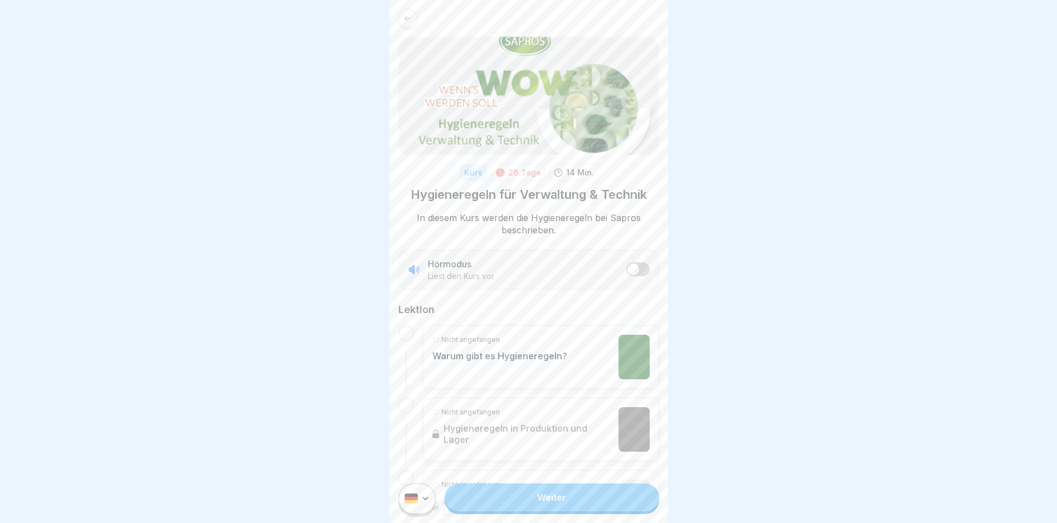
click at [508, 508] on link "Weiter" at bounding box center [552, 498] width 214 height 28
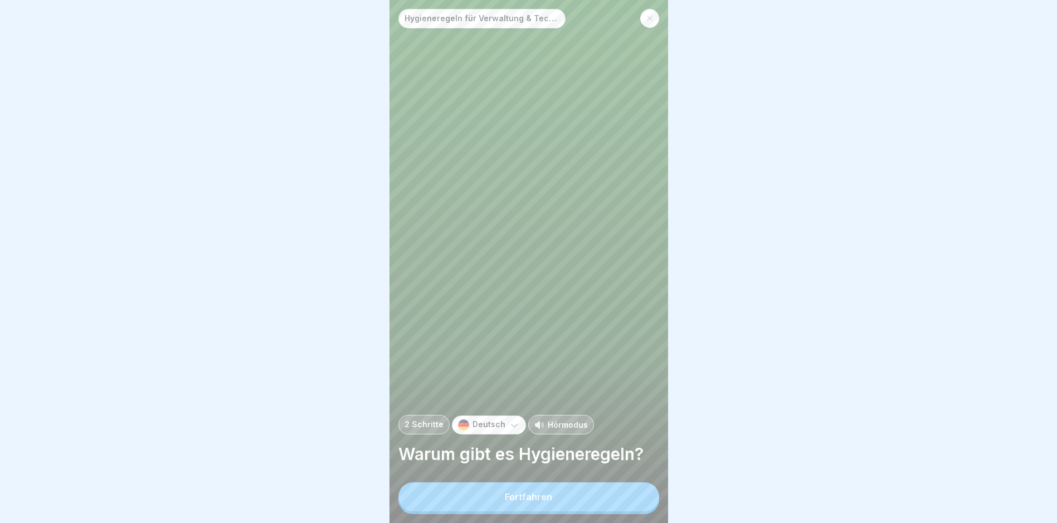
click at [508, 512] on button "Fortfahren" at bounding box center [529, 497] width 261 height 29
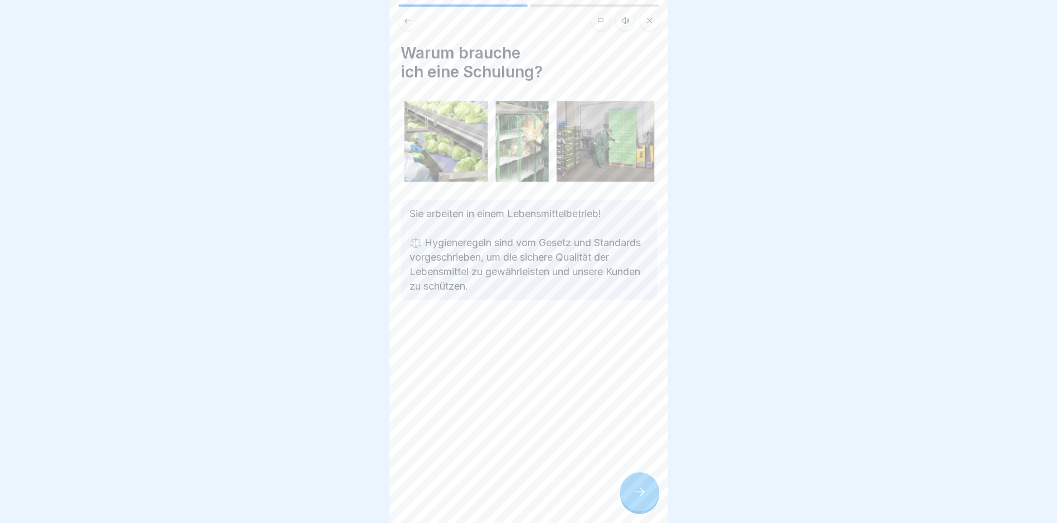
click at [508, 499] on icon at bounding box center [639, 491] width 13 height 13
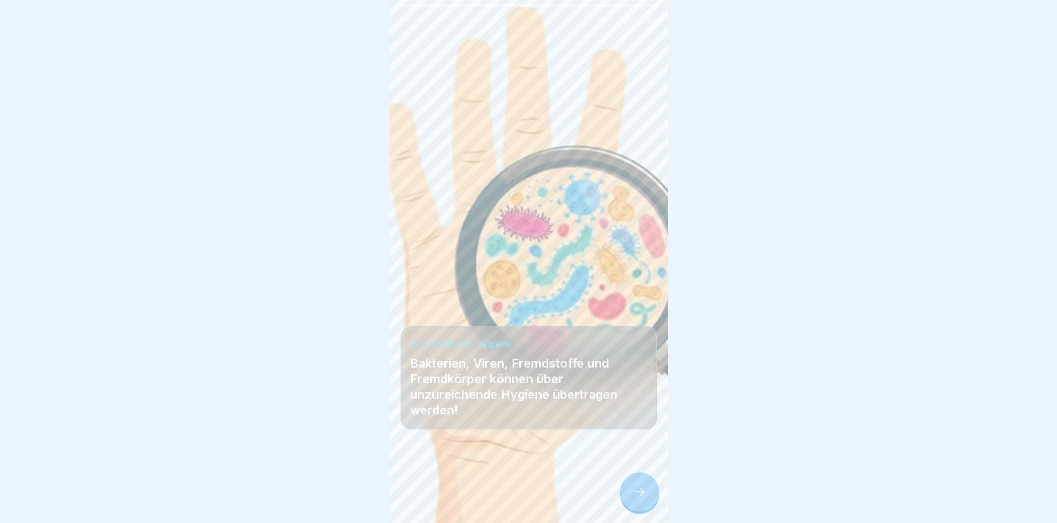
click at [508, 499] on icon at bounding box center [639, 491] width 13 height 13
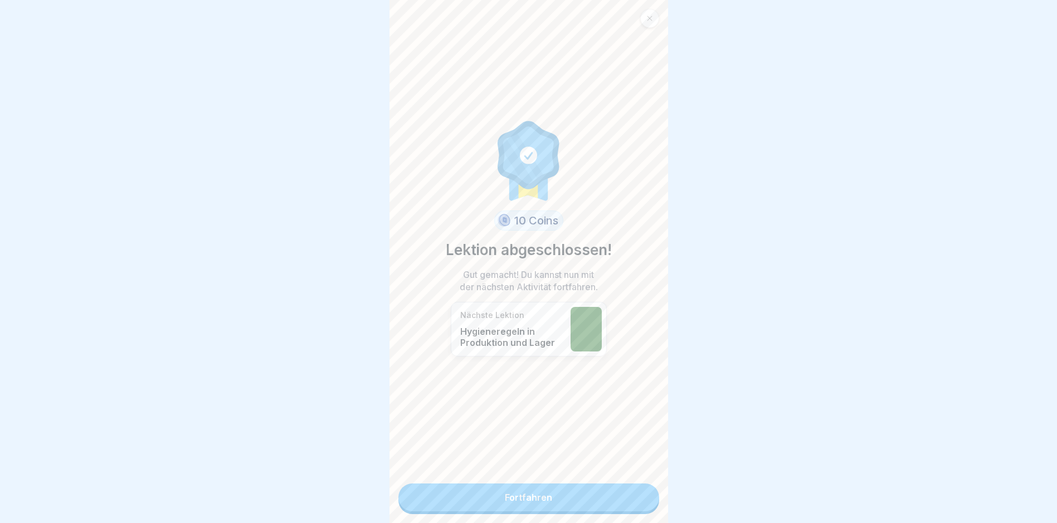
click at [508, 502] on link "Fortfahren" at bounding box center [529, 498] width 261 height 28
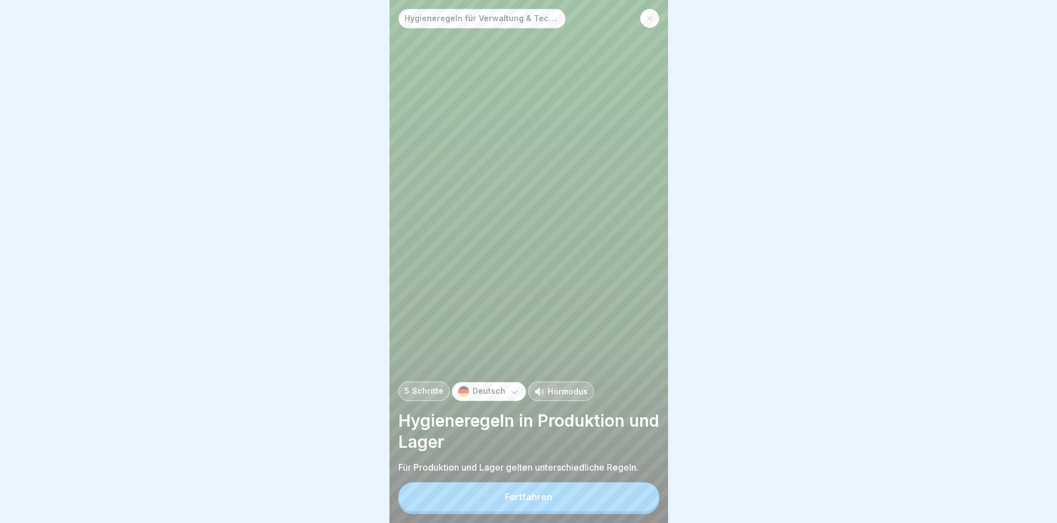
click at [508, 501] on button "Fortfahren" at bounding box center [529, 497] width 261 height 29
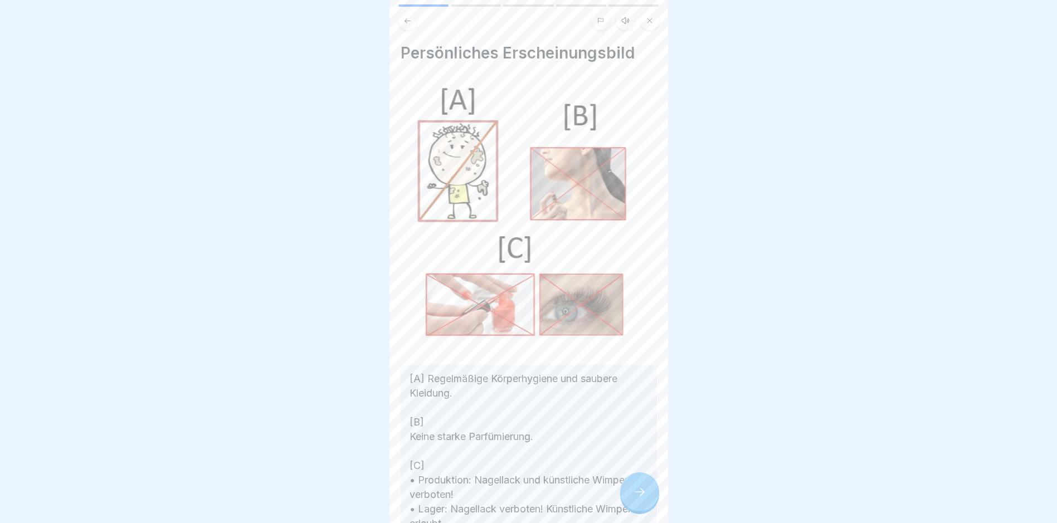
click at [508, 500] on div at bounding box center [639, 492] width 39 height 39
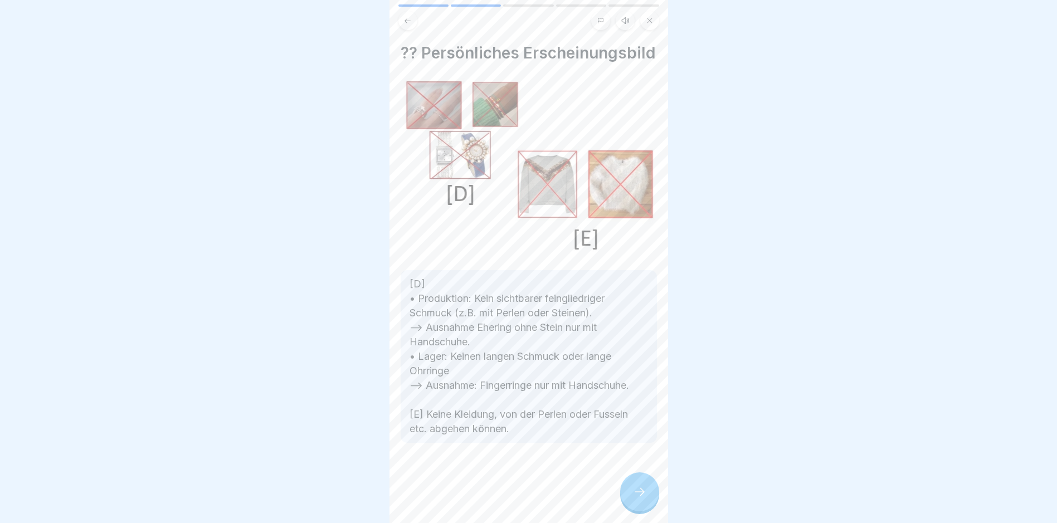
click at [508, 499] on icon at bounding box center [639, 491] width 13 height 13
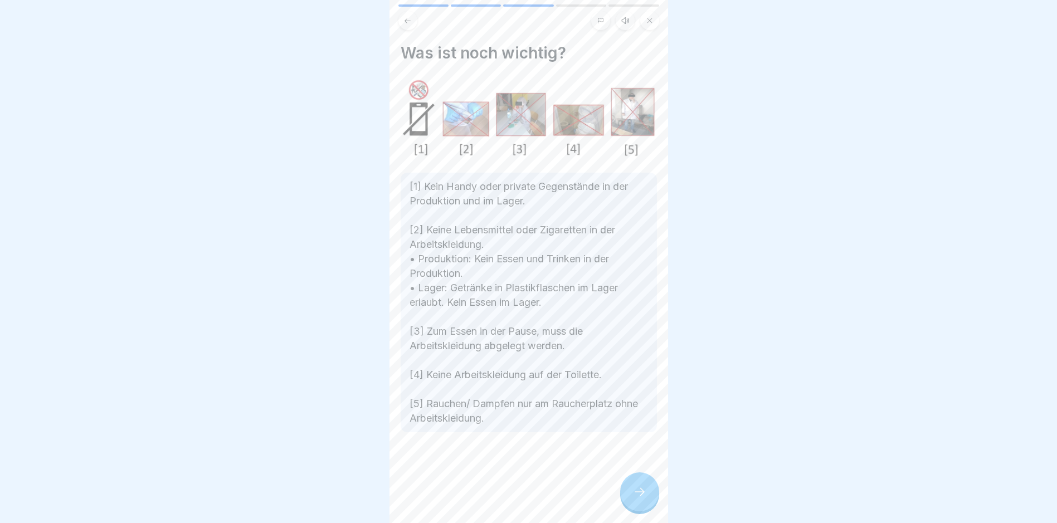
click at [508, 499] on icon at bounding box center [639, 491] width 13 height 13
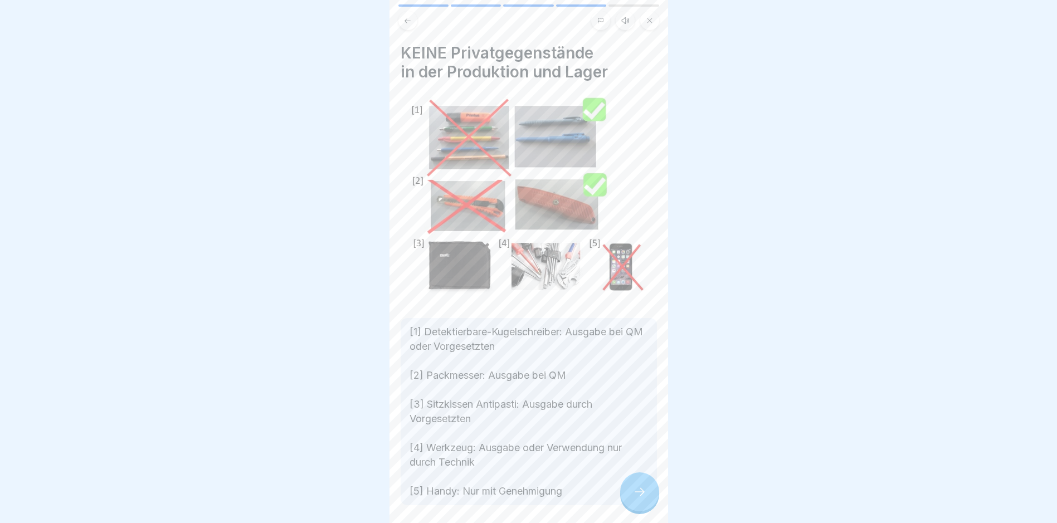
click at [508, 499] on icon at bounding box center [639, 491] width 13 height 13
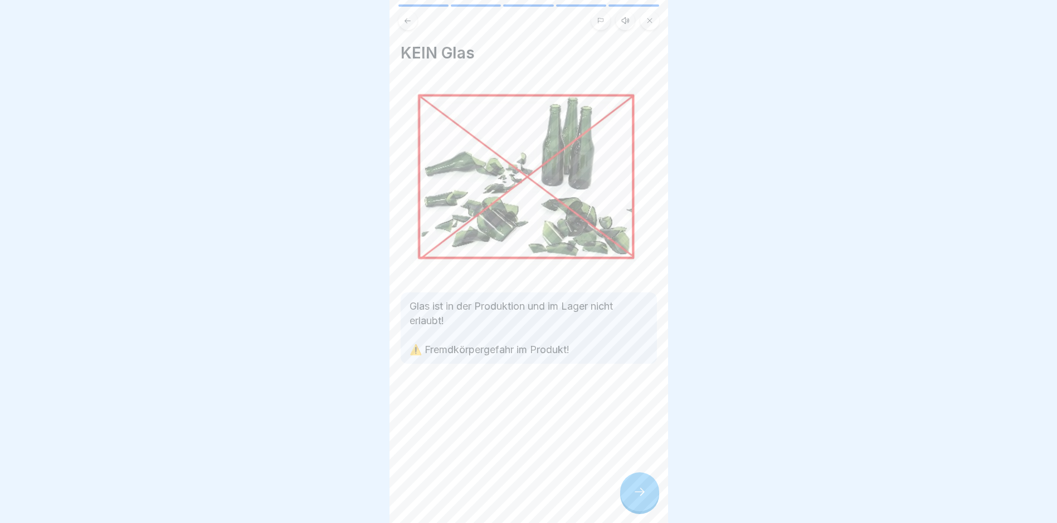
click at [508, 499] on icon at bounding box center [639, 491] width 13 height 13
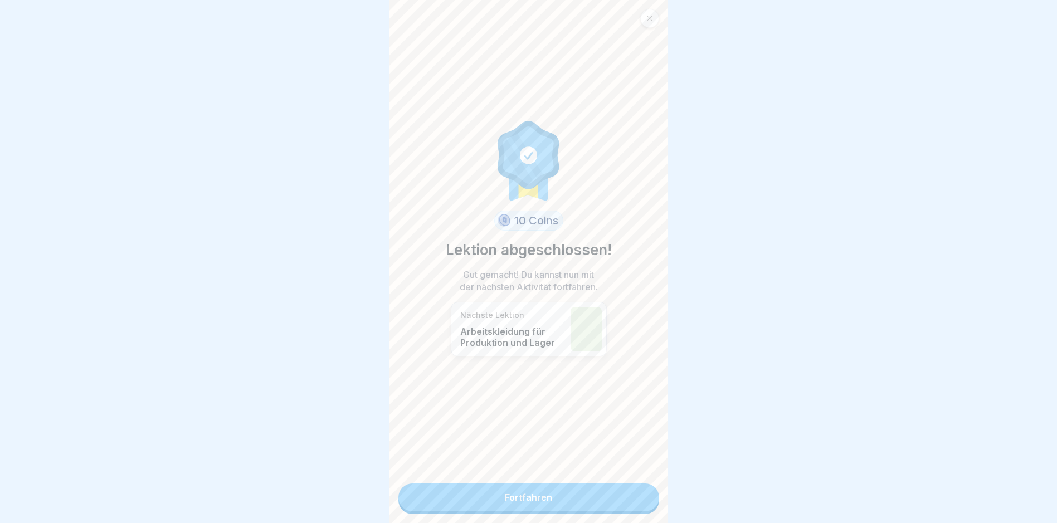
click at [508, 502] on link "Fortfahren" at bounding box center [529, 498] width 261 height 28
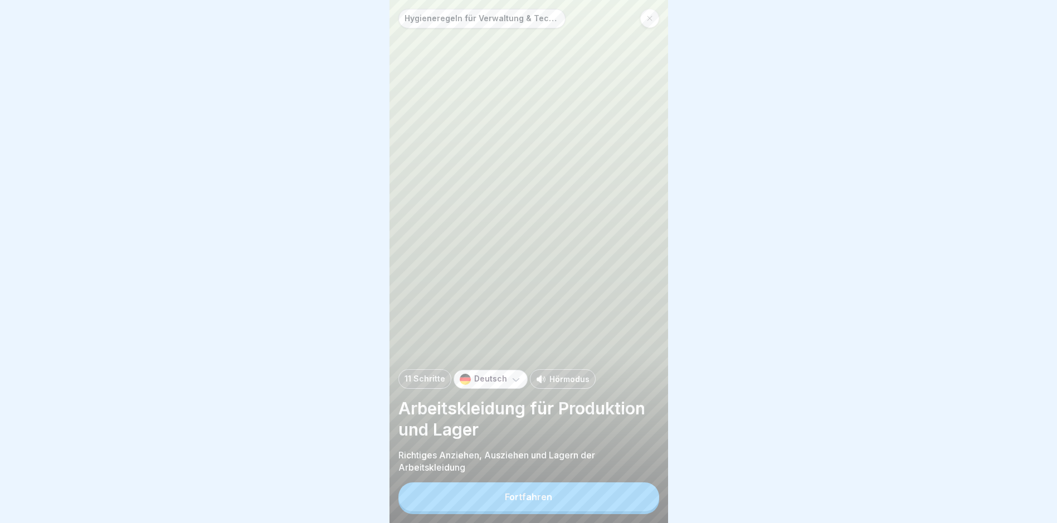
click at [508, 508] on button "Fortfahren" at bounding box center [529, 497] width 261 height 29
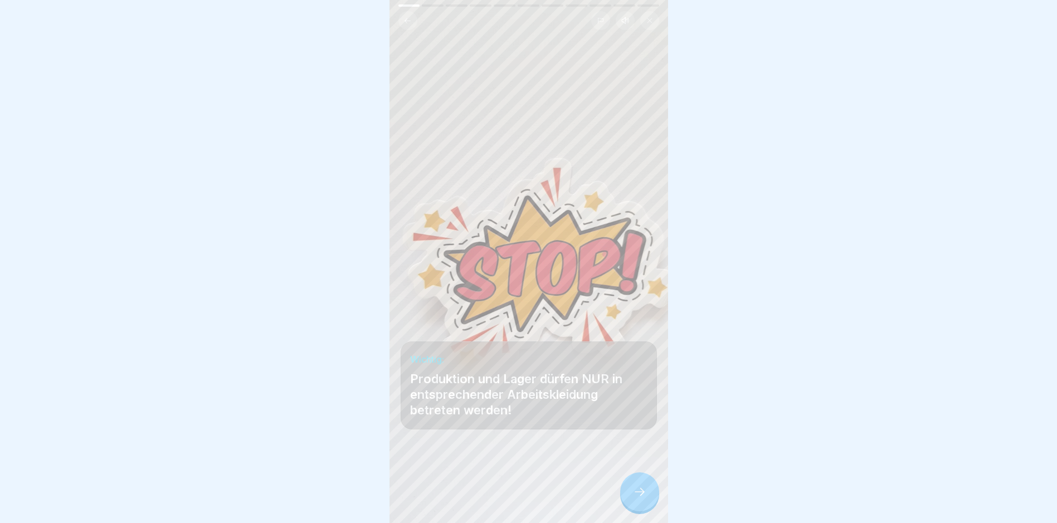
click at [508, 496] on div at bounding box center [639, 492] width 39 height 39
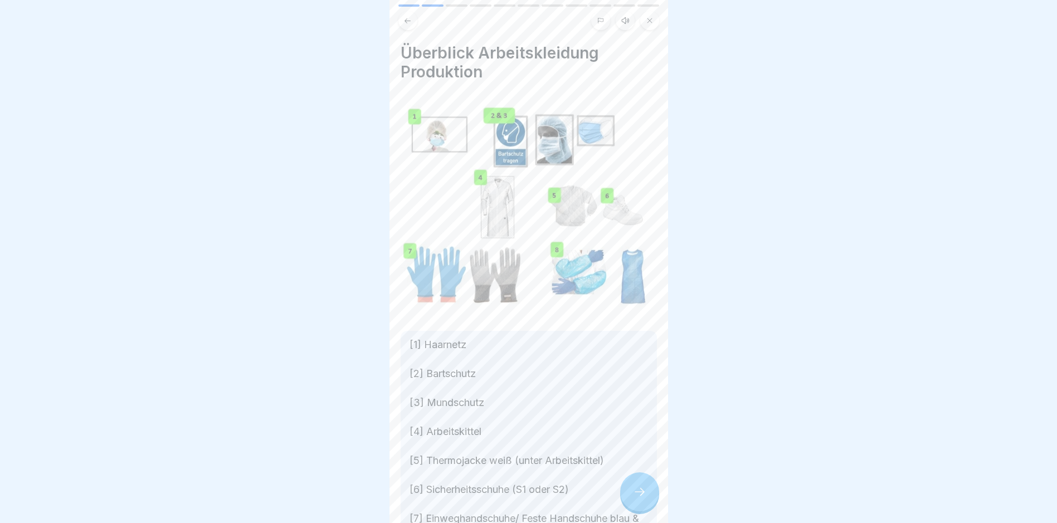
click at [508, 497] on icon at bounding box center [639, 491] width 13 height 13
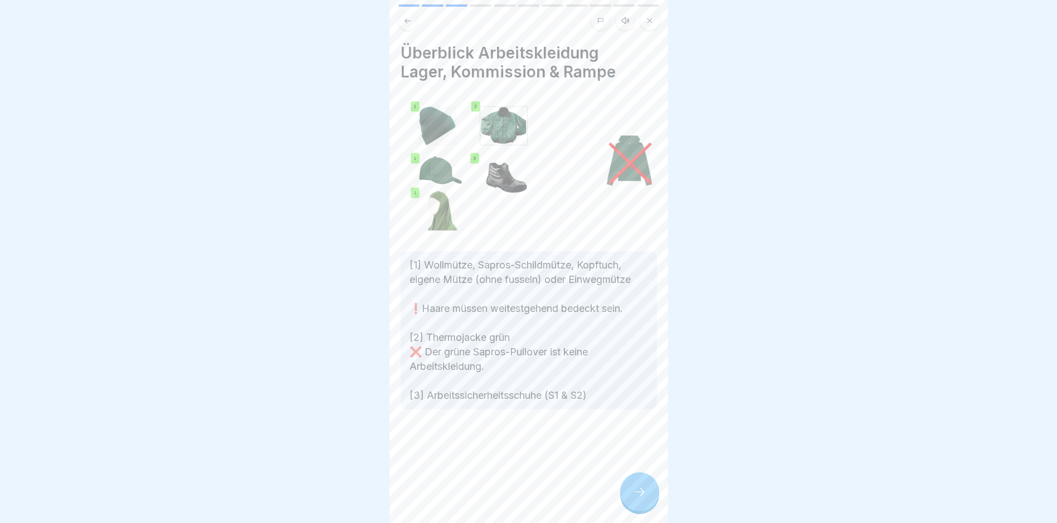
click at [508, 497] on icon at bounding box center [639, 491] width 13 height 13
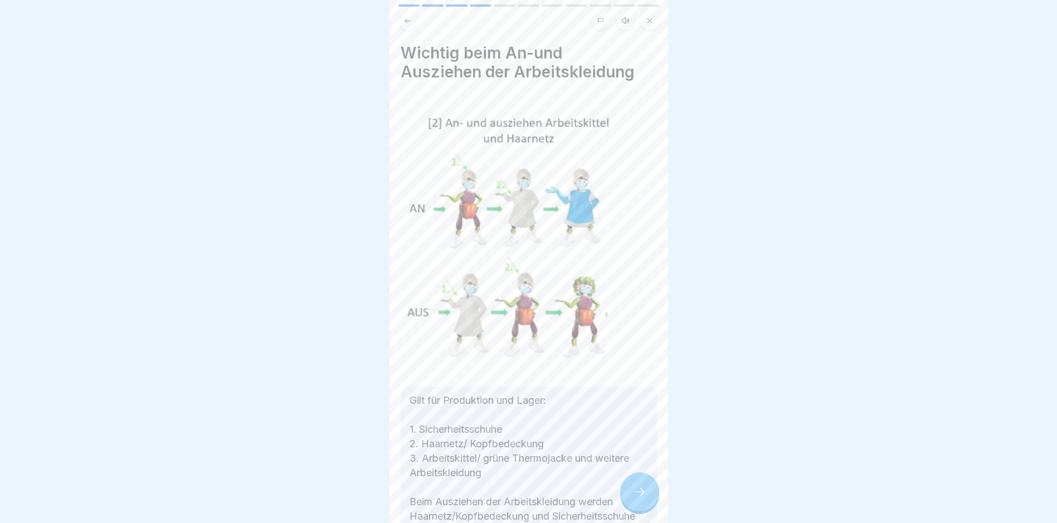
click at [508, 497] on icon at bounding box center [639, 491] width 13 height 13
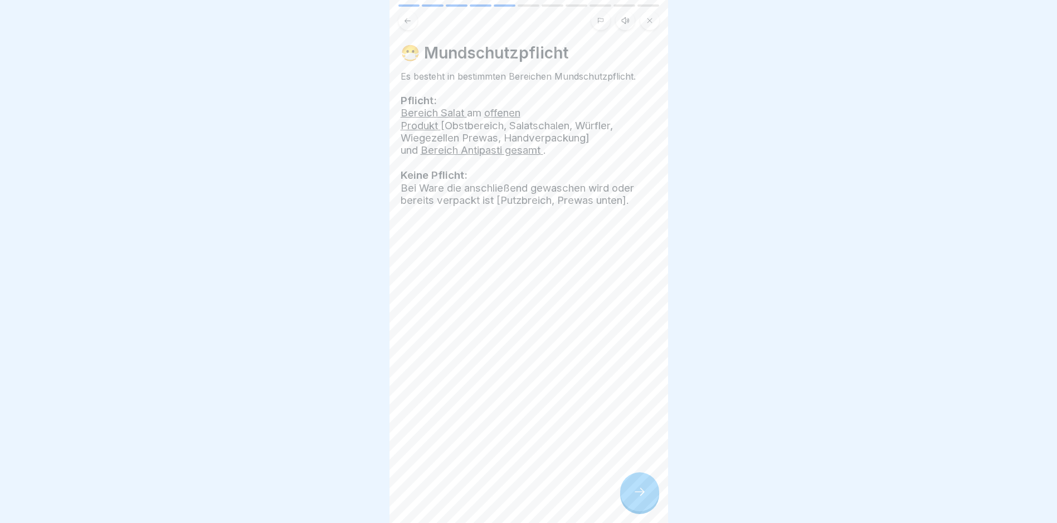
click at [508, 497] on icon at bounding box center [639, 491] width 13 height 13
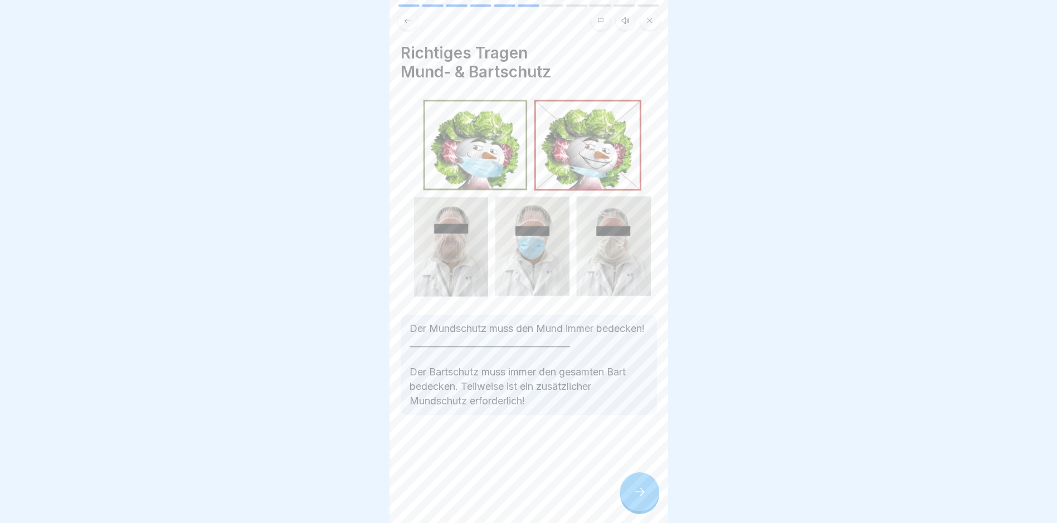
click at [508, 497] on icon at bounding box center [639, 491] width 13 height 13
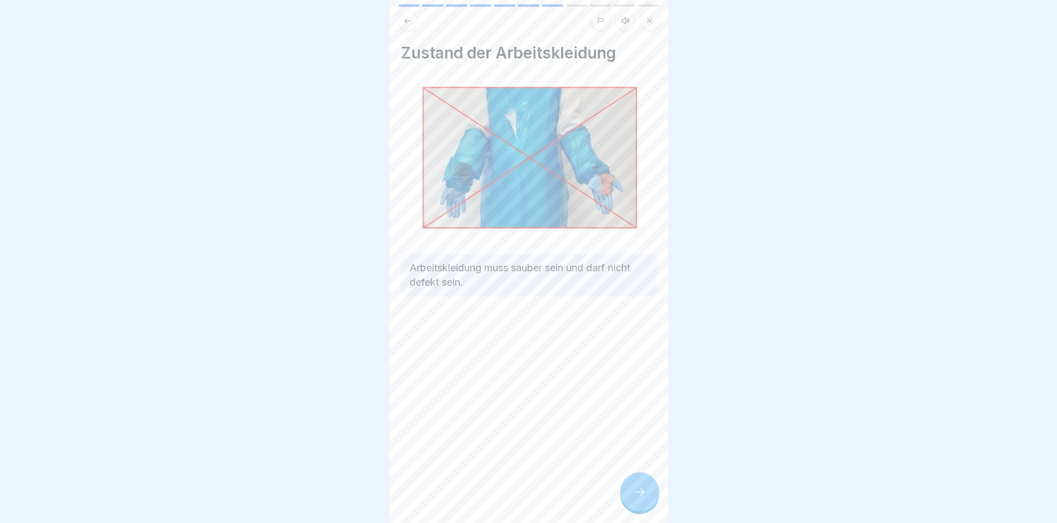
click at [508, 497] on icon at bounding box center [639, 491] width 13 height 13
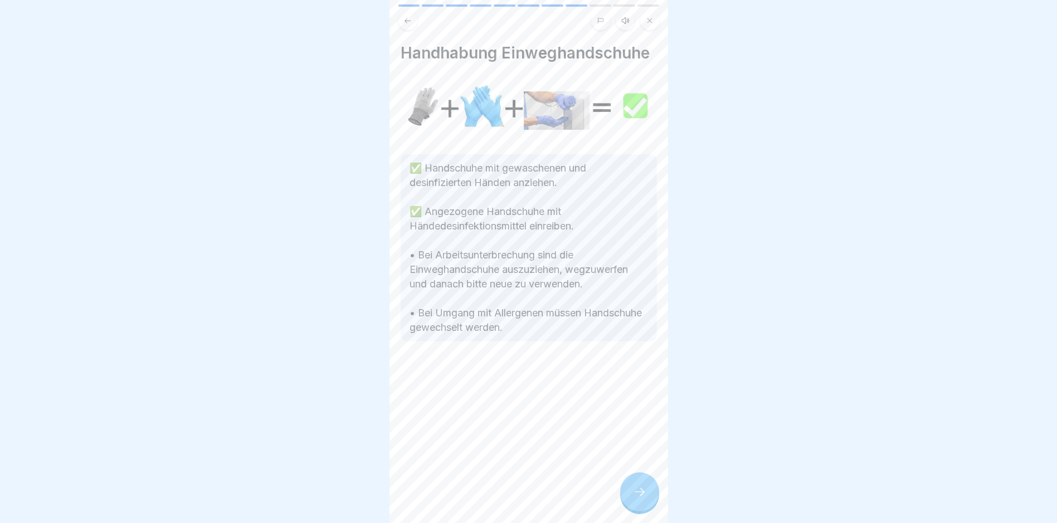
click at [508, 497] on icon at bounding box center [639, 491] width 13 height 13
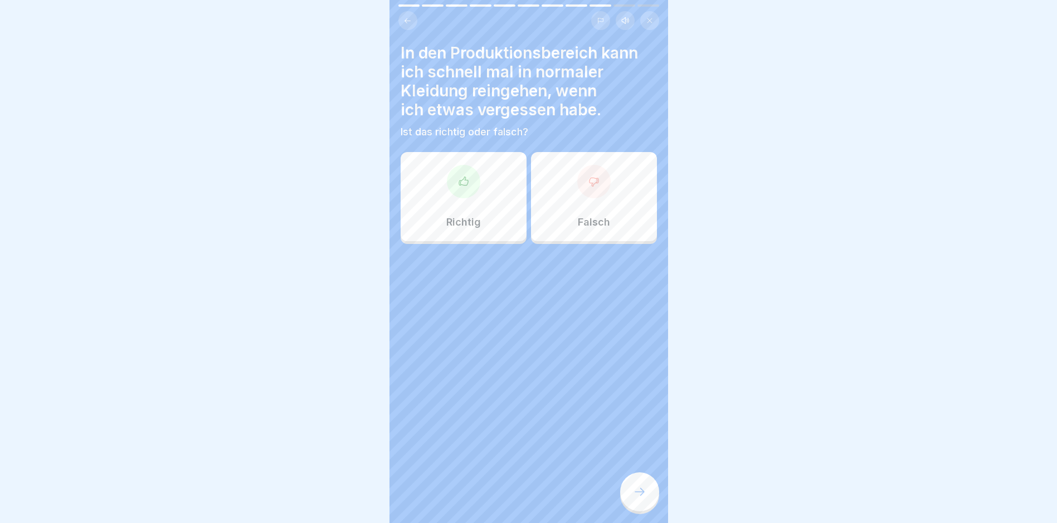
click at [508, 497] on icon at bounding box center [639, 491] width 13 height 13
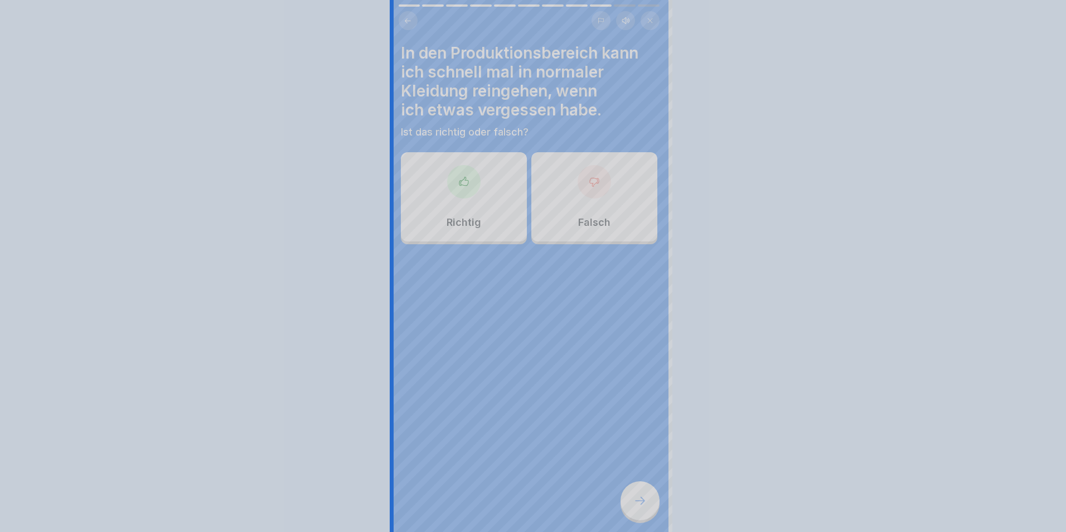
click at [508, 497] on div at bounding box center [533, 266] width 1066 height 532
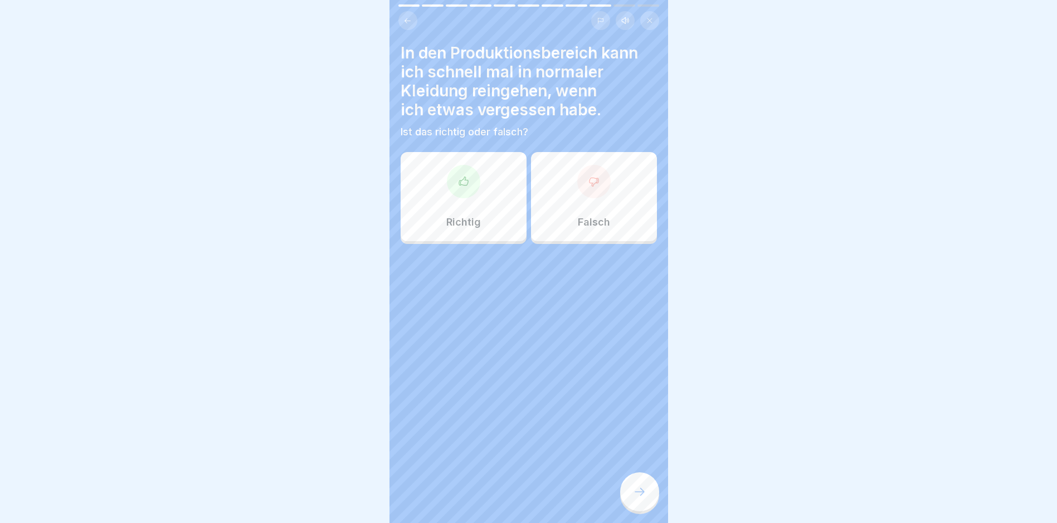
click at [508, 204] on div "Falsch" at bounding box center [594, 196] width 126 height 89
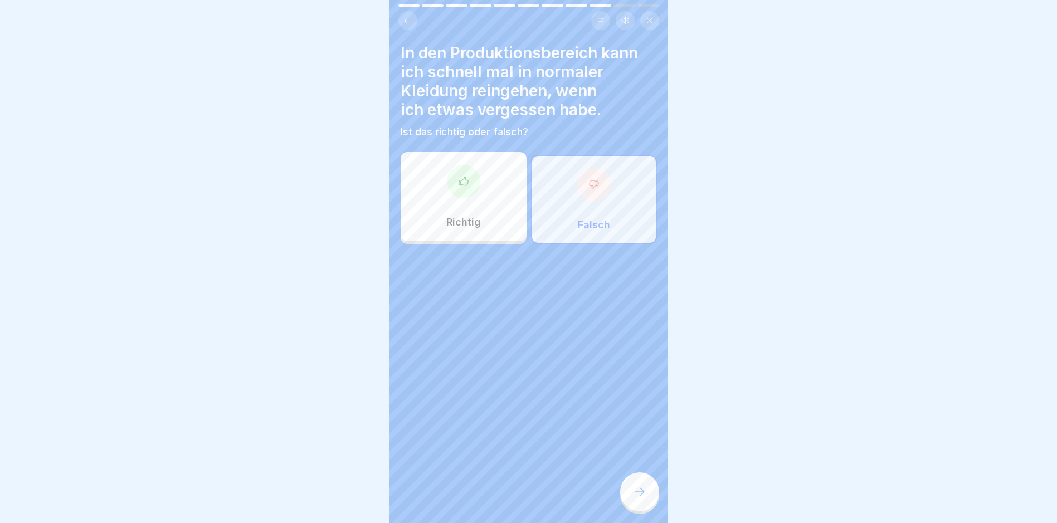
click at [508, 499] on icon at bounding box center [639, 491] width 13 height 13
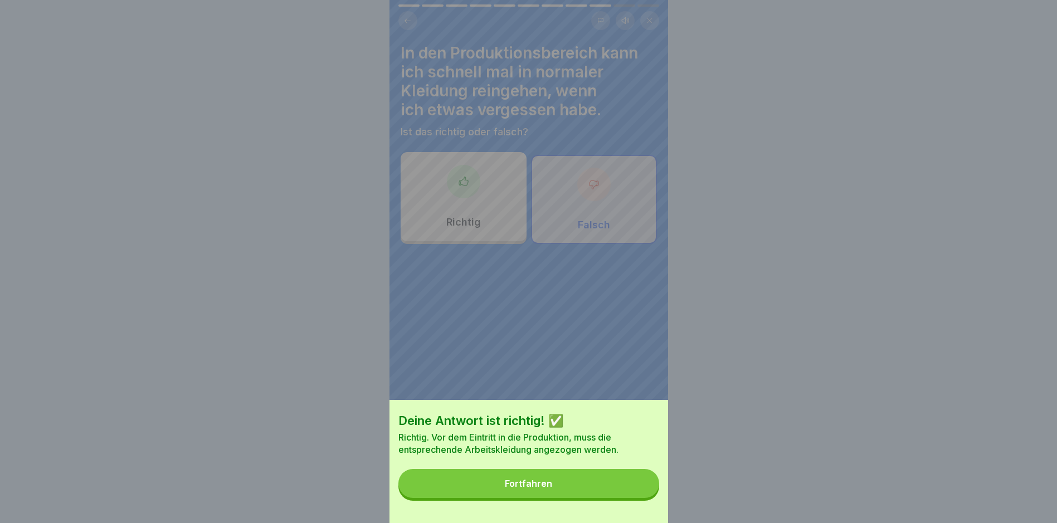
click at [508, 488] on button "Fortfahren" at bounding box center [529, 483] width 261 height 29
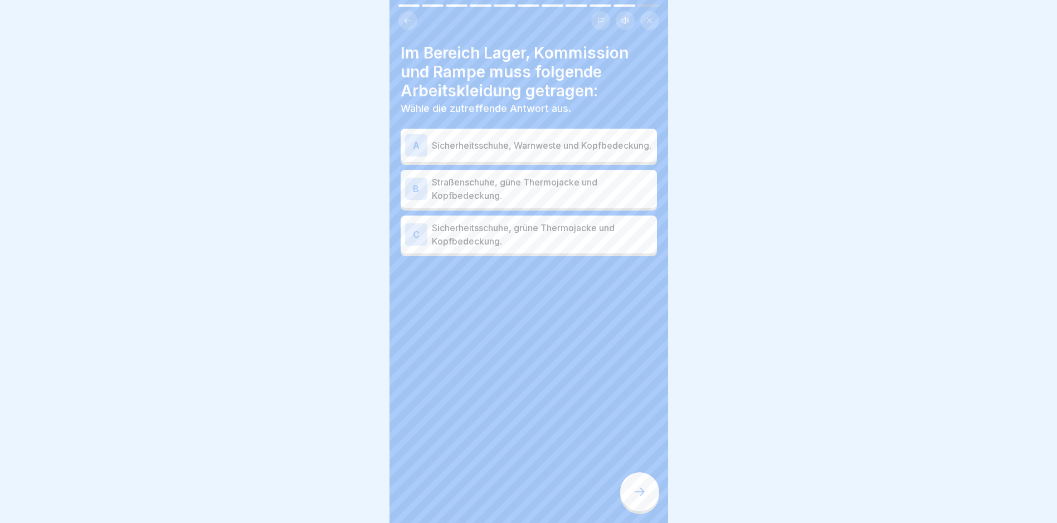
click at [508, 149] on p "Sicherheitsschuhe, Warnweste und Kopfbedeckung." at bounding box center [542, 145] width 221 height 13
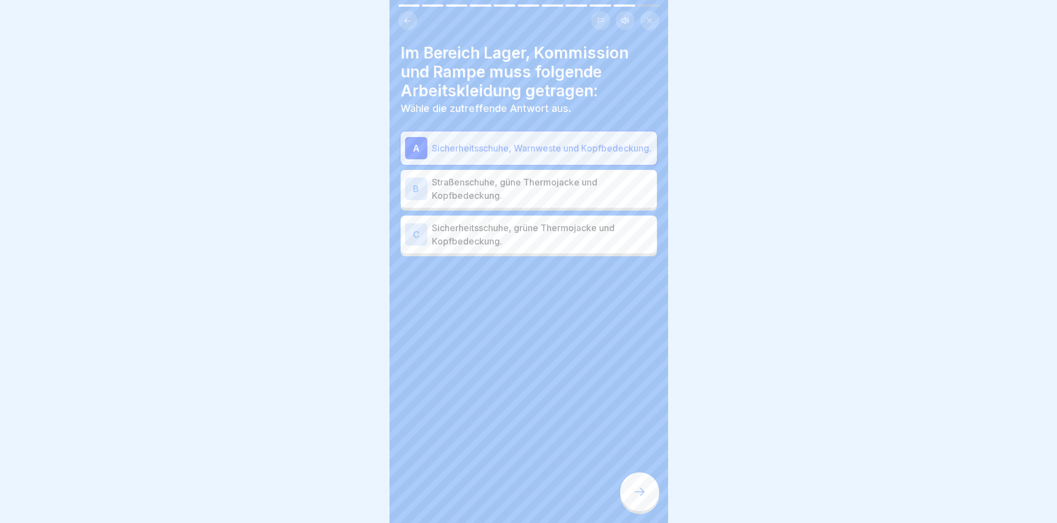
click at [508, 498] on div at bounding box center [639, 492] width 39 height 39
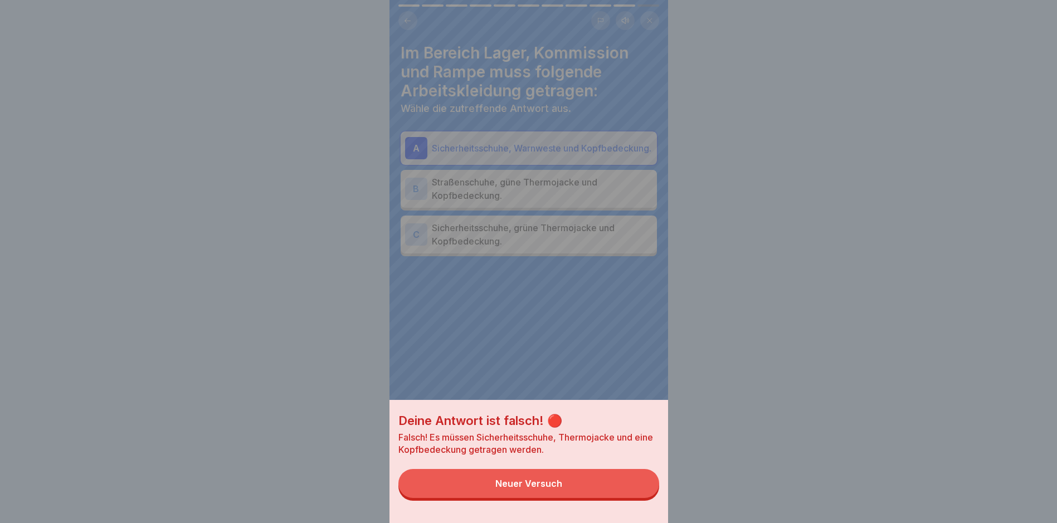
click at [508, 489] on div "Neuer Versuch" at bounding box center [529, 484] width 67 height 10
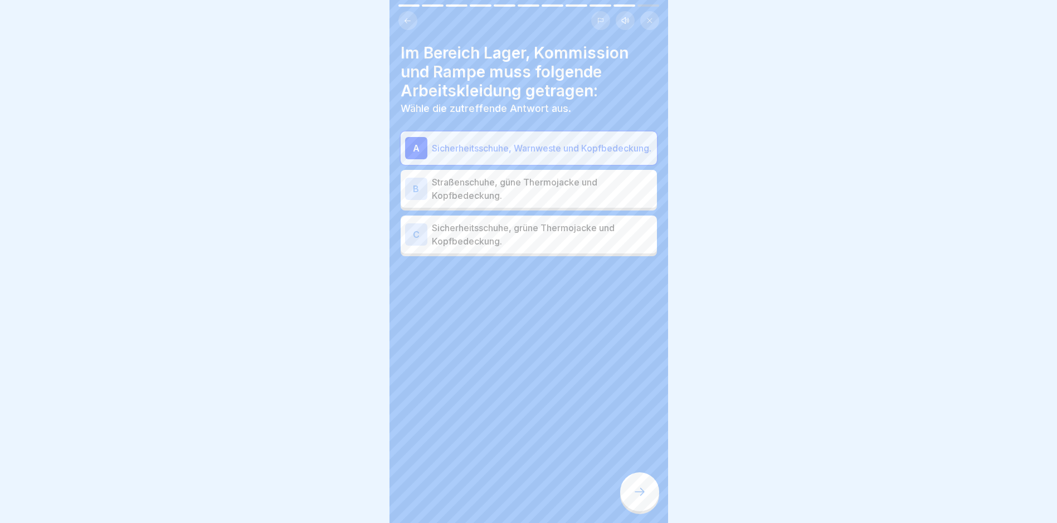
click at [494, 241] on p "Sicherheitsschuhe, grüne Thermojacke und Kopfbedeckung." at bounding box center [542, 234] width 221 height 27
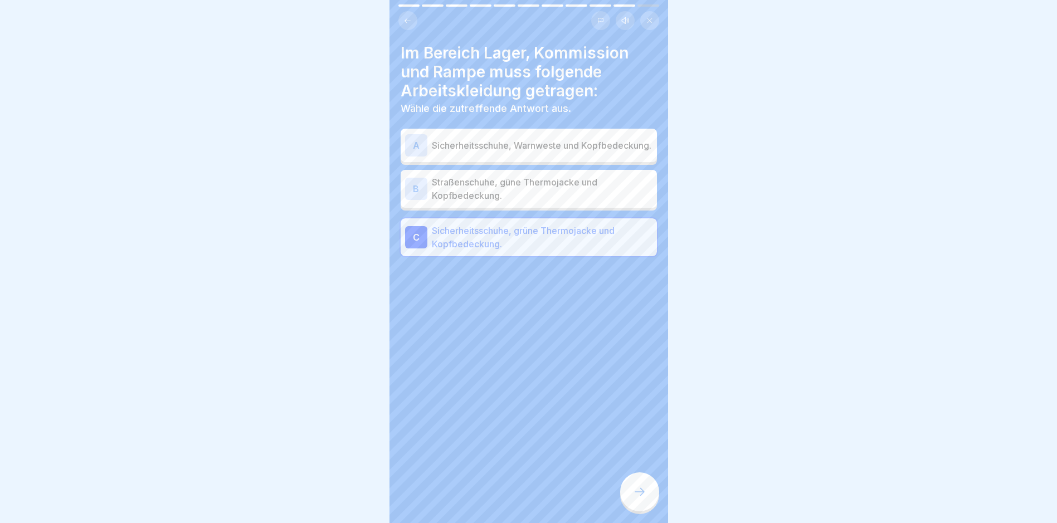
click at [508, 508] on div at bounding box center [639, 492] width 39 height 39
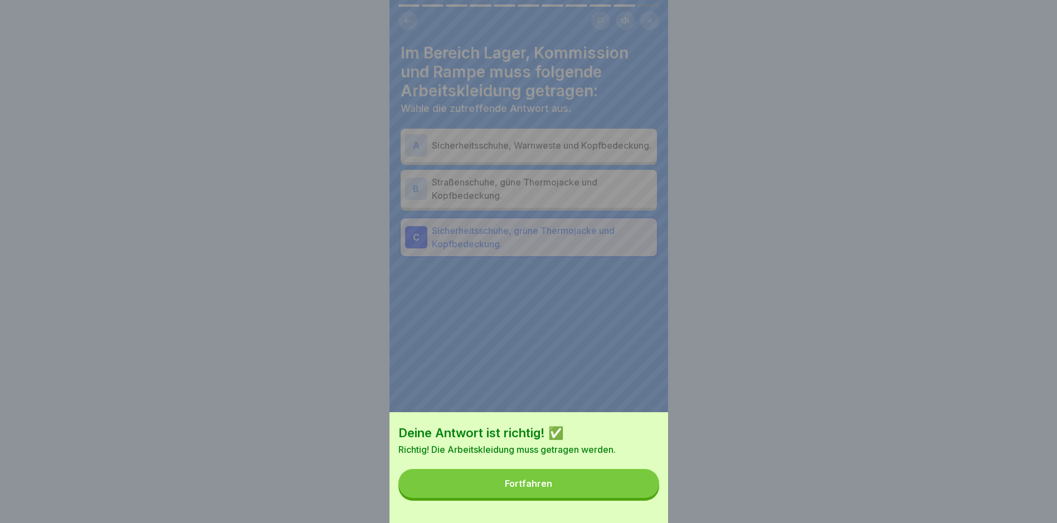
click at [508, 498] on button "Fortfahren" at bounding box center [529, 483] width 261 height 29
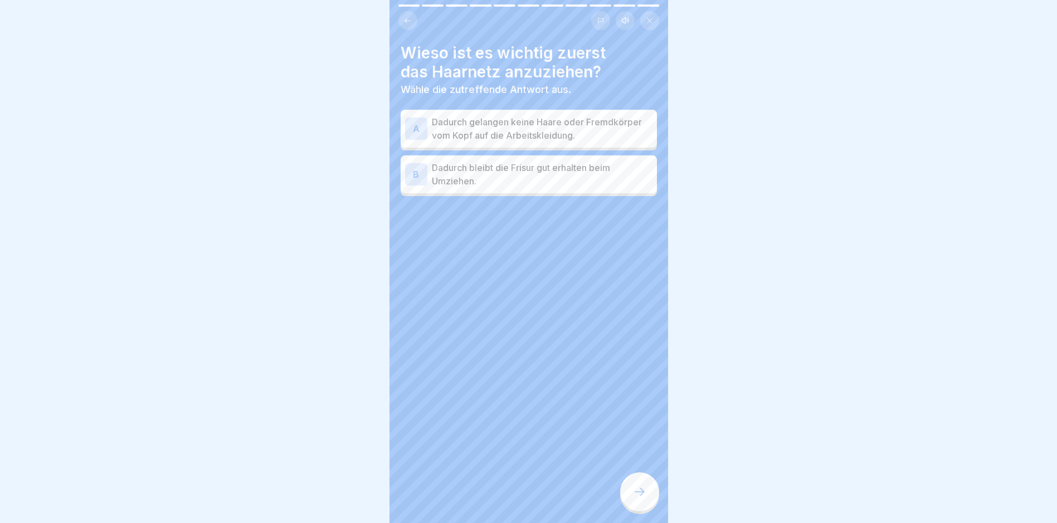
click at [504, 121] on p "Dadurch gelangen keine Haare oder Fremdkörper vom Kopf auf die Arbeitskleidung." at bounding box center [542, 128] width 221 height 27
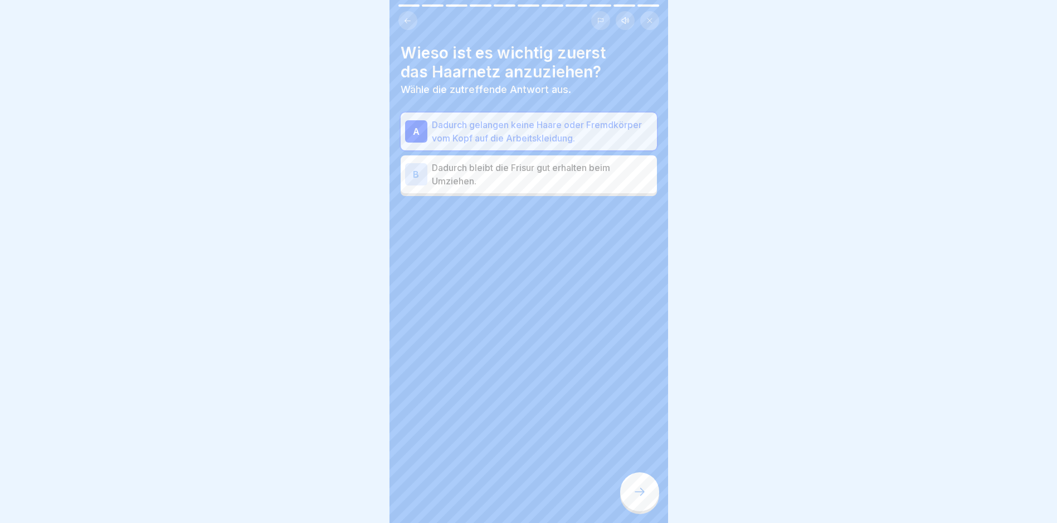
click at [508, 499] on div at bounding box center [639, 492] width 39 height 39
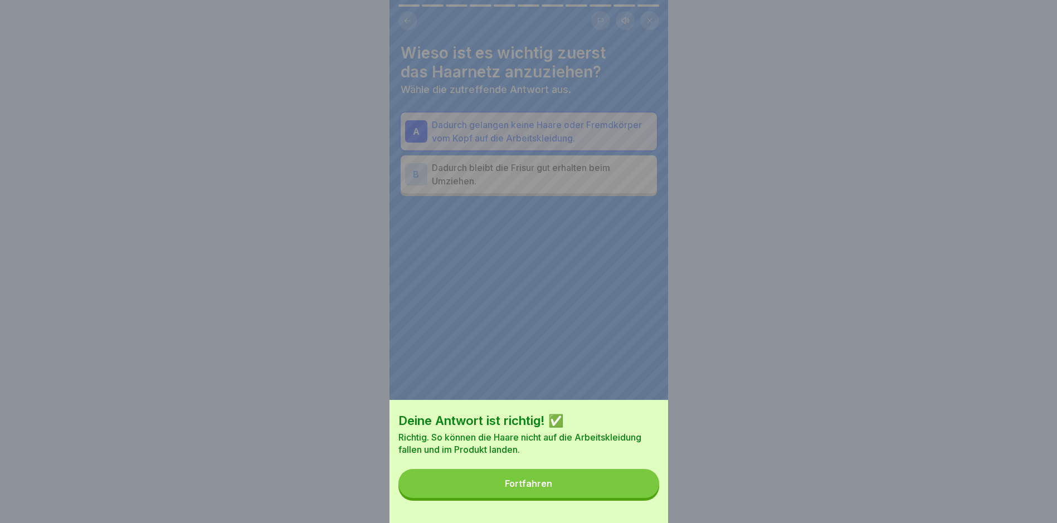
click at [508, 494] on button "Fortfahren" at bounding box center [529, 483] width 261 height 29
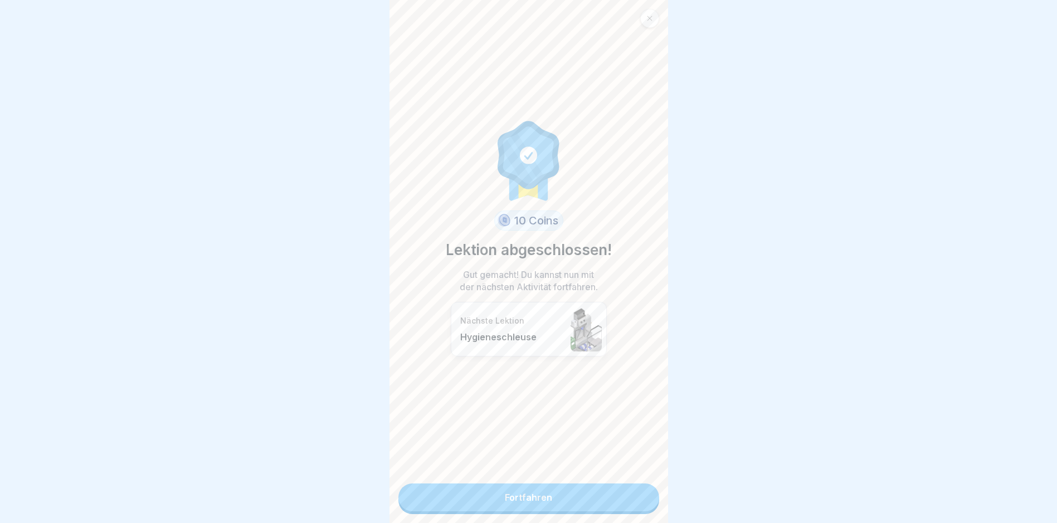
click at [508, 494] on link "Fortfahren" at bounding box center [529, 498] width 261 height 28
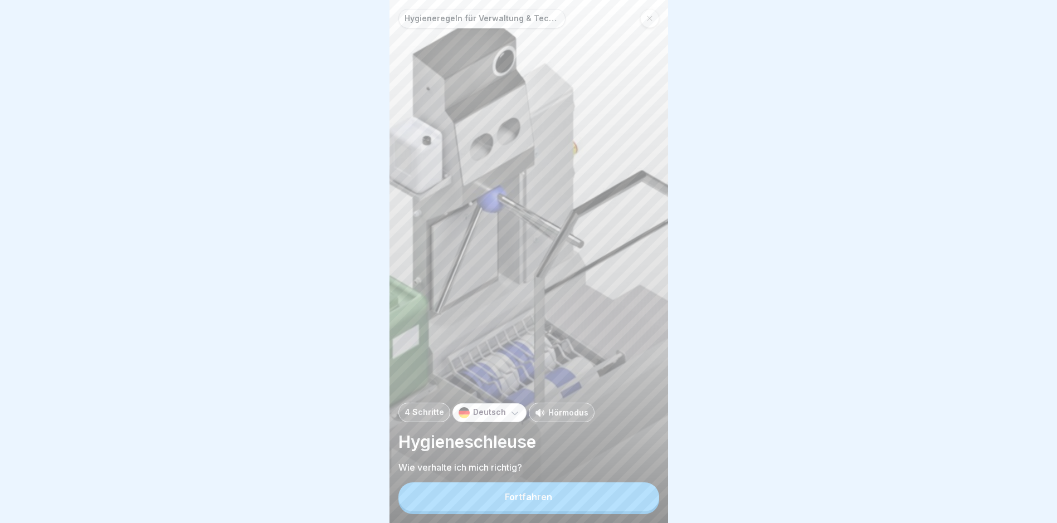
click at [508, 510] on button "Fortfahren" at bounding box center [529, 497] width 261 height 29
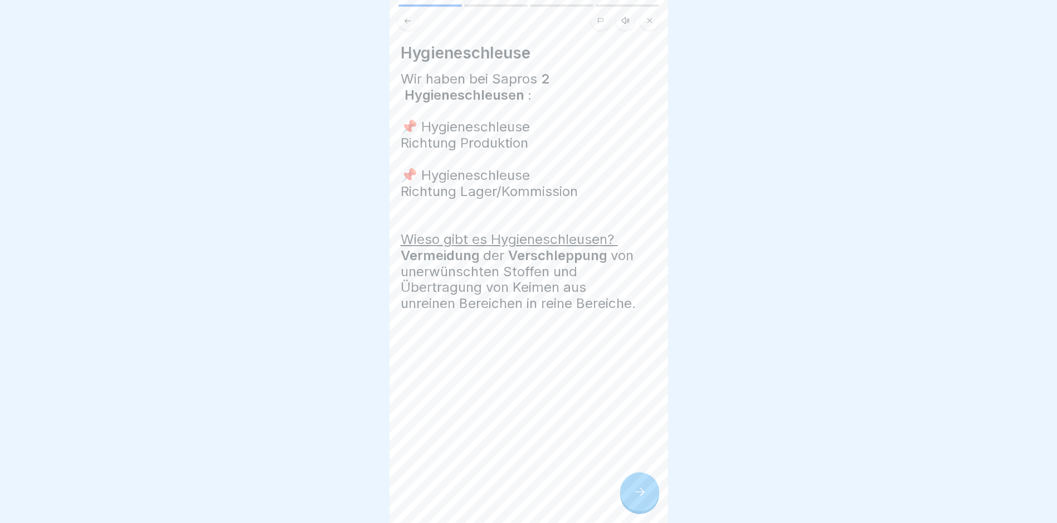
click at [508, 494] on icon at bounding box center [639, 491] width 13 height 13
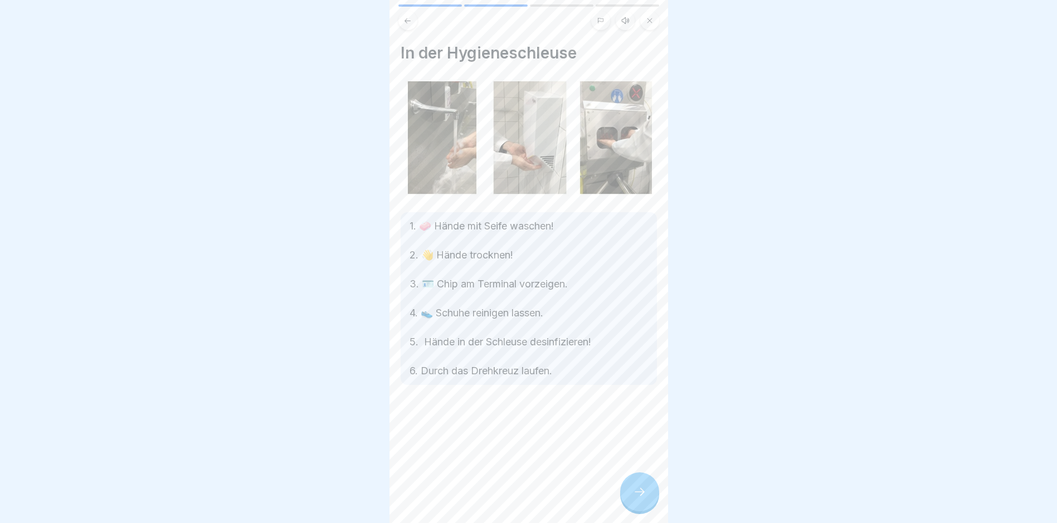
click at [508, 494] on icon at bounding box center [639, 491] width 13 height 13
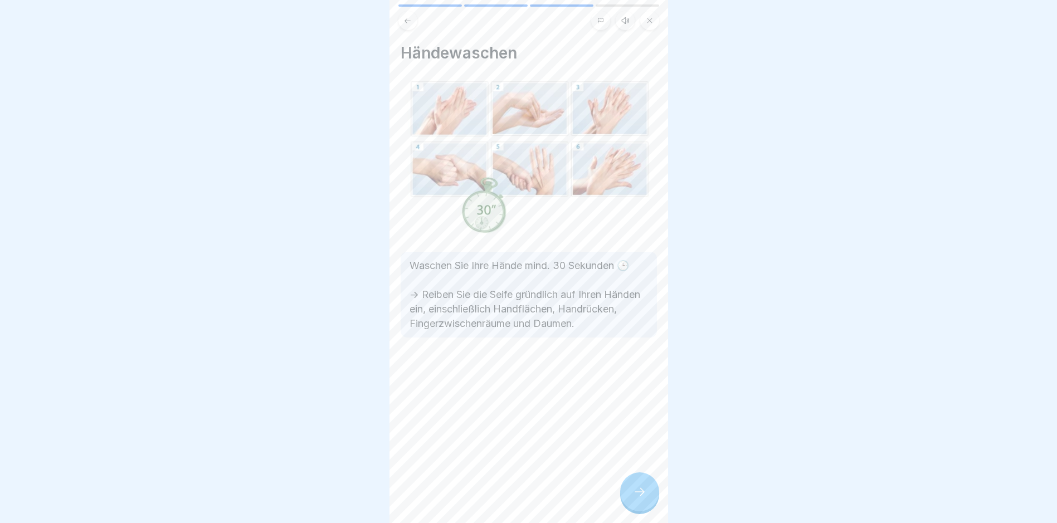
click at [508, 494] on div at bounding box center [639, 492] width 39 height 39
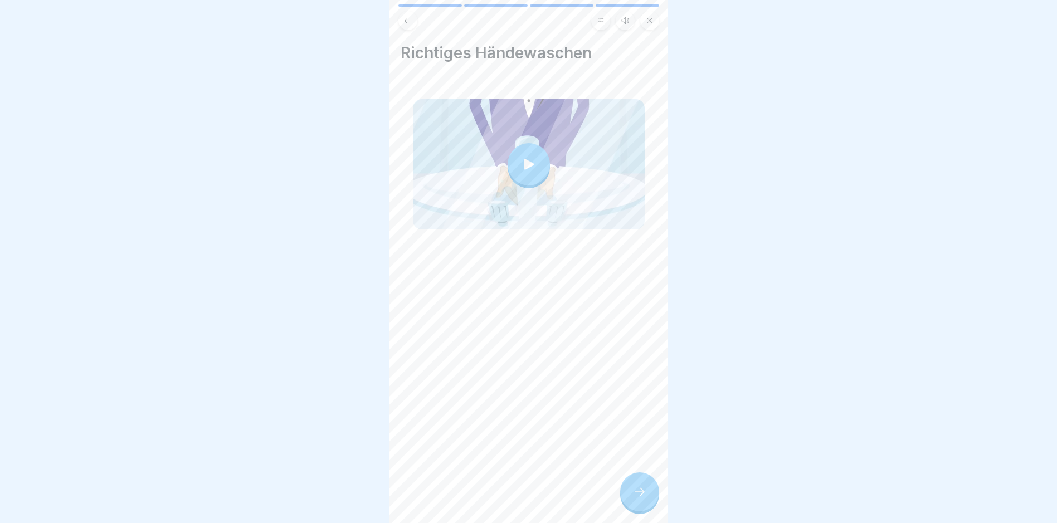
click at [508, 494] on div at bounding box center [639, 492] width 39 height 39
click at [508, 498] on icon at bounding box center [639, 491] width 13 height 13
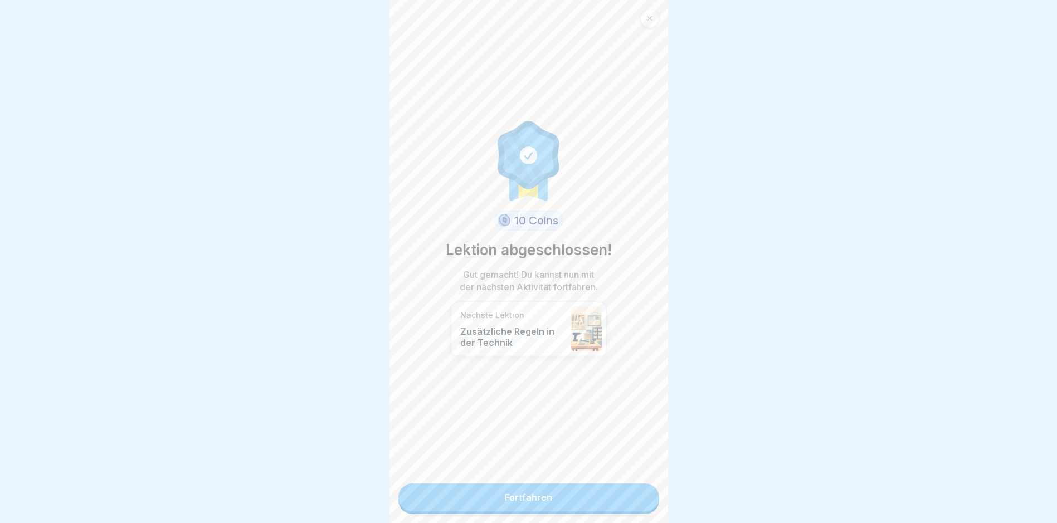
click at [508, 493] on link "Fortfahren" at bounding box center [529, 498] width 261 height 28
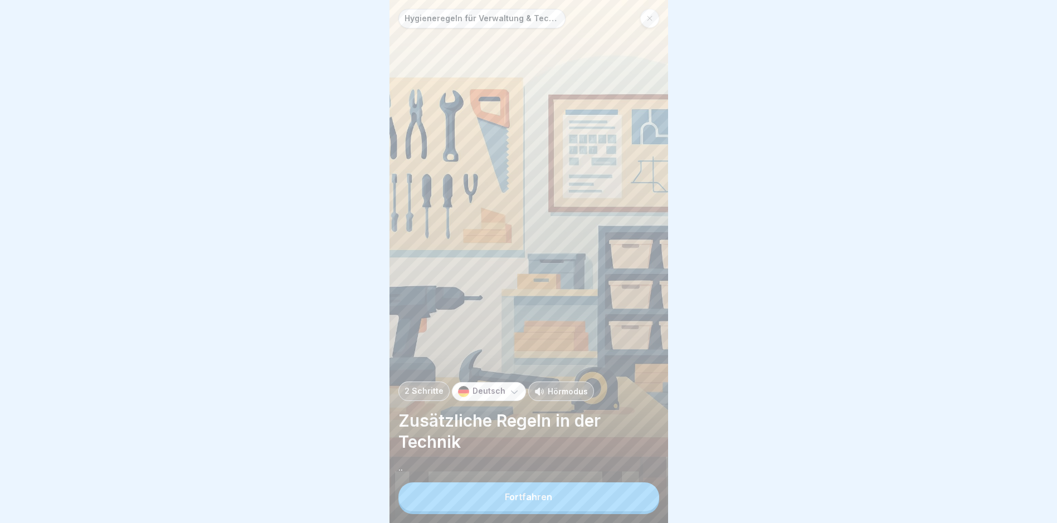
click at [508, 498] on button "Fortfahren" at bounding box center [529, 497] width 261 height 29
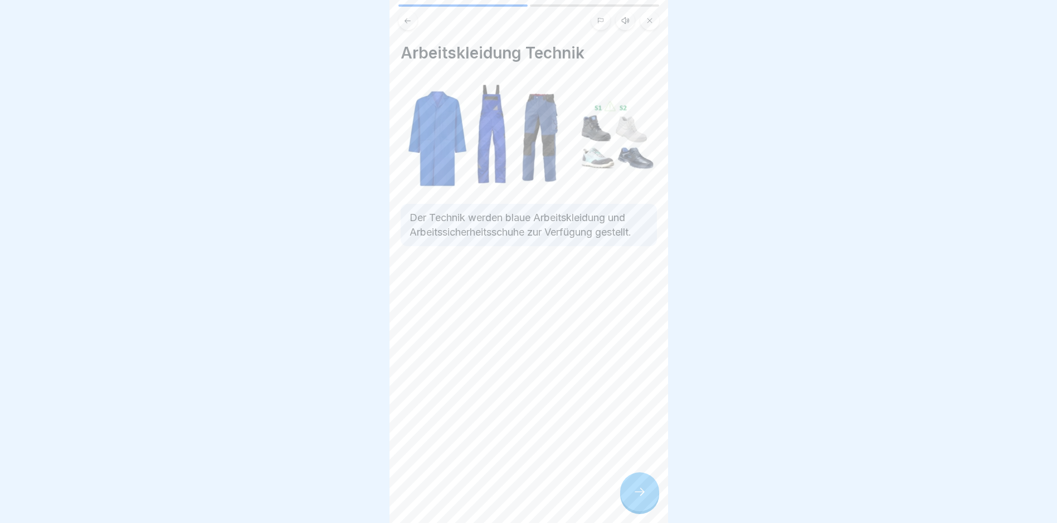
click at [508, 499] on icon at bounding box center [639, 491] width 13 height 13
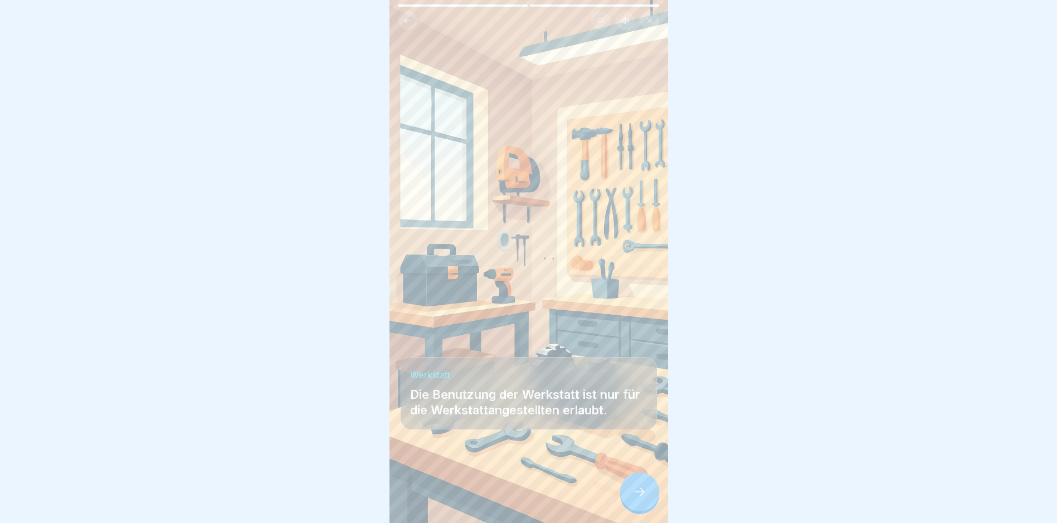
click at [508, 499] on icon at bounding box center [639, 491] width 13 height 13
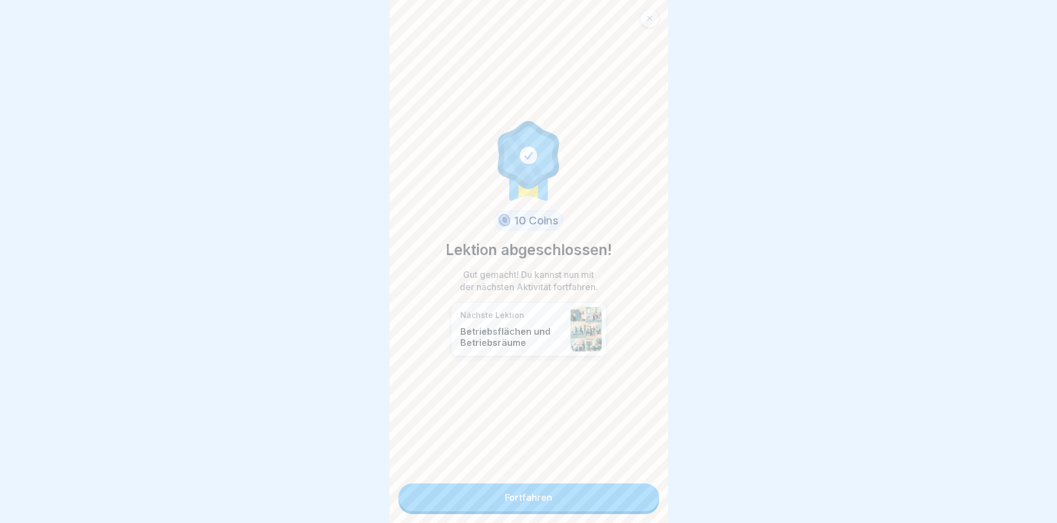
click at [508, 496] on link "Fortfahren" at bounding box center [529, 498] width 261 height 28
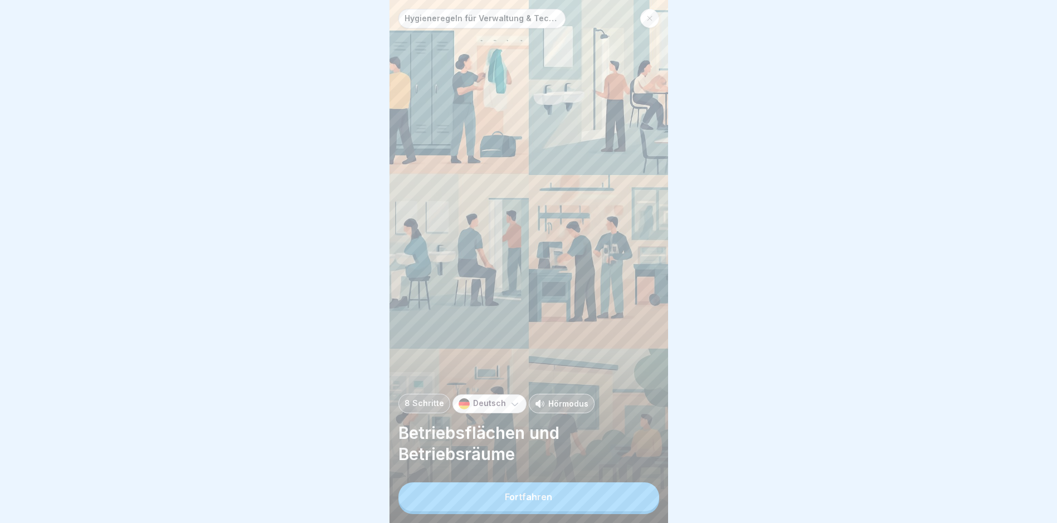
click at [508, 496] on button "Fortfahren" at bounding box center [529, 497] width 261 height 29
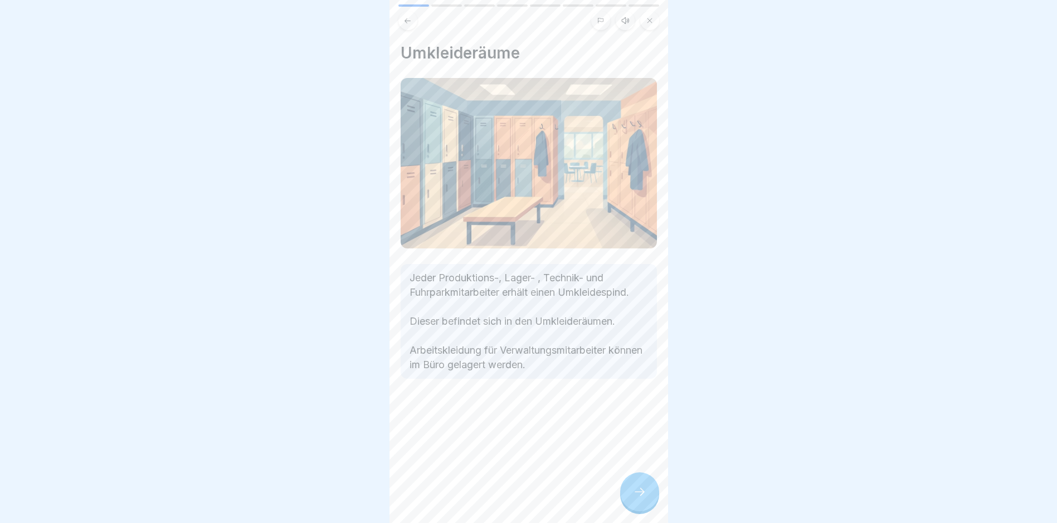
click at [508, 492] on div at bounding box center [639, 492] width 39 height 39
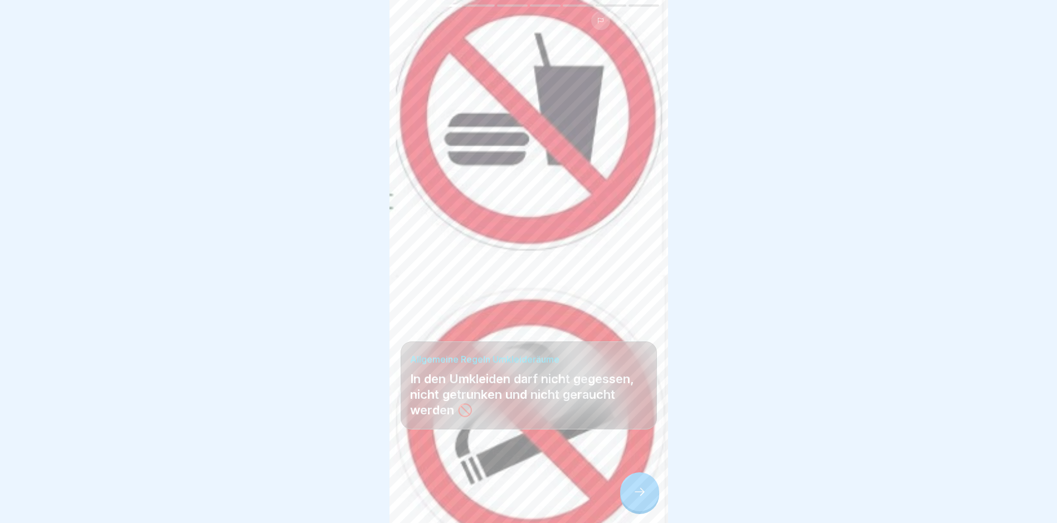
click at [508, 492] on div at bounding box center [639, 492] width 39 height 39
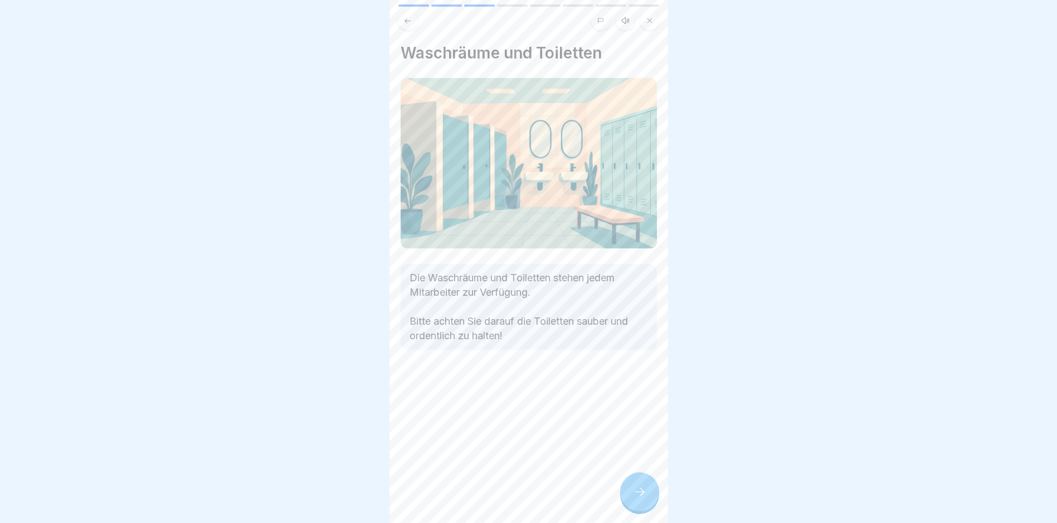
click at [508, 492] on div at bounding box center [639, 492] width 39 height 39
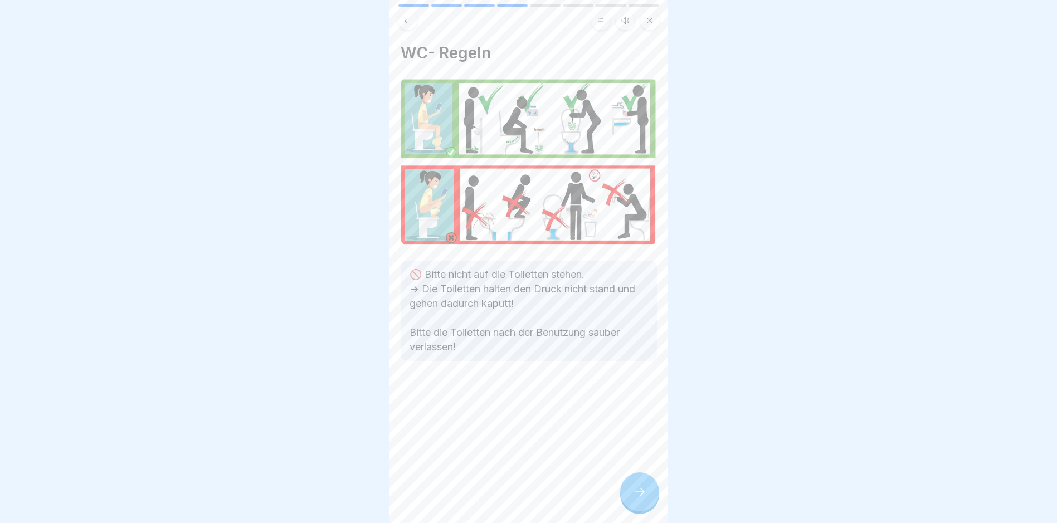
click at [508, 492] on div at bounding box center [639, 492] width 39 height 39
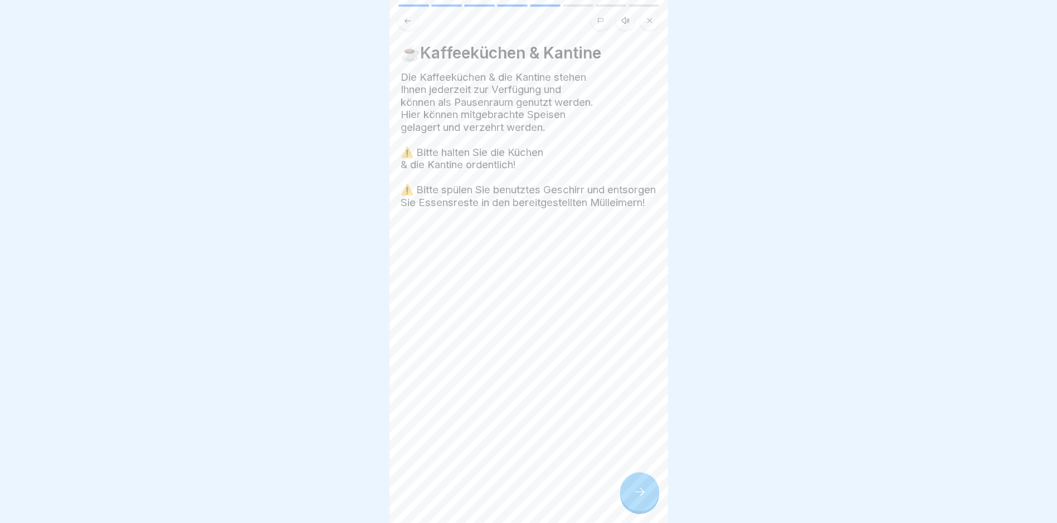
click at [508, 492] on div at bounding box center [639, 492] width 39 height 39
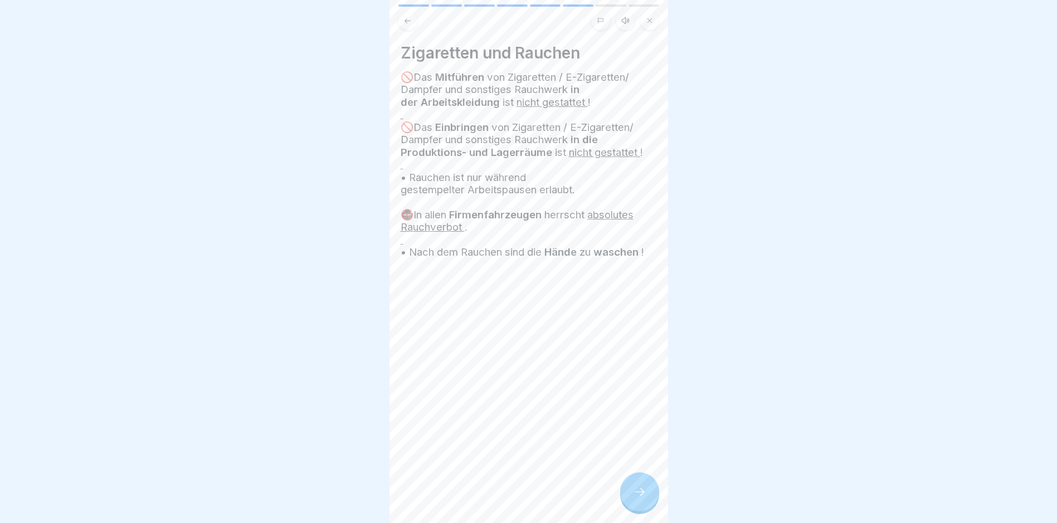
click at [508, 492] on div at bounding box center [639, 492] width 39 height 39
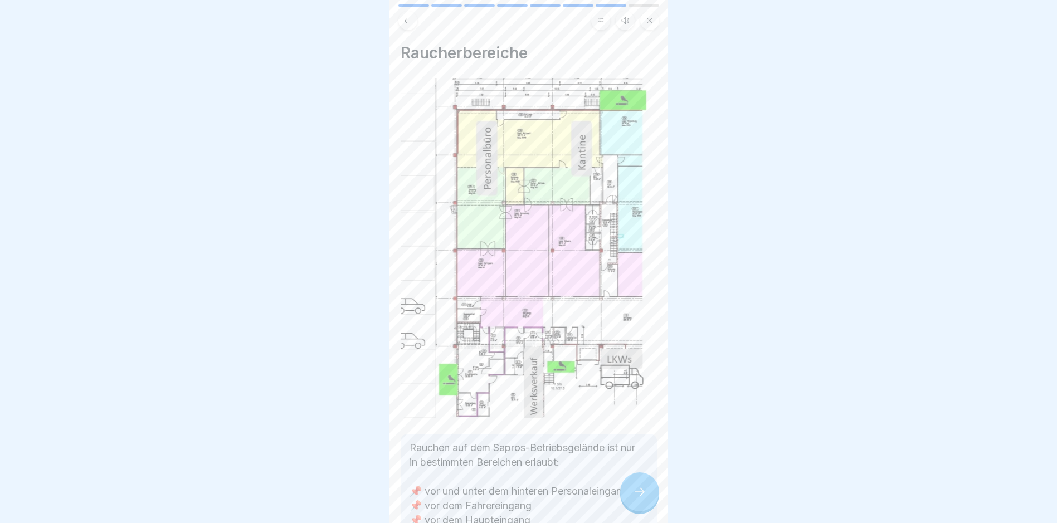
click at [508, 492] on div at bounding box center [639, 492] width 39 height 39
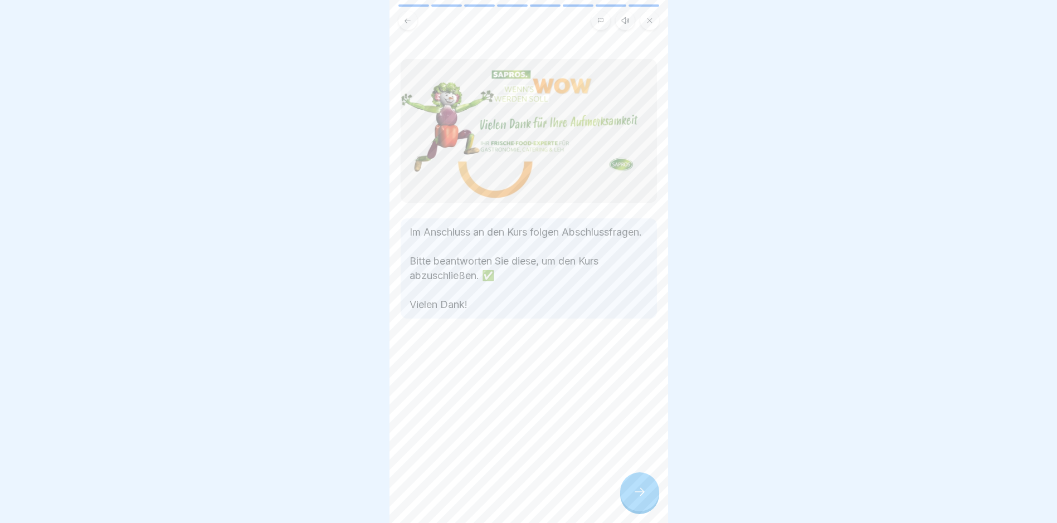
click at [508, 492] on div at bounding box center [639, 492] width 39 height 39
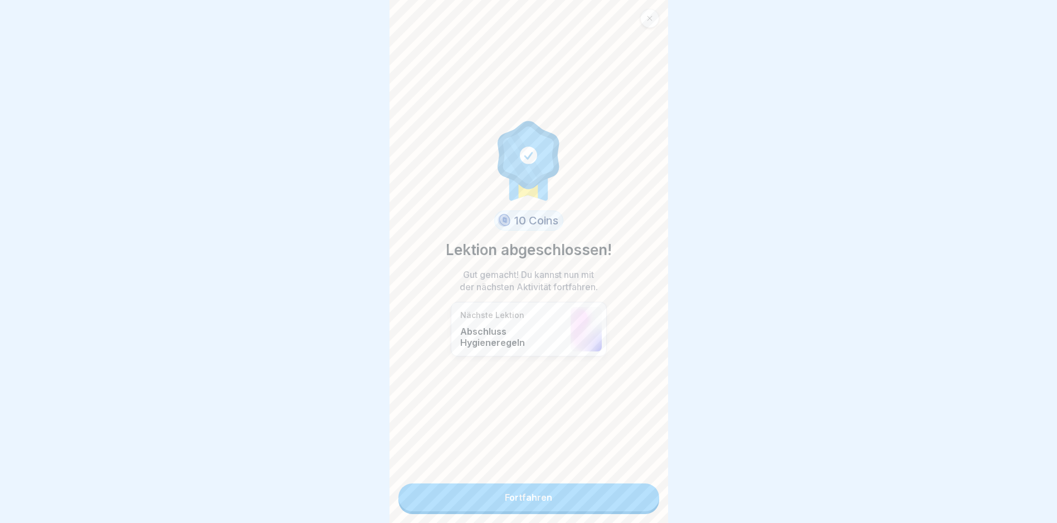
click at [508, 502] on link "Fortfahren" at bounding box center [529, 498] width 261 height 28
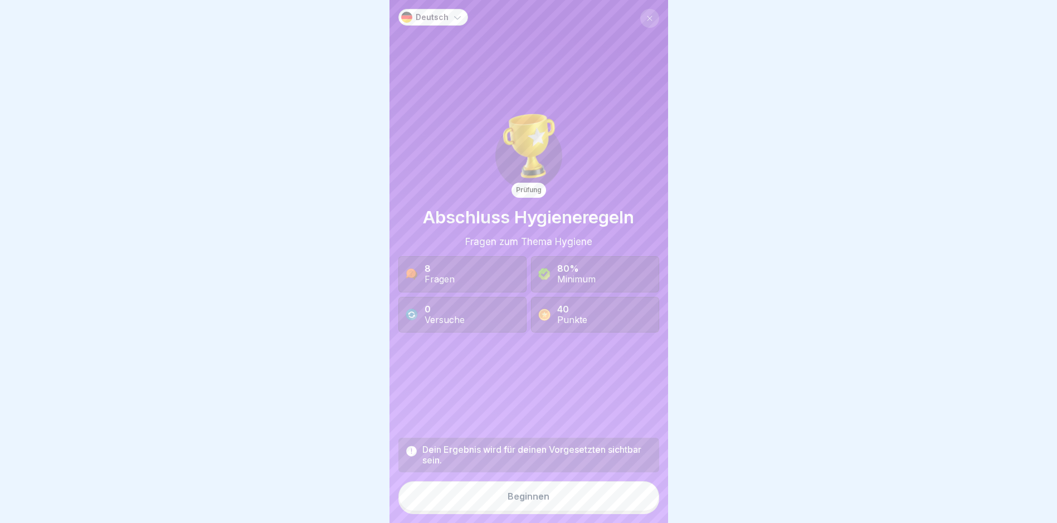
click at [508, 501] on button "Beginnen" at bounding box center [529, 497] width 261 height 30
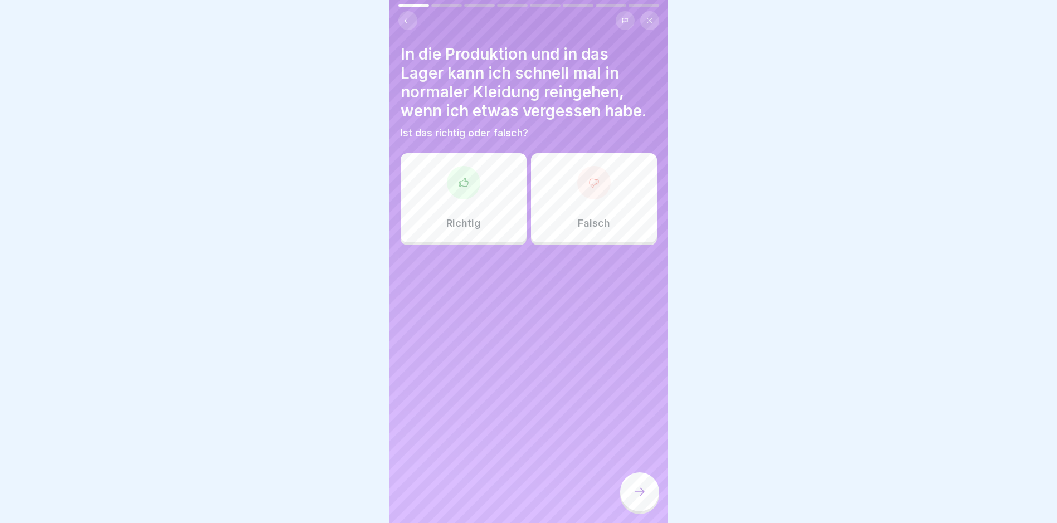
click at [508, 218] on div "Falsch" at bounding box center [594, 197] width 126 height 89
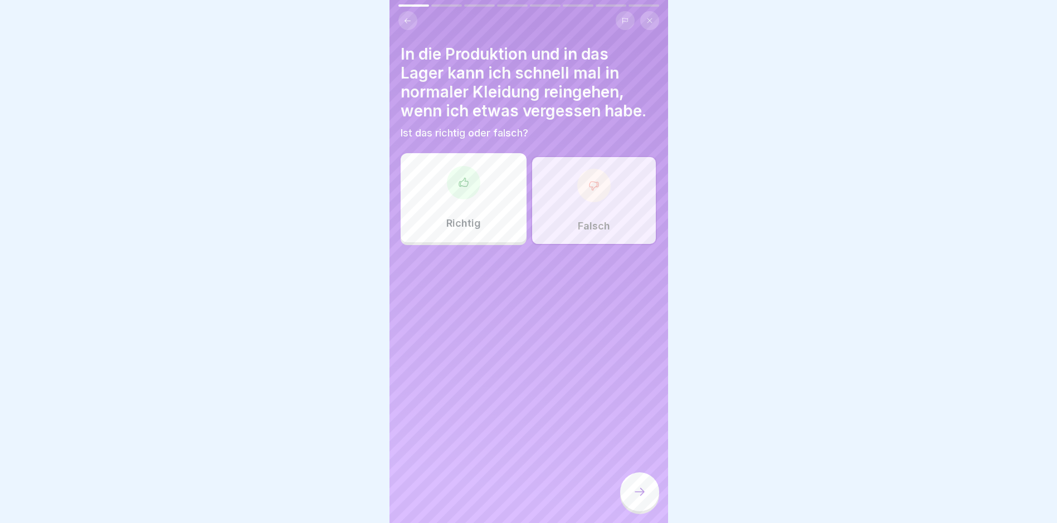
click at [508, 499] on div at bounding box center [639, 492] width 39 height 39
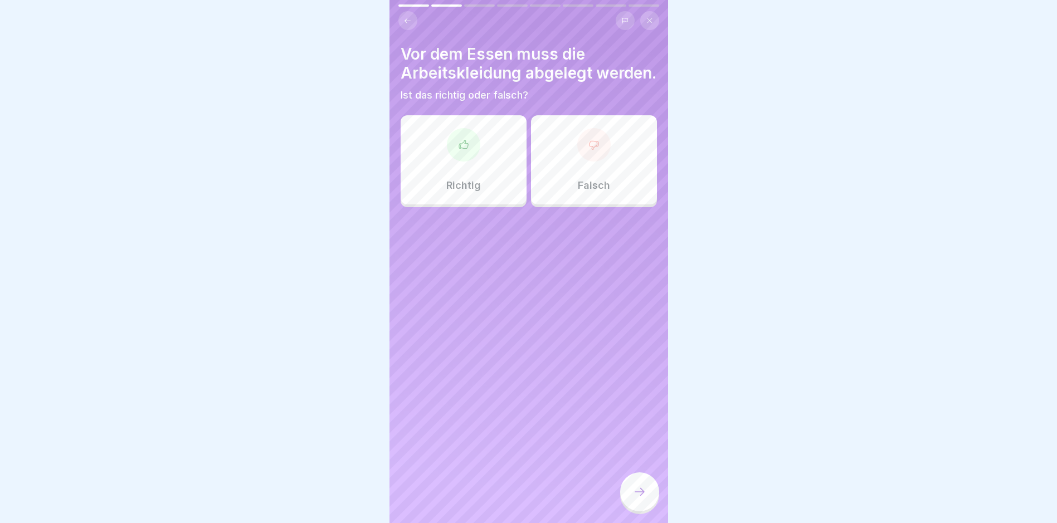
click at [455, 192] on p "Richtig" at bounding box center [463, 185] width 35 height 12
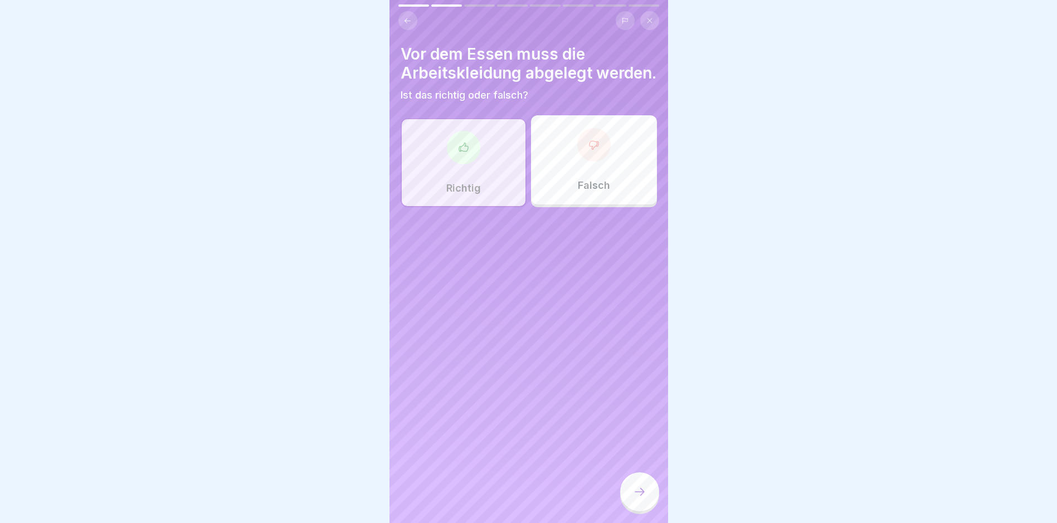
click at [508, 508] on div at bounding box center [639, 492] width 39 height 39
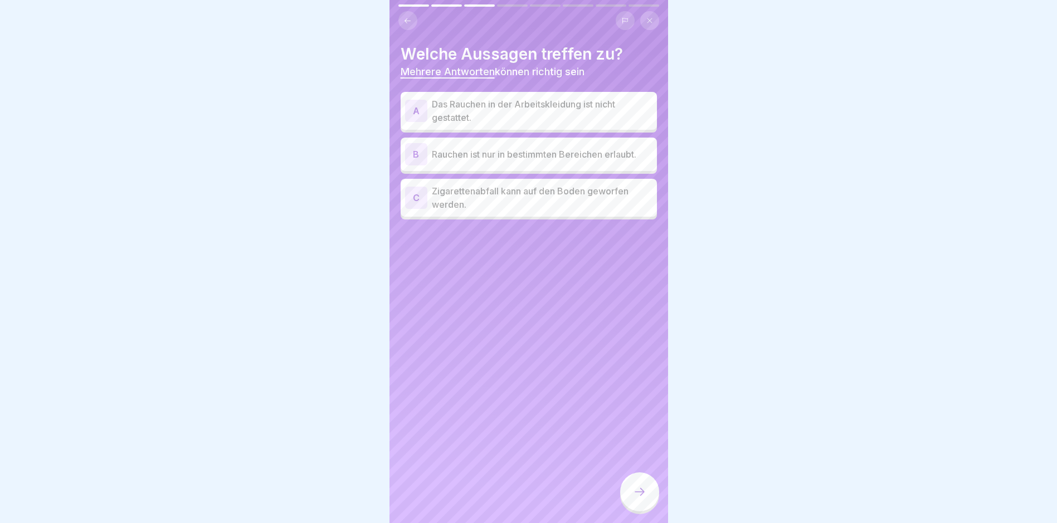
click at [503, 111] on p "Das Rauchen in der Arbeitskleidung ist nicht gestattet." at bounding box center [542, 111] width 221 height 27
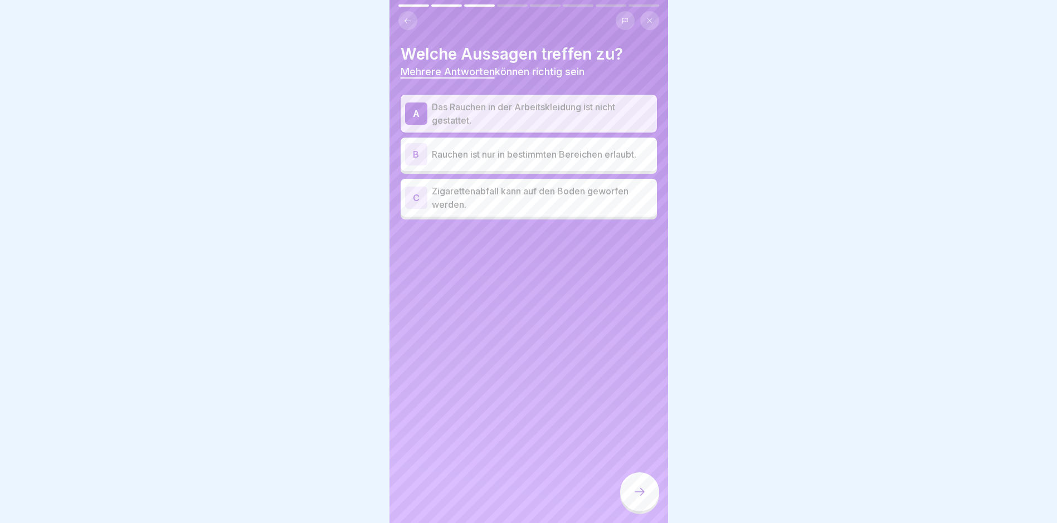
click at [502, 150] on p "Rauchen ist nur in bestimmten Bereichen erlaubt." at bounding box center [542, 154] width 221 height 13
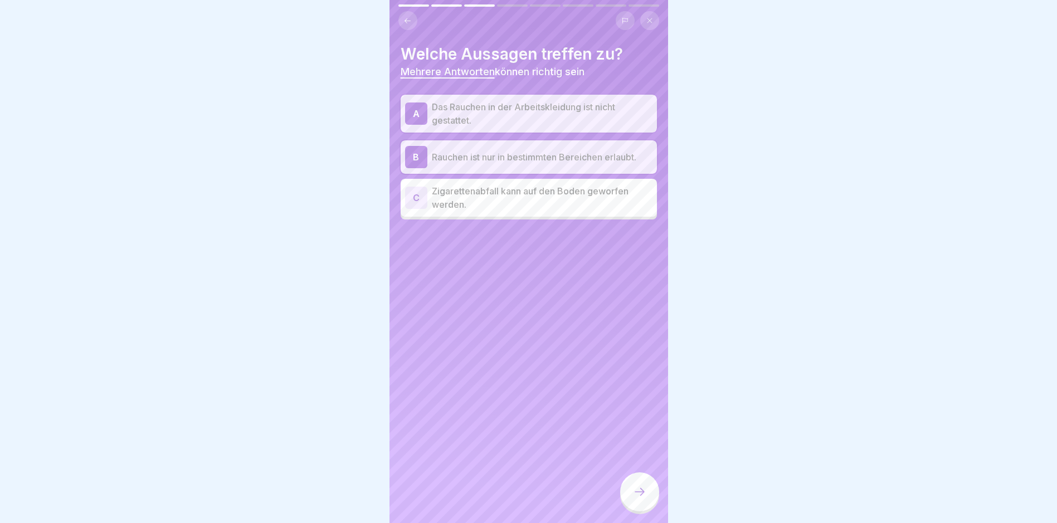
click at [508, 493] on div at bounding box center [639, 492] width 39 height 39
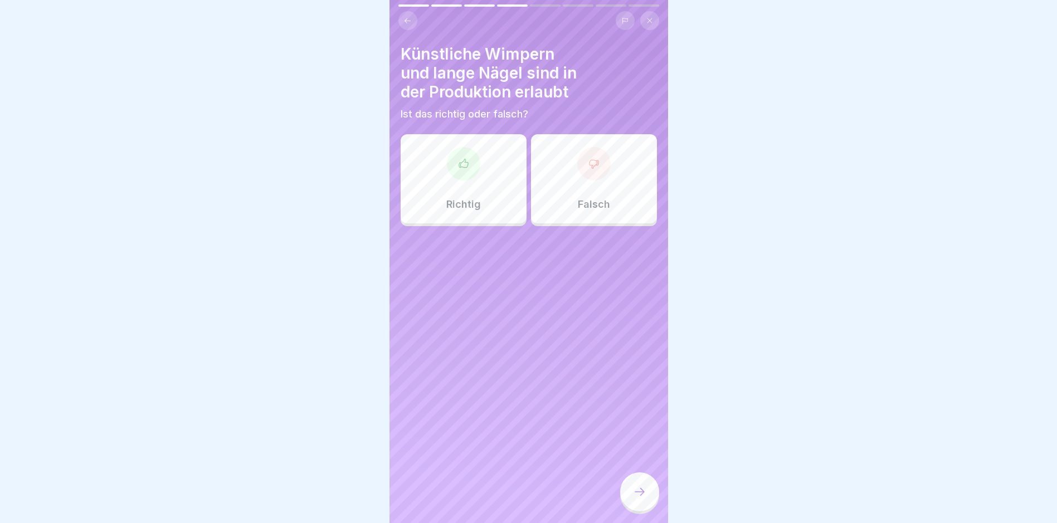
click at [508, 189] on div "Falsch" at bounding box center [594, 178] width 126 height 89
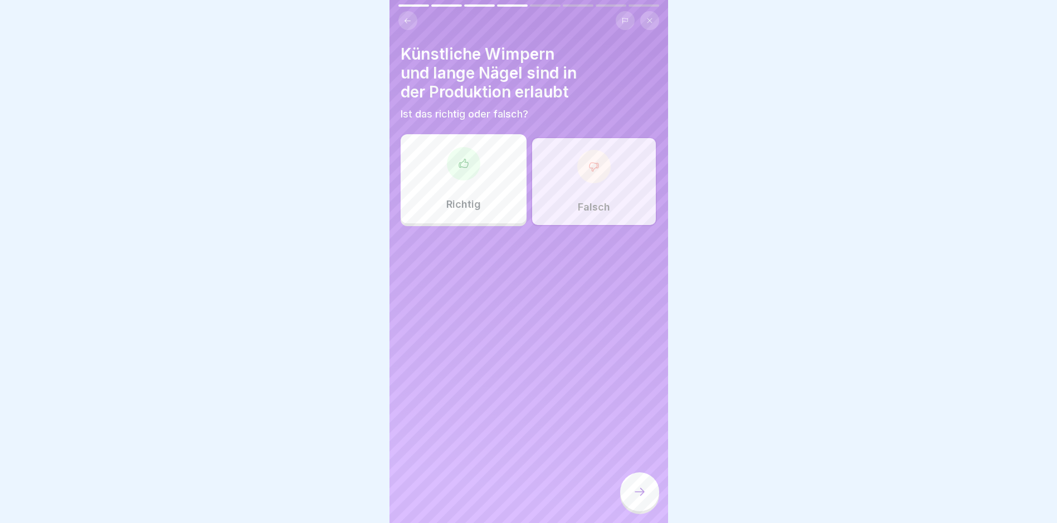
click at [508, 512] on div at bounding box center [639, 492] width 39 height 39
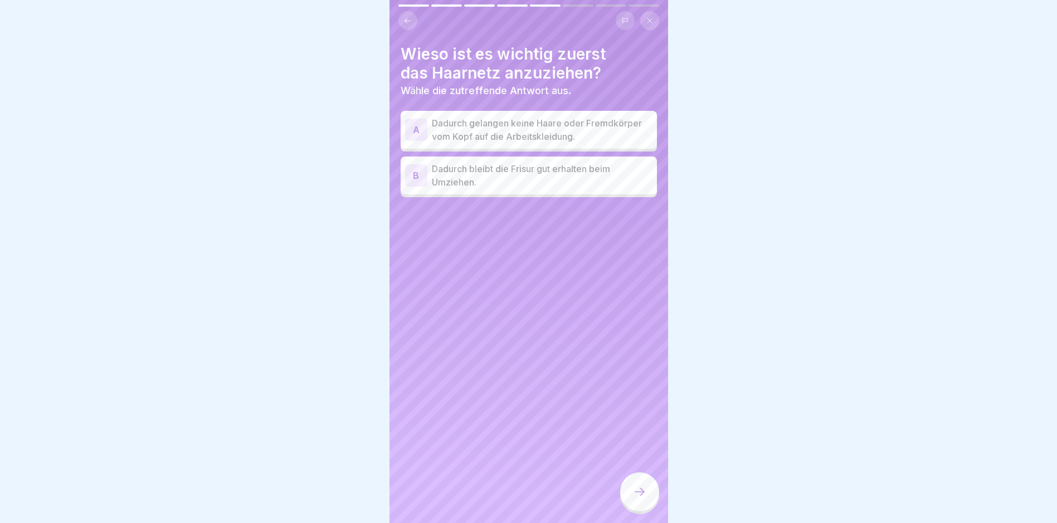
click at [508, 129] on p "Dadurch gelangen keine Haare oder Fremdkörper vom Kopf auf die Arbeitskleidung." at bounding box center [542, 129] width 221 height 27
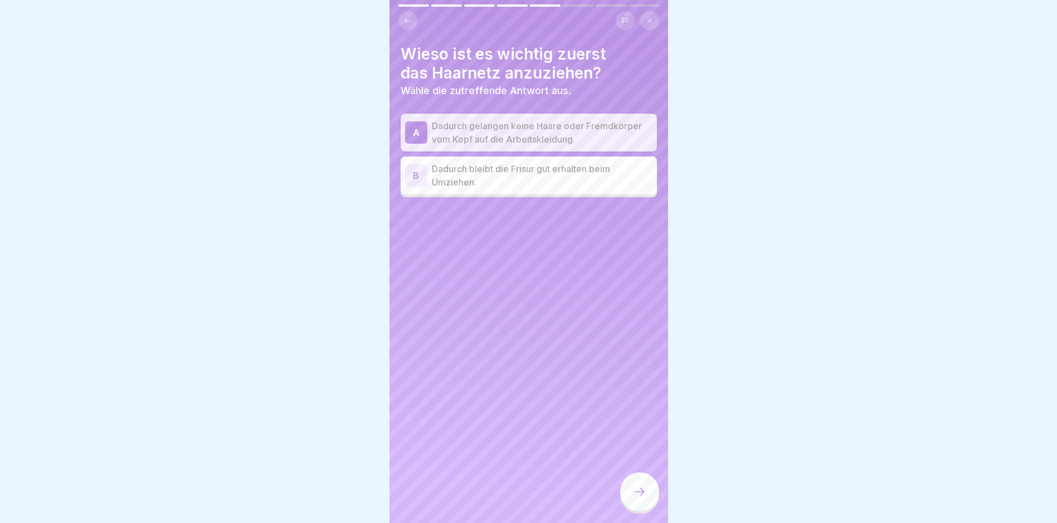
click at [508, 492] on div at bounding box center [639, 492] width 39 height 39
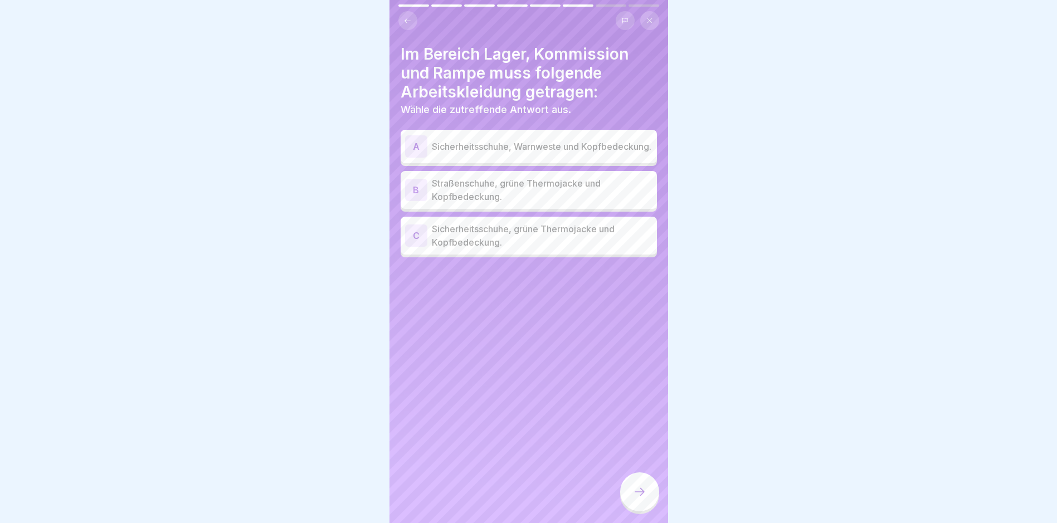
click at [508, 248] on p "Sicherheitsschuhe, grüne Thermojacke und Kopfbedeckung." at bounding box center [542, 235] width 221 height 27
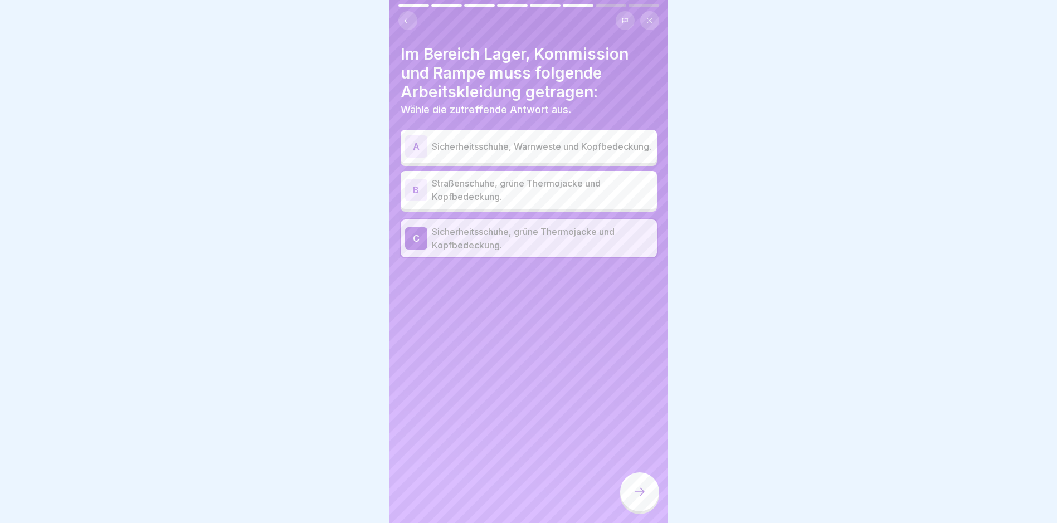
click at [508, 507] on div at bounding box center [639, 492] width 39 height 39
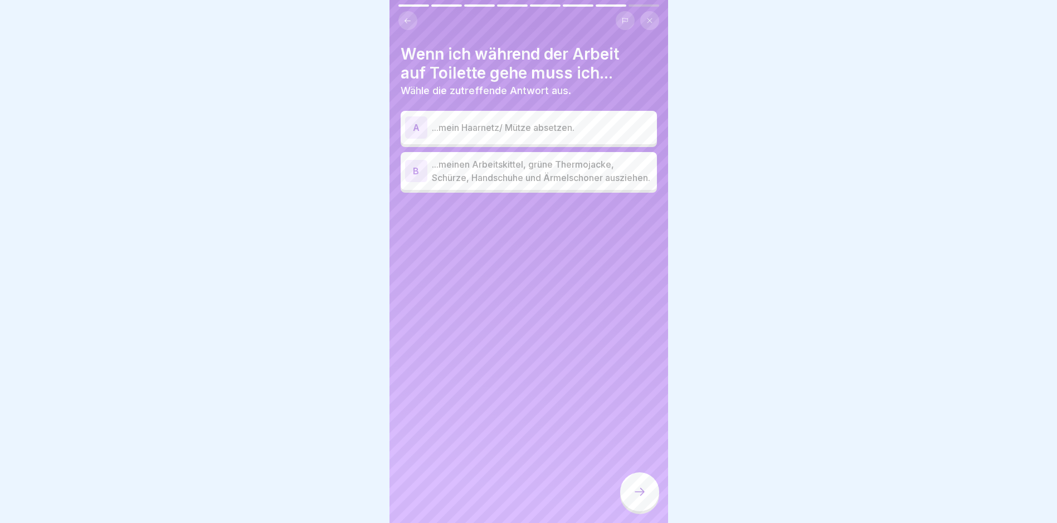
click at [508, 170] on p "...meinen Arbeitskittel, grüne Thermojacke, Schürze, Handschuhe und Ärmelschone…" at bounding box center [542, 171] width 221 height 27
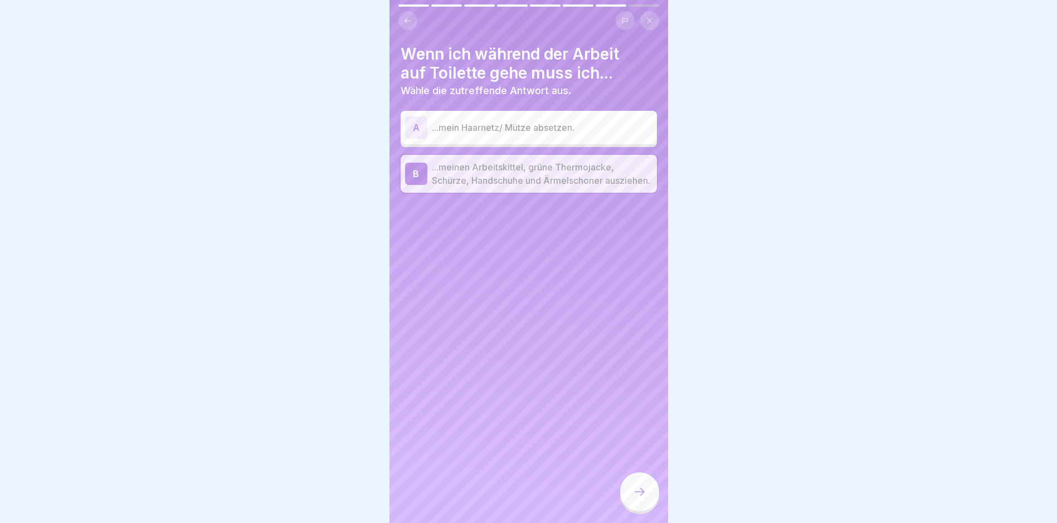
click at [508, 492] on div at bounding box center [639, 492] width 39 height 39
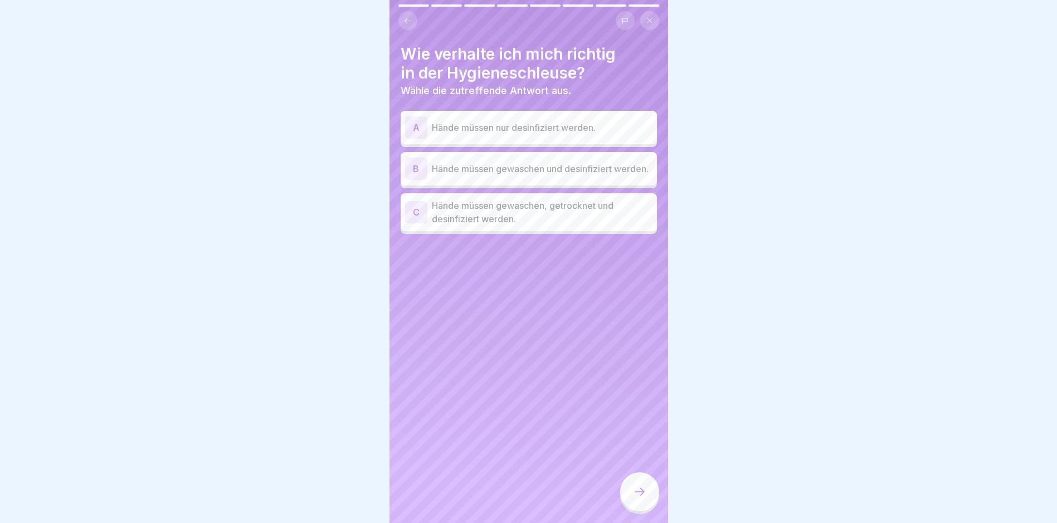
click at [508, 224] on p "Hände müssen gewaschen, getrocknet und desinfiziert werden." at bounding box center [542, 212] width 221 height 27
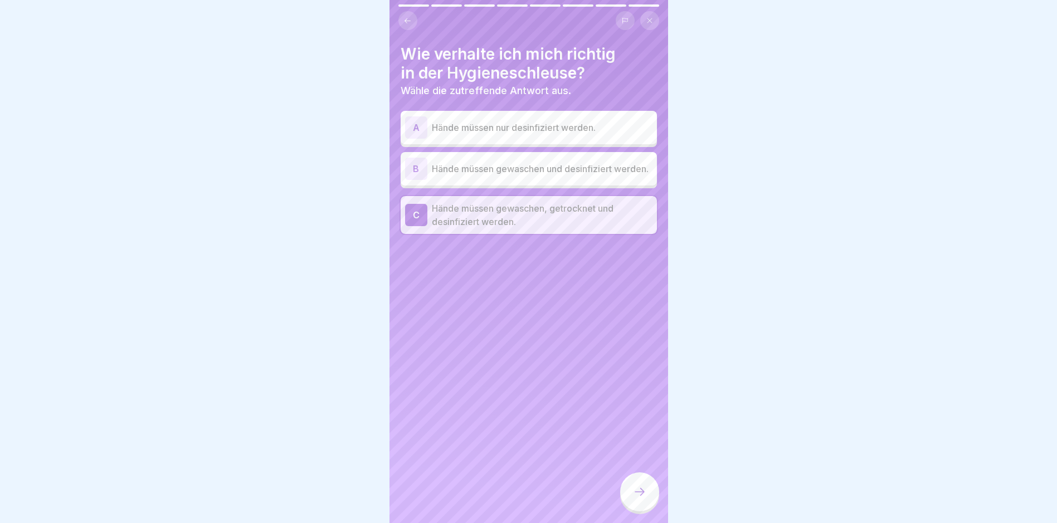
click at [508, 497] on icon at bounding box center [639, 491] width 13 height 13
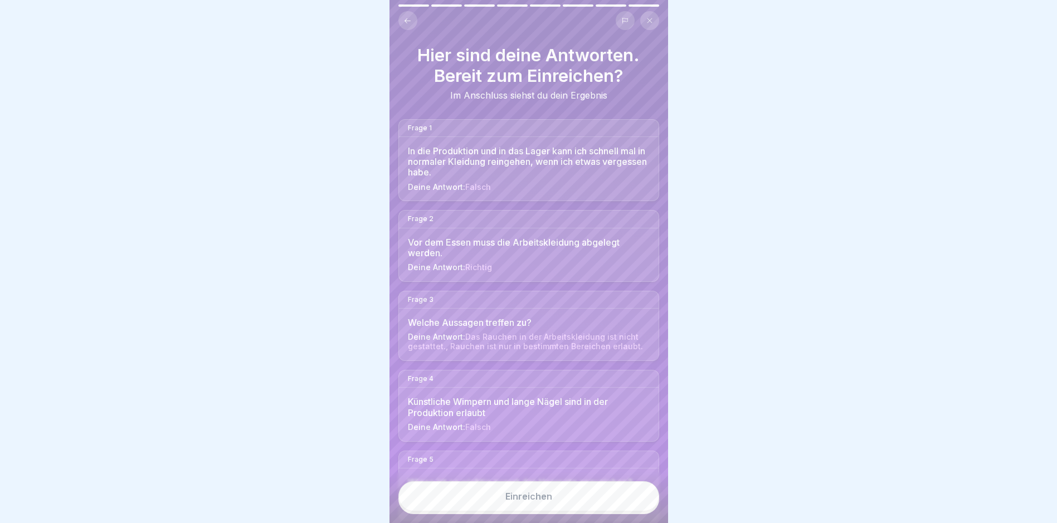
click at [508, 499] on button "Einreichen" at bounding box center [529, 497] width 261 height 30
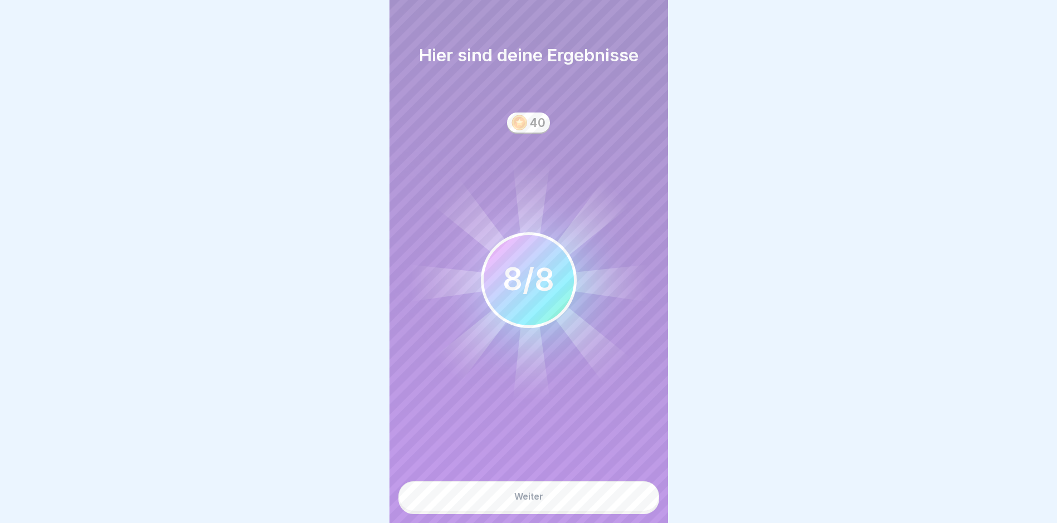
click at [508, 496] on button "Weiter" at bounding box center [529, 497] width 261 height 30
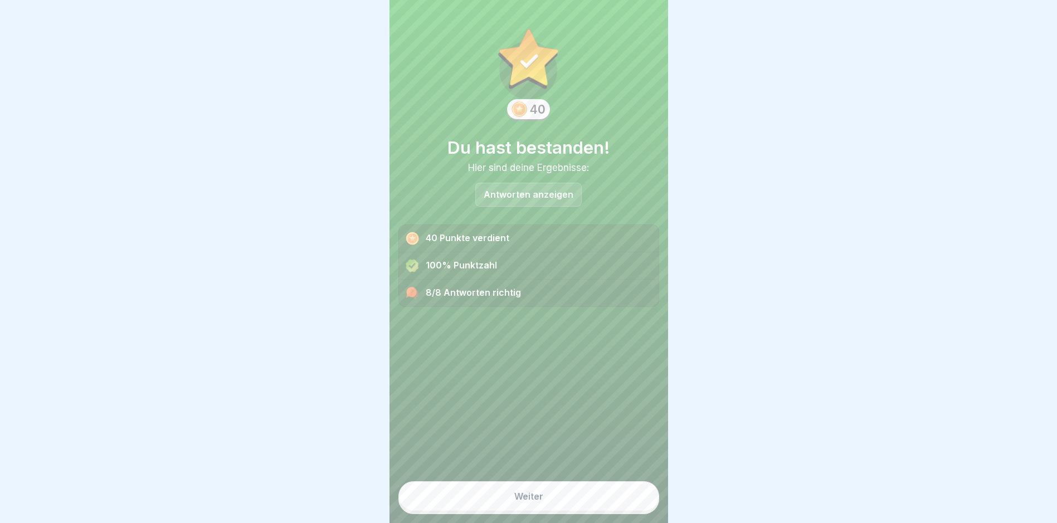
click at [508, 496] on button "Weiter" at bounding box center [529, 497] width 261 height 30
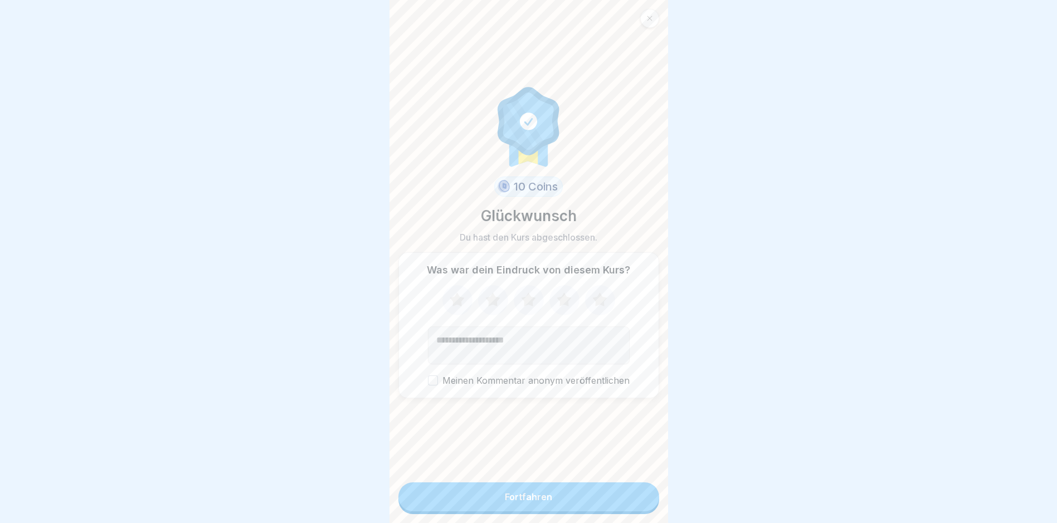
click at [508, 499] on button "Fortfahren" at bounding box center [529, 497] width 261 height 29
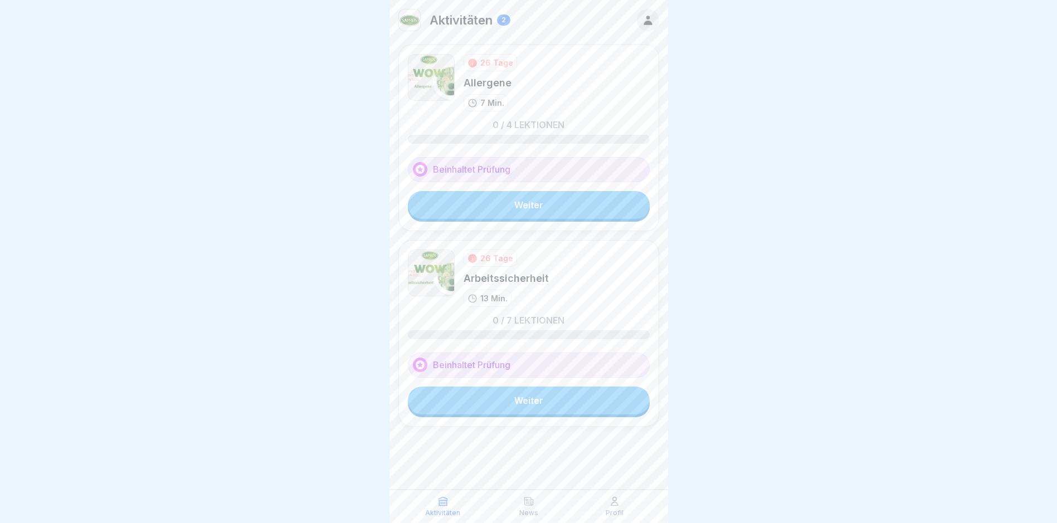
scroll to position [8, 0]
click at [508, 197] on link "Weiter" at bounding box center [529, 205] width 242 height 28
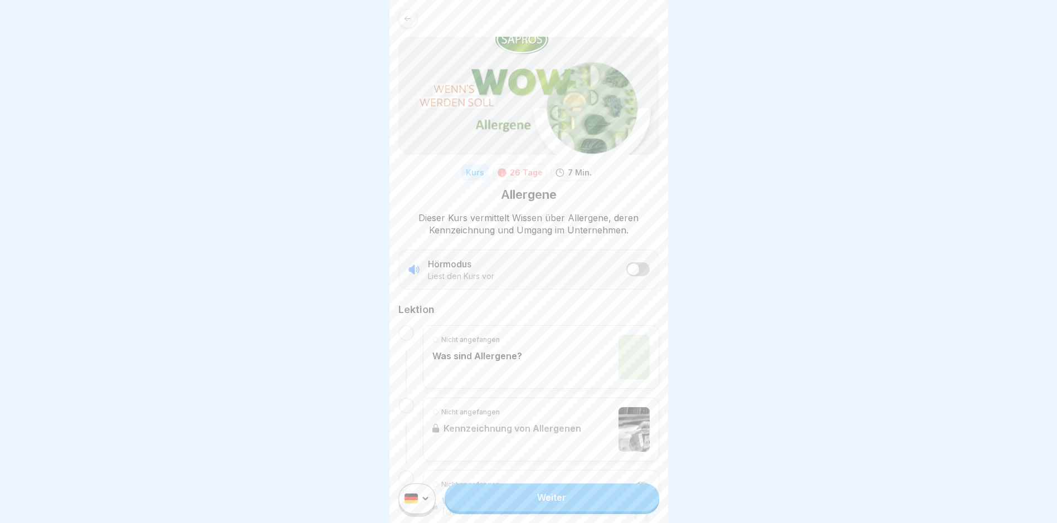
click at [508, 507] on link "Weiter" at bounding box center [552, 498] width 214 height 28
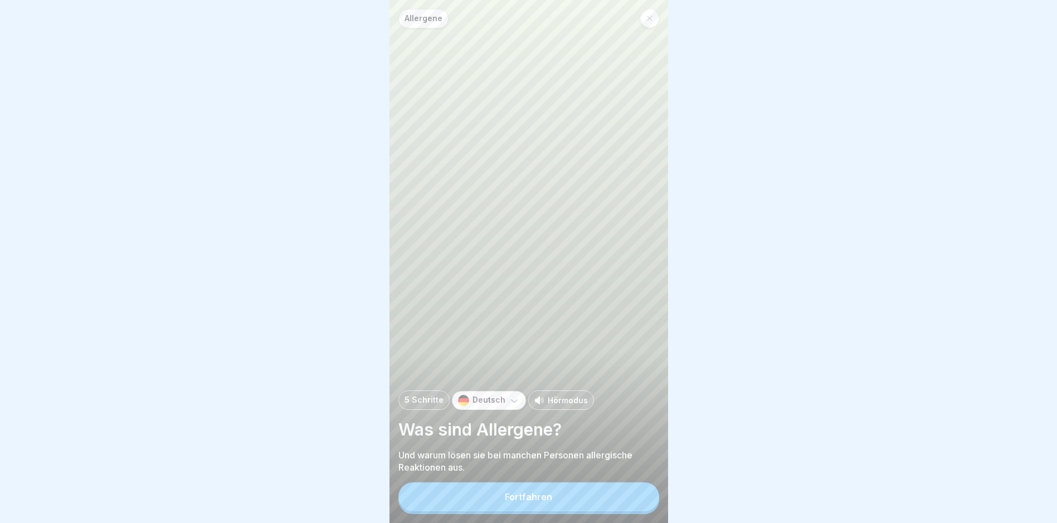
click at [508, 504] on button "Fortfahren" at bounding box center [529, 497] width 261 height 29
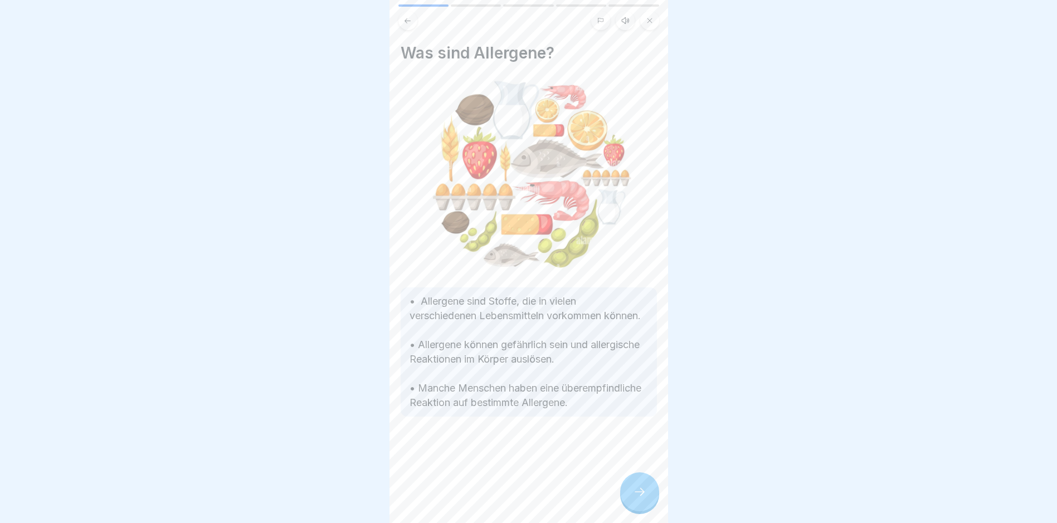
click at [508, 499] on icon at bounding box center [639, 491] width 13 height 13
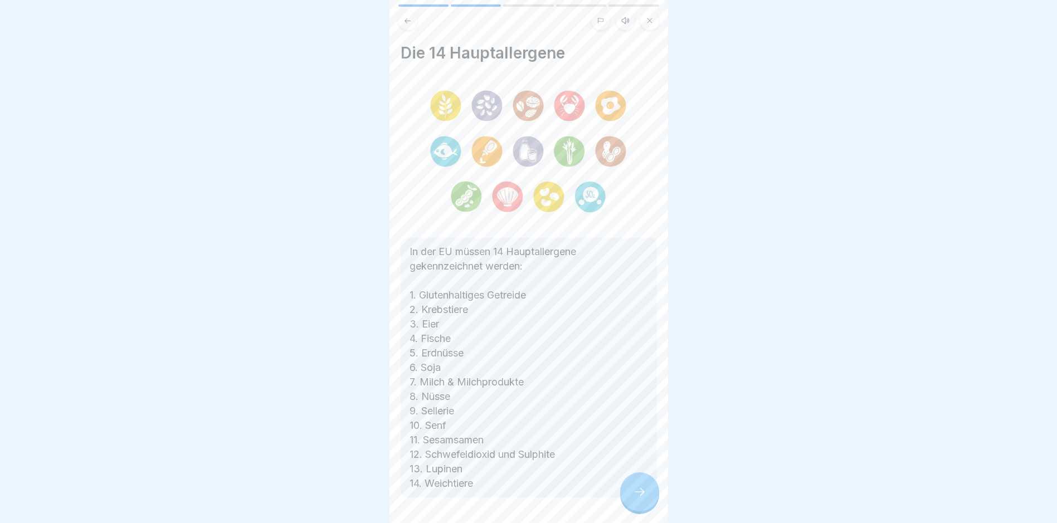
click at [508, 499] on icon at bounding box center [639, 491] width 13 height 13
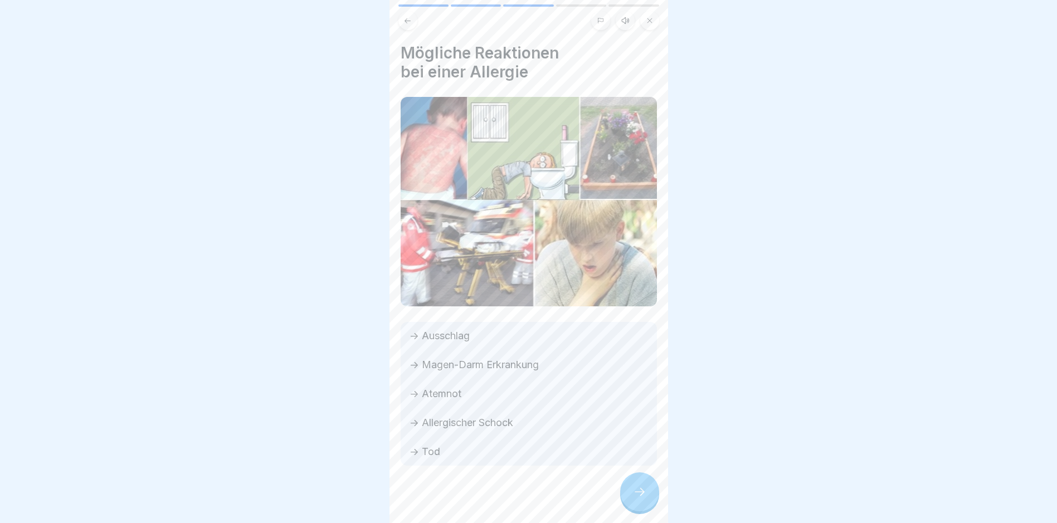
click at [508, 499] on icon at bounding box center [639, 491] width 13 height 13
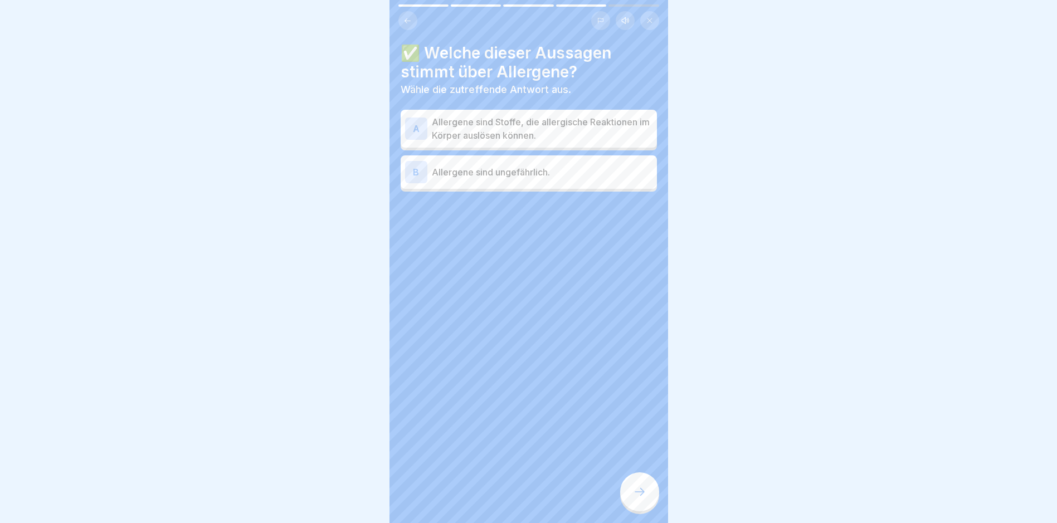
click at [508, 499] on icon at bounding box center [639, 491] width 13 height 13
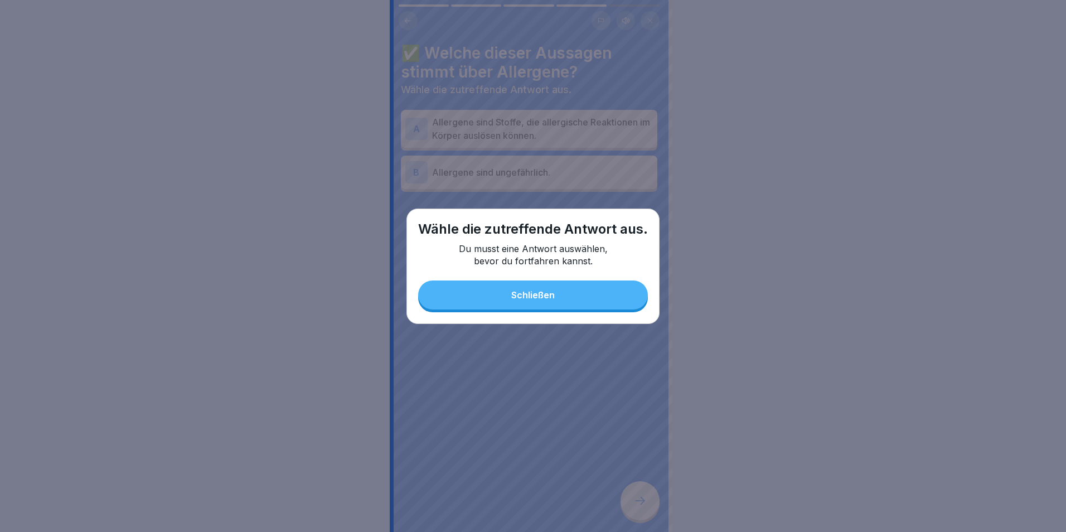
click at [508, 297] on button "Schließen" at bounding box center [533, 294] width 230 height 29
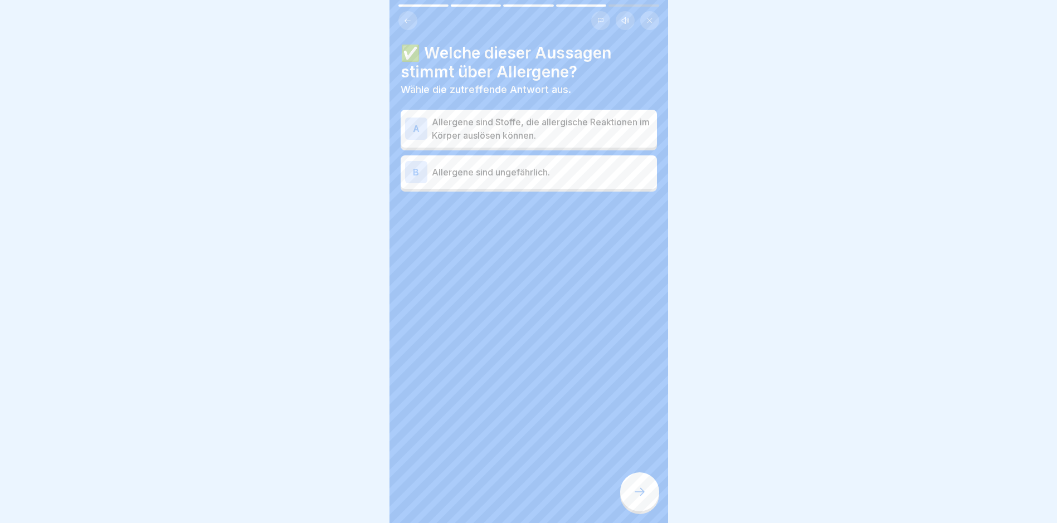
click at [508, 124] on p "Allergene sind Stoffe, die allergische Reaktionen im Körper auslösen können." at bounding box center [542, 128] width 221 height 27
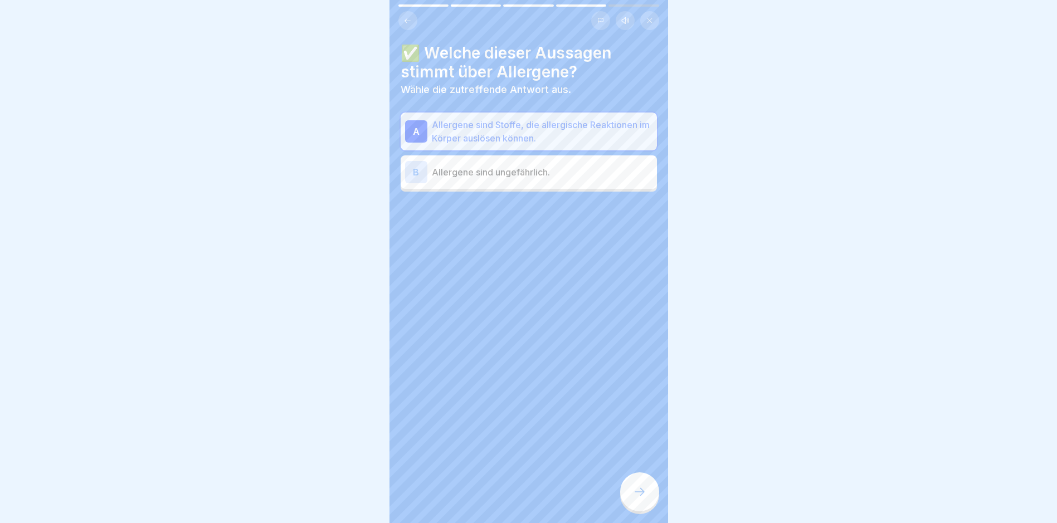
click at [508, 499] on icon at bounding box center [639, 491] width 13 height 13
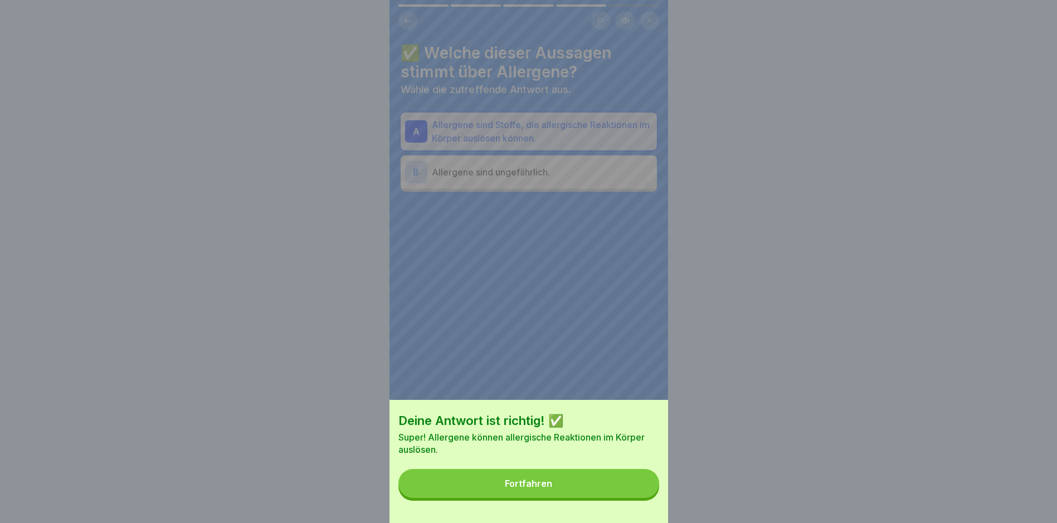
click at [508, 497] on button "Fortfahren" at bounding box center [529, 483] width 261 height 29
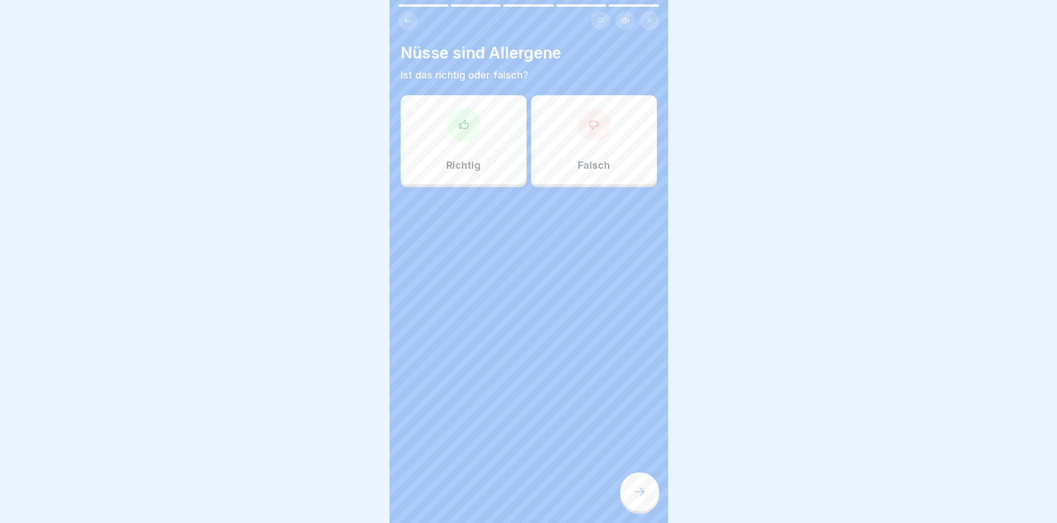
click at [467, 156] on div "Richtig" at bounding box center [464, 139] width 126 height 89
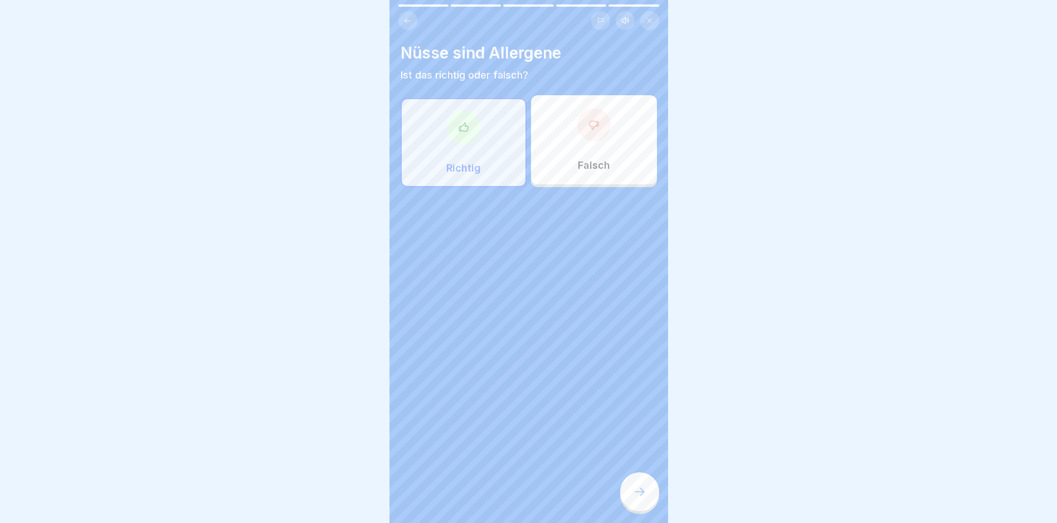
click at [508, 491] on div at bounding box center [639, 492] width 39 height 39
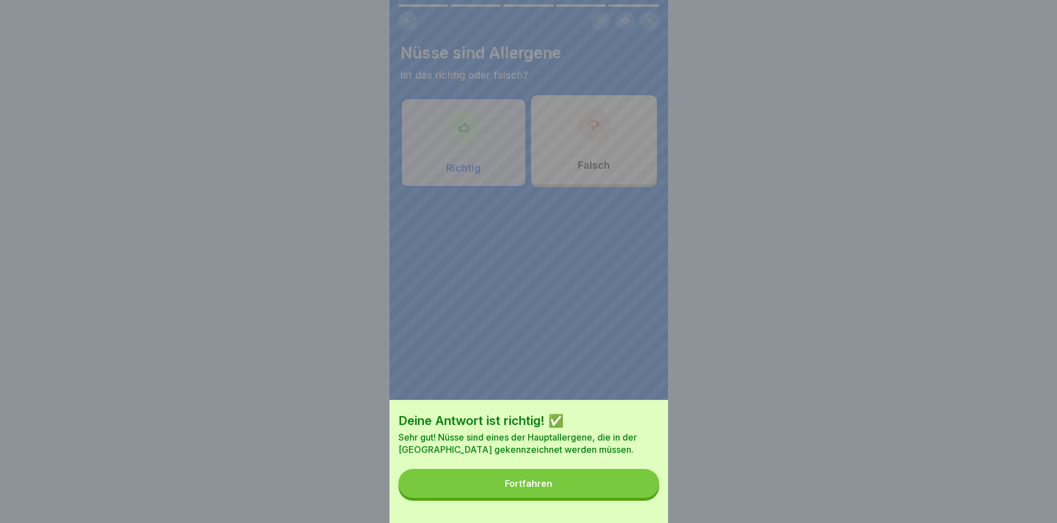
click at [508, 492] on button "Fortfahren" at bounding box center [529, 483] width 261 height 29
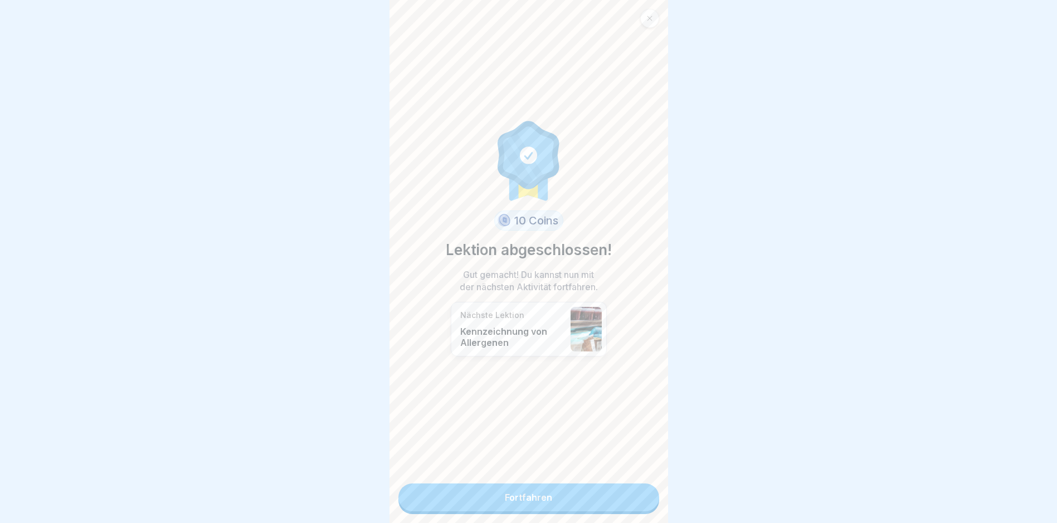
click at [508, 500] on link "Fortfahren" at bounding box center [529, 498] width 261 height 28
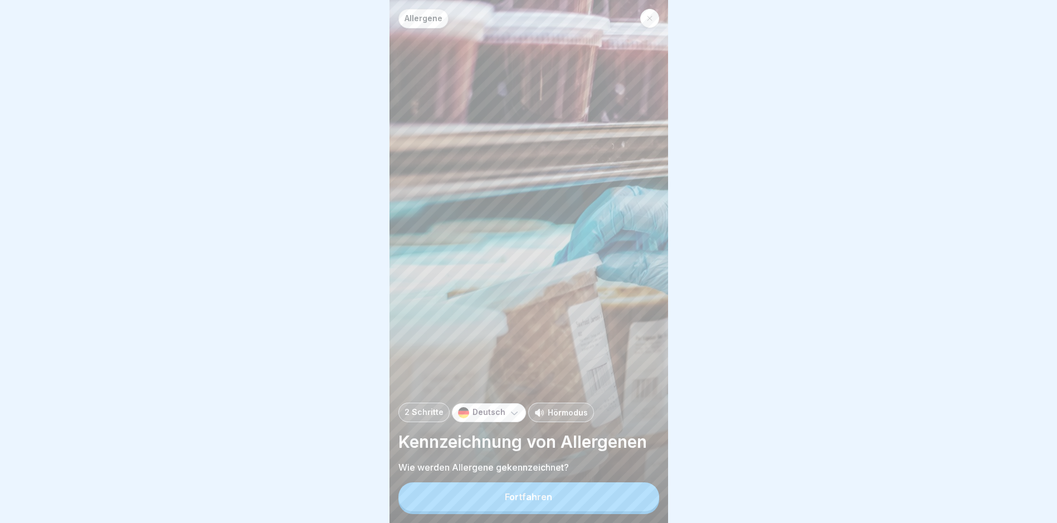
click at [508, 502] on button "Fortfahren" at bounding box center [529, 497] width 261 height 29
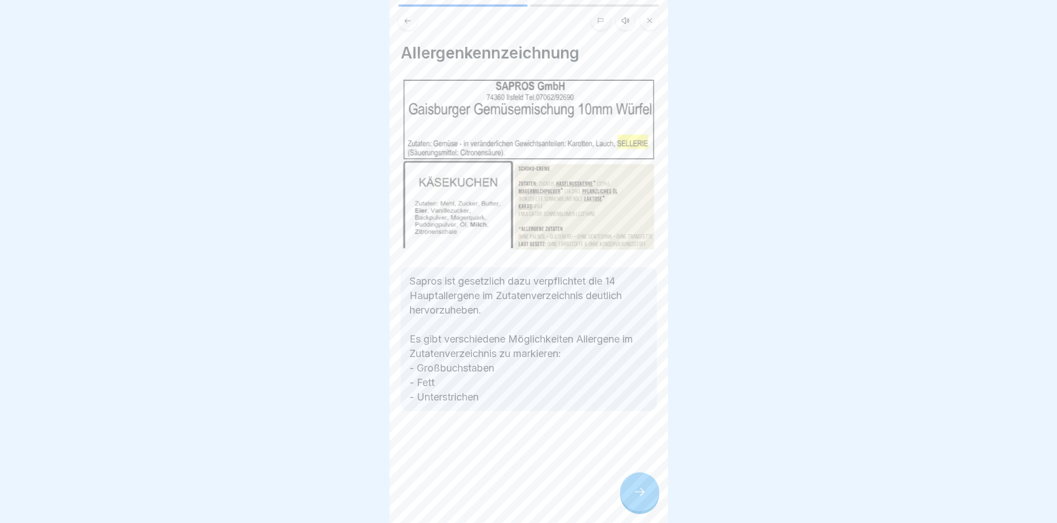
click at [508, 501] on div at bounding box center [639, 492] width 39 height 39
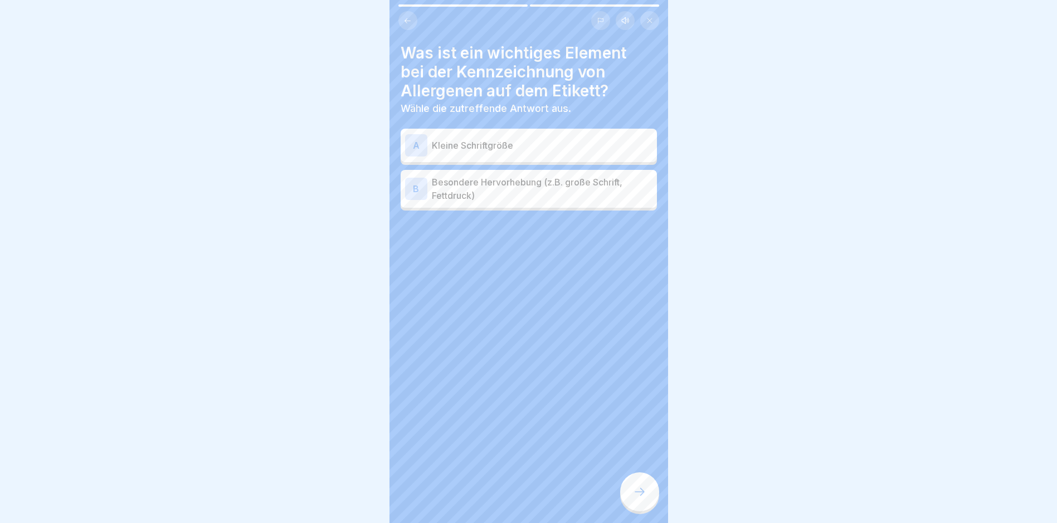
click at [508, 187] on p "Besondere Hervorhebung (z.B. große Schrift, Fettdruck)" at bounding box center [542, 189] width 221 height 27
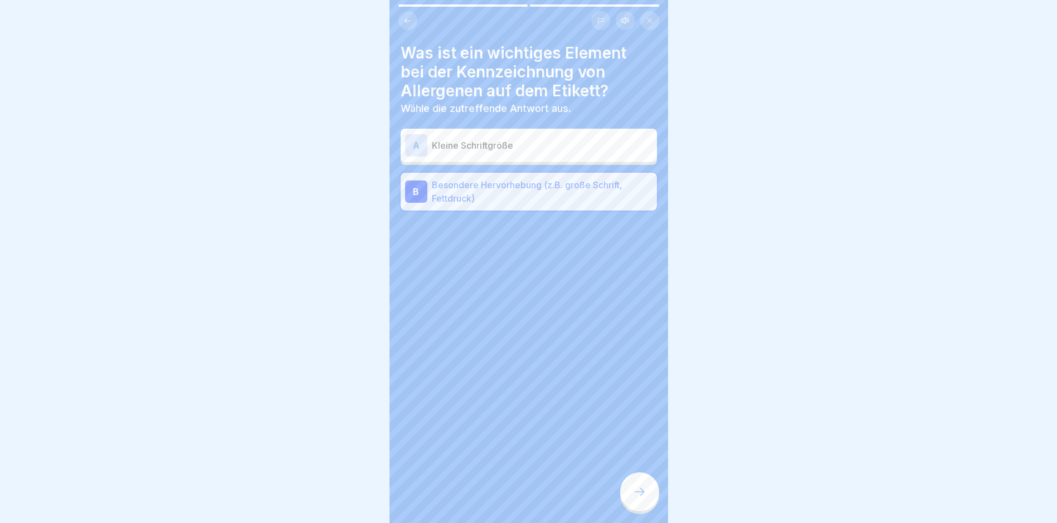
click at [508, 493] on div at bounding box center [639, 492] width 39 height 39
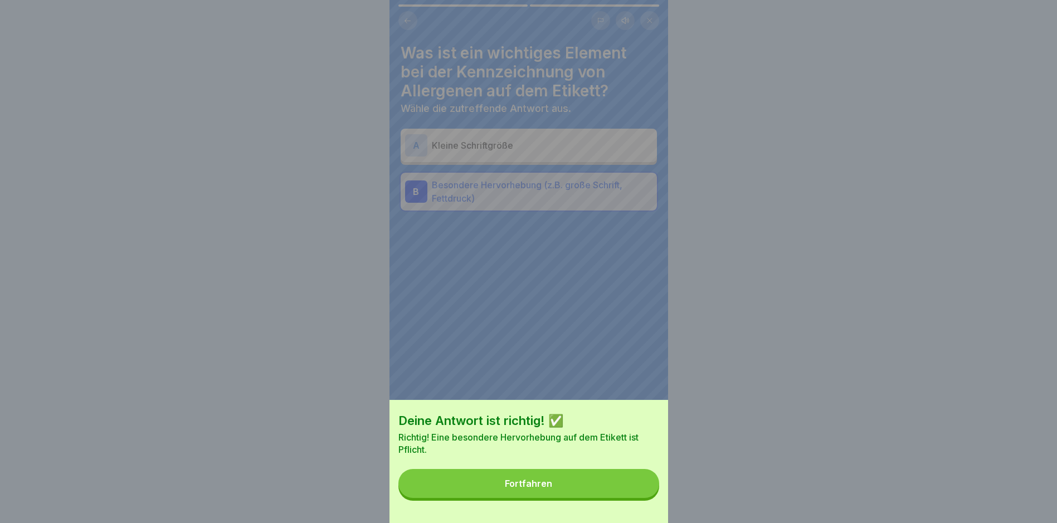
click at [508, 494] on button "Fortfahren" at bounding box center [529, 483] width 261 height 29
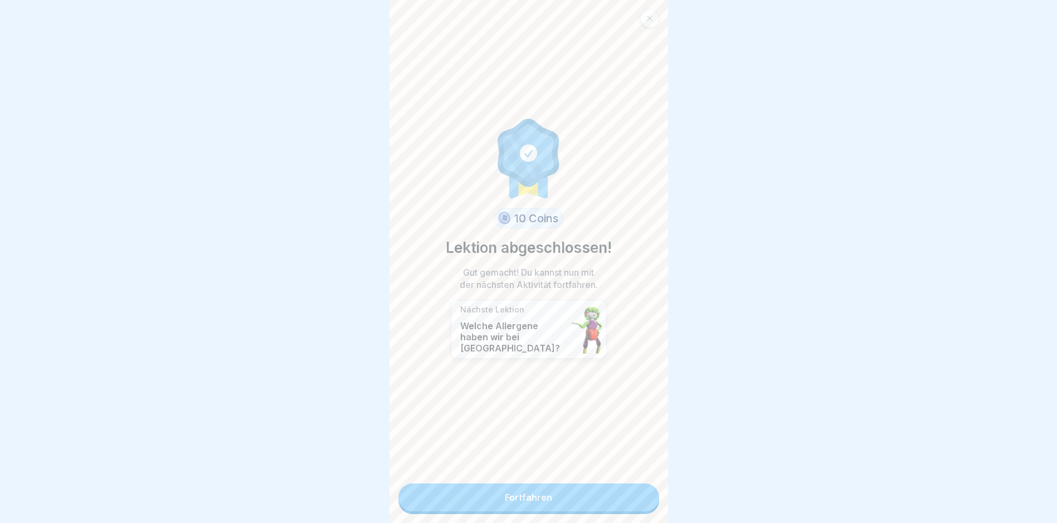
click at [508, 500] on link "Fortfahren" at bounding box center [529, 498] width 261 height 28
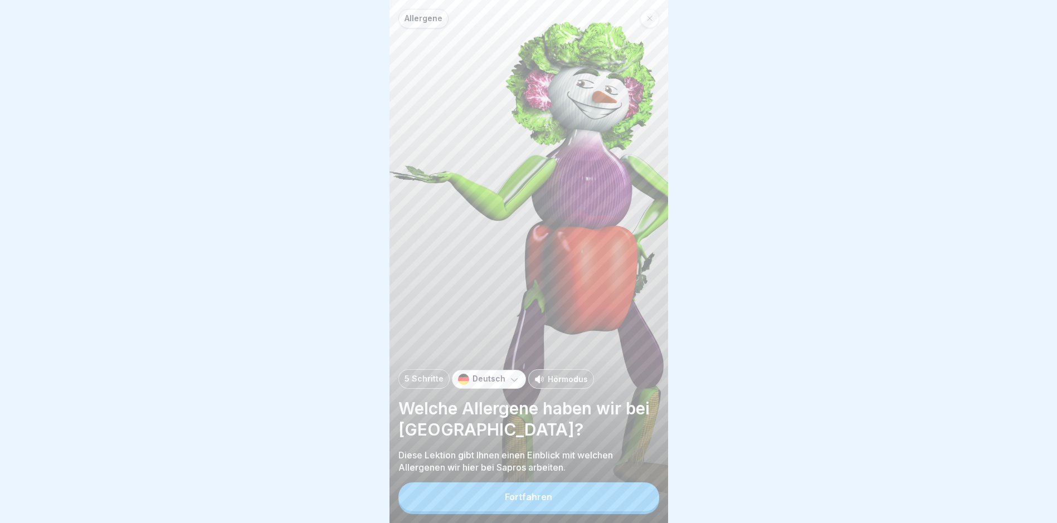
click at [508, 500] on button "Fortfahren" at bounding box center [529, 497] width 261 height 29
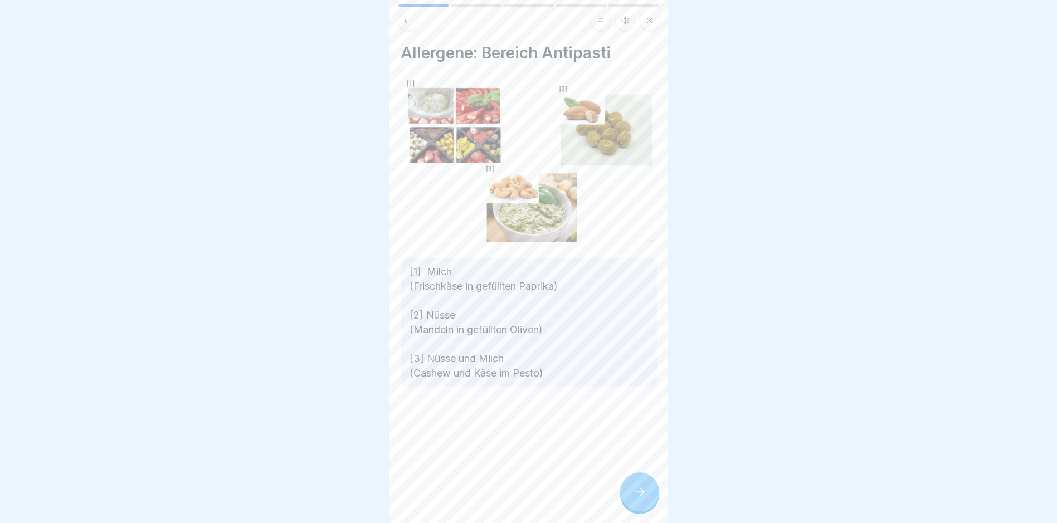
click at [508, 498] on icon at bounding box center [639, 491] width 13 height 13
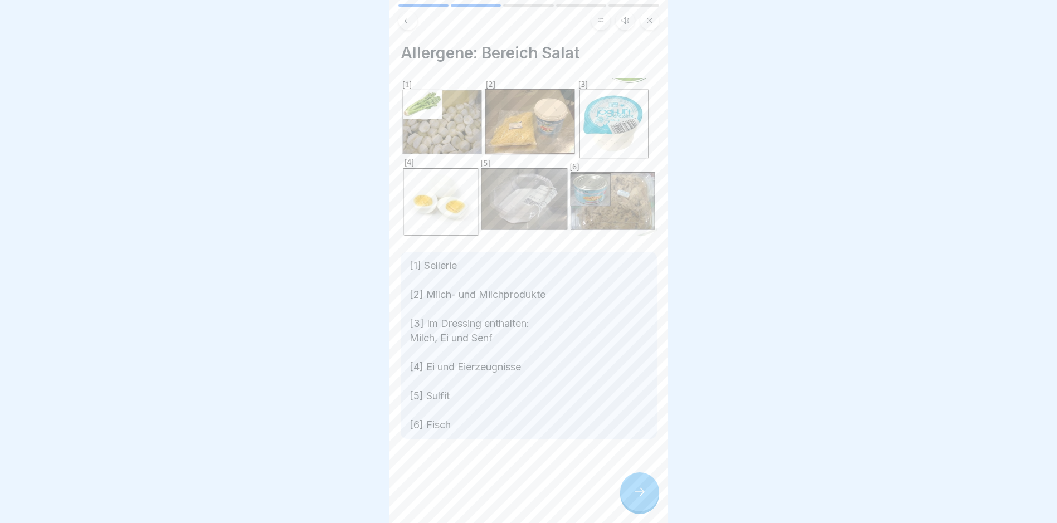
click at [508, 498] on icon at bounding box center [639, 491] width 13 height 13
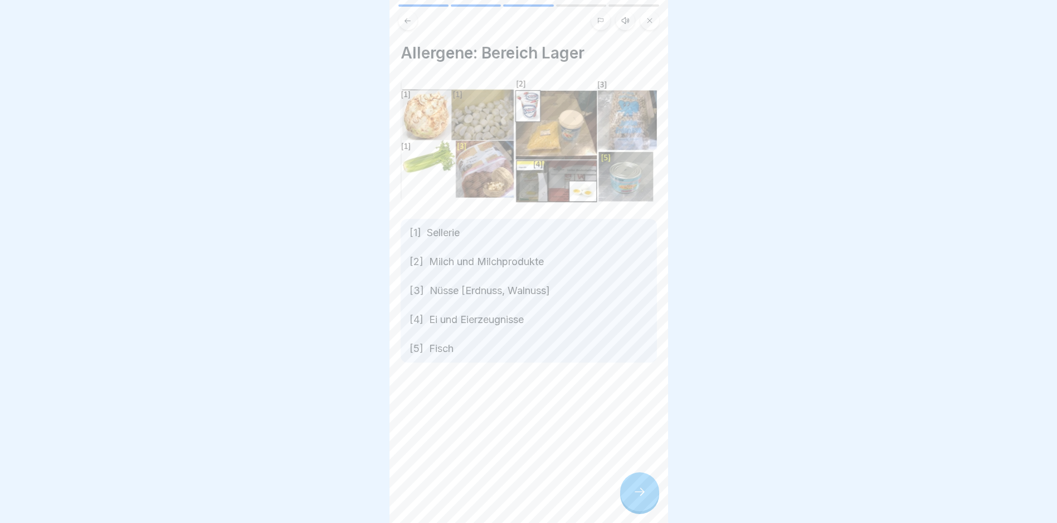
click at [508, 498] on icon at bounding box center [639, 491] width 13 height 13
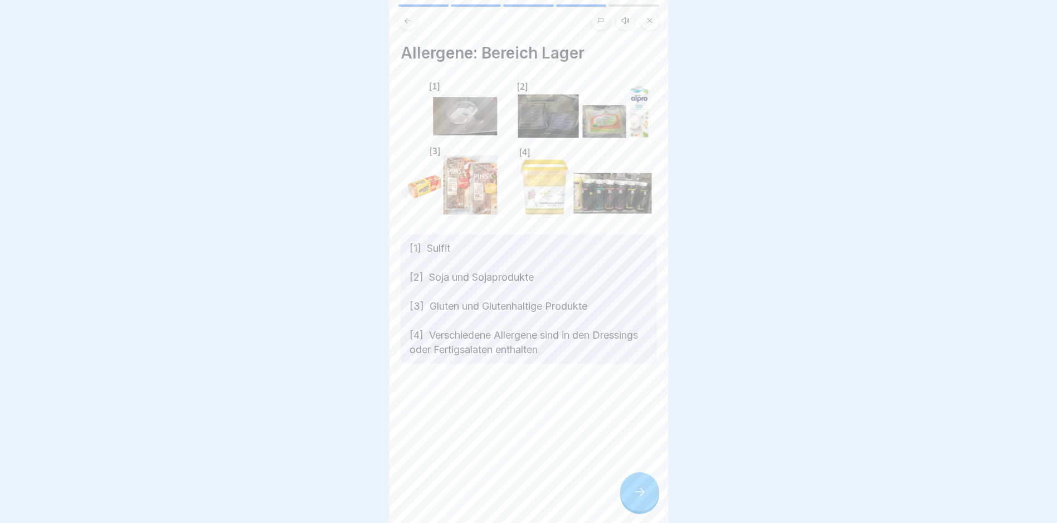
click at [508, 498] on icon at bounding box center [639, 491] width 13 height 13
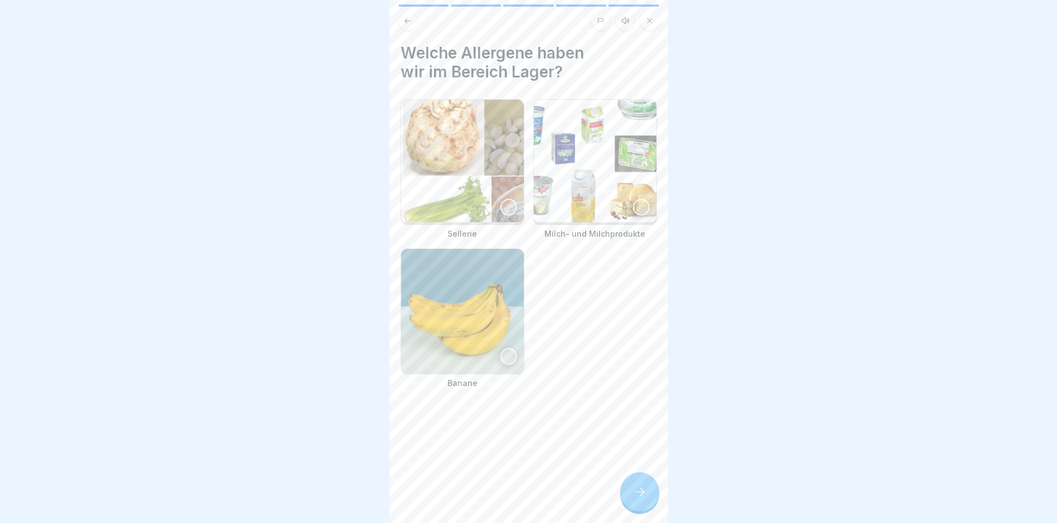
click at [508, 498] on icon at bounding box center [639, 491] width 13 height 13
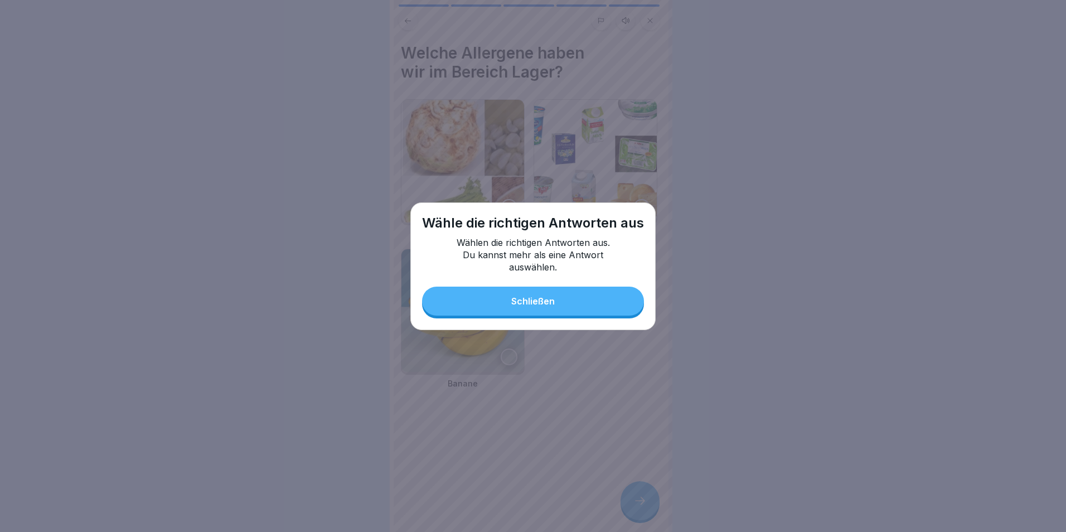
click at [508, 306] on div "Schließen" at bounding box center [532, 301] width 43 height 10
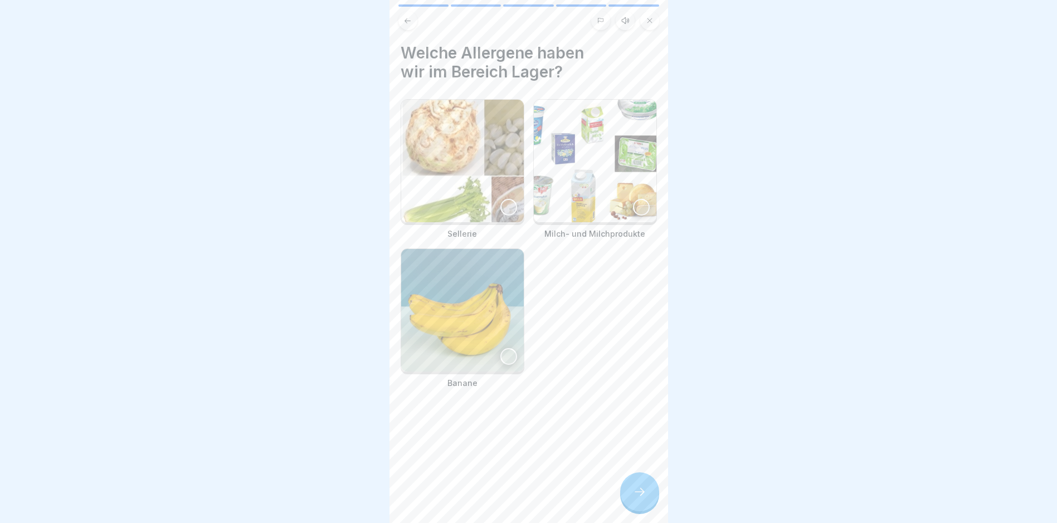
click at [478, 202] on img at bounding box center [462, 161] width 123 height 123
click at [508, 187] on img at bounding box center [595, 161] width 123 height 123
click at [508, 492] on div at bounding box center [639, 492] width 39 height 39
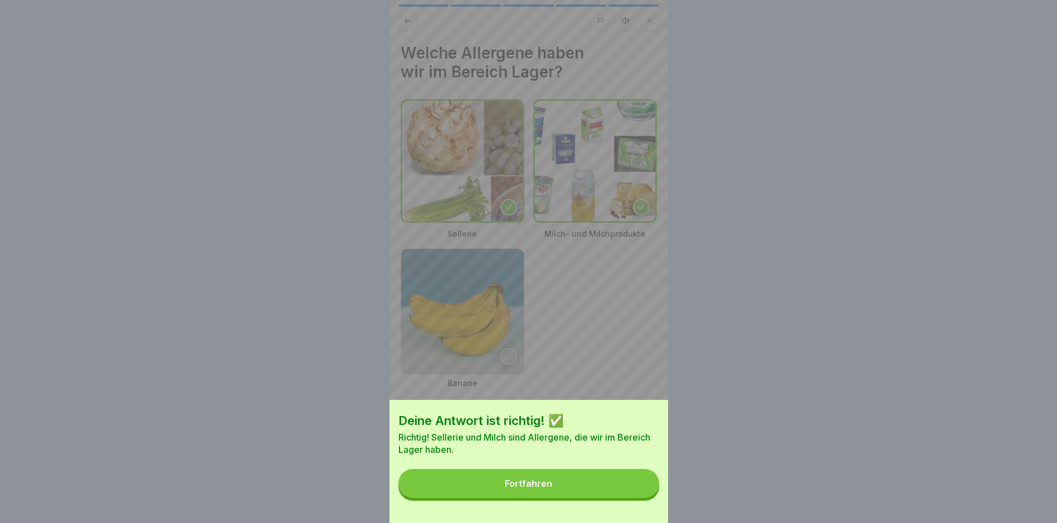
click at [508, 498] on button "Fortfahren" at bounding box center [529, 483] width 261 height 29
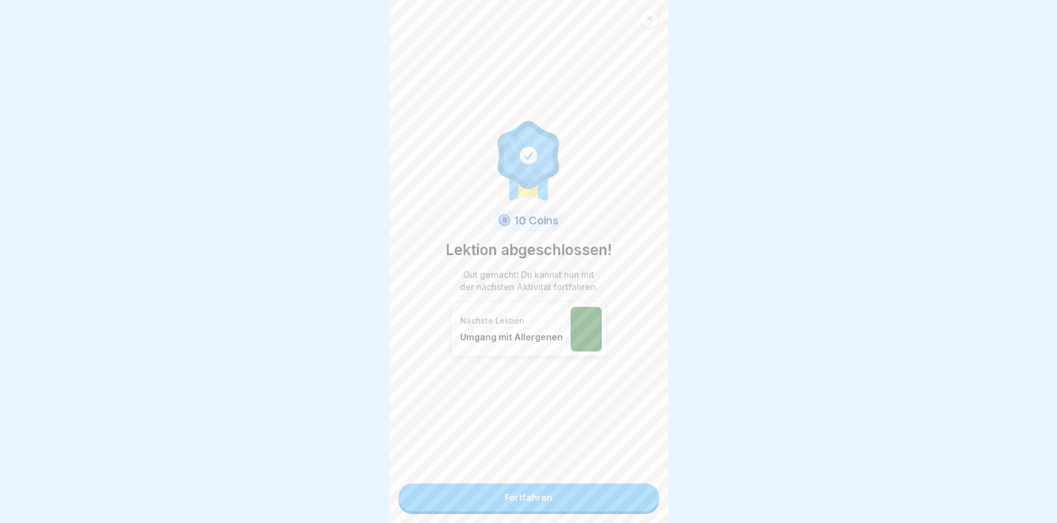
click at [508, 498] on link "Fortfahren" at bounding box center [529, 498] width 261 height 28
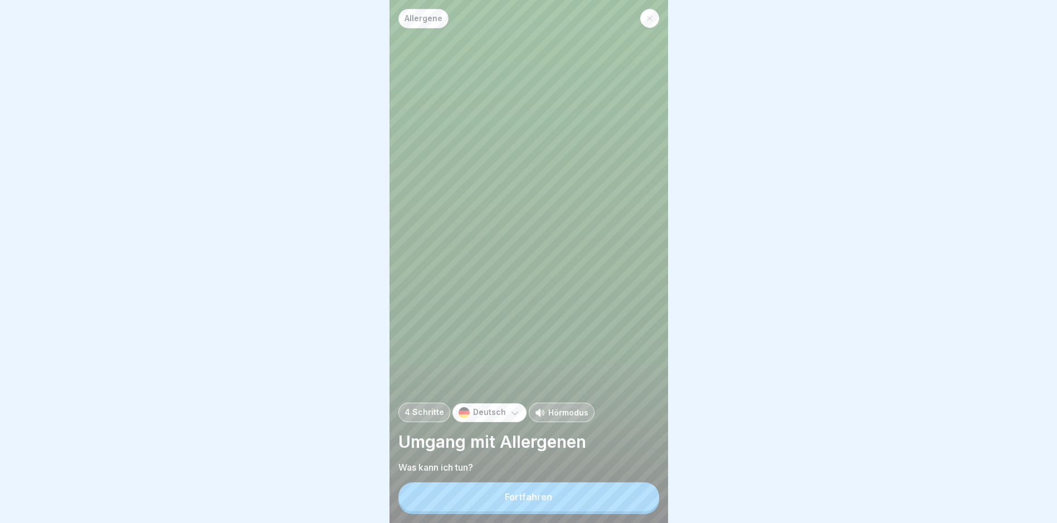
click at [508, 499] on button "Fortfahren" at bounding box center [529, 497] width 261 height 29
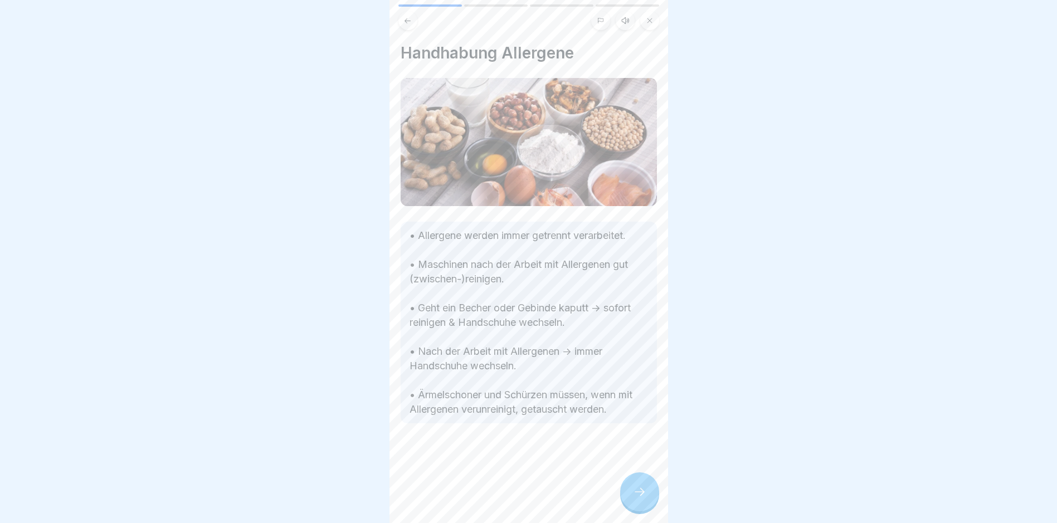
click at [508, 497] on icon at bounding box center [639, 491] width 13 height 13
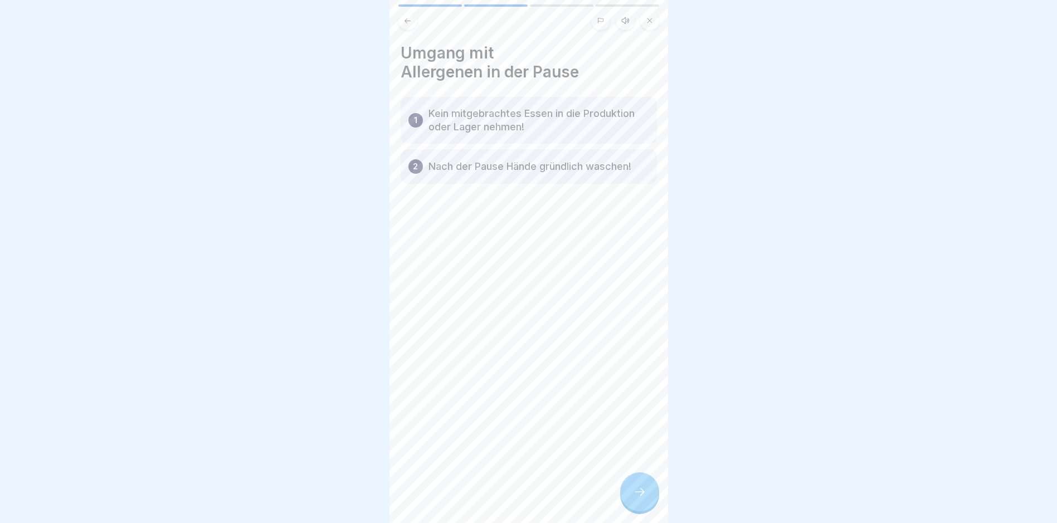
click at [508, 497] on icon at bounding box center [639, 491] width 13 height 13
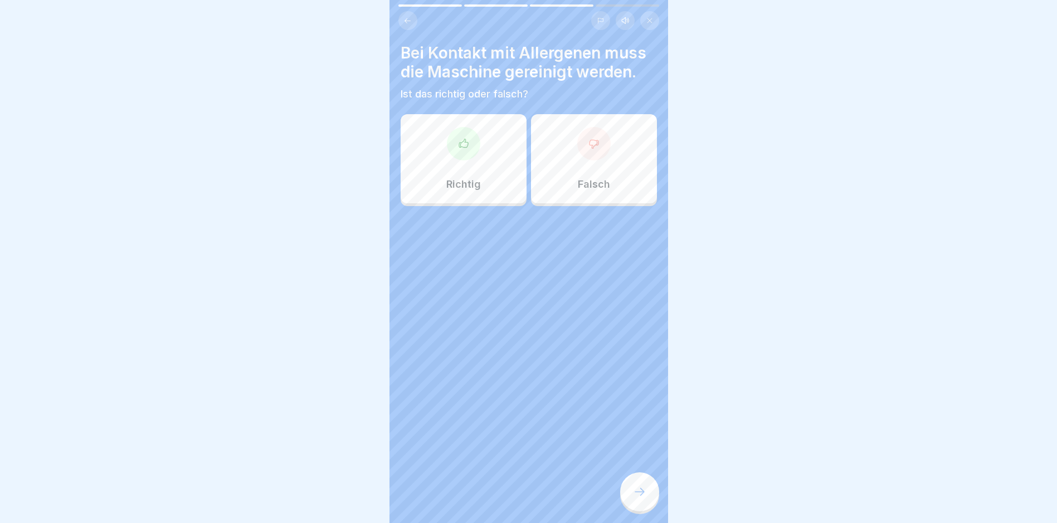
click at [465, 161] on div "Richtig" at bounding box center [464, 158] width 126 height 89
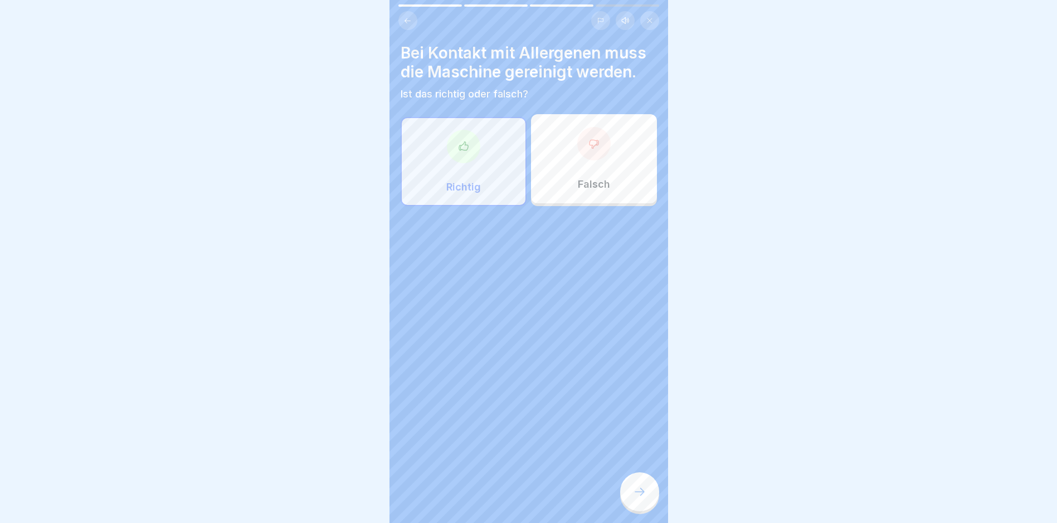
click at [508, 496] on icon at bounding box center [639, 491] width 13 height 13
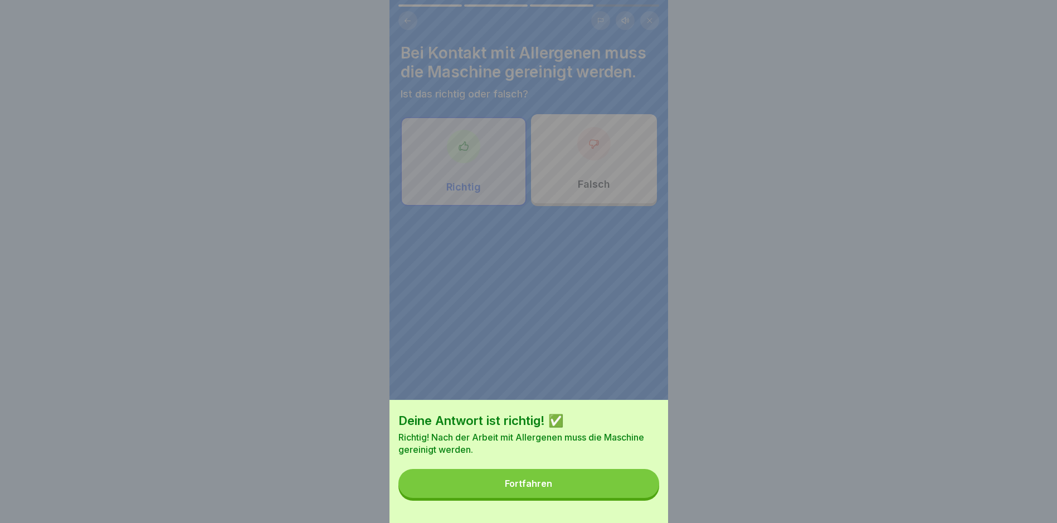
click at [508, 485] on button "Fortfahren" at bounding box center [529, 483] width 261 height 29
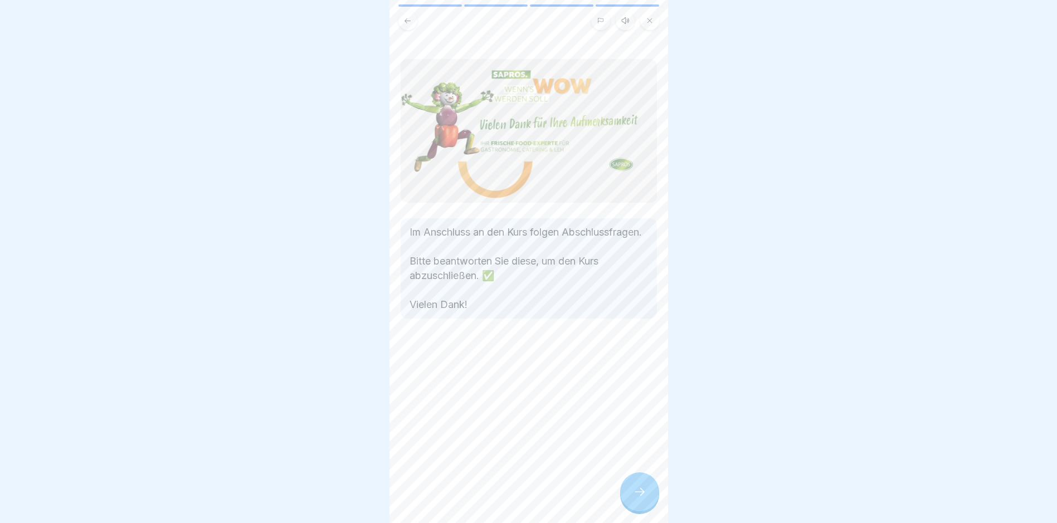
click at [508, 489] on div at bounding box center [639, 492] width 39 height 39
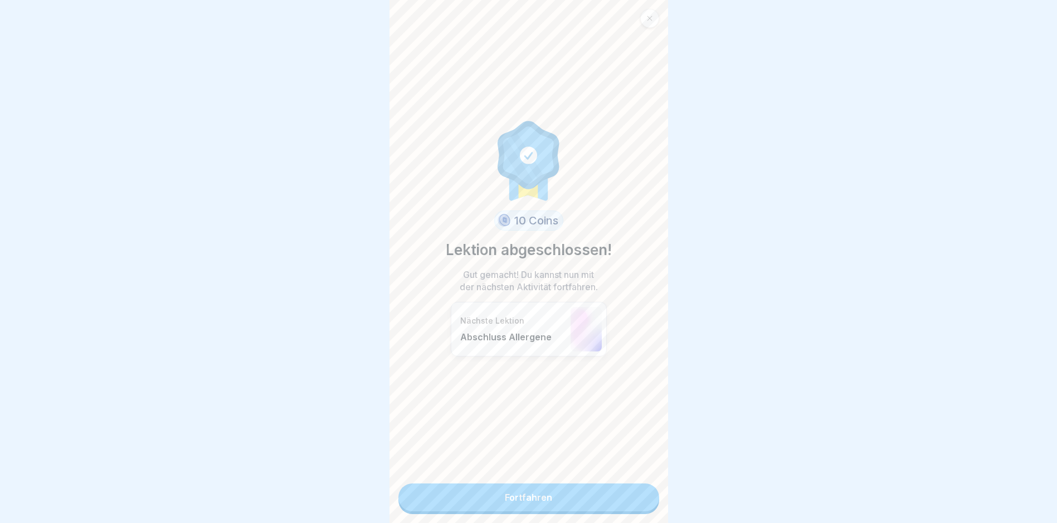
click at [508, 501] on link "Fortfahren" at bounding box center [529, 498] width 261 height 28
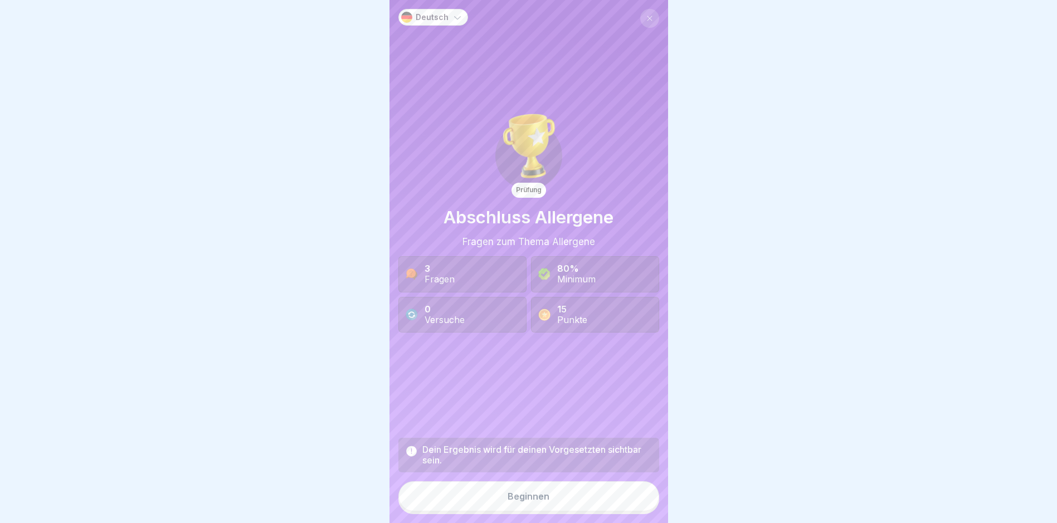
click at [508, 500] on button "Beginnen" at bounding box center [529, 497] width 261 height 30
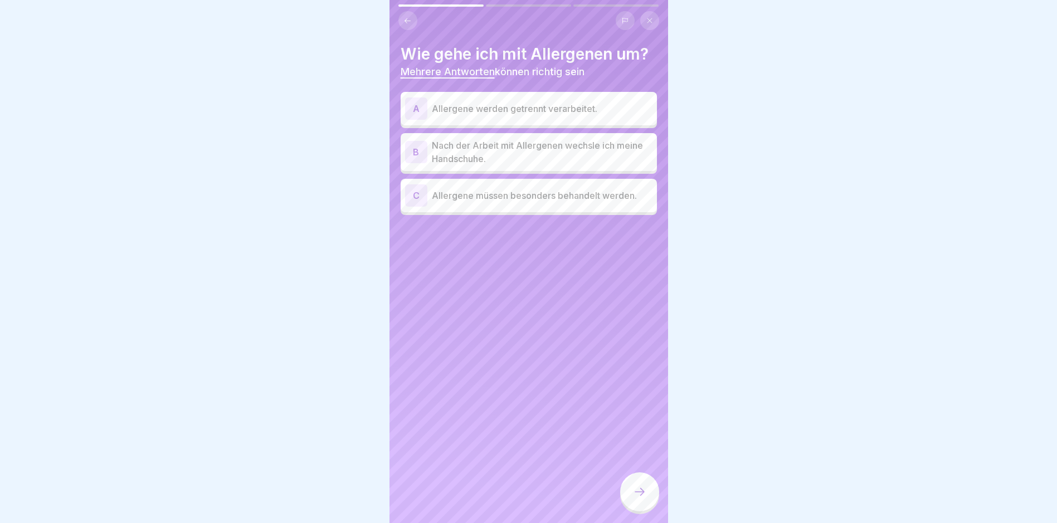
click at [508, 104] on p "Allergene werden getrennt verarbeitet." at bounding box center [542, 108] width 221 height 13
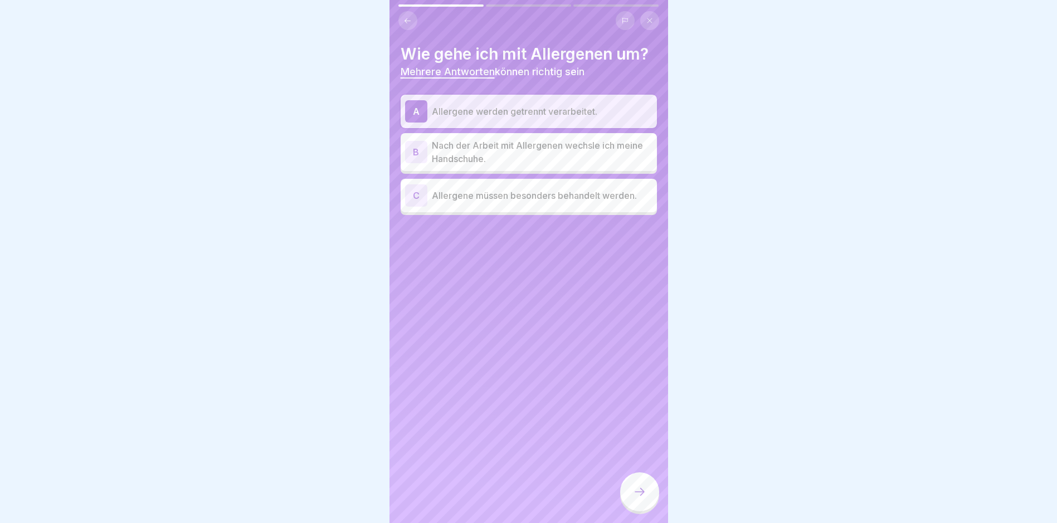
click at [508, 152] on p "Nach der Arbeit mit Allergenen wechsle ich meine Handschuhe." at bounding box center [542, 152] width 221 height 27
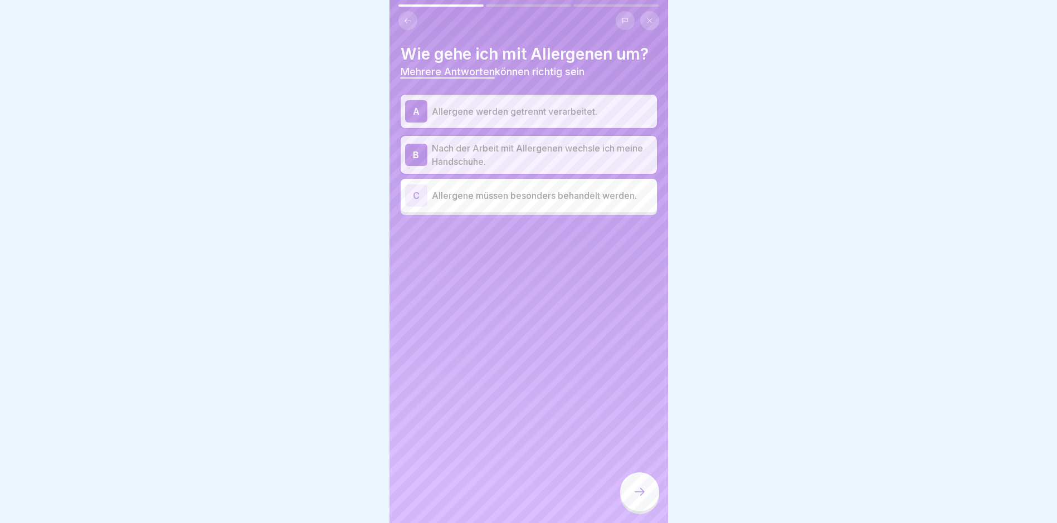
click at [508, 200] on p "Allergene müssen besonders behandelt werden." at bounding box center [542, 195] width 221 height 13
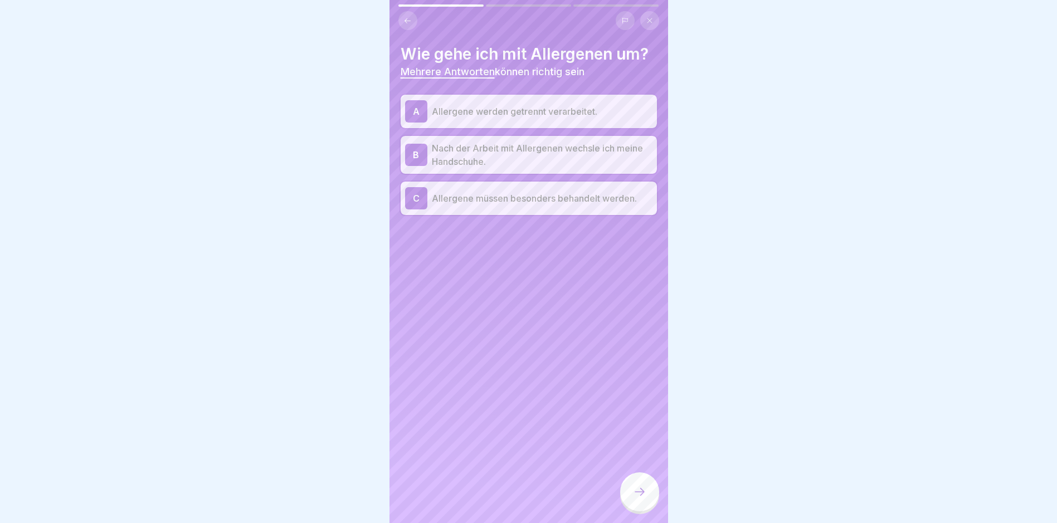
click at [508, 494] on div at bounding box center [639, 492] width 39 height 39
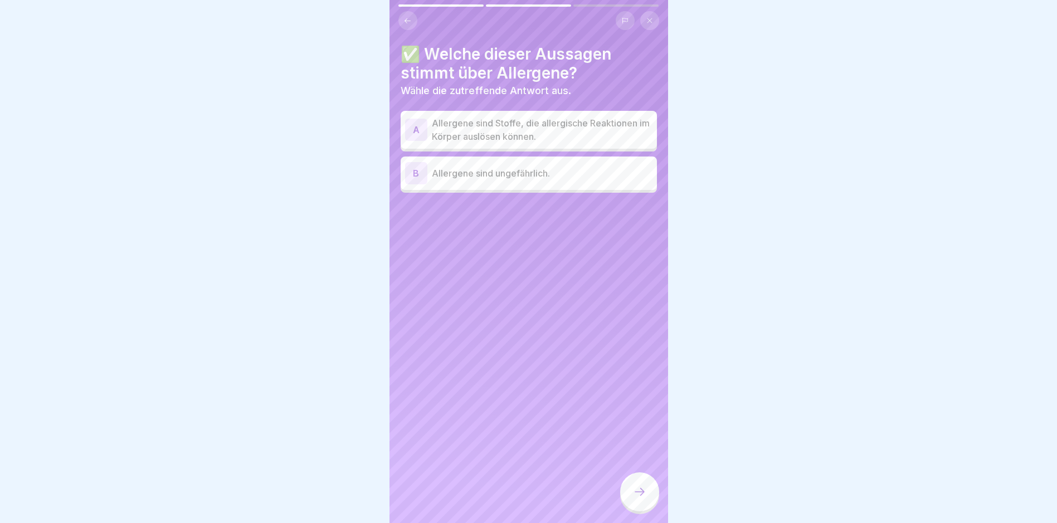
click at [508, 123] on p "Allergene sind Stoffe, die allergische Reaktionen im Körper auslösen können." at bounding box center [542, 129] width 221 height 27
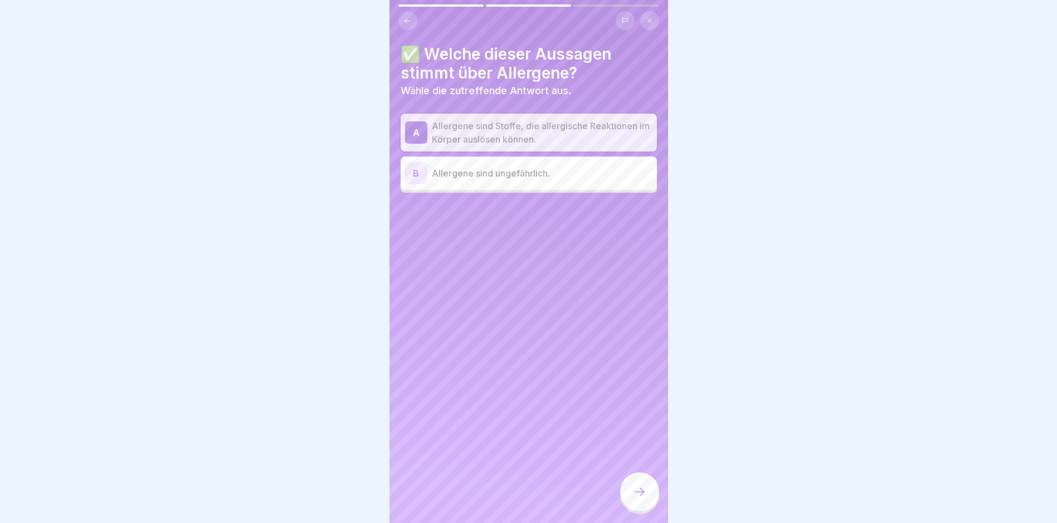
click at [508, 492] on div at bounding box center [639, 492] width 39 height 39
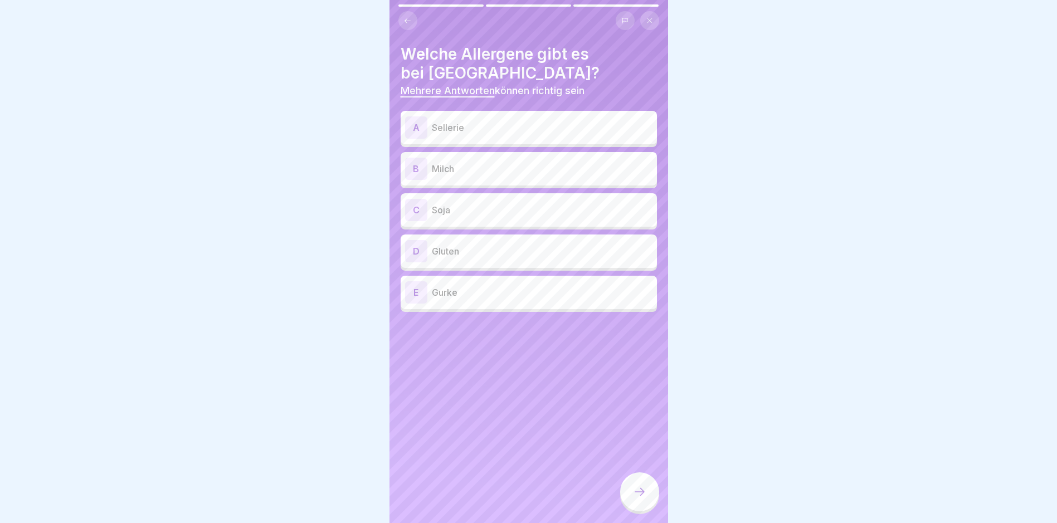
click at [475, 123] on p "Sellerie" at bounding box center [542, 127] width 221 height 13
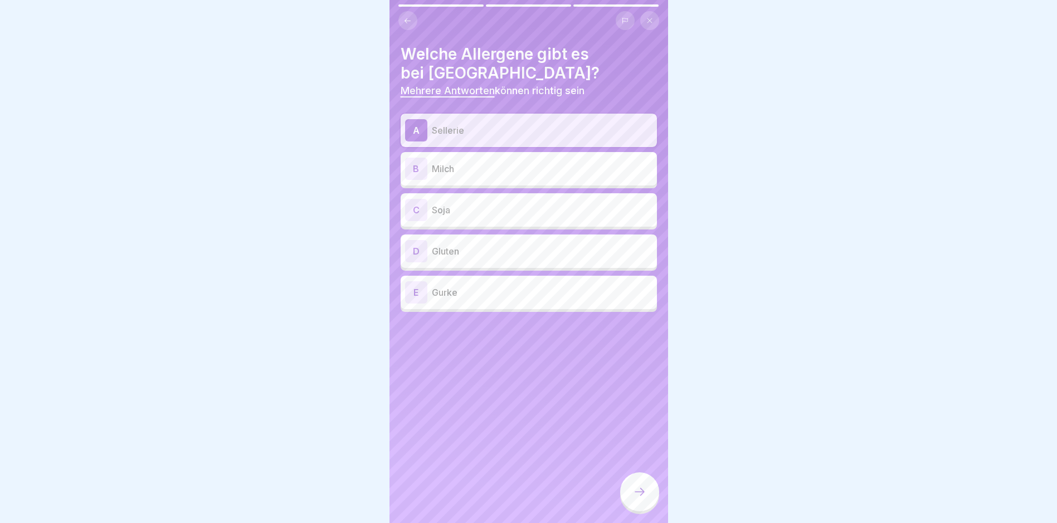
click at [468, 169] on p "Milch" at bounding box center [542, 168] width 221 height 13
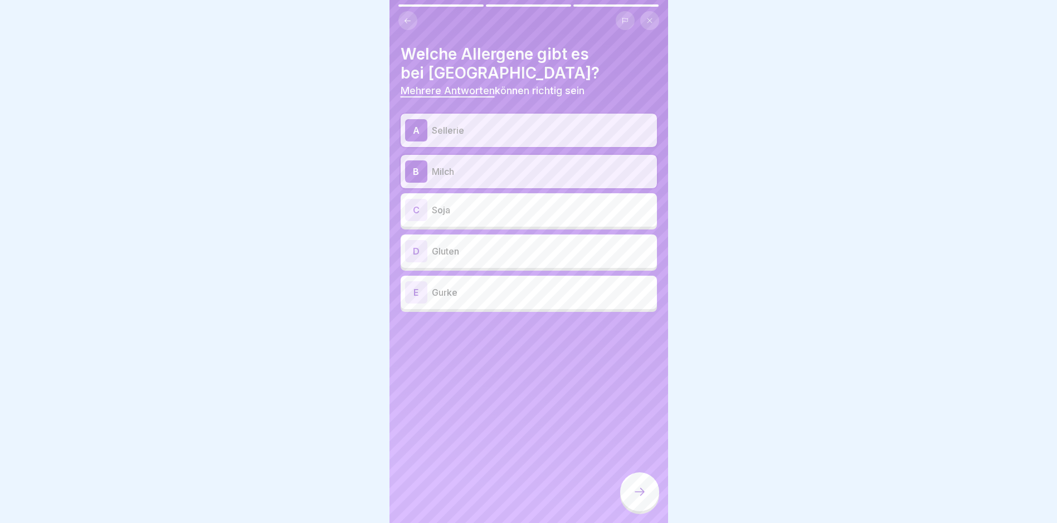
click at [470, 210] on p "Soja" at bounding box center [542, 209] width 221 height 13
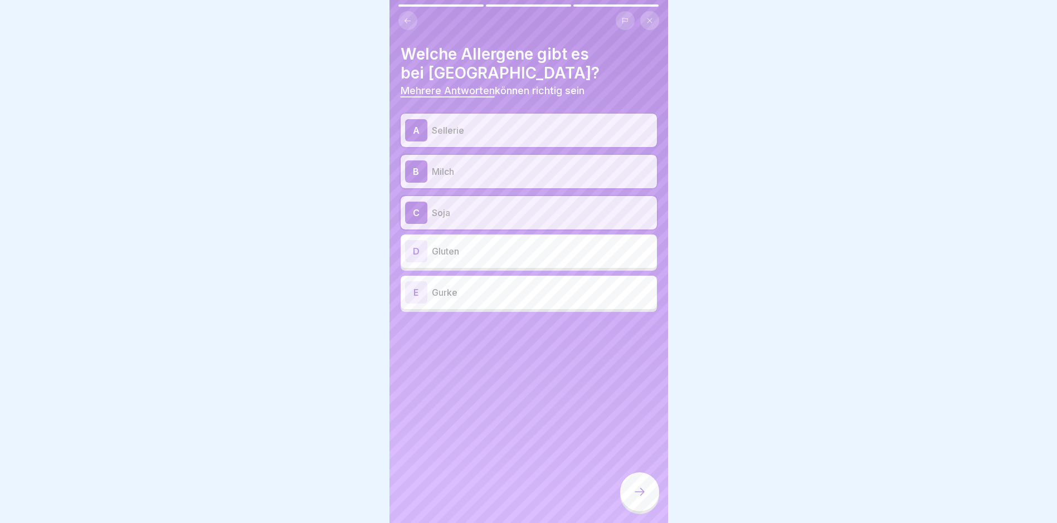
click at [477, 249] on p "Gluten" at bounding box center [542, 251] width 221 height 13
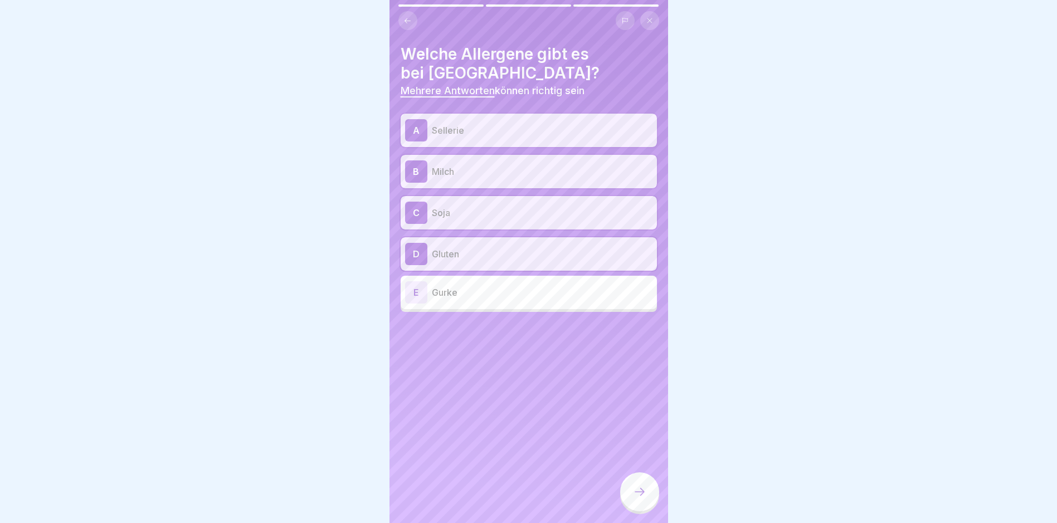
click at [508, 495] on div at bounding box center [639, 492] width 39 height 39
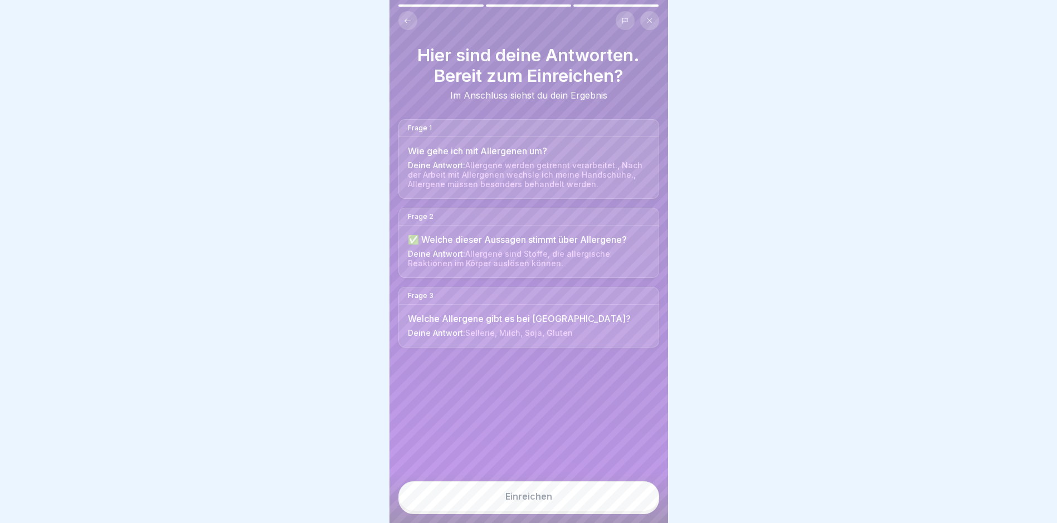
click at [508, 502] on button "Einreichen" at bounding box center [529, 497] width 261 height 30
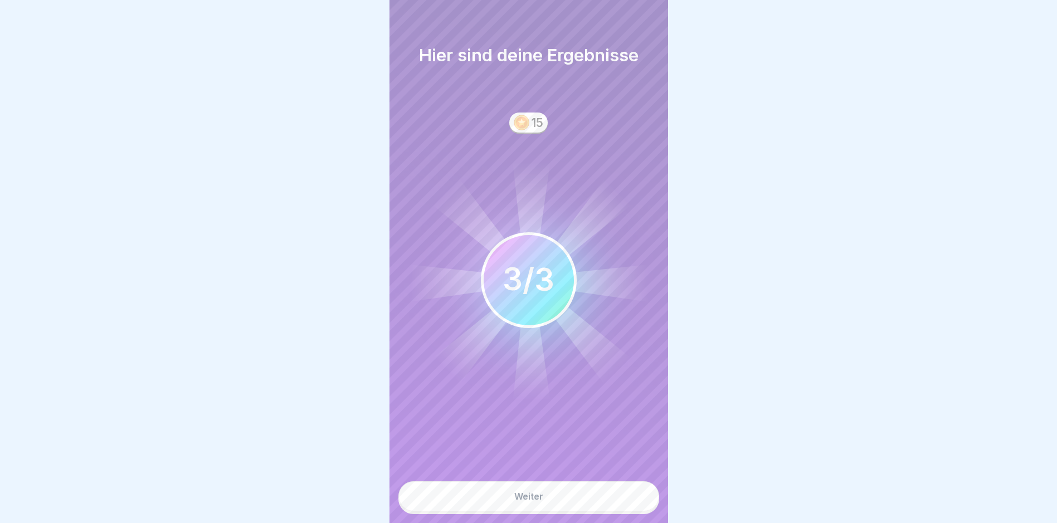
click at [508, 503] on button "Weiter" at bounding box center [529, 497] width 261 height 30
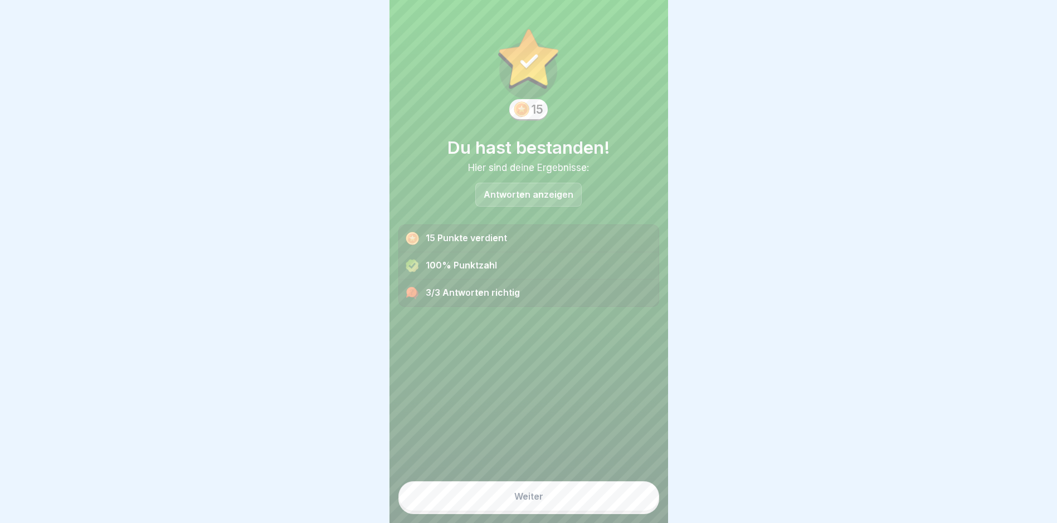
click at [508, 512] on button "Weiter" at bounding box center [529, 497] width 261 height 30
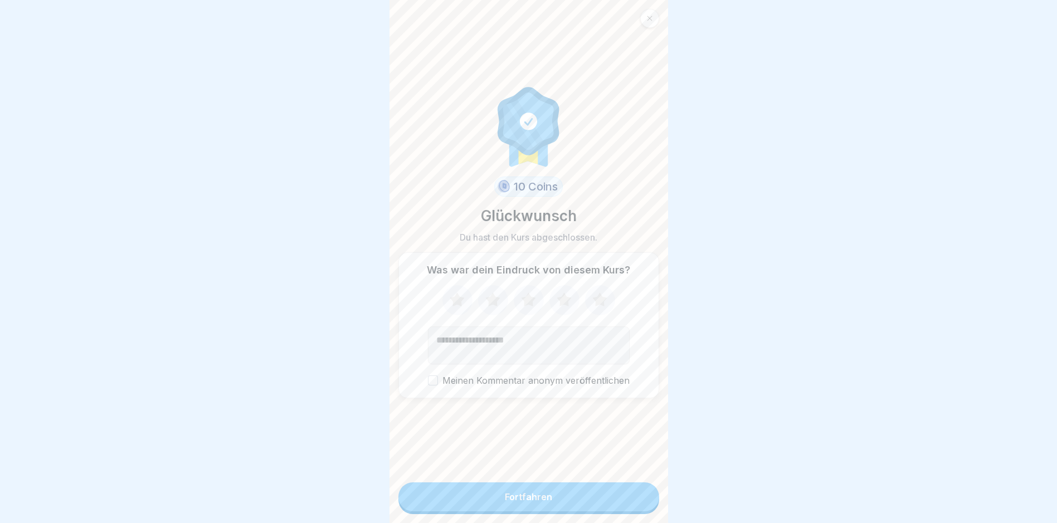
click at [508, 502] on button "Fortfahren" at bounding box center [529, 497] width 261 height 29
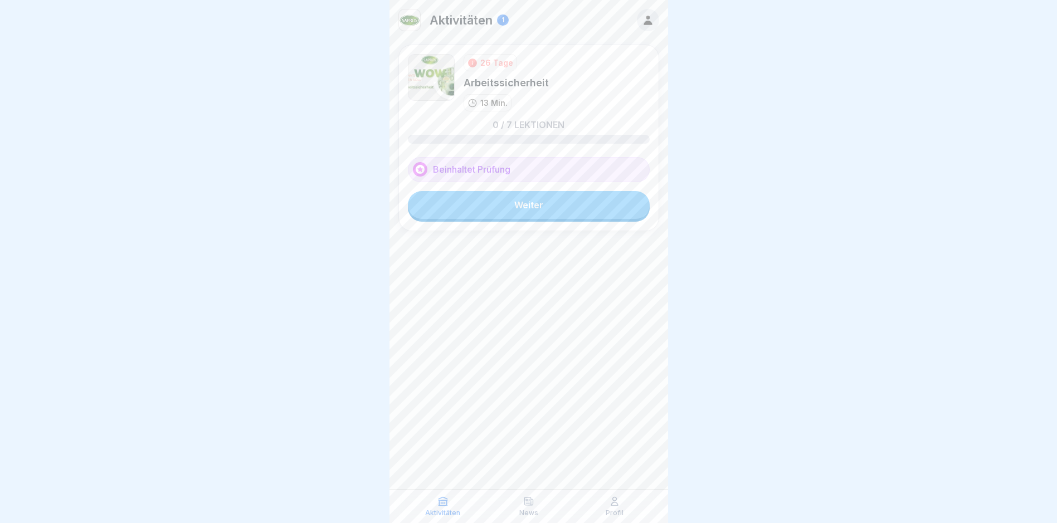
click at [508, 206] on link "Weiter" at bounding box center [529, 205] width 242 height 28
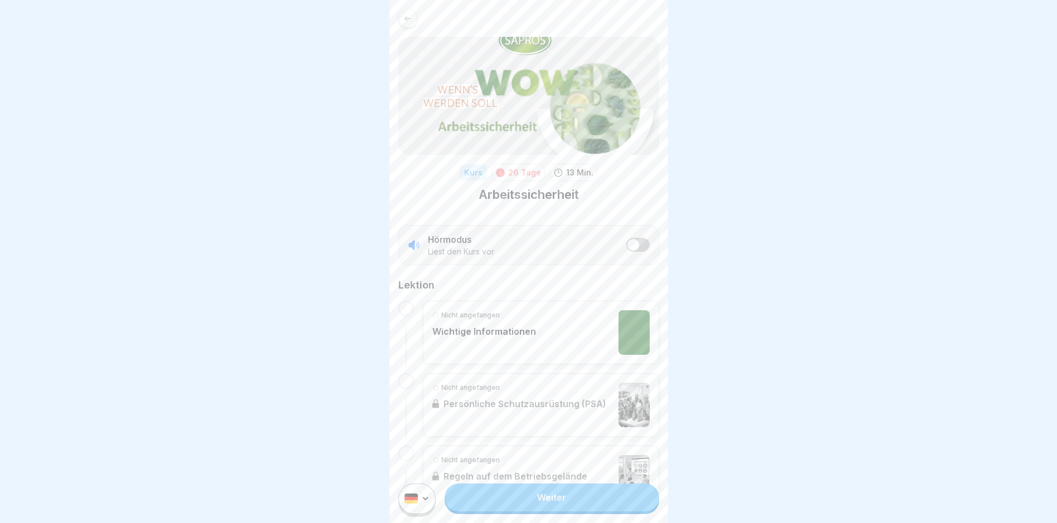
click at [508, 512] on link "Weiter" at bounding box center [552, 498] width 214 height 28
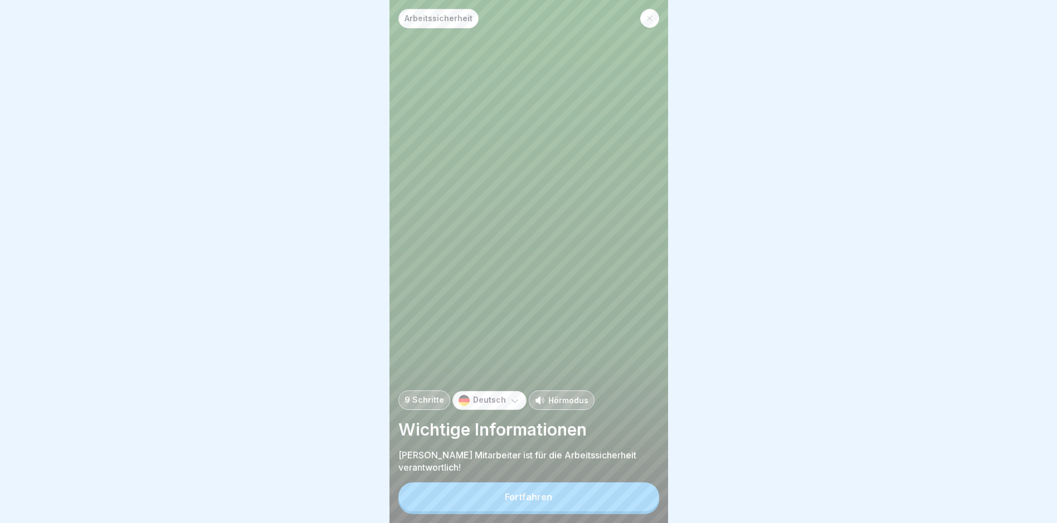
click at [508, 502] on div "Fortfahren" at bounding box center [528, 497] width 47 height 10
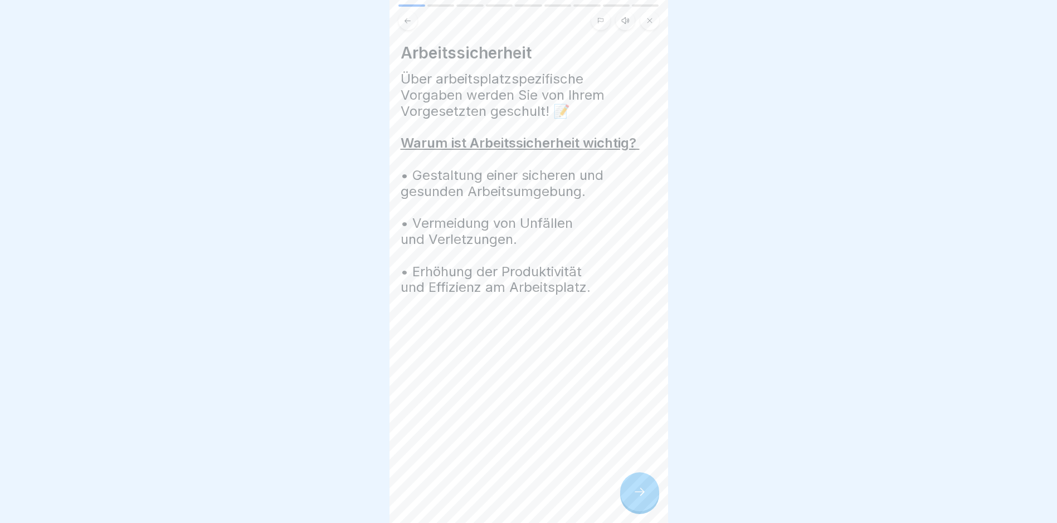
click at [508, 509] on div at bounding box center [639, 492] width 39 height 39
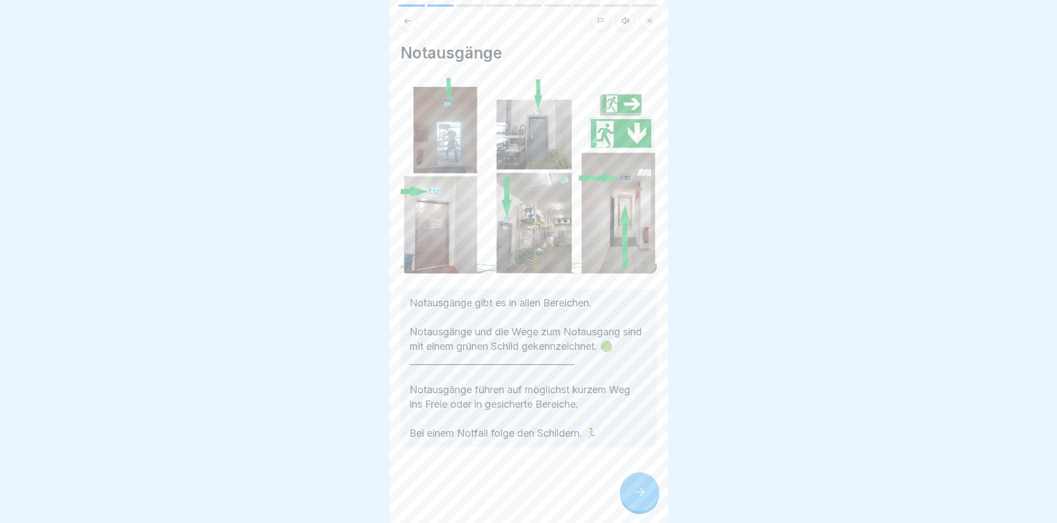
click at [508, 509] on div at bounding box center [639, 492] width 39 height 39
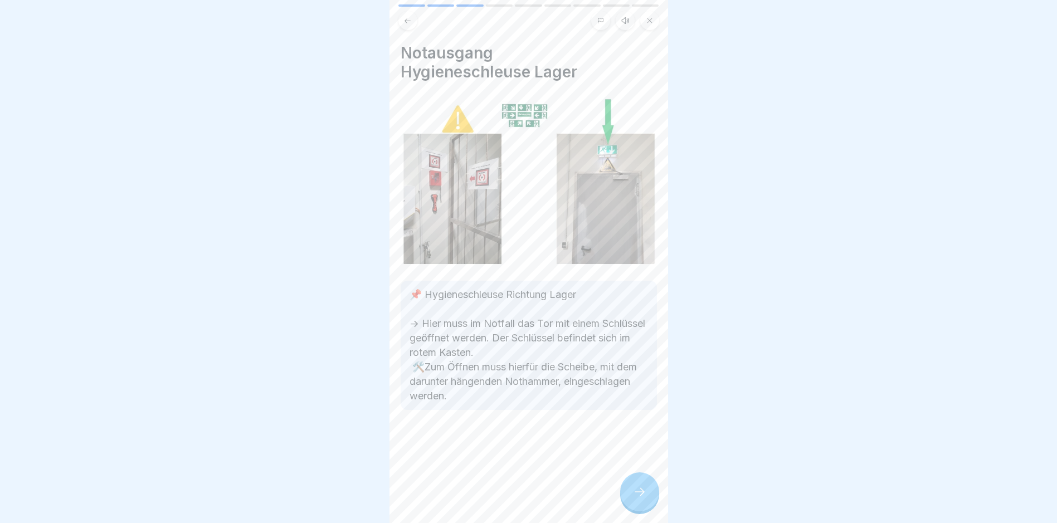
click at [508, 509] on div at bounding box center [639, 492] width 39 height 39
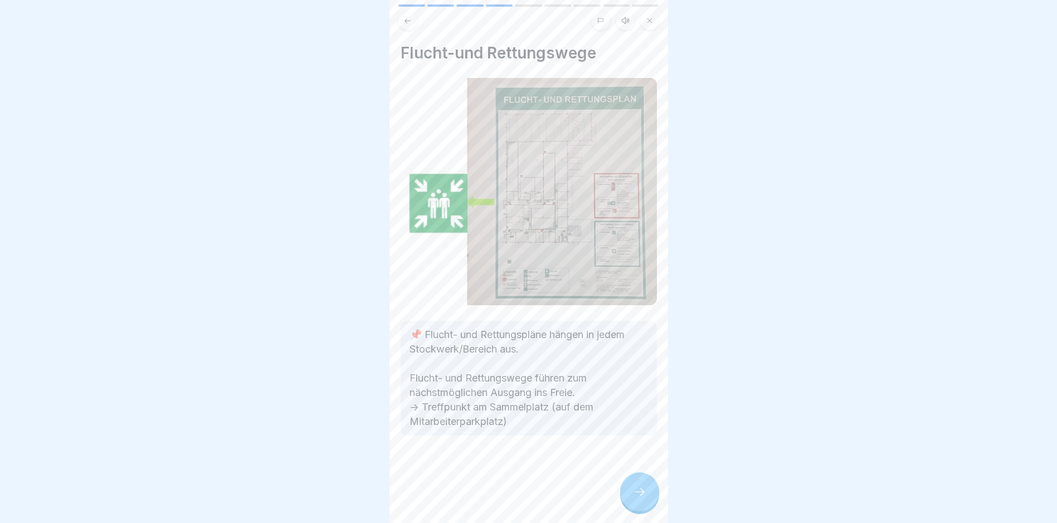
click at [508, 509] on div at bounding box center [639, 492] width 39 height 39
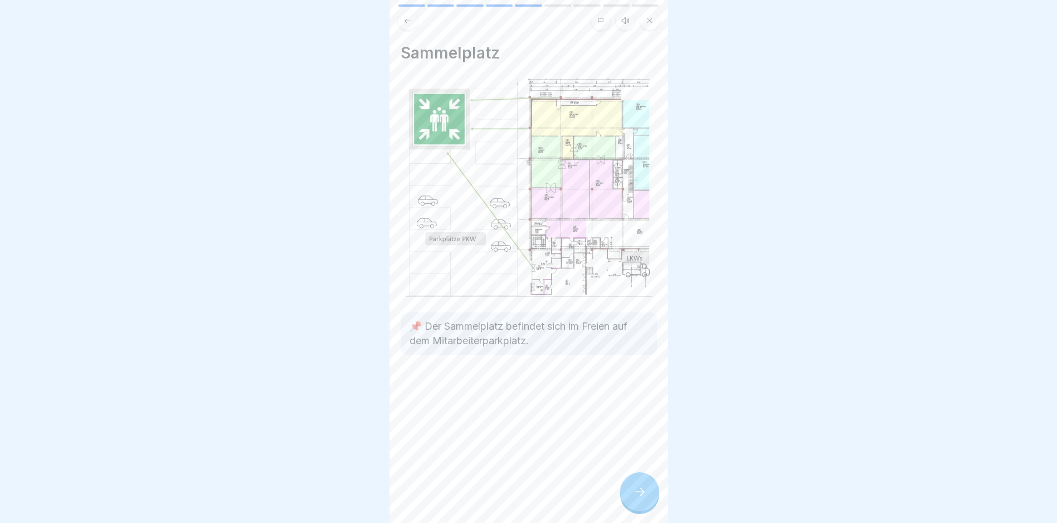
click at [508, 509] on div at bounding box center [639, 492] width 39 height 39
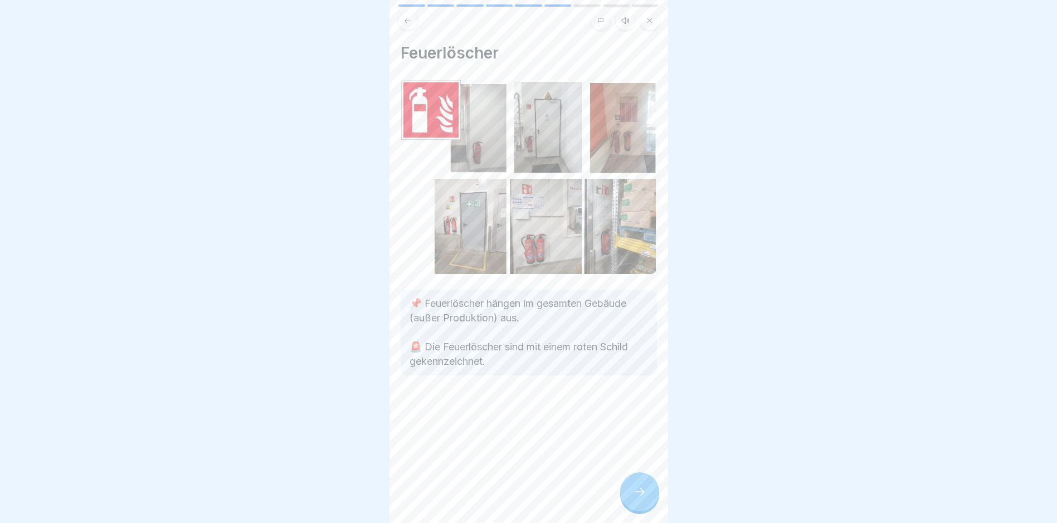
click at [508, 509] on div at bounding box center [639, 492] width 39 height 39
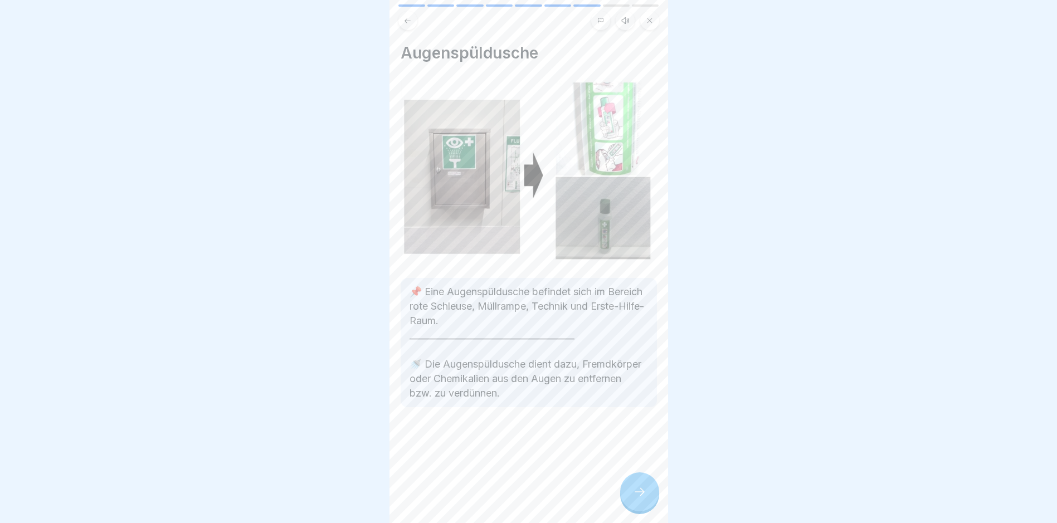
click at [508, 509] on div at bounding box center [639, 492] width 39 height 39
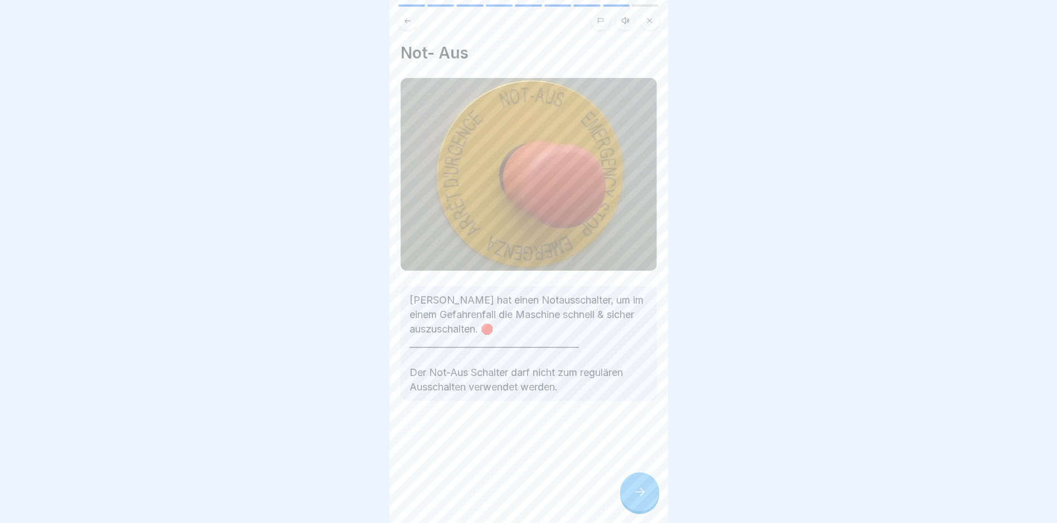
click at [508, 509] on div at bounding box center [639, 492] width 39 height 39
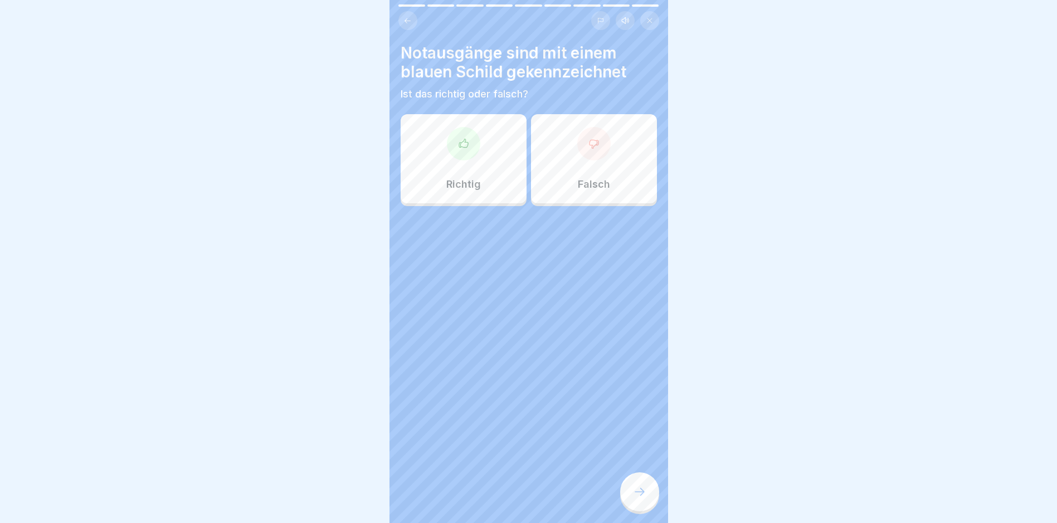
click at [405, 21] on icon at bounding box center [408, 20] width 6 height 5
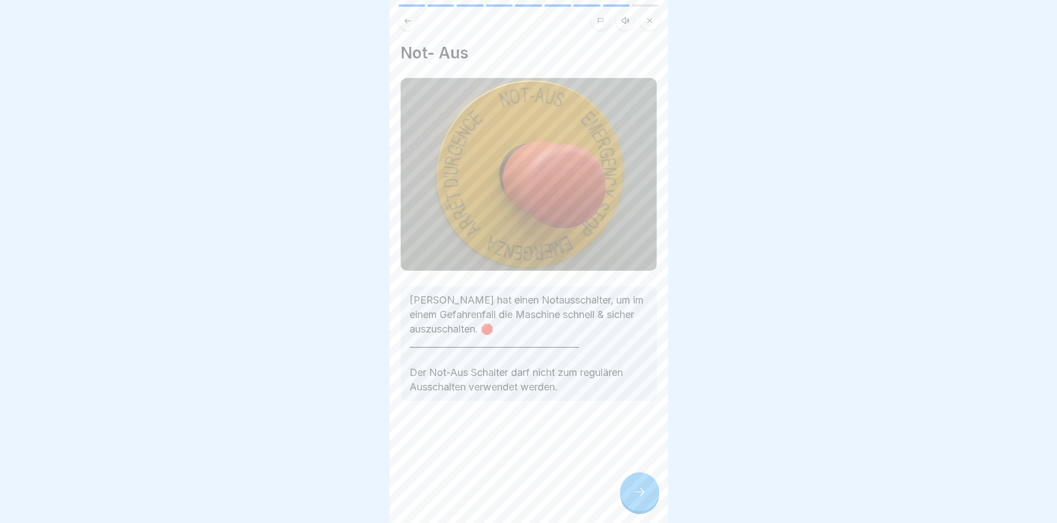
click at [508, 499] on icon at bounding box center [639, 491] width 13 height 13
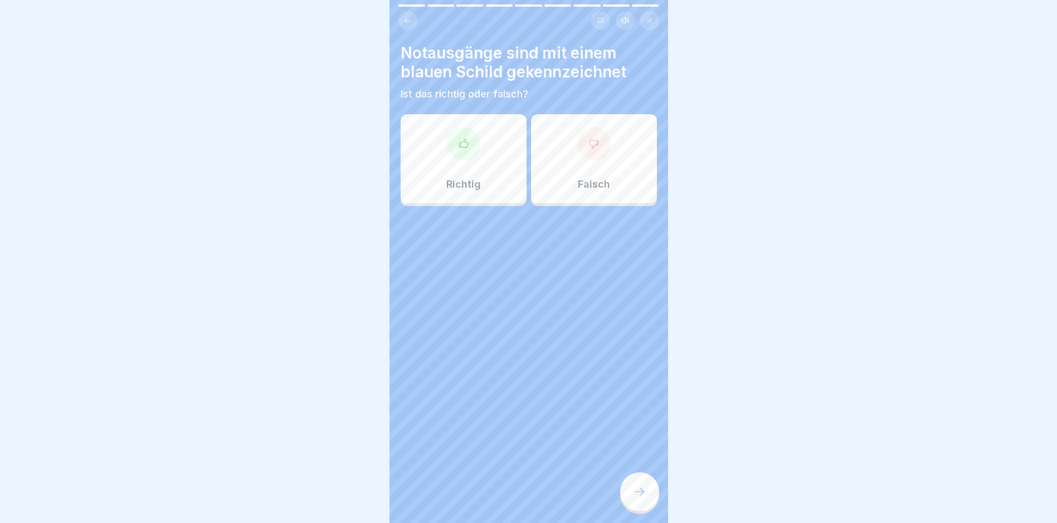
click at [508, 156] on div at bounding box center [593, 143] width 33 height 33
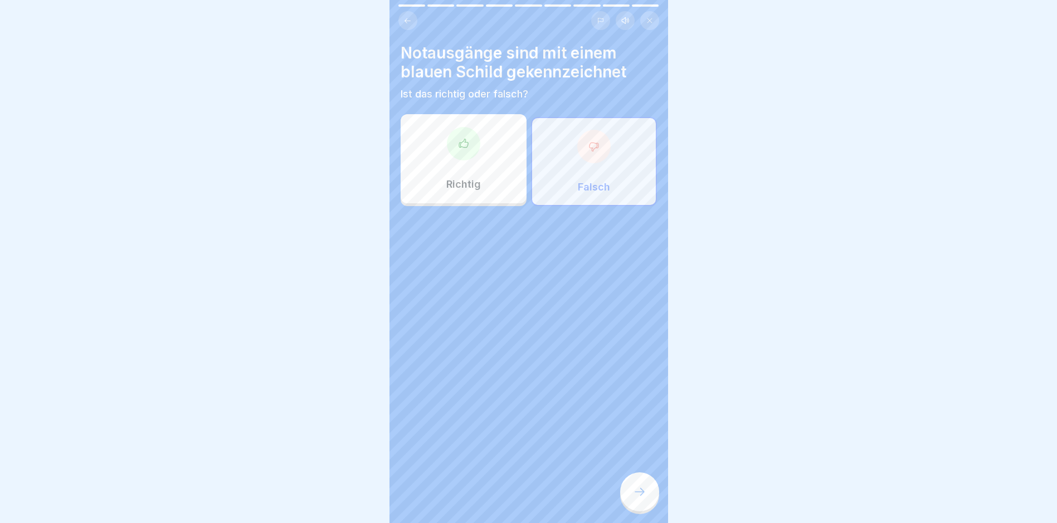
click at [508, 504] on div at bounding box center [639, 492] width 39 height 39
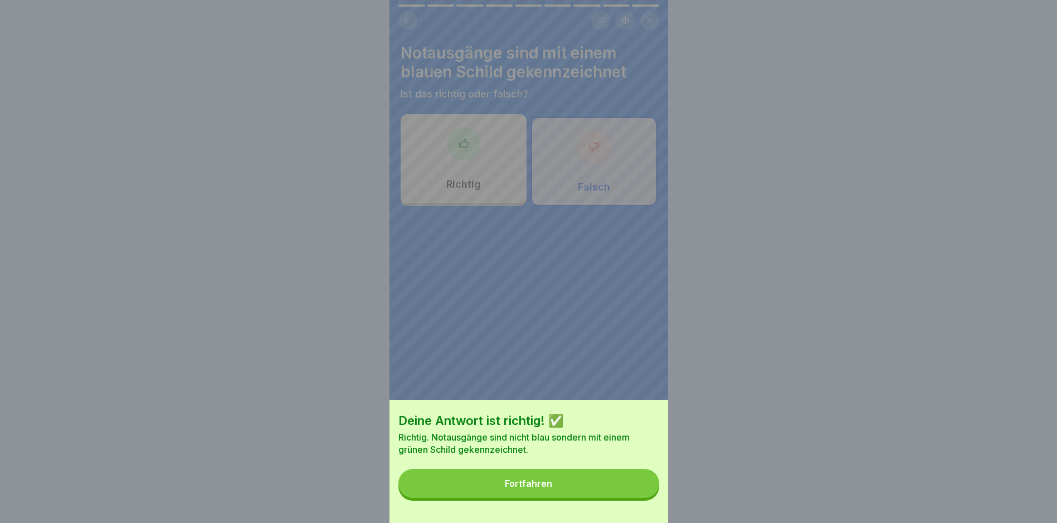
click at [508, 498] on button "Fortfahren" at bounding box center [529, 483] width 261 height 29
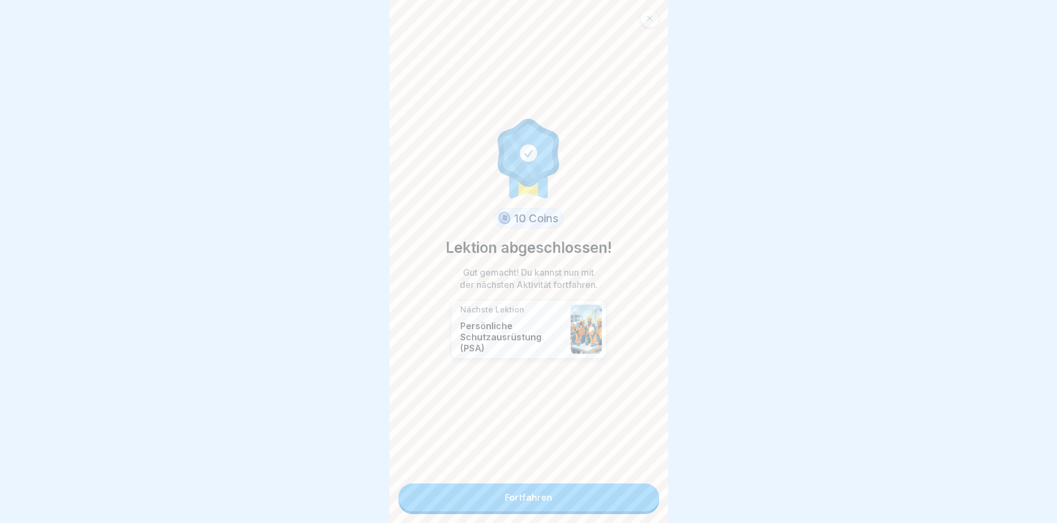
click at [508, 505] on link "Fortfahren" at bounding box center [529, 498] width 261 height 28
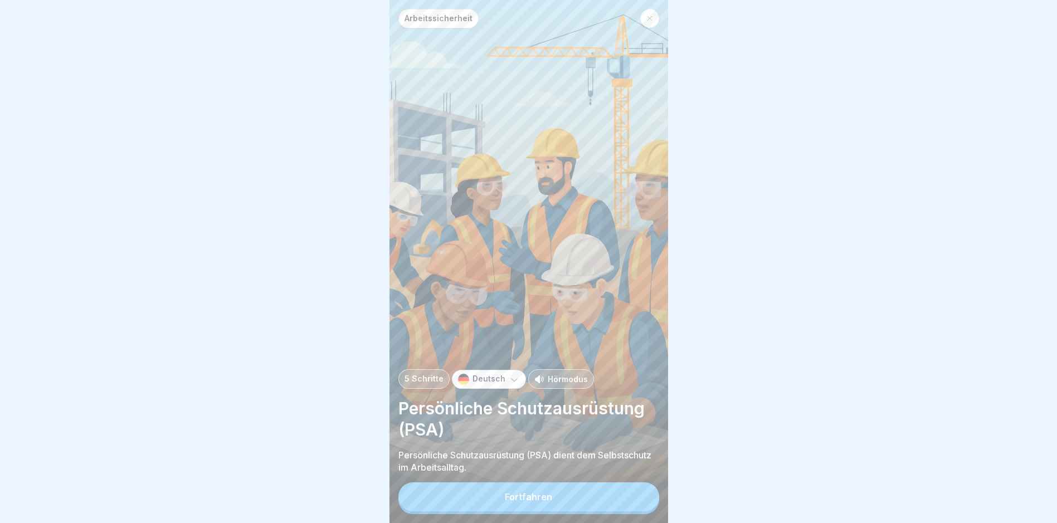
click at [508, 507] on button "Fortfahren" at bounding box center [529, 497] width 261 height 29
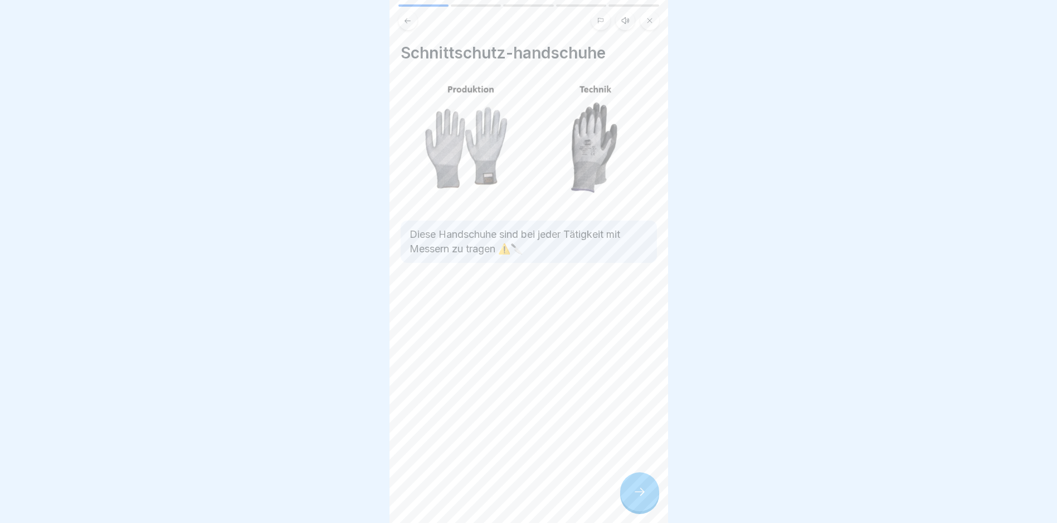
click at [508, 499] on icon at bounding box center [639, 491] width 13 height 13
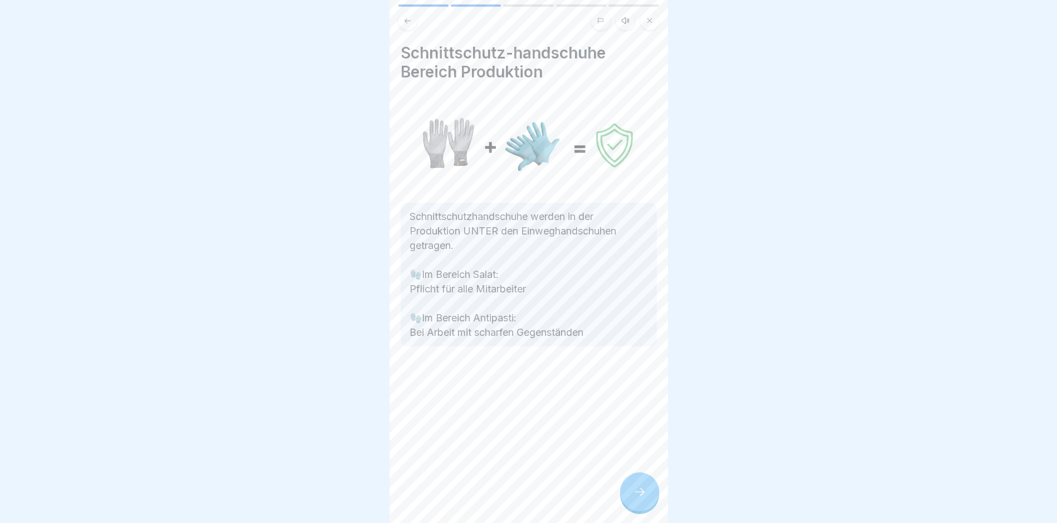
click at [508, 499] on icon at bounding box center [639, 491] width 13 height 13
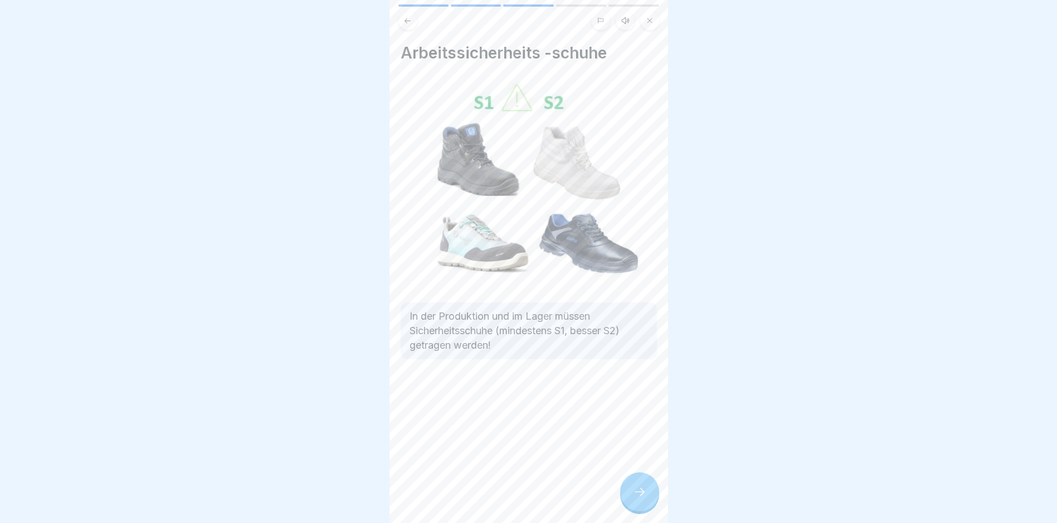
click at [508, 507] on div at bounding box center [639, 492] width 39 height 39
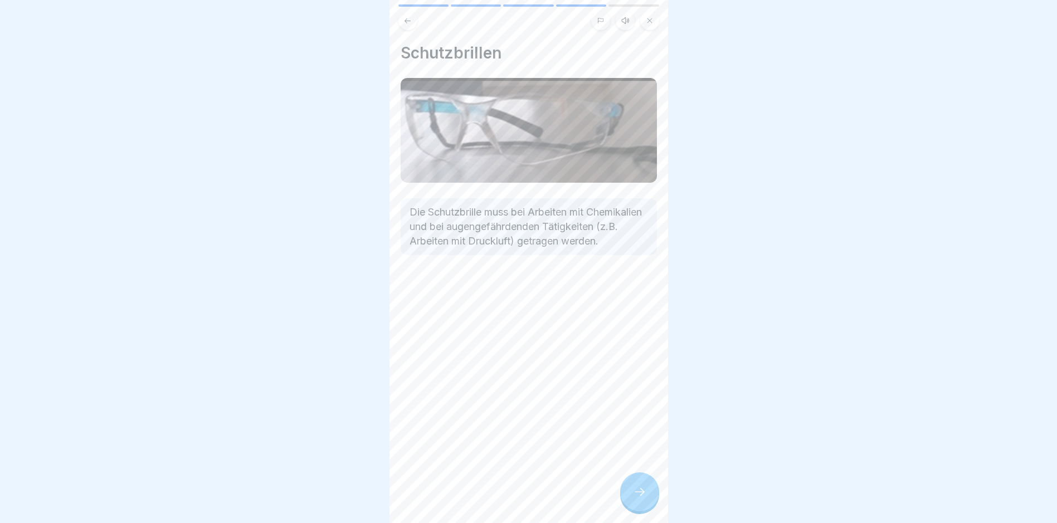
click at [508, 507] on div at bounding box center [639, 492] width 39 height 39
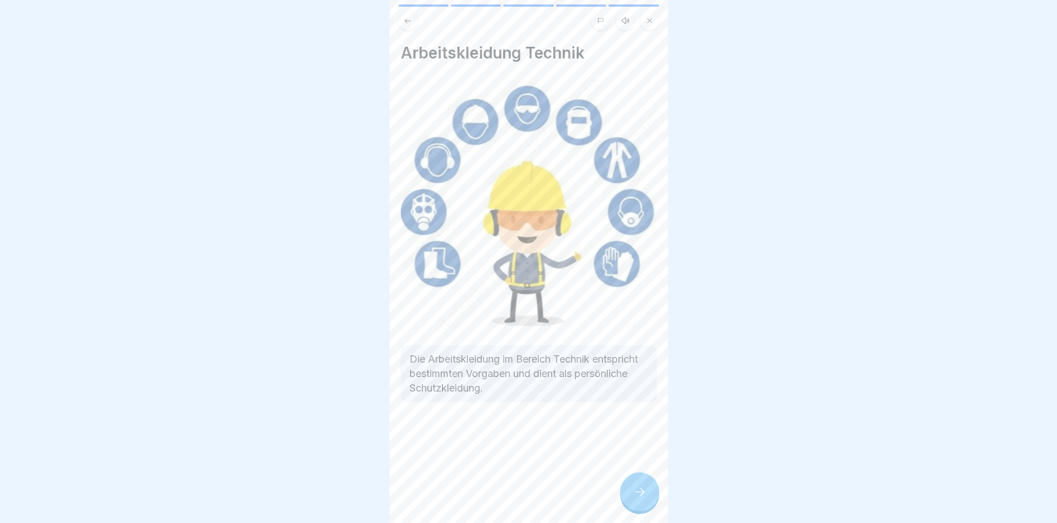
click at [508, 507] on div at bounding box center [639, 492] width 39 height 39
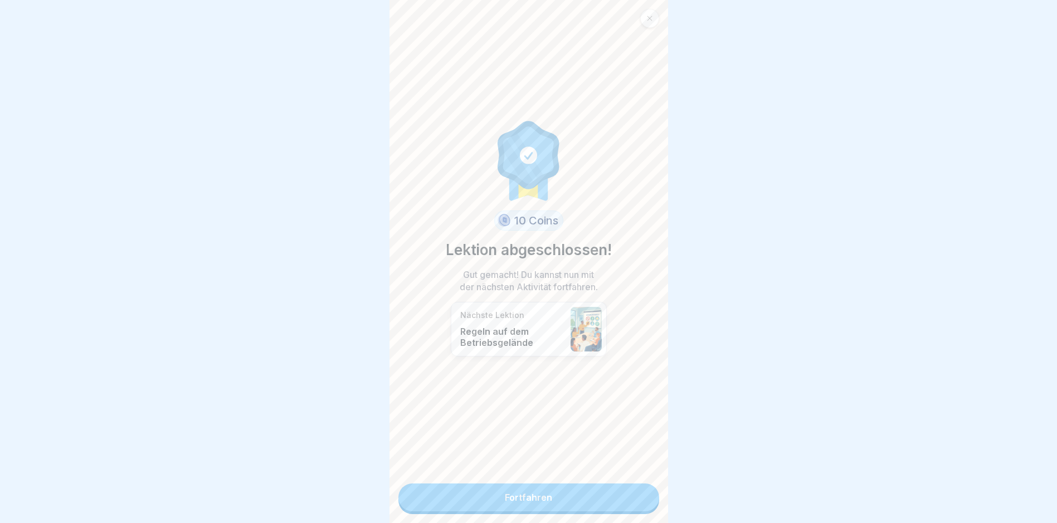
click at [508, 507] on link "Fortfahren" at bounding box center [529, 498] width 261 height 28
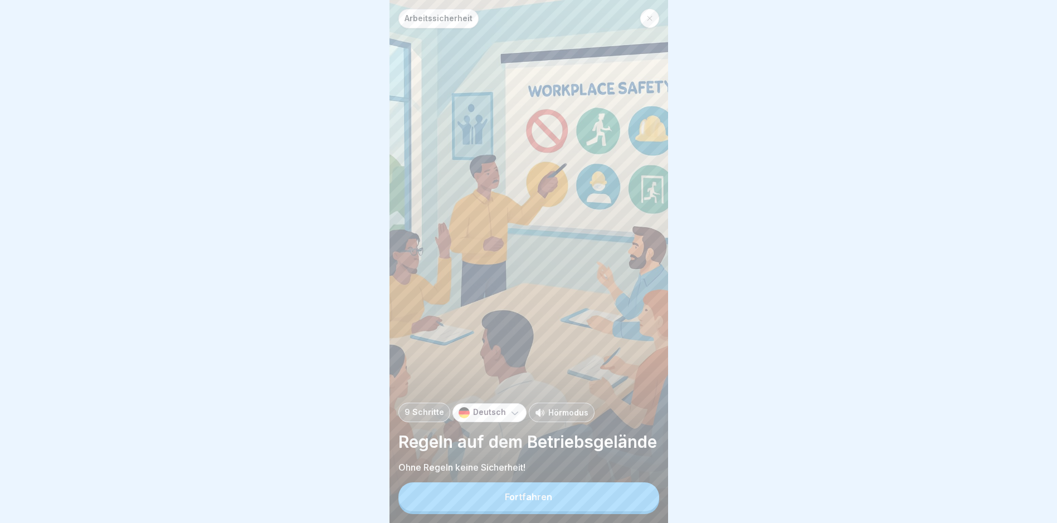
click at [508, 509] on button "Fortfahren" at bounding box center [529, 497] width 261 height 29
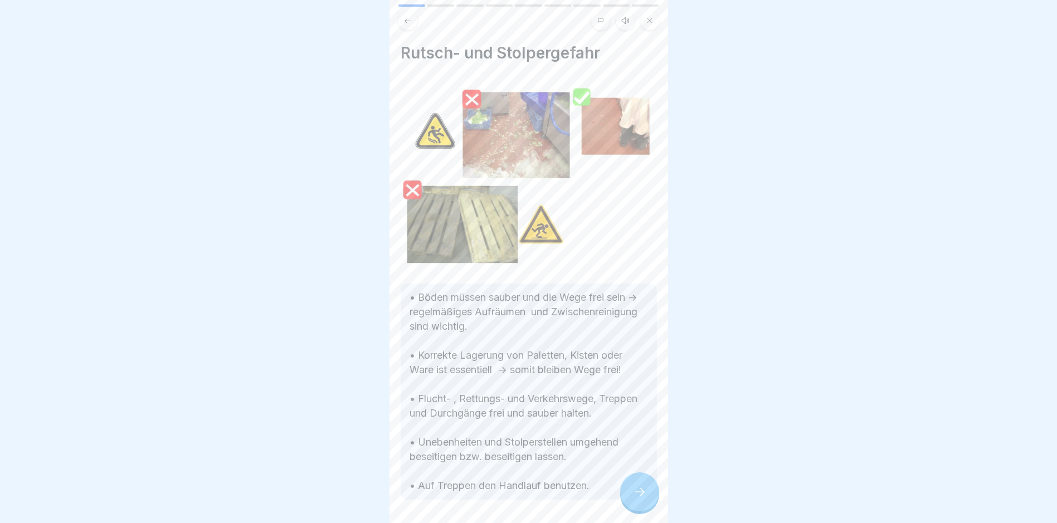
click at [508, 508] on div at bounding box center [639, 492] width 39 height 39
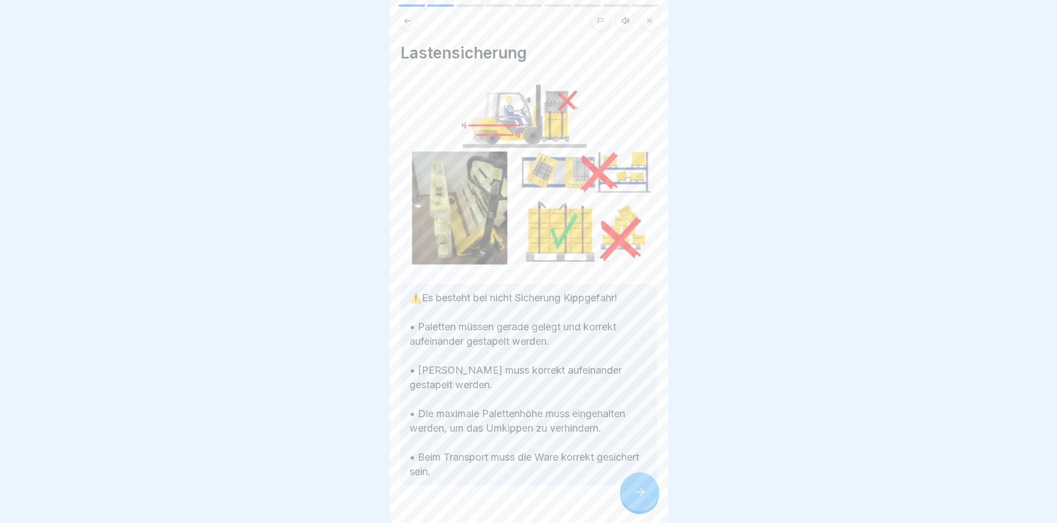
click at [508, 508] on div at bounding box center [639, 492] width 39 height 39
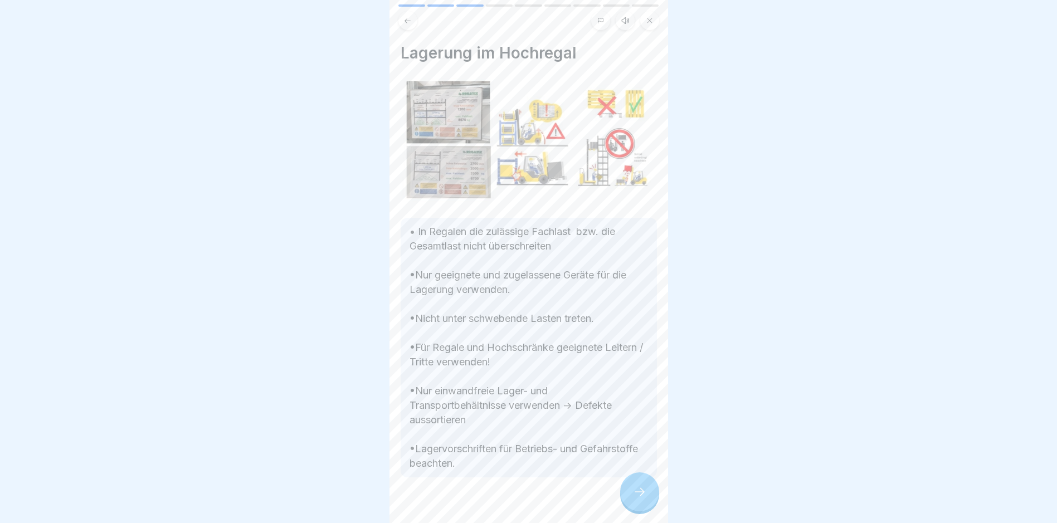
click at [508, 508] on div at bounding box center [639, 492] width 39 height 39
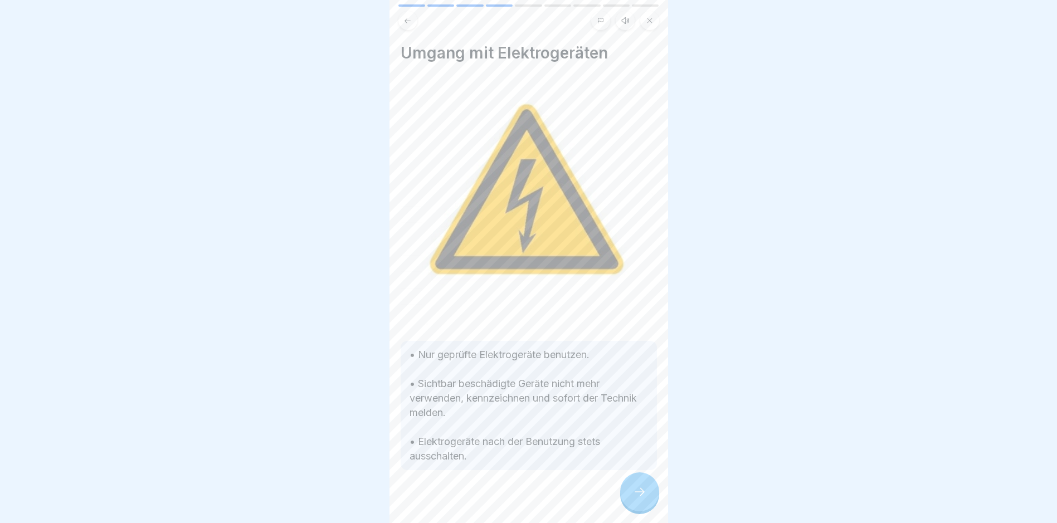
click at [508, 508] on div at bounding box center [639, 492] width 39 height 39
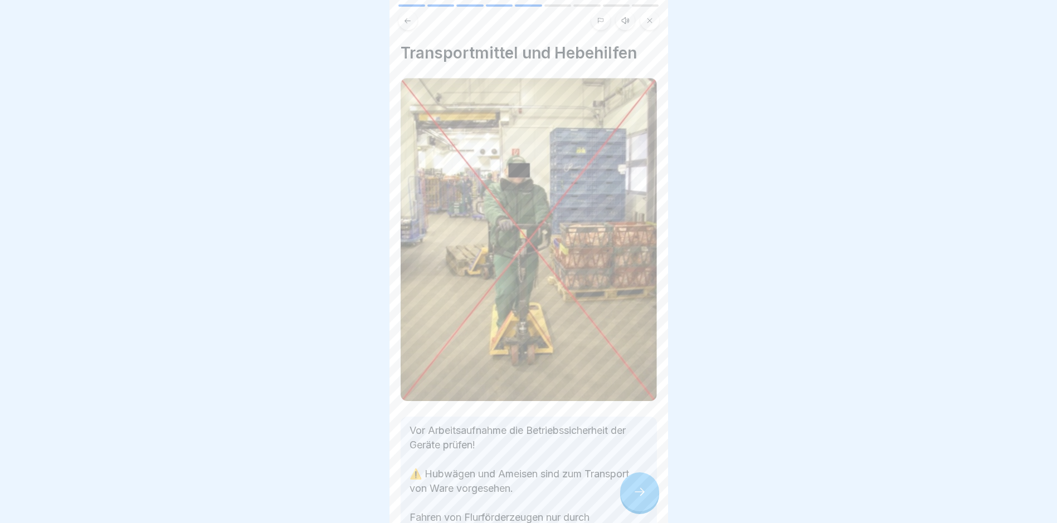
click at [508, 508] on div at bounding box center [639, 492] width 39 height 39
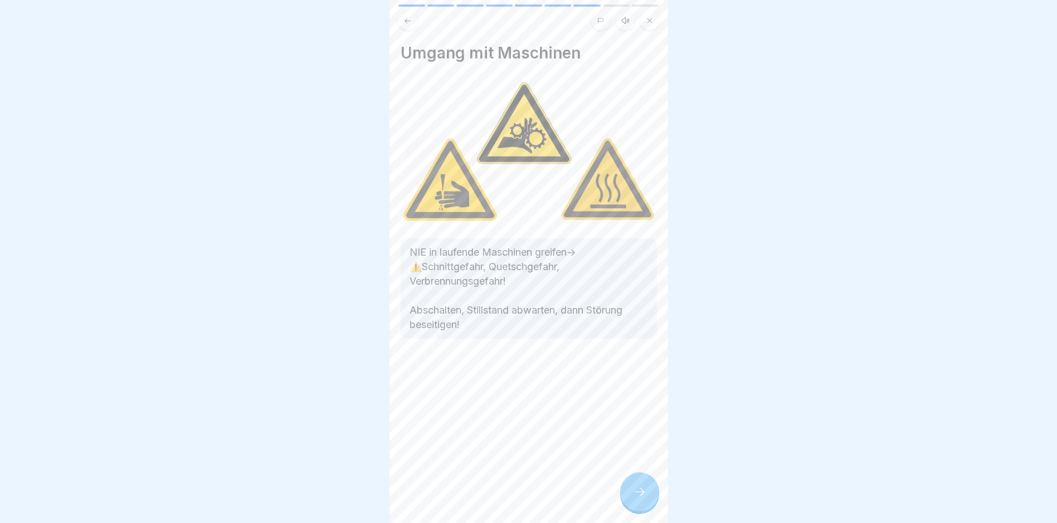
click at [508, 508] on div at bounding box center [639, 492] width 39 height 39
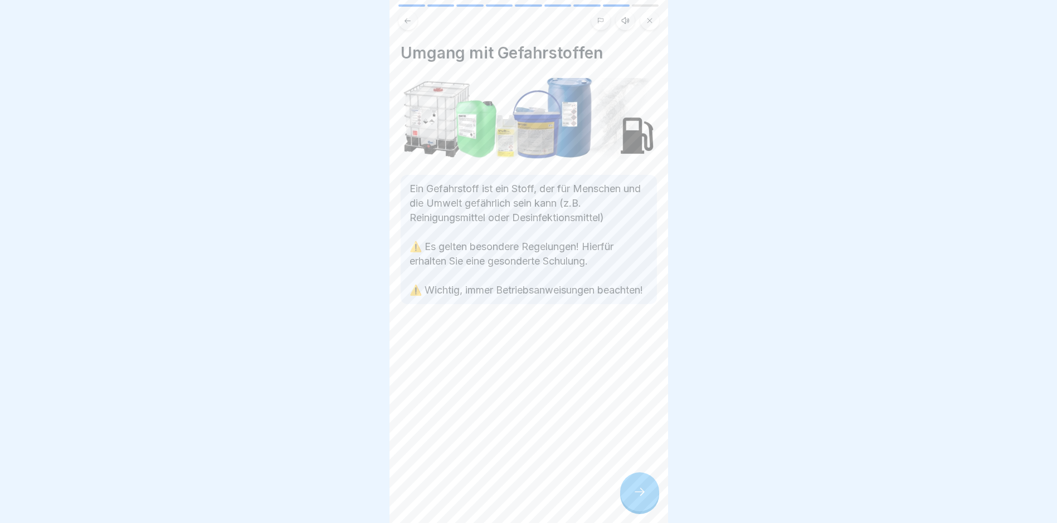
click at [508, 508] on div at bounding box center [639, 492] width 39 height 39
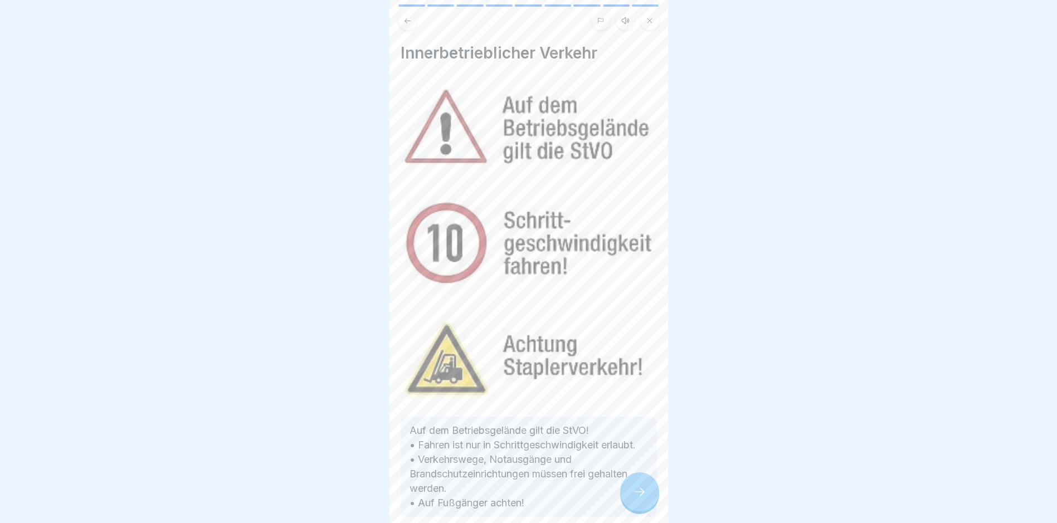
click at [508, 508] on div at bounding box center [639, 492] width 39 height 39
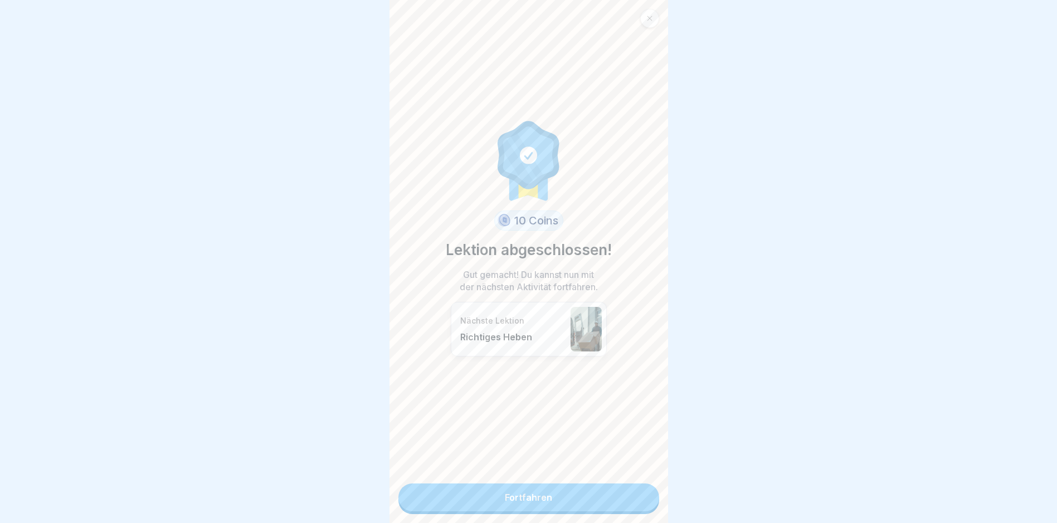
click at [508, 501] on link "Fortfahren" at bounding box center [529, 498] width 261 height 28
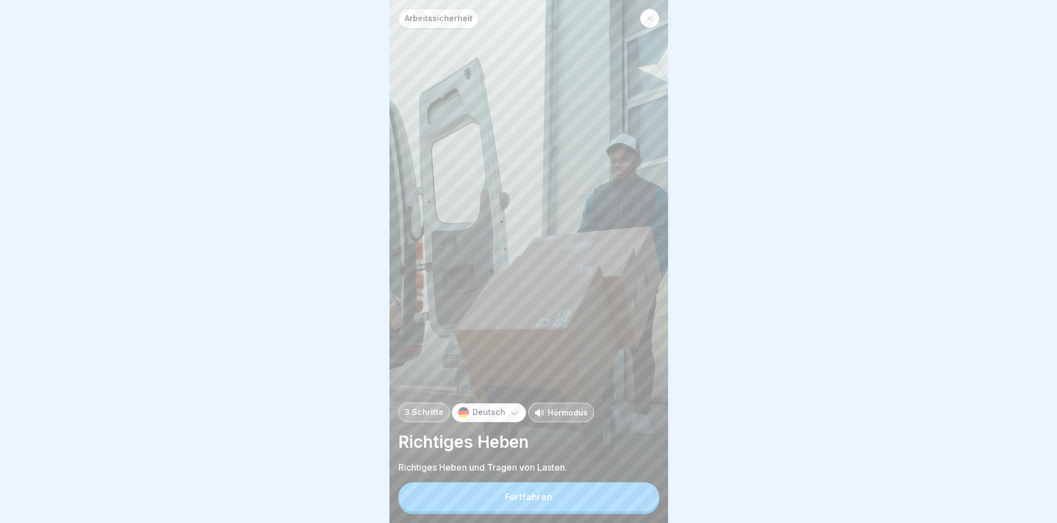
click at [508, 501] on button "Fortfahren" at bounding box center [529, 497] width 261 height 29
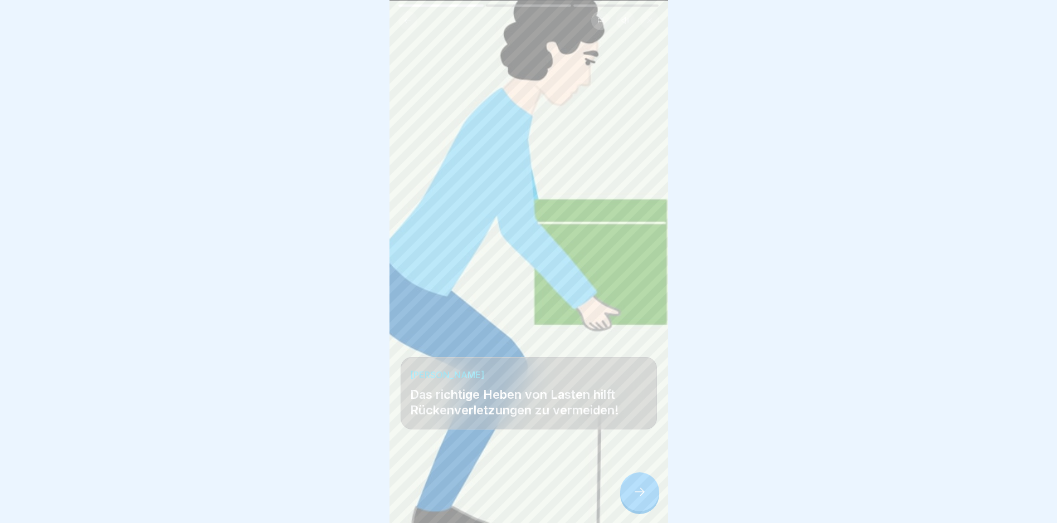
click at [508, 498] on div at bounding box center [639, 492] width 39 height 39
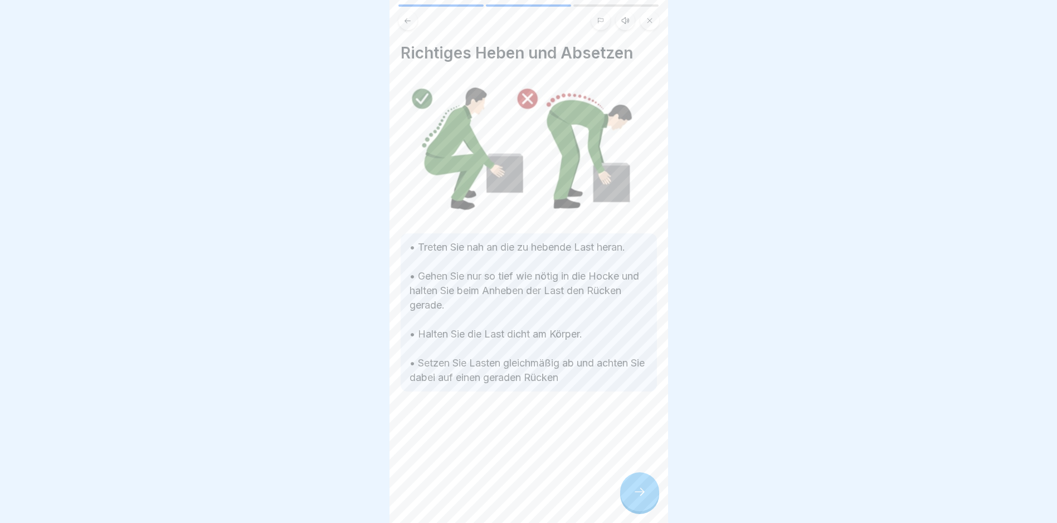
click at [508, 498] on div at bounding box center [639, 492] width 39 height 39
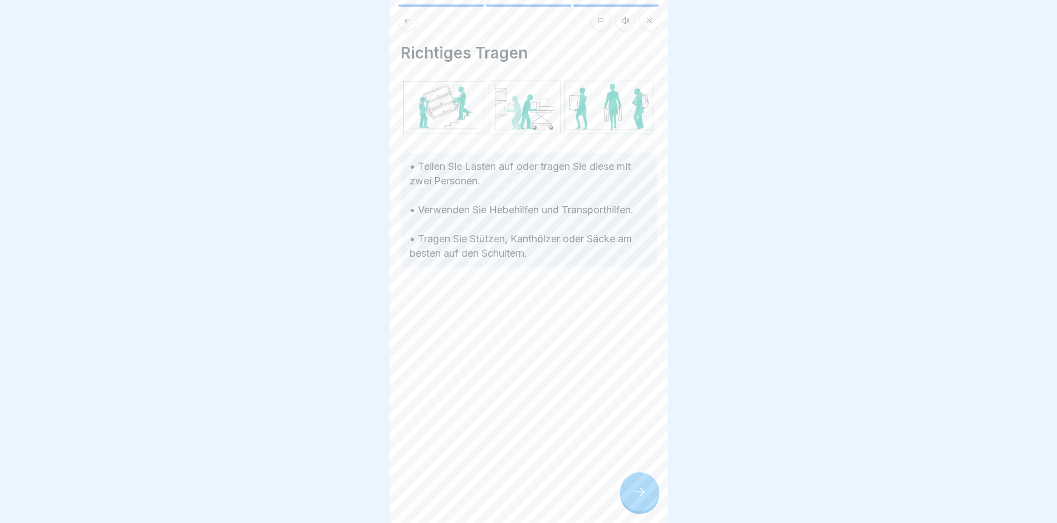
click at [508, 498] on div at bounding box center [639, 492] width 39 height 39
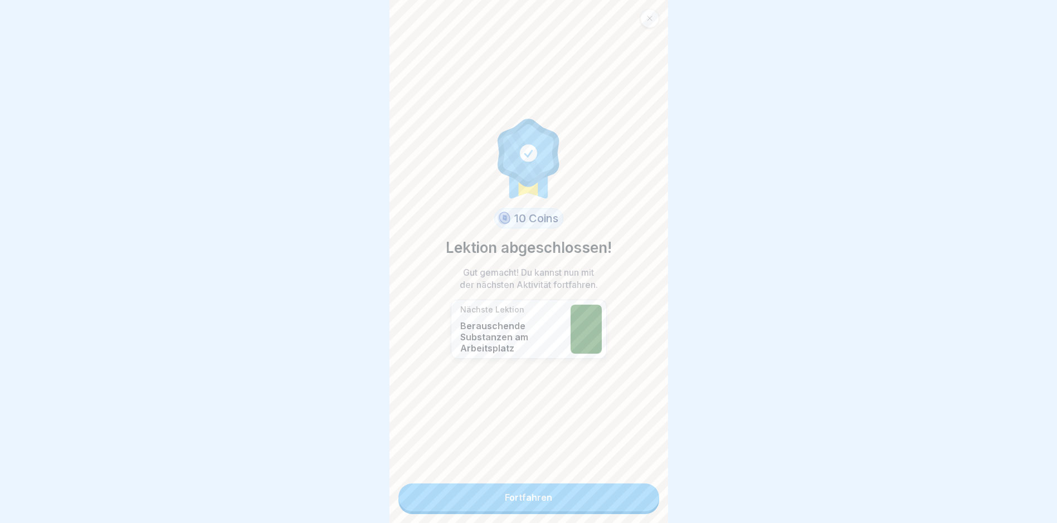
click at [508, 506] on link "Fortfahren" at bounding box center [529, 498] width 261 height 28
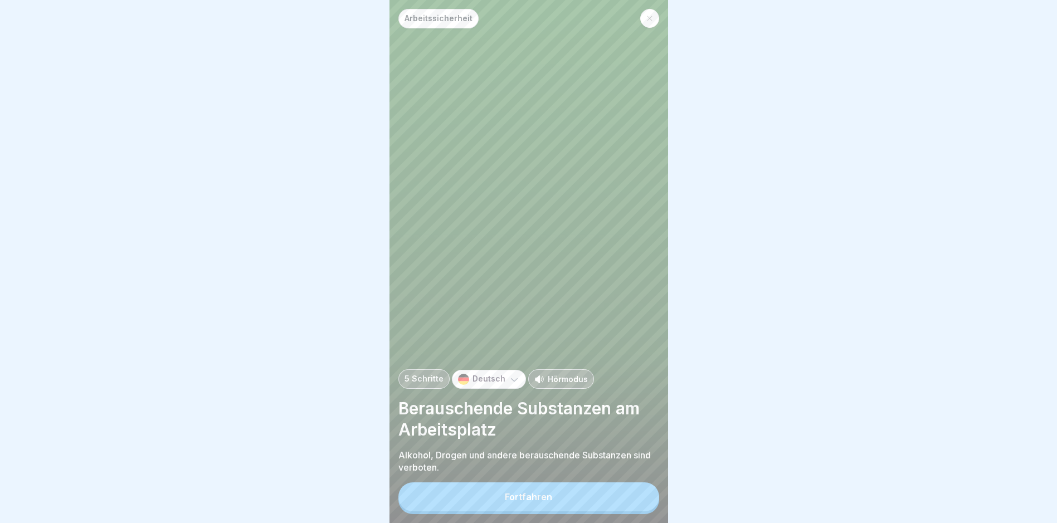
click at [508, 505] on button "Fortfahren" at bounding box center [529, 497] width 261 height 29
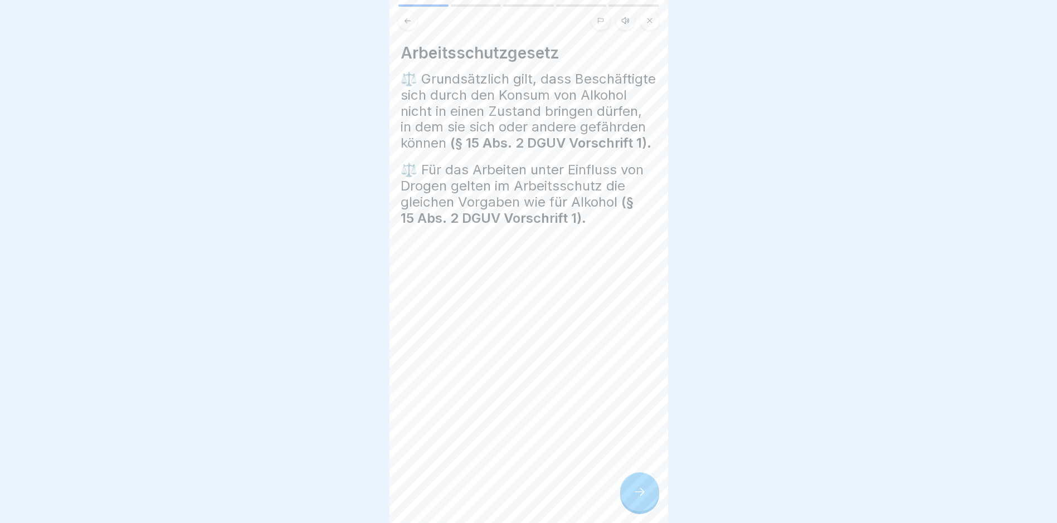
click at [508, 500] on div at bounding box center [639, 492] width 39 height 39
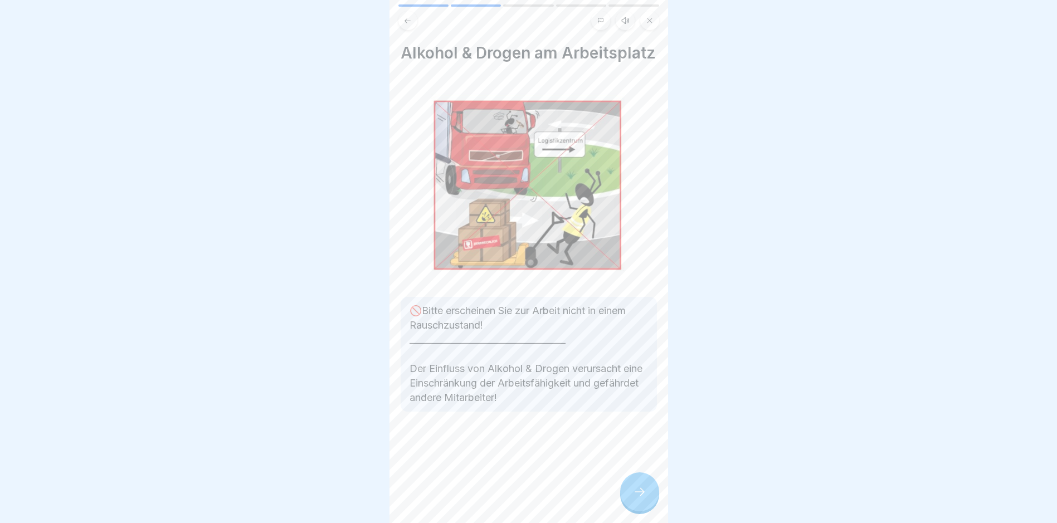
click at [508, 500] on div at bounding box center [639, 492] width 39 height 39
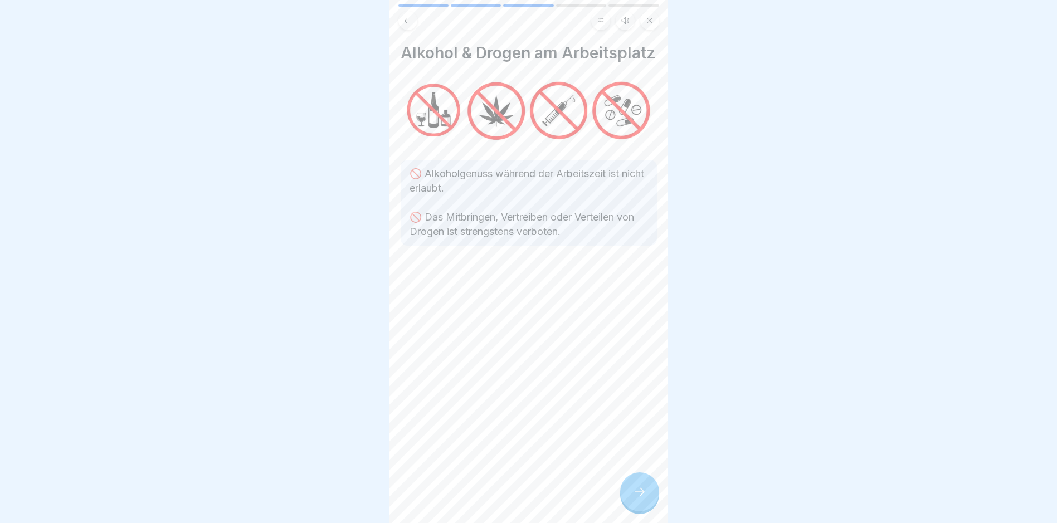
click at [508, 500] on div at bounding box center [639, 492] width 39 height 39
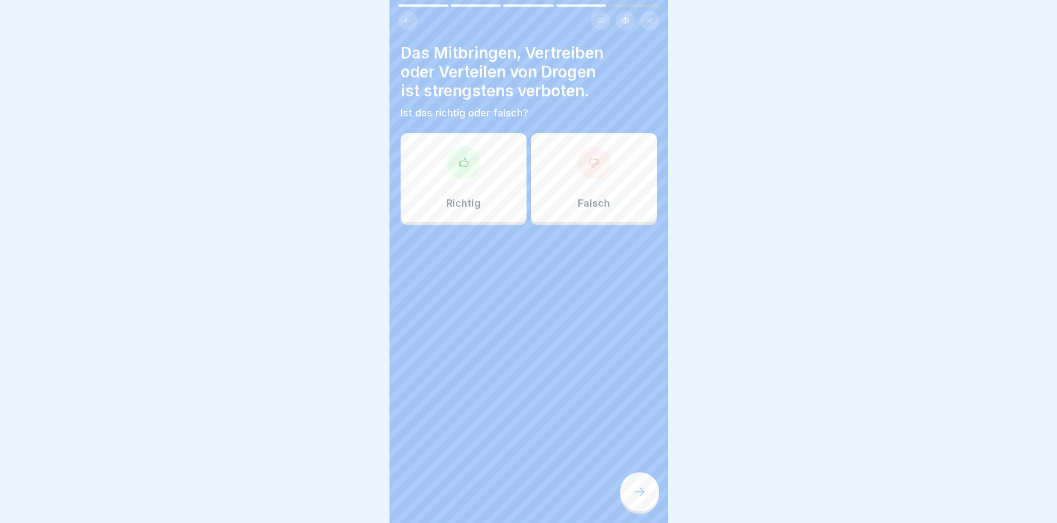
click at [508, 500] on div at bounding box center [639, 492] width 39 height 39
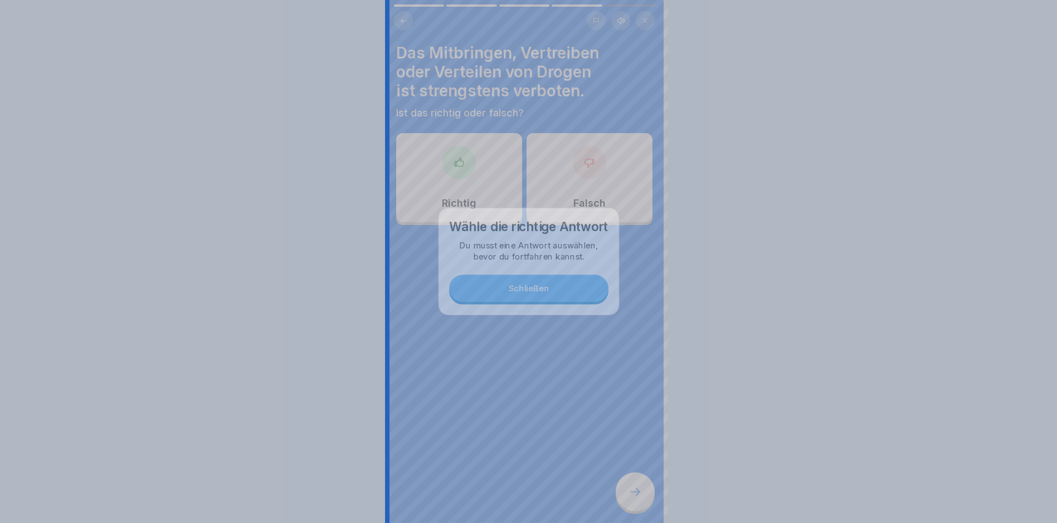
click at [508, 500] on div at bounding box center [528, 261] width 1057 height 523
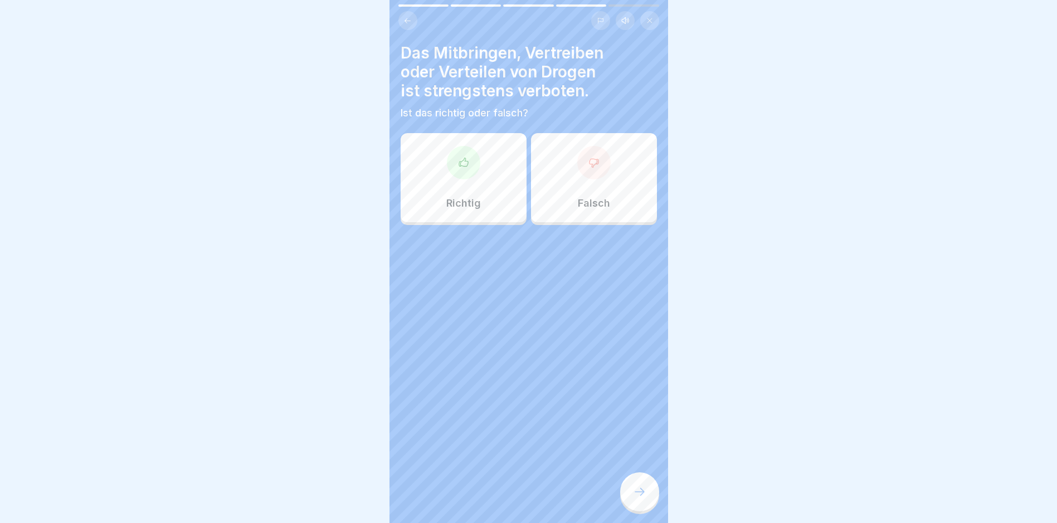
click at [482, 183] on div "Richtig" at bounding box center [464, 177] width 126 height 89
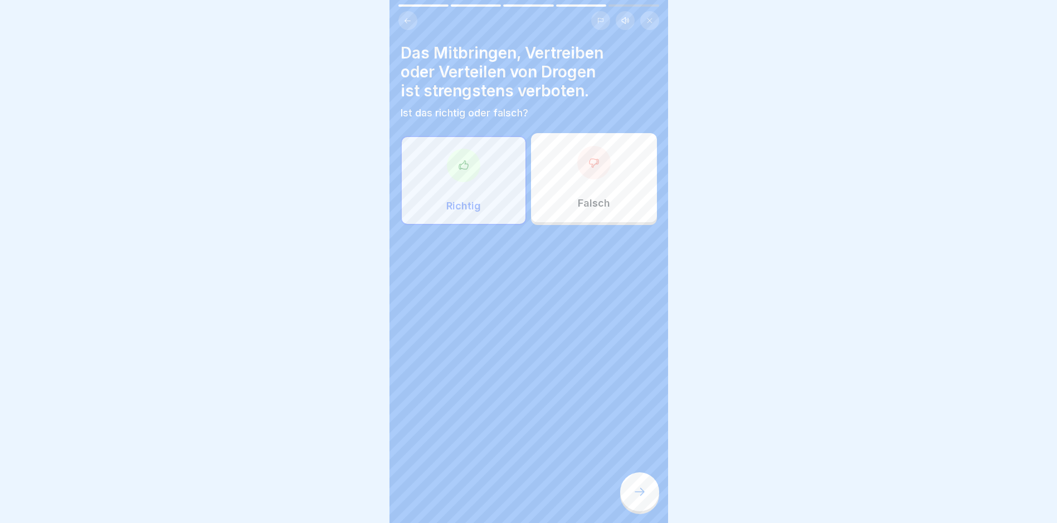
click at [508, 490] on div at bounding box center [639, 492] width 39 height 39
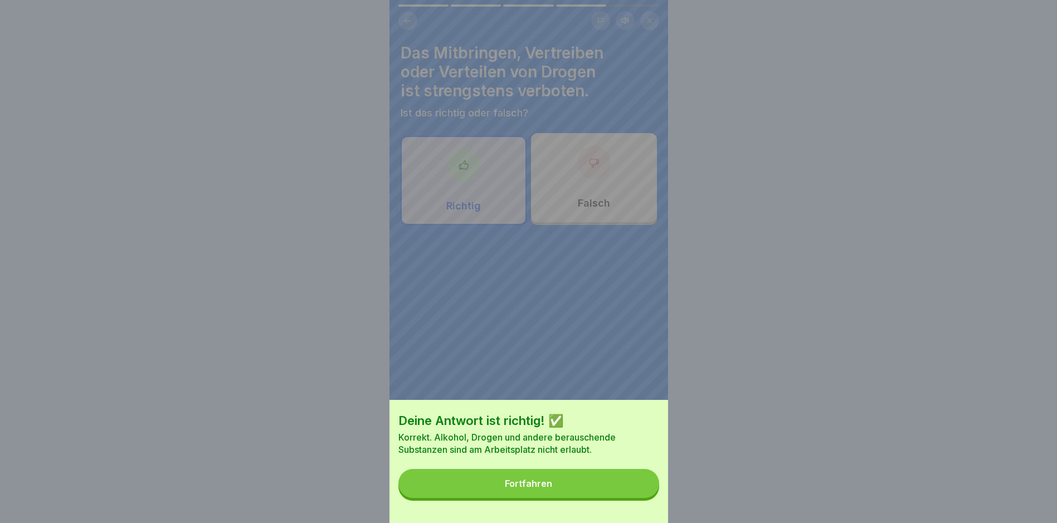
click at [508, 489] on button "Fortfahren" at bounding box center [529, 483] width 261 height 29
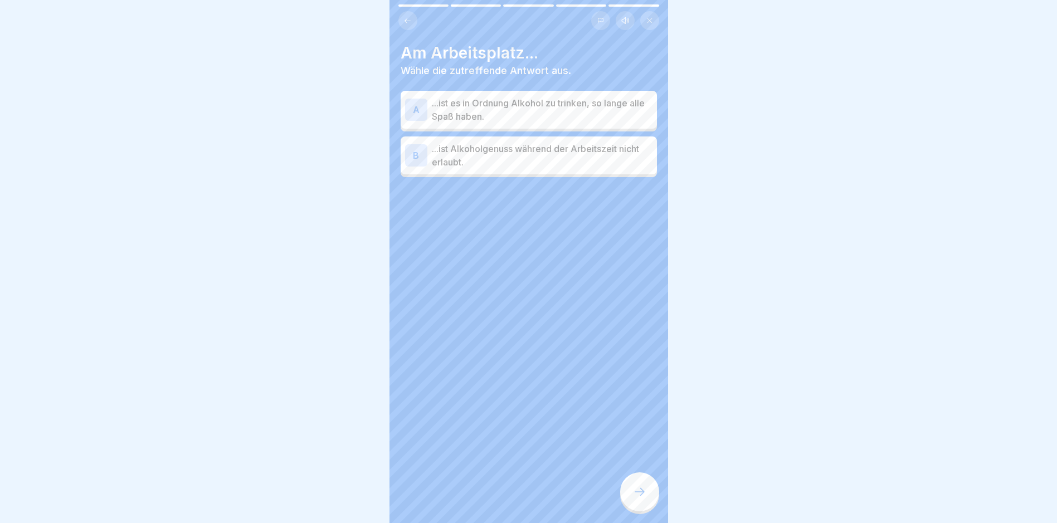
click at [508, 162] on p "...ist Alkoholgenuss während der Arbeitszeit nicht erlaubt." at bounding box center [542, 155] width 221 height 27
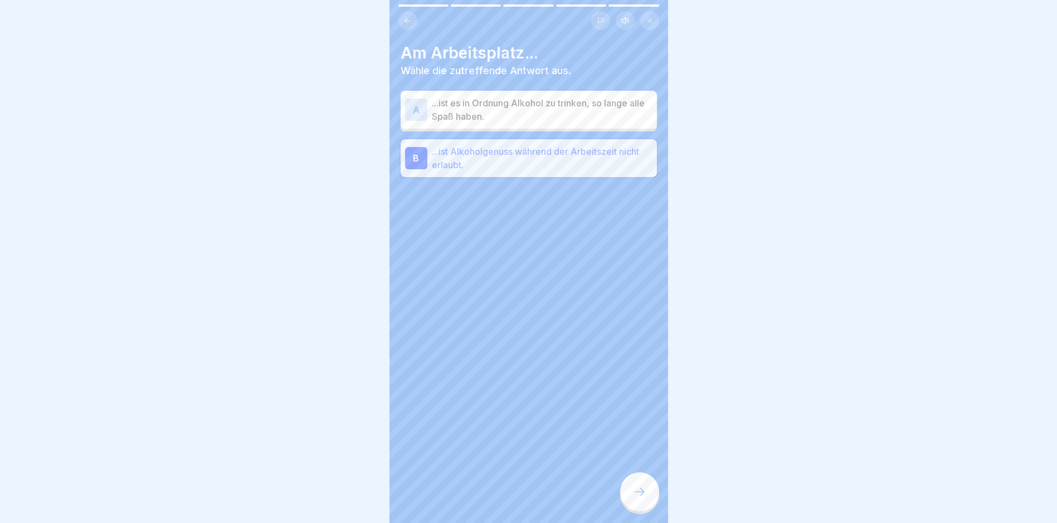
click at [508, 496] on icon at bounding box center [639, 491] width 13 height 13
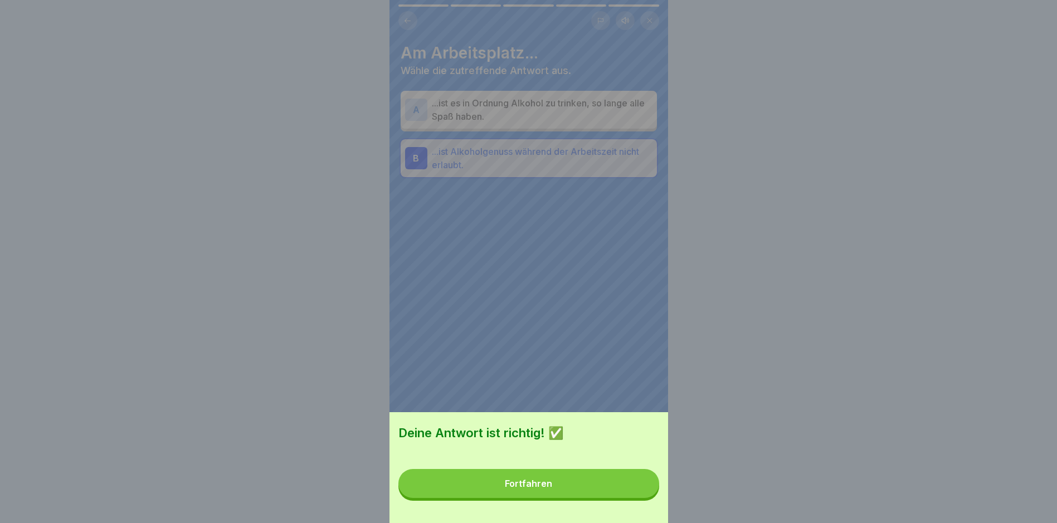
click at [508, 493] on button "Fortfahren" at bounding box center [529, 483] width 261 height 29
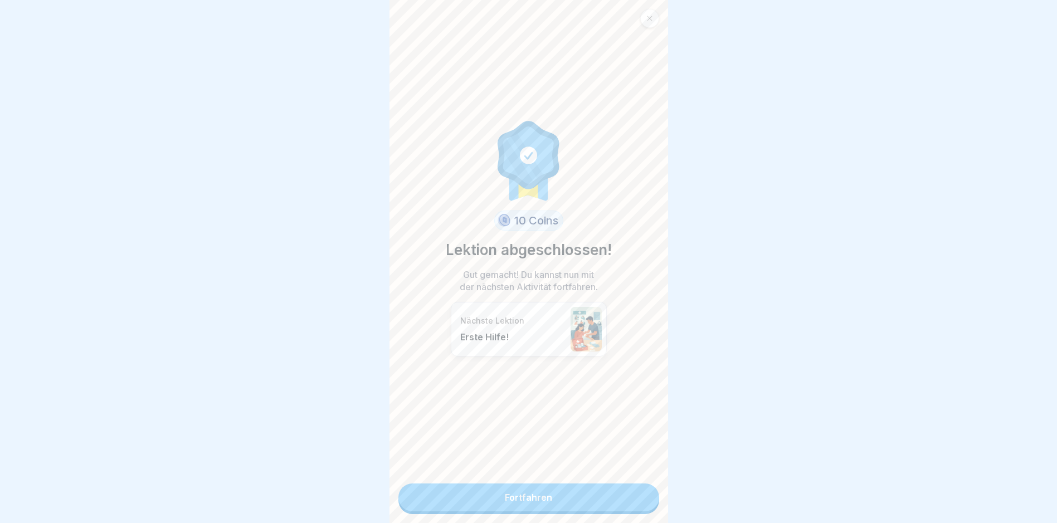
click at [508, 490] on link "Fortfahren" at bounding box center [529, 498] width 261 height 28
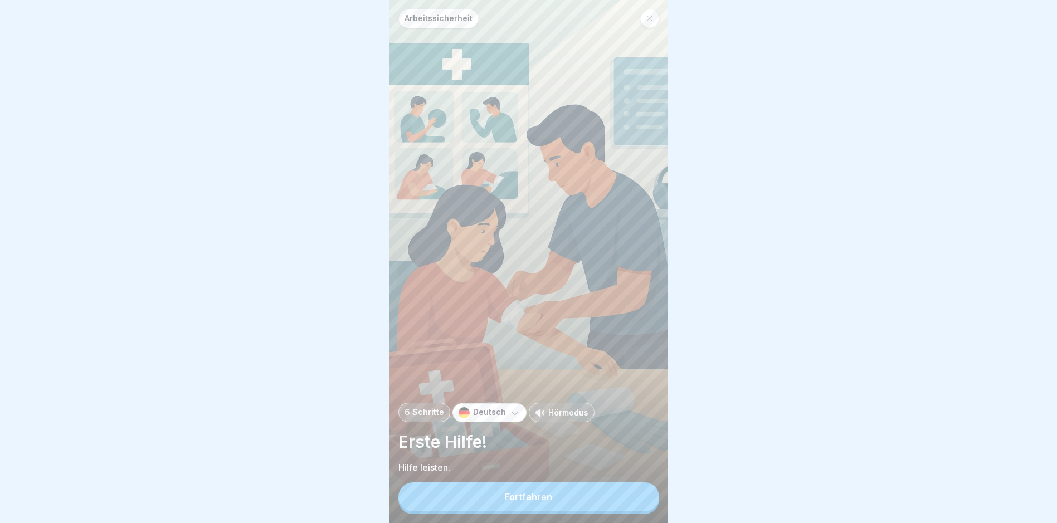
click at [508, 498] on button "Fortfahren" at bounding box center [529, 497] width 261 height 29
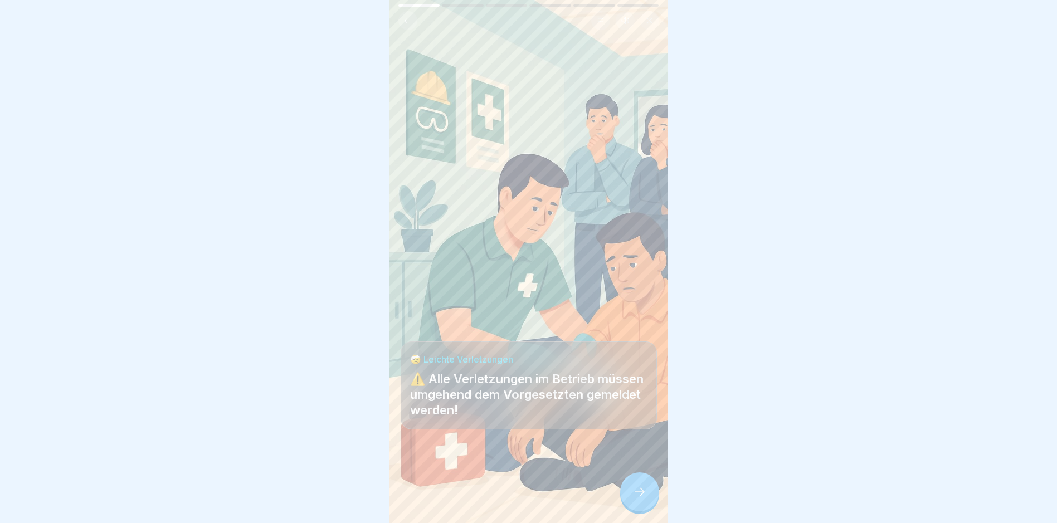
click at [508, 499] on icon at bounding box center [639, 491] width 13 height 13
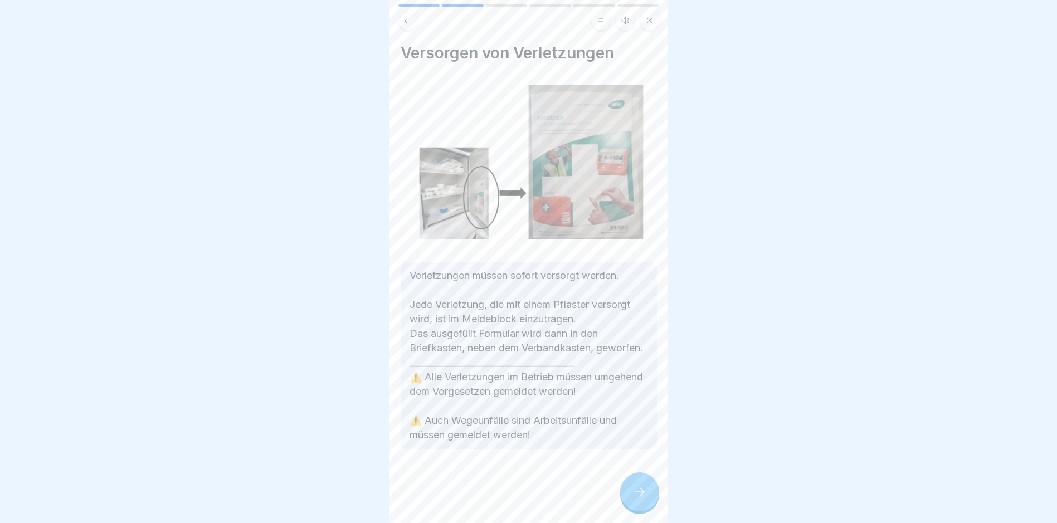
click at [508, 499] on icon at bounding box center [639, 491] width 13 height 13
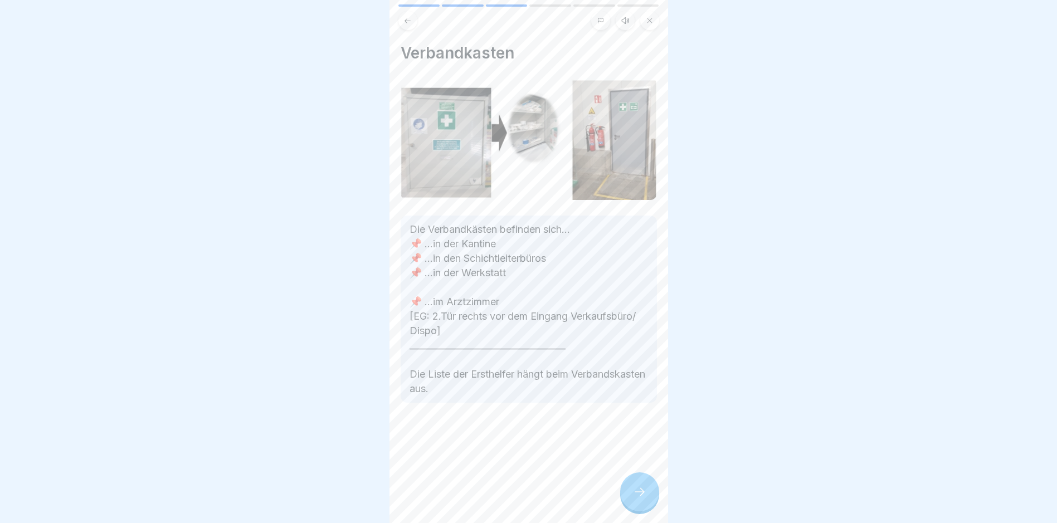
click at [508, 499] on icon at bounding box center [639, 491] width 13 height 13
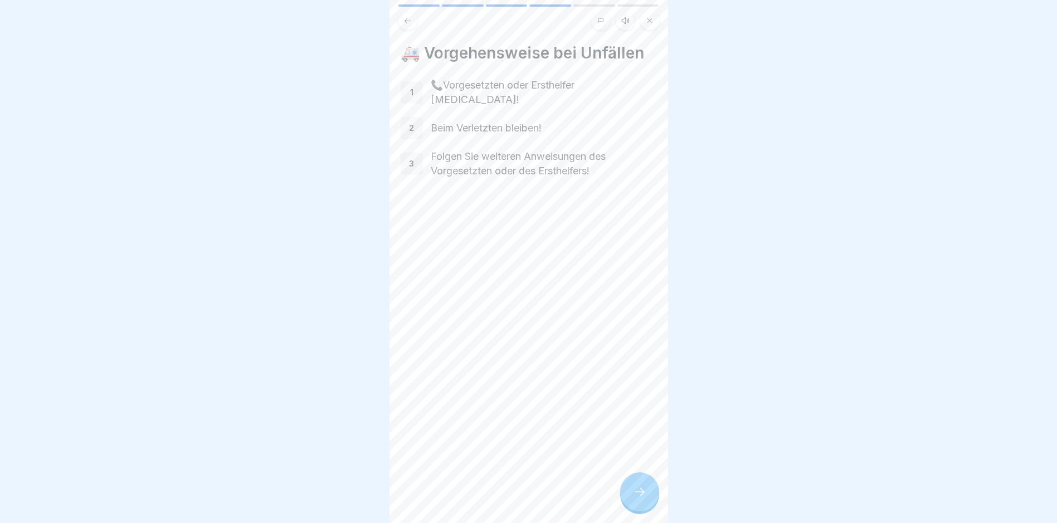
click at [508, 499] on icon at bounding box center [639, 491] width 13 height 13
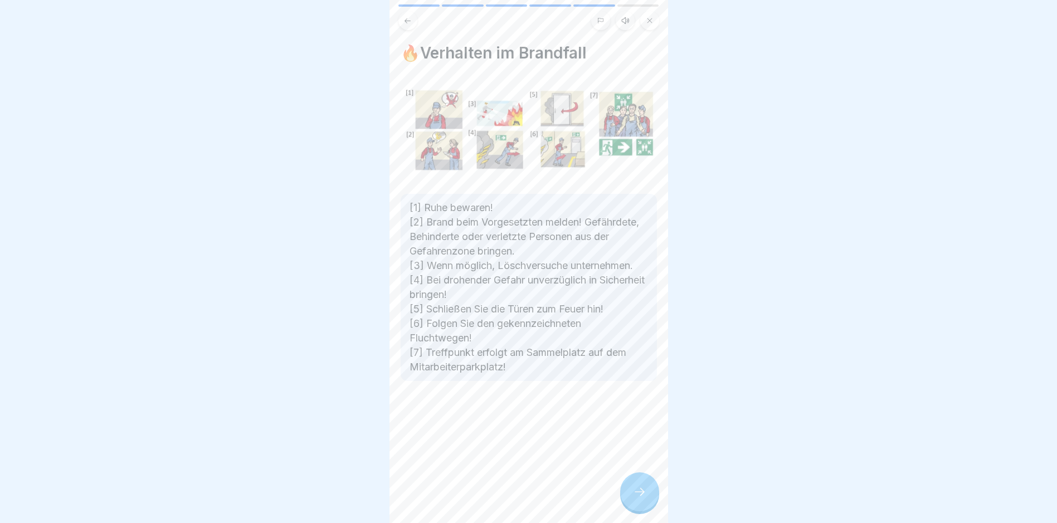
click at [508, 499] on icon at bounding box center [639, 491] width 13 height 13
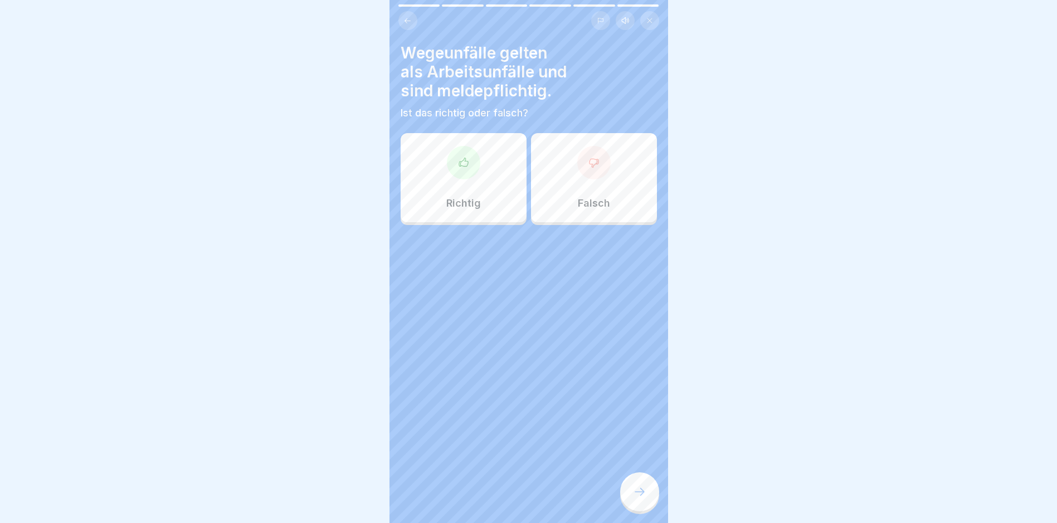
click at [487, 184] on div "Richtig" at bounding box center [464, 177] width 126 height 89
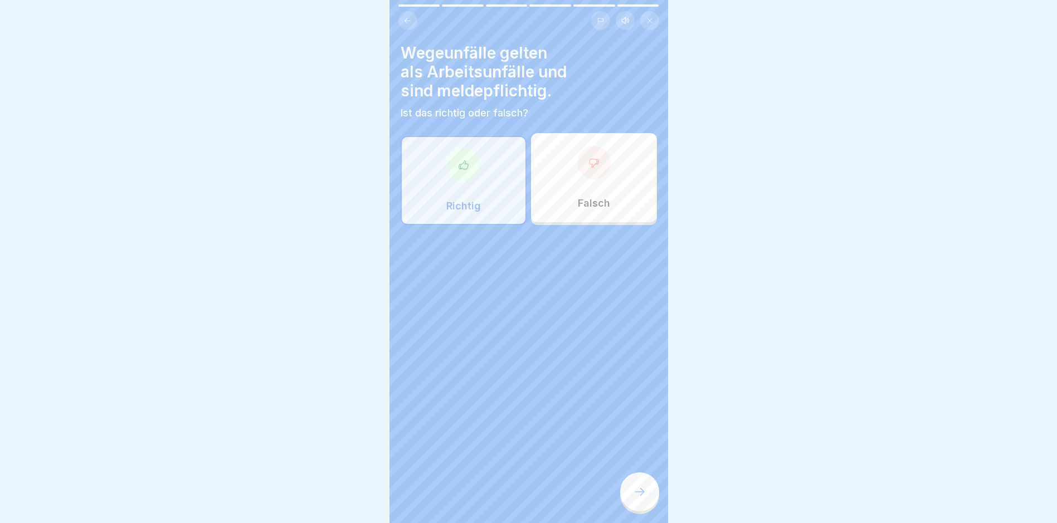
click at [508, 490] on div at bounding box center [639, 492] width 39 height 39
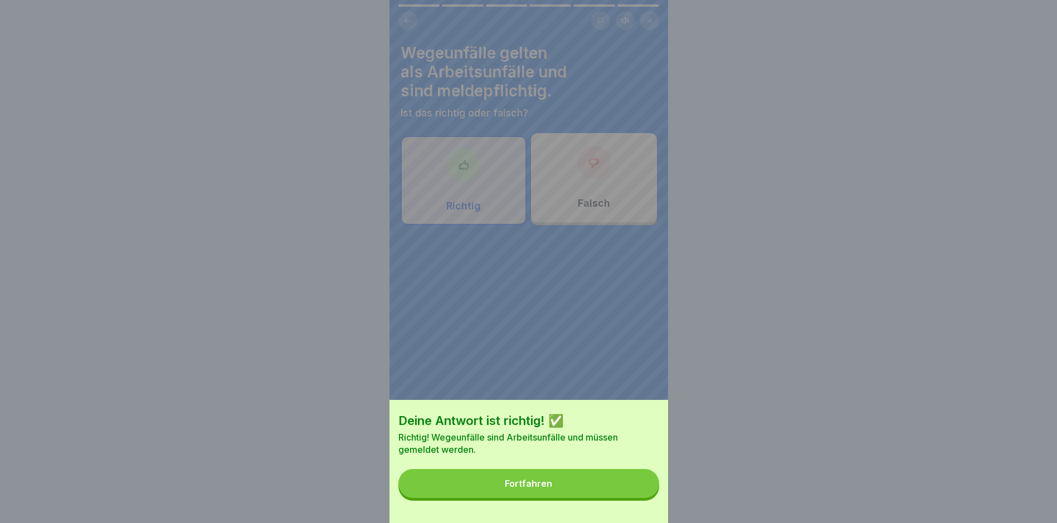
click at [508, 496] on button "Fortfahren" at bounding box center [529, 483] width 261 height 29
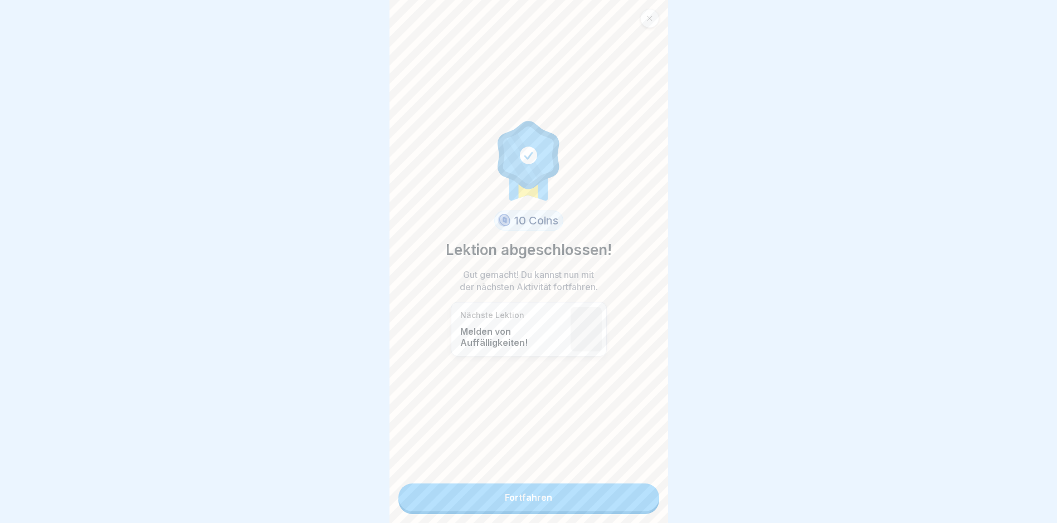
click at [508, 496] on link "Fortfahren" at bounding box center [529, 498] width 261 height 28
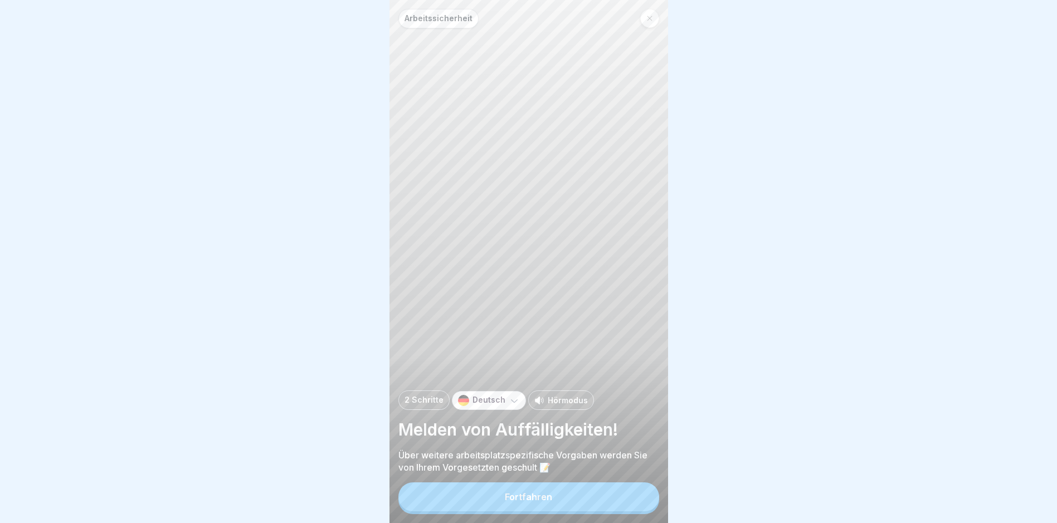
click at [508, 496] on button "Fortfahren" at bounding box center [529, 497] width 261 height 29
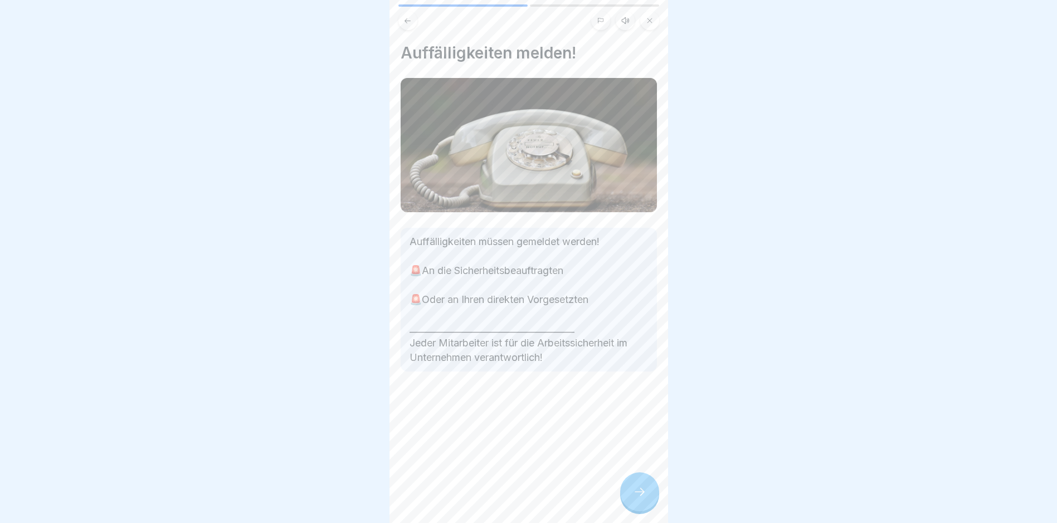
click at [508, 489] on div at bounding box center [639, 492] width 39 height 39
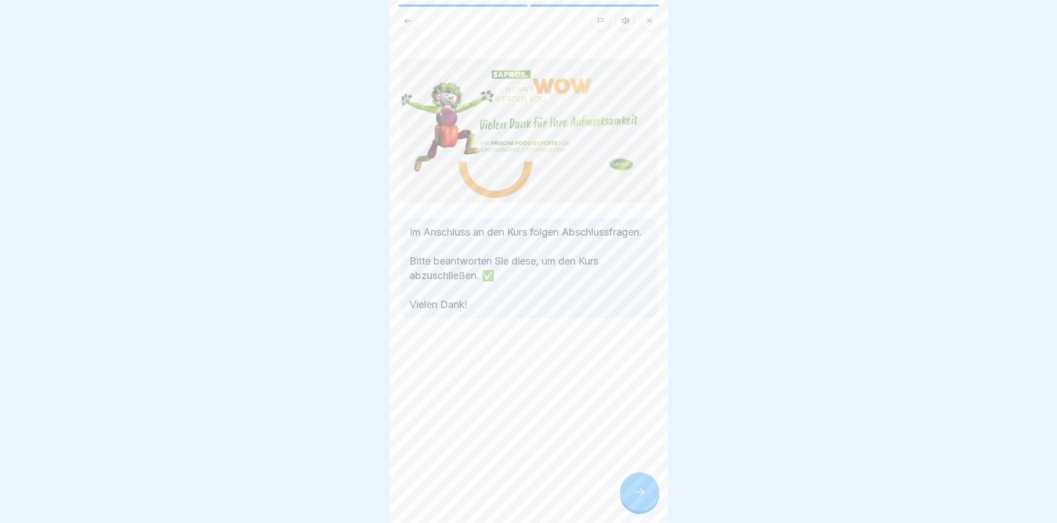
click at [508, 489] on div at bounding box center [639, 492] width 39 height 39
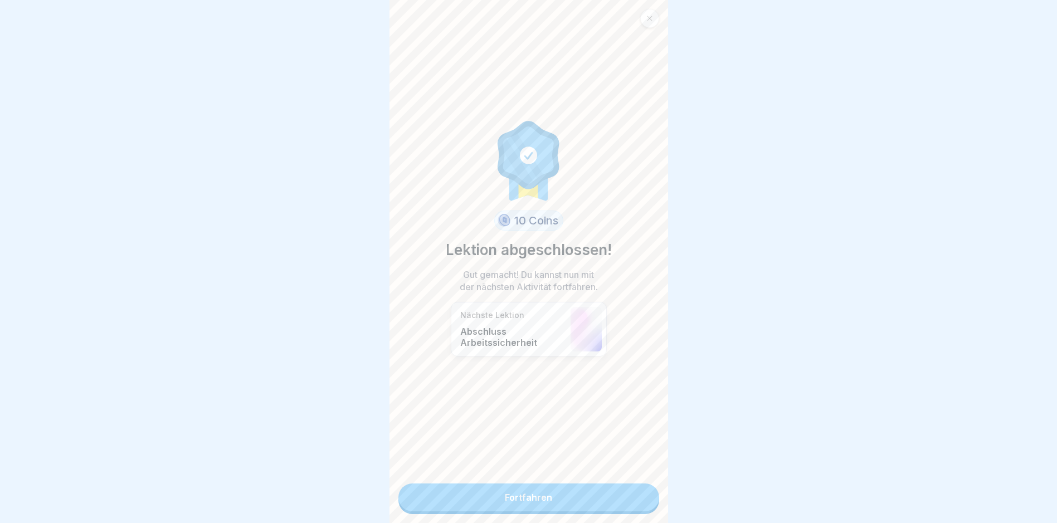
click at [508, 494] on link "Fortfahren" at bounding box center [529, 498] width 261 height 28
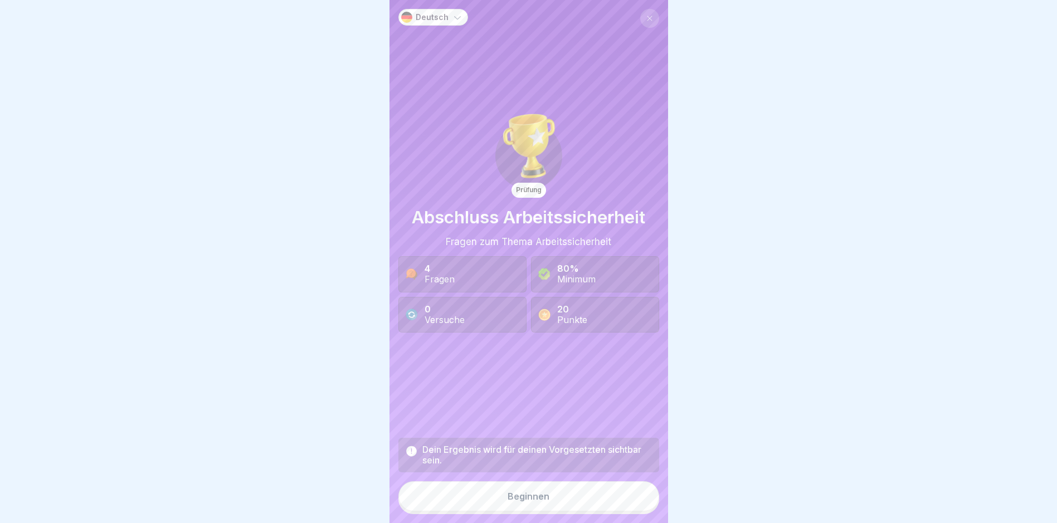
click at [508, 500] on button "Beginnen" at bounding box center [529, 497] width 261 height 30
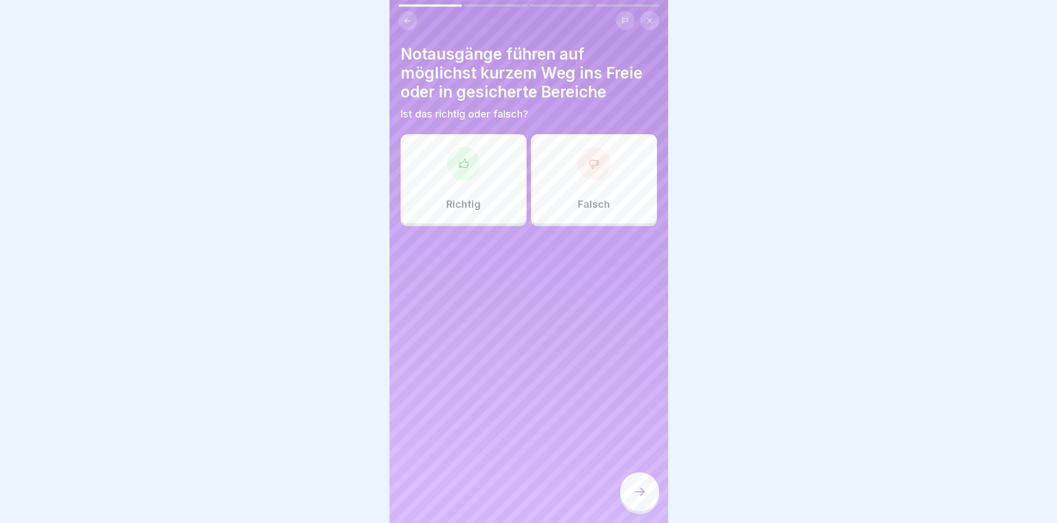
click at [498, 200] on div "Richtig" at bounding box center [464, 178] width 126 height 89
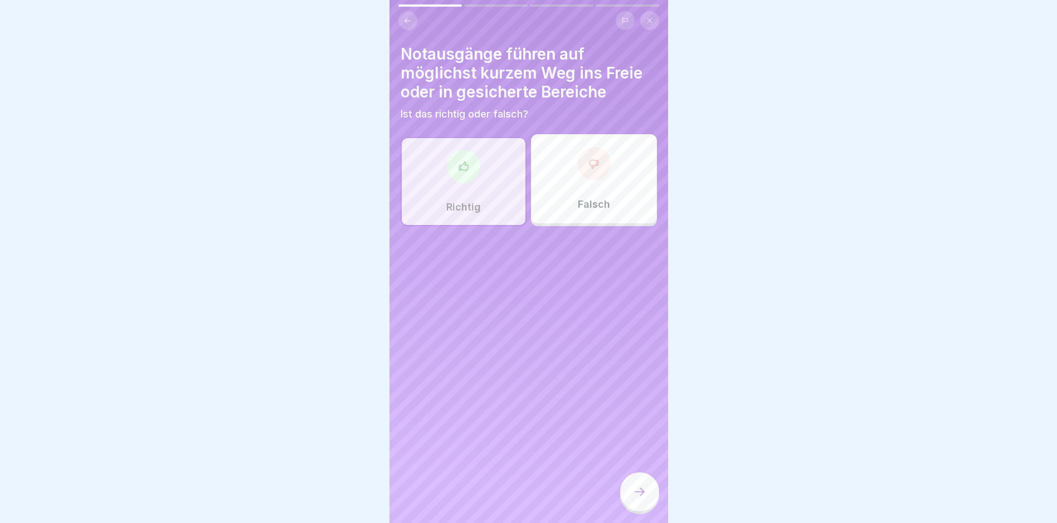
click at [508, 508] on div at bounding box center [639, 492] width 39 height 39
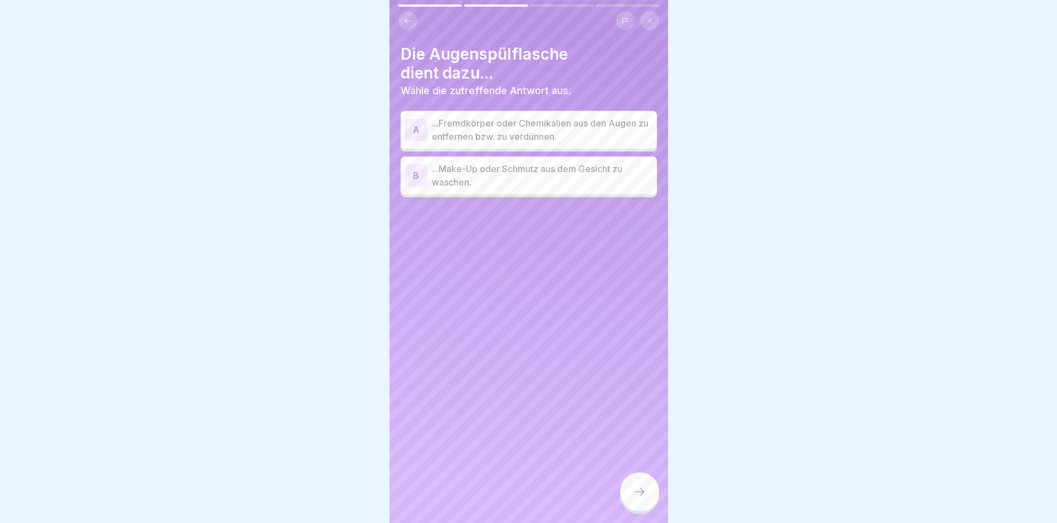
click at [508, 133] on p "...Fremdkörper oder Chemikalien aus den Augen zu entfernen bzw. zu verdünnen." at bounding box center [542, 129] width 221 height 27
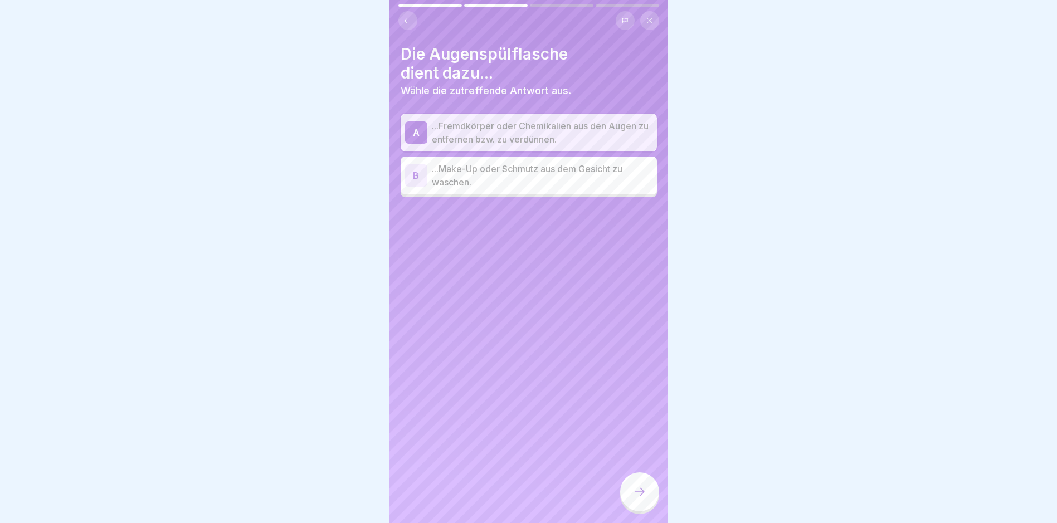
click at [508, 485] on div at bounding box center [639, 492] width 39 height 39
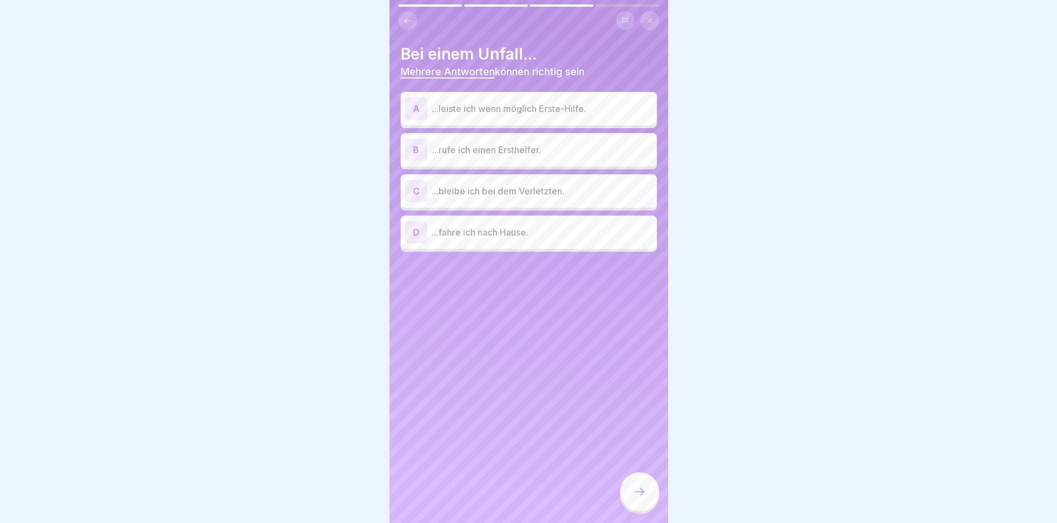
click at [508, 100] on div "A ...leiste ich wenn möglich Erste-Hilfe." at bounding box center [528, 109] width 247 height 22
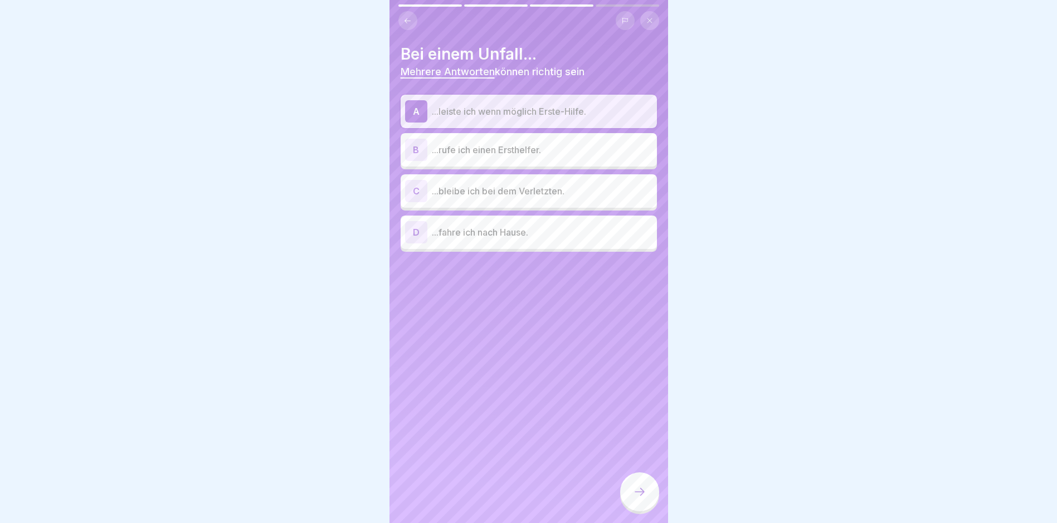
click at [508, 141] on div "B ...rufe ich einen Ersthelfer." at bounding box center [528, 150] width 247 height 22
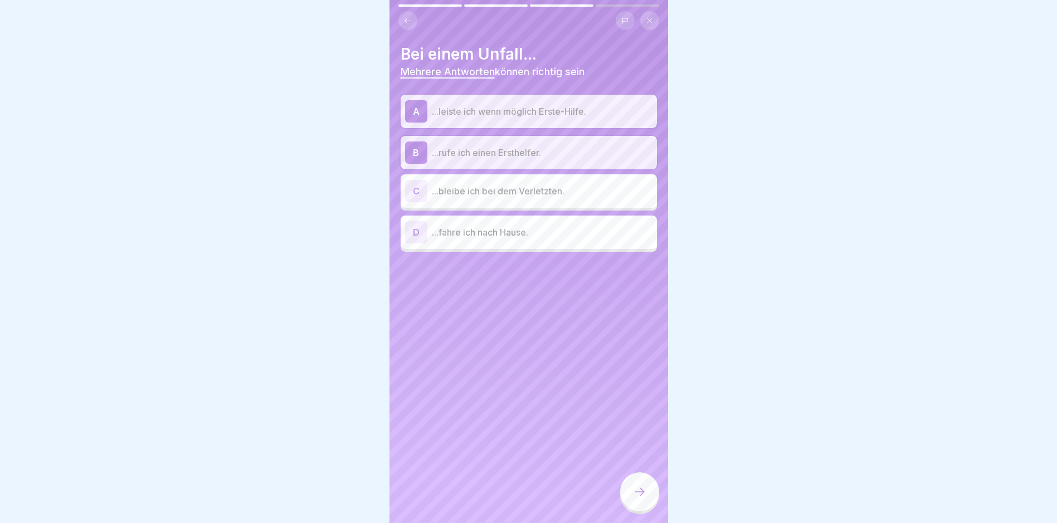
click at [508, 192] on p "...bleibe ich bei dem Verletzten." at bounding box center [542, 190] width 221 height 13
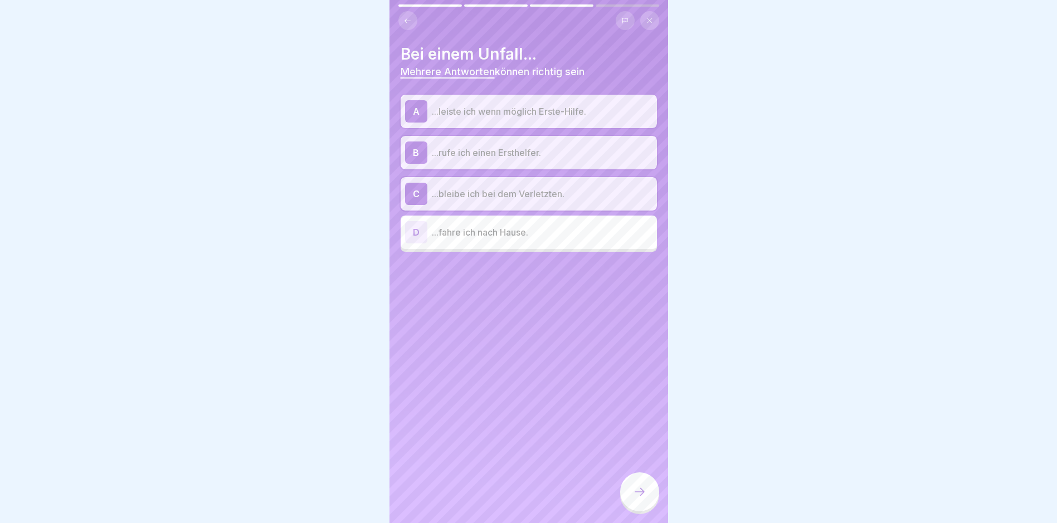
click at [508, 497] on icon at bounding box center [639, 491] width 13 height 13
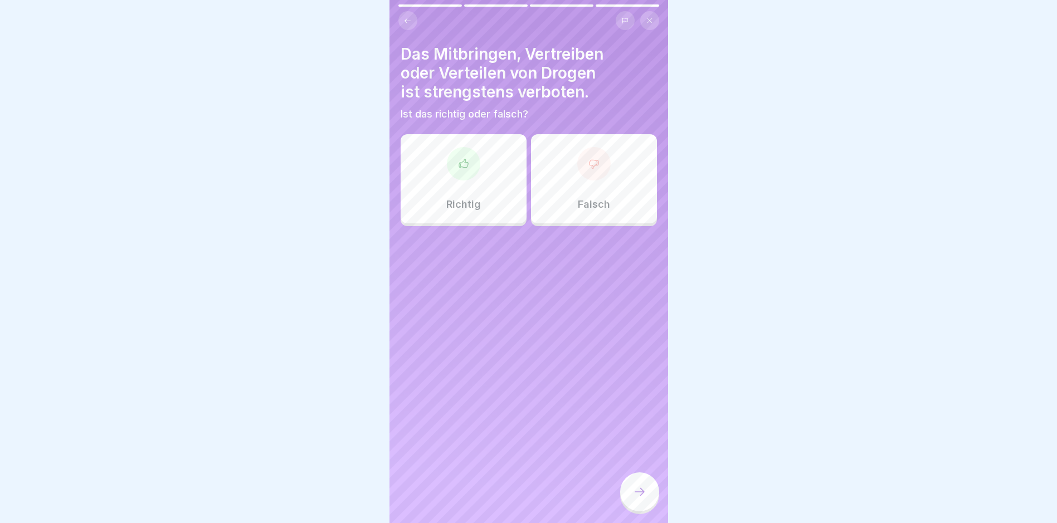
click at [468, 188] on div "Richtig" at bounding box center [464, 178] width 126 height 89
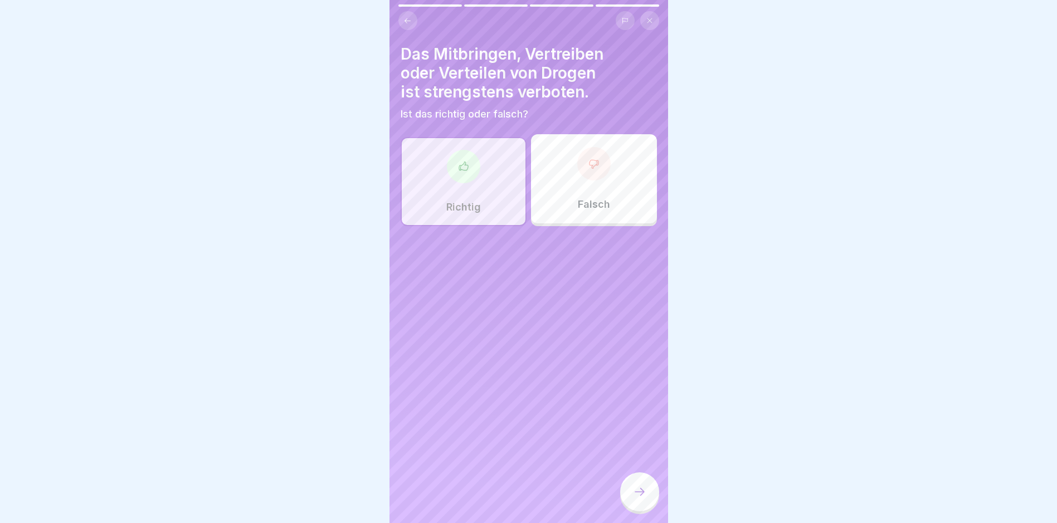
click at [508, 499] on icon at bounding box center [639, 491] width 13 height 13
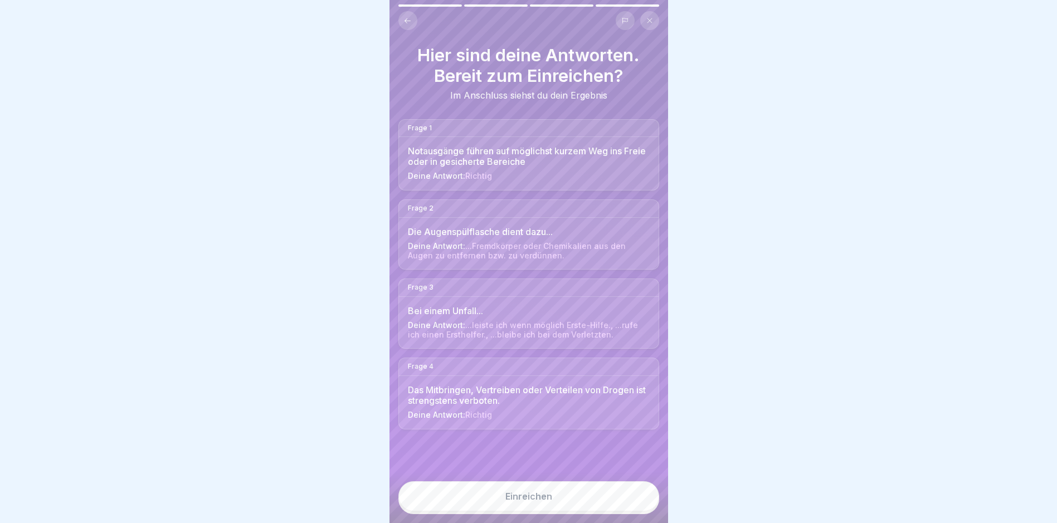
click at [508, 506] on button "Einreichen" at bounding box center [529, 497] width 261 height 30
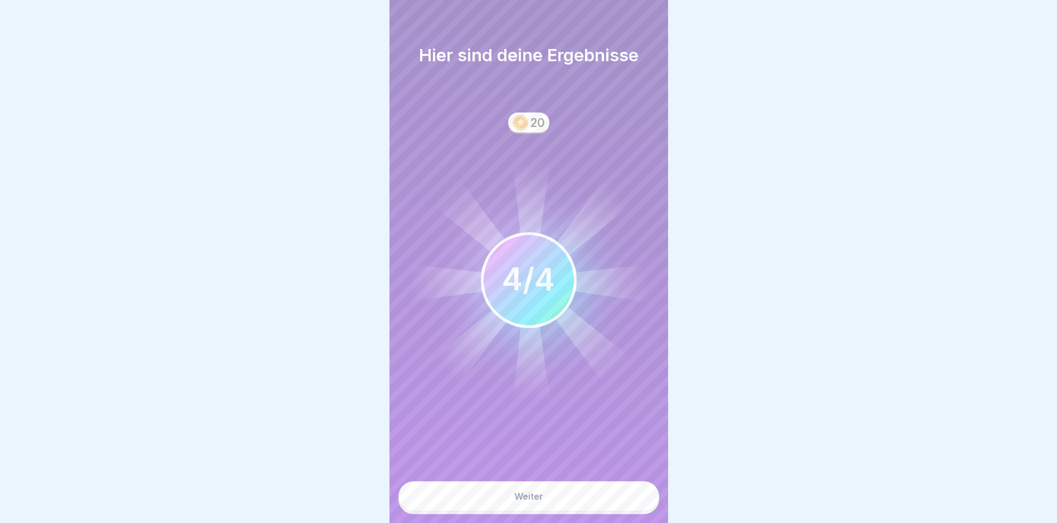
click at [508, 503] on button "Weiter" at bounding box center [529, 497] width 261 height 30
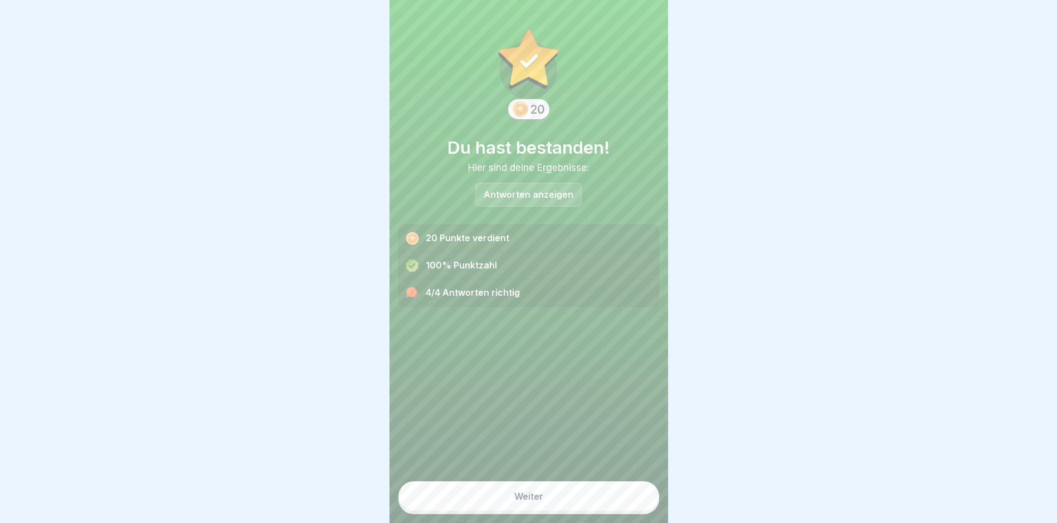
click at [508, 503] on button "Weiter" at bounding box center [529, 497] width 261 height 30
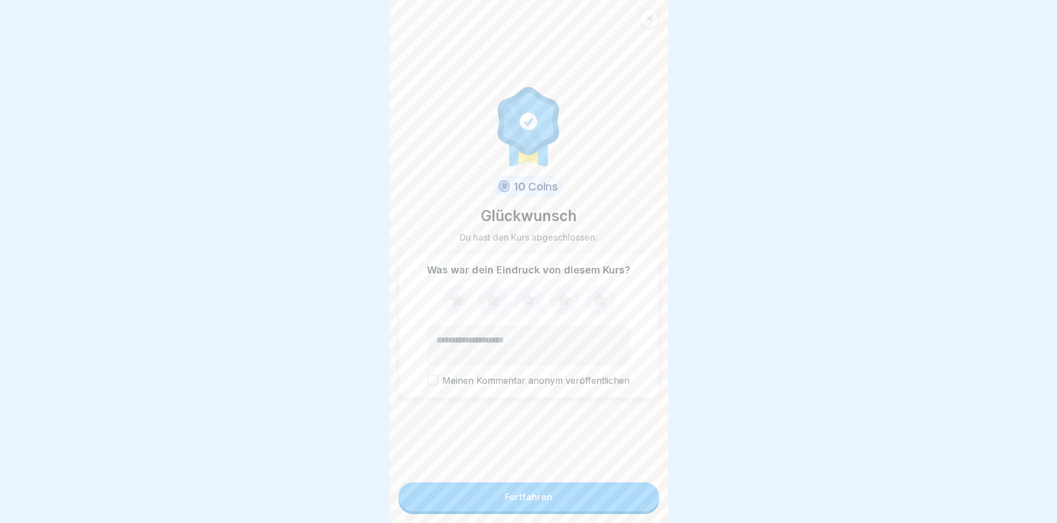
click at [508, 502] on button "Fortfahren" at bounding box center [529, 497] width 261 height 29
